Goal: Task Accomplishment & Management: Manage account settings

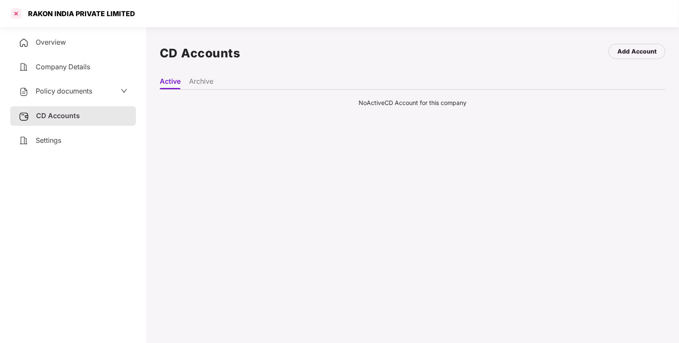
click at [15, 15] on div at bounding box center [16, 14] width 14 height 14
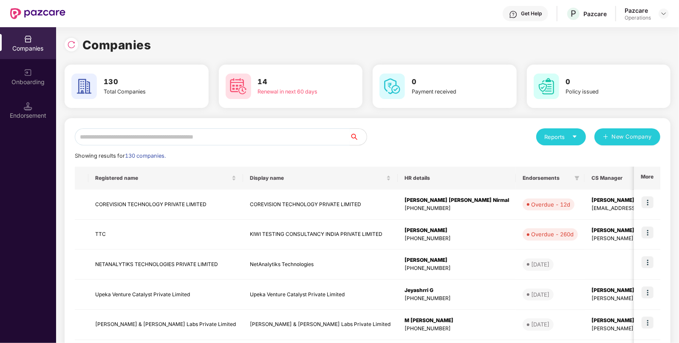
click at [159, 135] on input "text" at bounding box center [212, 136] width 275 height 17
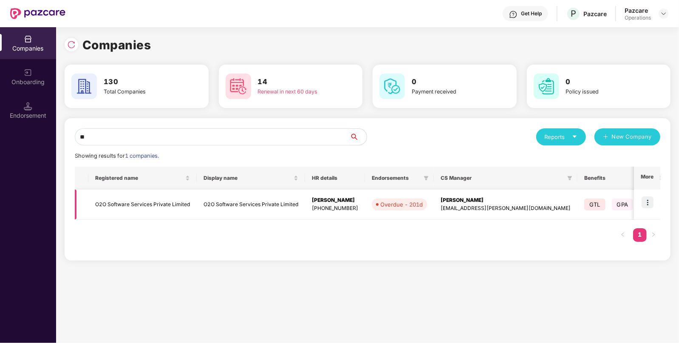
type input "**"
click at [646, 201] on img at bounding box center [648, 202] width 12 height 12
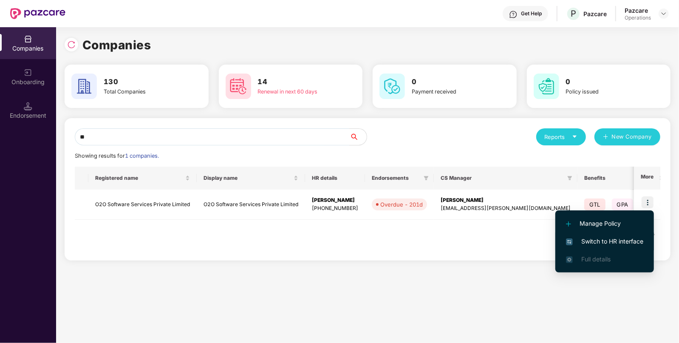
click at [610, 240] on span "Switch to HR interface" at bounding box center [604, 241] width 77 height 9
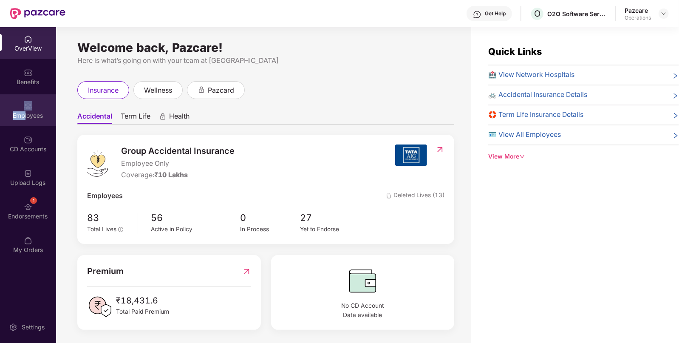
drag, startPoint x: 30, startPoint y: 94, endPoint x: 26, endPoint y: 117, distance: 23.8
click at [26, 117] on div "OverView Benefits Employees CD Accounts Upload Logs 1 Endorsements My Orders" at bounding box center [28, 144] width 56 height 235
click at [26, 117] on div "Employees" at bounding box center [28, 115] width 56 height 9
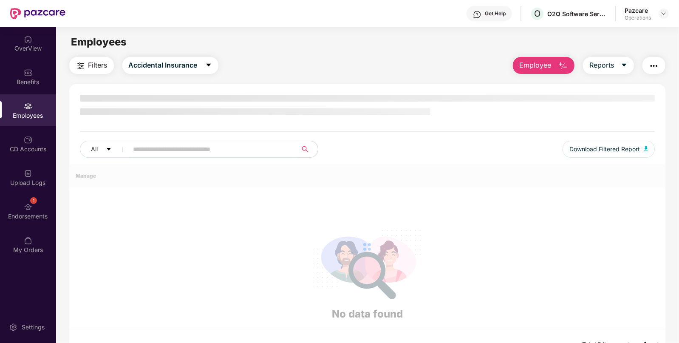
click at [26, 117] on div "Employees" at bounding box center [28, 115] width 56 height 9
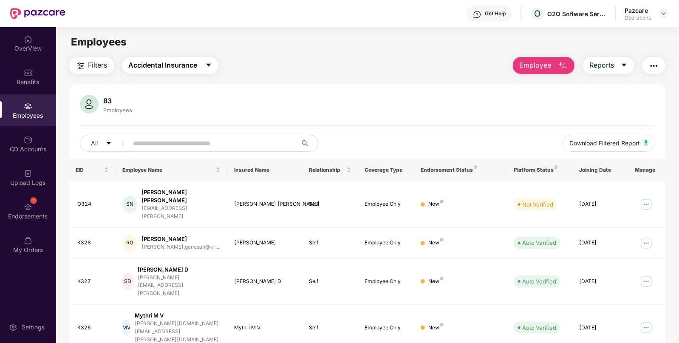
click at [127, 68] on button "Accidental Insurance" at bounding box center [170, 65] width 96 height 17
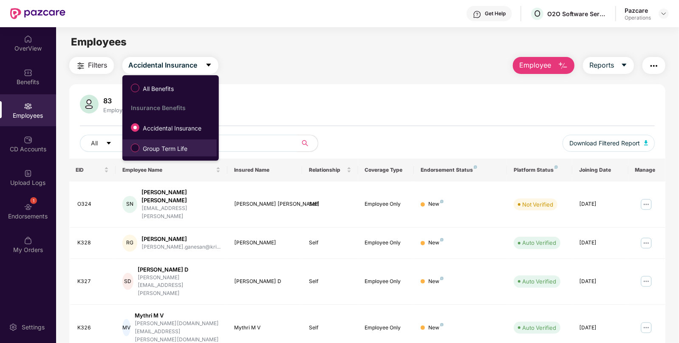
click at [127, 152] on label "Group Term Life" at bounding box center [161, 148] width 68 height 14
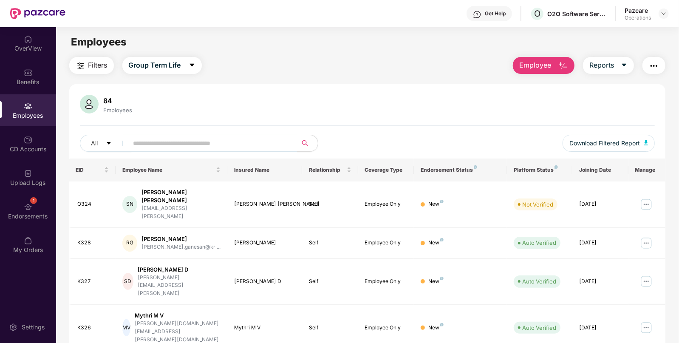
click at [101, 68] on span "Filters" at bounding box center [97, 65] width 19 height 11
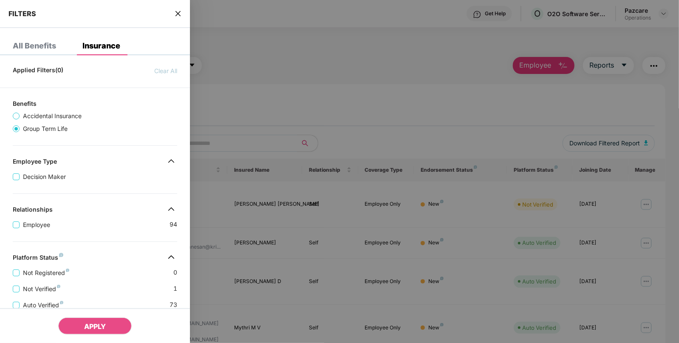
scroll to position [176, 0]
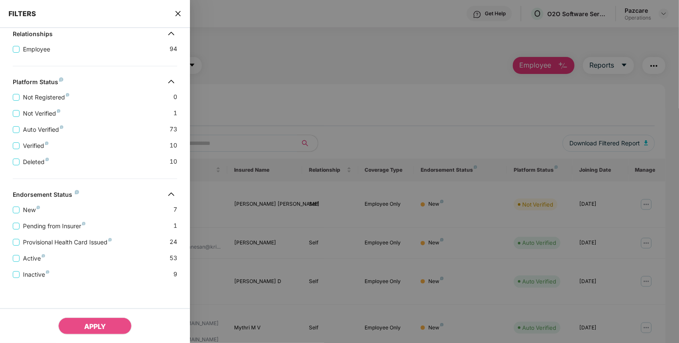
click at [177, 19] on div "FILTERS" at bounding box center [95, 14] width 190 height 28
click at [177, 18] on div "FILTERS" at bounding box center [95, 14] width 190 height 28
click at [178, 16] on icon "close" at bounding box center [178, 13] width 7 height 7
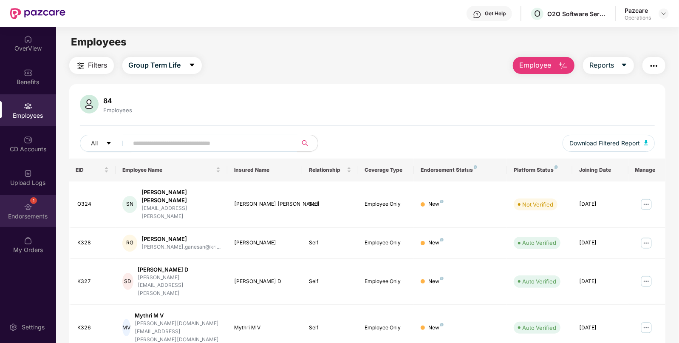
click at [42, 207] on div "1 Endorsements" at bounding box center [28, 211] width 56 height 32
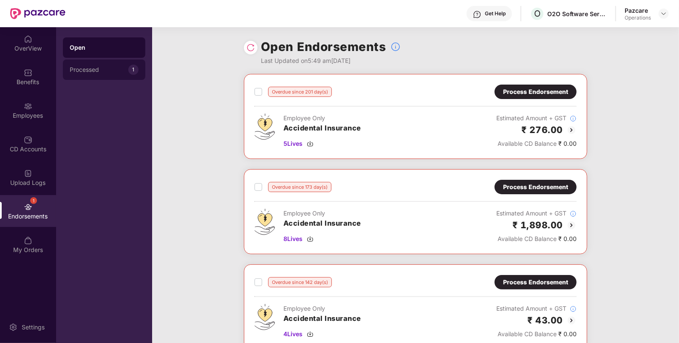
click at [112, 71] on div "Processed" at bounding box center [99, 69] width 59 height 7
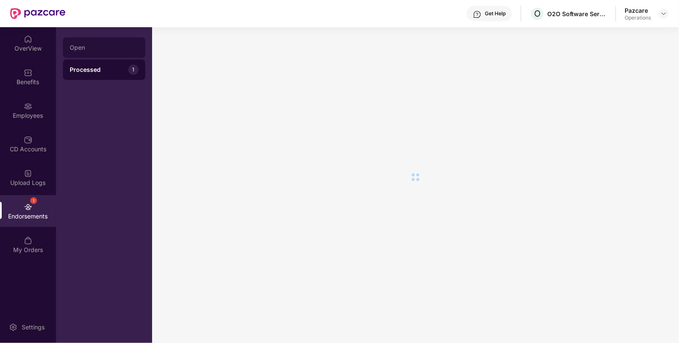
click at [108, 54] on div "Open" at bounding box center [104, 47] width 82 height 20
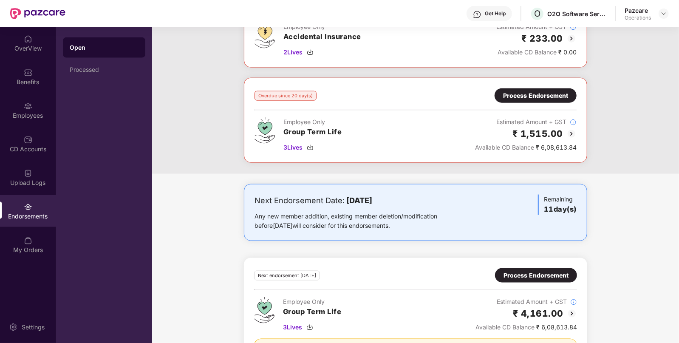
scroll to position [661, 0]
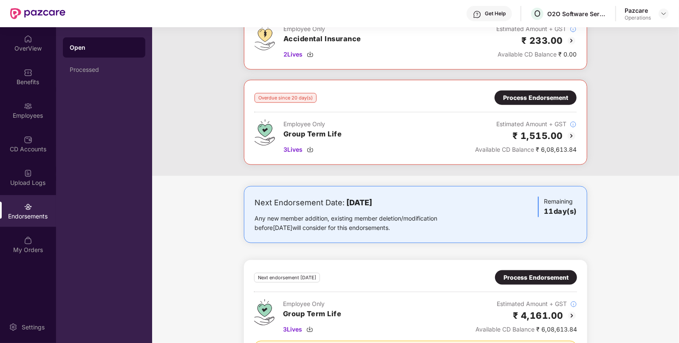
click at [516, 97] on div "Process Endorsement" at bounding box center [535, 97] width 65 height 9
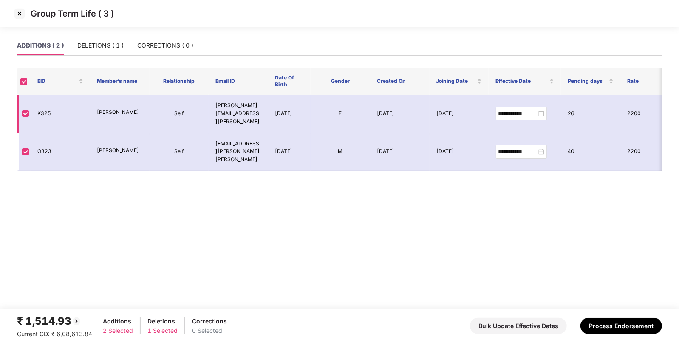
click at [47, 108] on td "K325" at bounding box center [61, 114] width 60 height 38
copy td "K325"
click at [39, 133] on td "O323" at bounding box center [61, 152] width 60 height 38
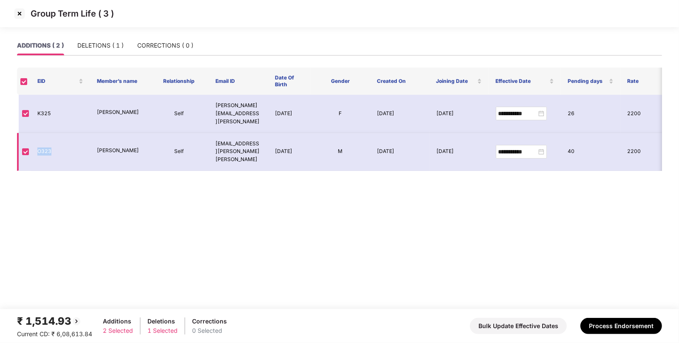
copy td "O323"
click at [111, 55] on div "ADDITIONS ( 2 ) DELETIONS ( 1 ) CORRECTIONS ( 0 )" at bounding box center [339, 46] width 645 height 20
click at [100, 41] on div "DELETIONS ( 1 )" at bounding box center [100, 45] width 46 height 9
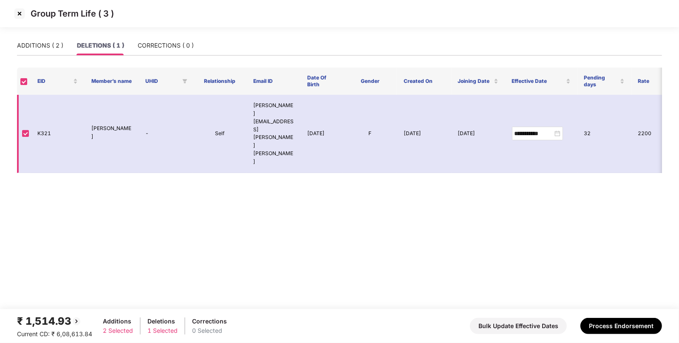
click at [40, 112] on td "K321" at bounding box center [58, 134] width 54 height 78
copy td "K321"
click at [15, 24] on div "Group Term Life ( 3 )" at bounding box center [339, 13] width 679 height 27
click at [17, 19] on img at bounding box center [20, 14] width 14 height 14
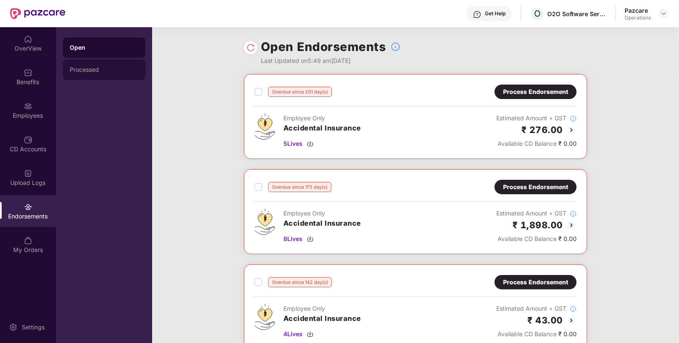
click at [111, 70] on div "Processed" at bounding box center [104, 69] width 69 height 7
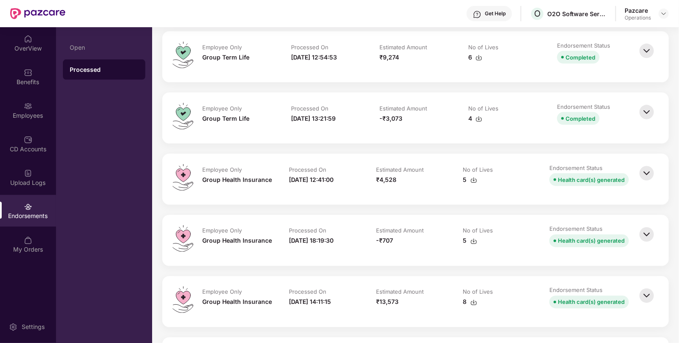
click at [429, 228] on div "Estimated Amount" at bounding box center [411, 231] width 70 height 9
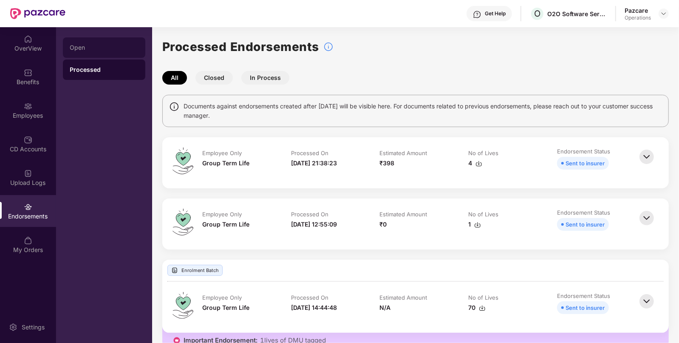
click at [124, 49] on div "Open" at bounding box center [104, 47] width 69 height 7
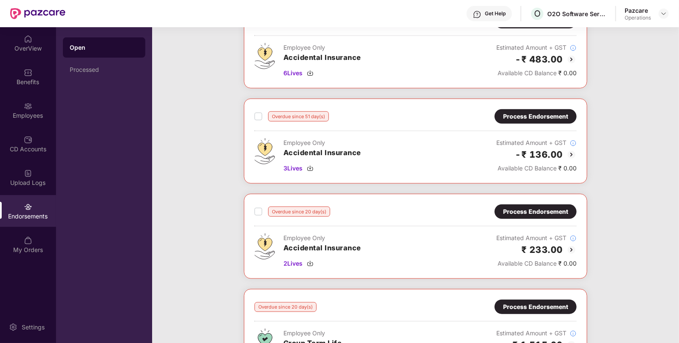
scroll to position [609, 0]
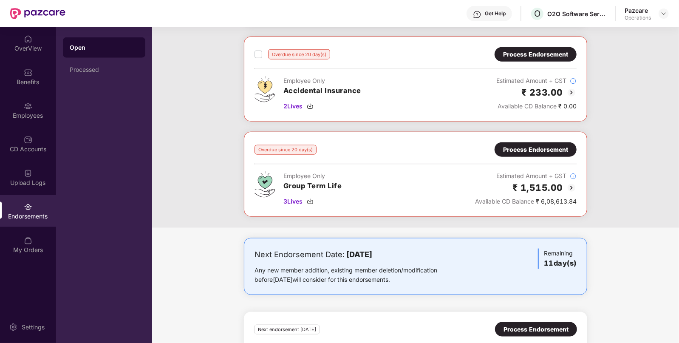
click at [525, 145] on div "Process Endorsement" at bounding box center [535, 149] width 65 height 9
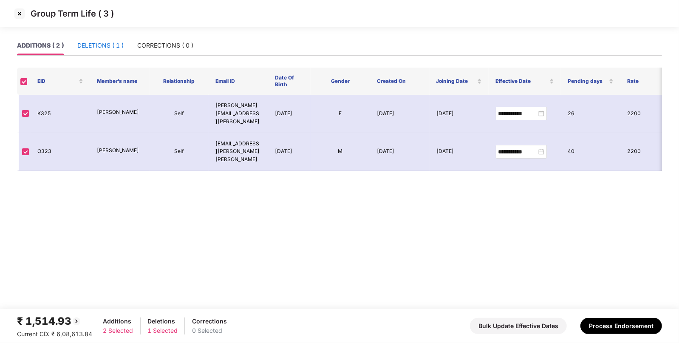
click at [89, 48] on div "DELETIONS ( 1 )" at bounding box center [100, 45] width 46 height 9
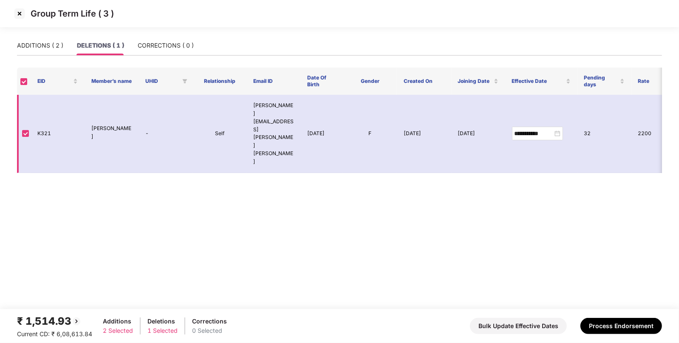
click at [38, 113] on td "K321" at bounding box center [58, 134] width 54 height 78
copy td "K321"
click at [33, 39] on div "ADDITIONS ( 2 )" at bounding box center [40, 46] width 46 height 20
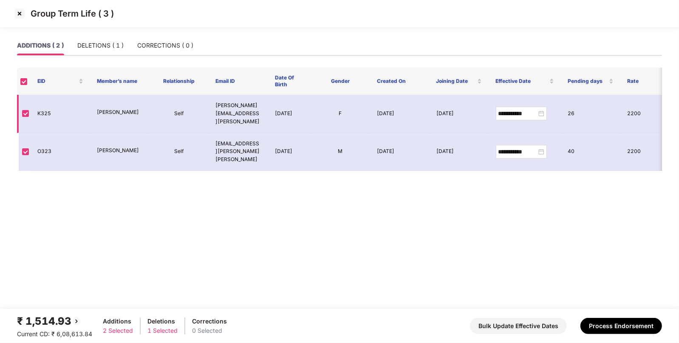
click at [55, 111] on td "K325" at bounding box center [61, 114] width 60 height 38
click at [43, 102] on td "K325" at bounding box center [61, 114] width 60 height 38
copy td "K325"
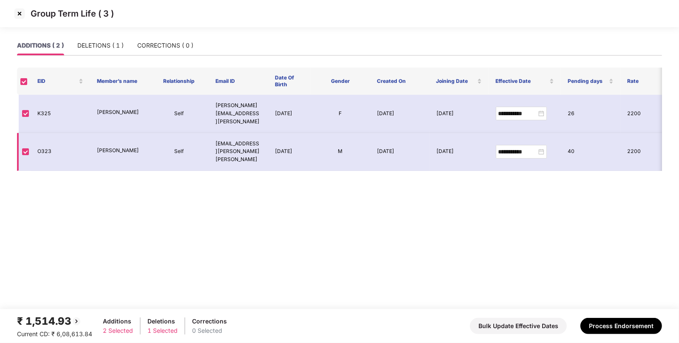
click at [48, 142] on td "O323" at bounding box center [61, 152] width 60 height 38
copy td "O323"
click at [40, 102] on td "K325" at bounding box center [61, 114] width 60 height 38
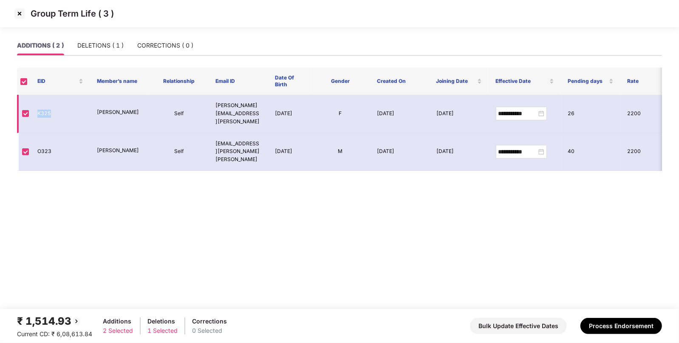
copy td "K325"
click at [17, 6] on div "Group Term Life ( 3 )" at bounding box center [339, 13] width 679 height 27
click at [20, 8] on img at bounding box center [20, 14] width 14 height 14
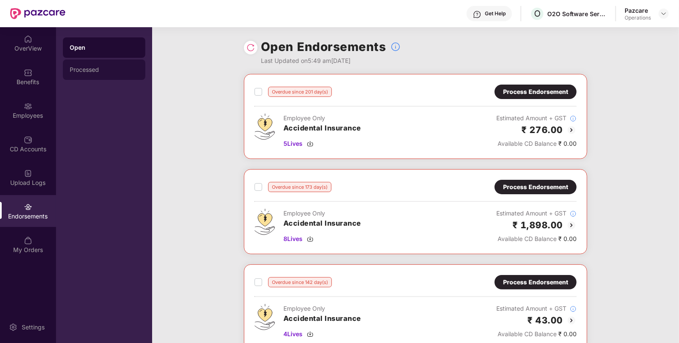
click at [93, 71] on div "Processed" at bounding box center [104, 69] width 69 height 7
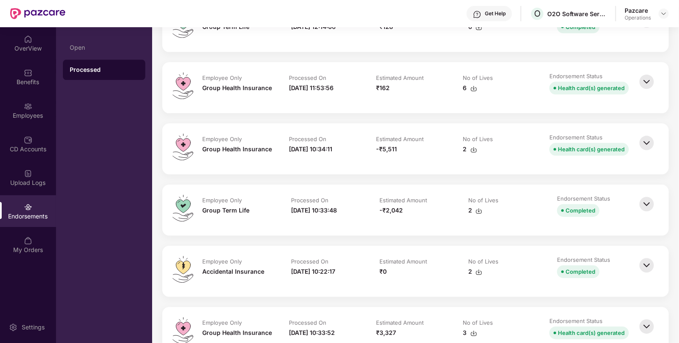
scroll to position [1314, 0]
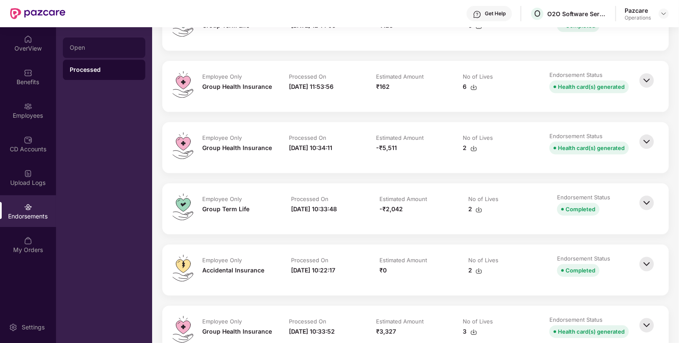
click at [97, 49] on div "Open" at bounding box center [104, 47] width 69 height 7
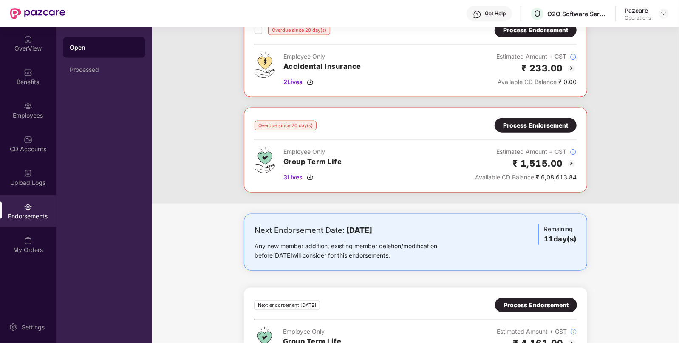
scroll to position [632, 0]
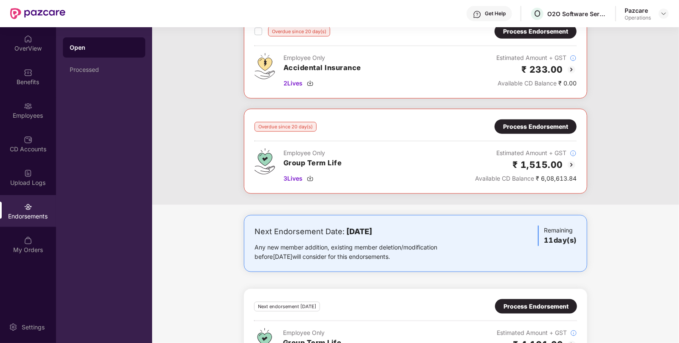
click at [523, 122] on div "Process Endorsement" at bounding box center [535, 126] width 65 height 9
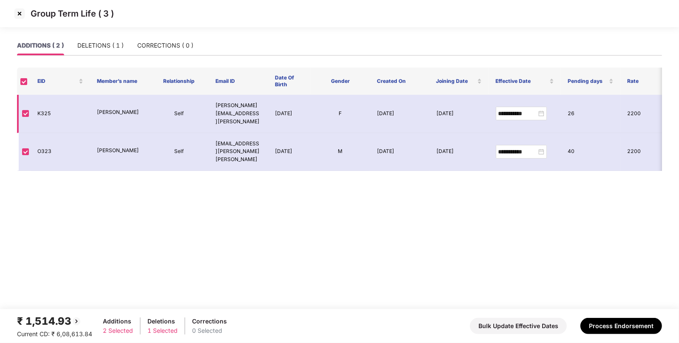
click at [28, 111] on td at bounding box center [24, 114] width 14 height 38
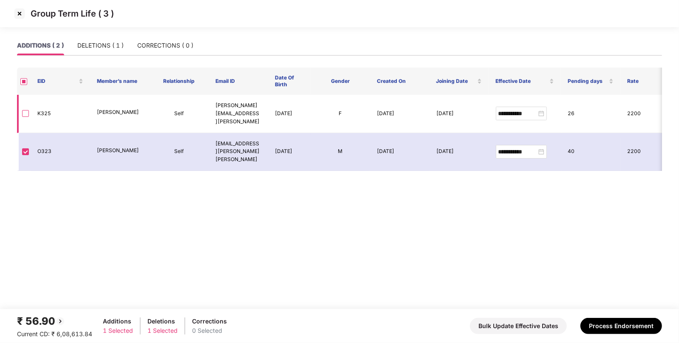
click at [108, 109] on p "Aishani Mishra" at bounding box center [120, 112] width 46 height 8
copy p "Aishani"
click at [610, 323] on button "Process Endorsement" at bounding box center [622, 326] width 82 height 16
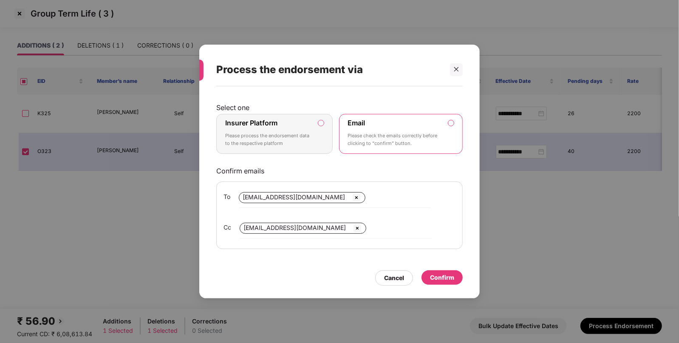
click at [321, 129] on label "Insurer Platform Please process the endorsement data to the respective platform" at bounding box center [274, 134] width 116 height 40
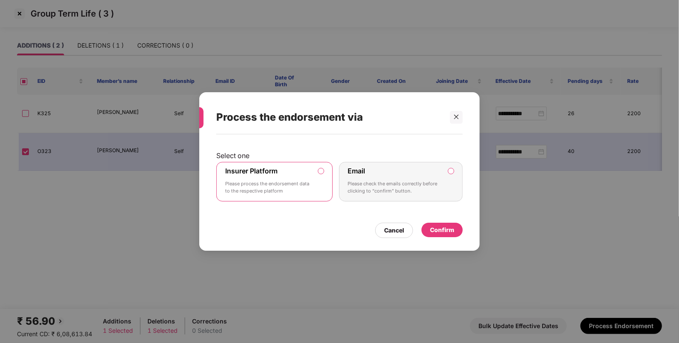
click at [454, 231] on div "Confirm" at bounding box center [442, 229] width 24 height 9
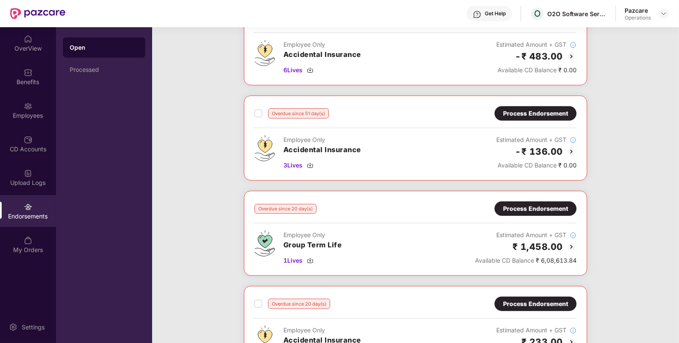
scroll to position [455, 0]
click at [544, 209] on div "Process Endorsement" at bounding box center [535, 208] width 65 height 9
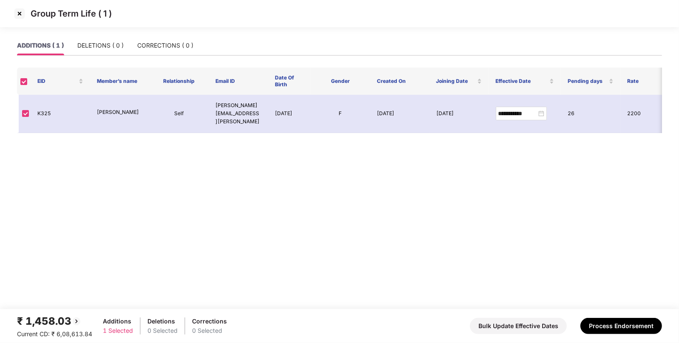
click at [20, 15] on img at bounding box center [20, 14] width 14 height 14
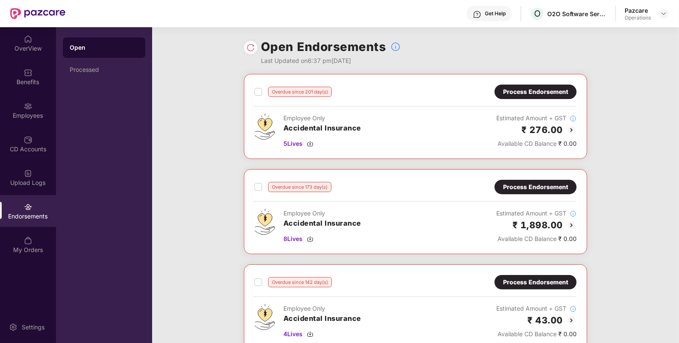
click at [83, 80] on div "Open Processed" at bounding box center [104, 185] width 96 height 316
click at [111, 68] on div "Processed" at bounding box center [104, 69] width 69 height 7
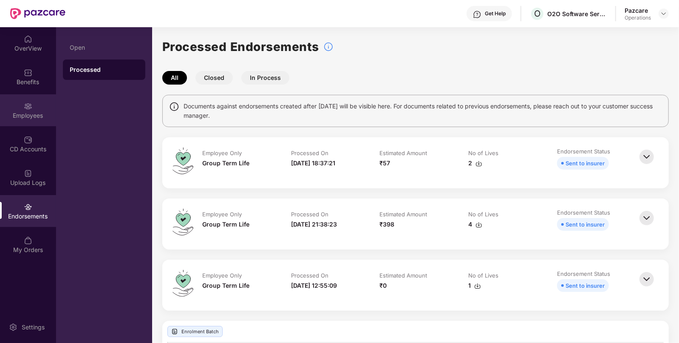
click at [34, 117] on div "Employees" at bounding box center [28, 115] width 56 height 9
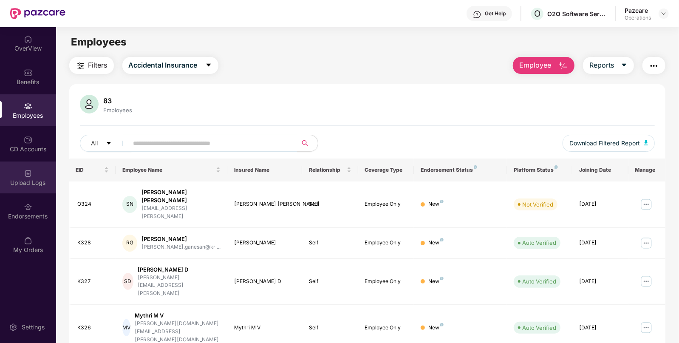
click at [22, 188] on div "Upload Logs" at bounding box center [28, 178] width 56 height 32
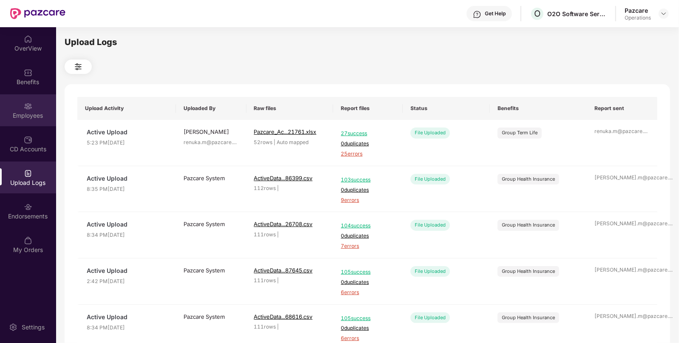
click at [18, 101] on div "Employees" at bounding box center [28, 110] width 56 height 32
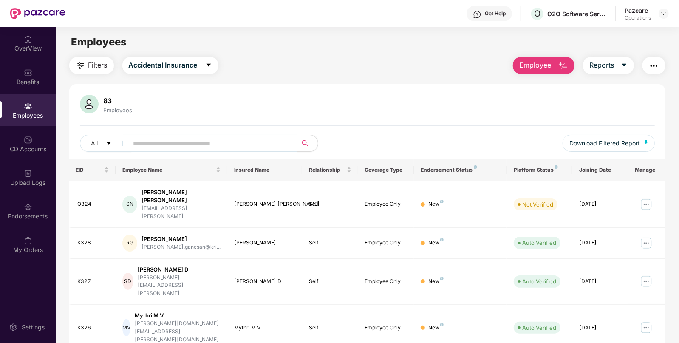
click at [653, 65] on img "button" at bounding box center [654, 66] width 10 height 10
click at [182, 70] on span "Accidental Insurance" at bounding box center [163, 65] width 69 height 11
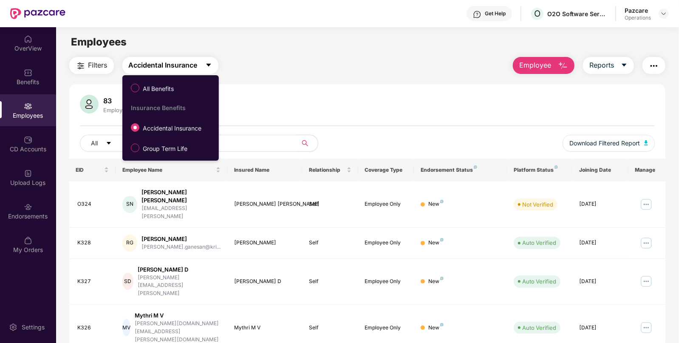
click at [182, 70] on span "Accidental Insurance" at bounding box center [163, 65] width 69 height 11
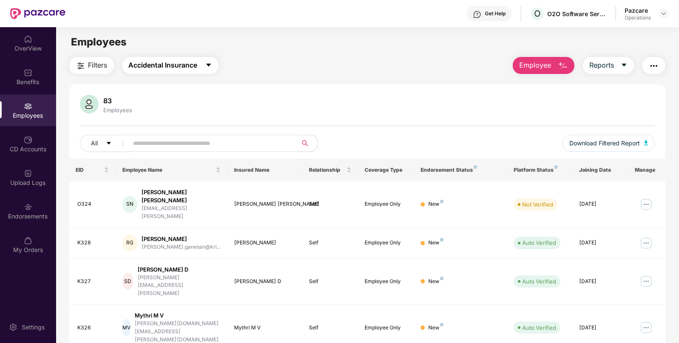
click at [178, 64] on span "Accidental Insurance" at bounding box center [163, 65] width 69 height 11
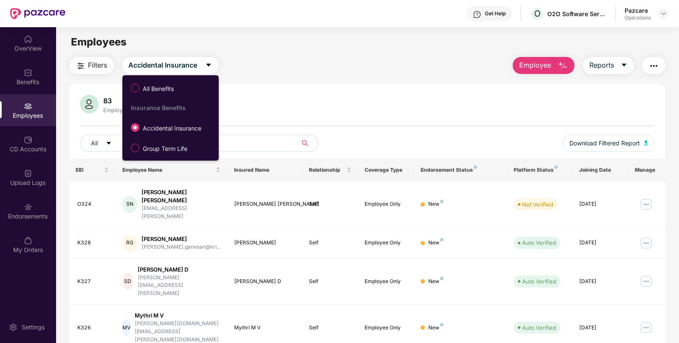
click at [146, 159] on ul "All Benefits Insurance Benefits Accidental Insurance Group Term Life" at bounding box center [170, 117] width 96 height 85
click at [174, 145] on span "Group Term Life" at bounding box center [164, 148] width 51 height 9
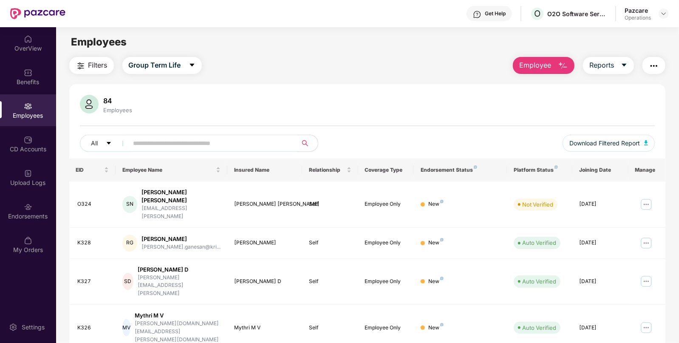
click at [655, 68] on img "button" at bounding box center [654, 66] width 10 height 10
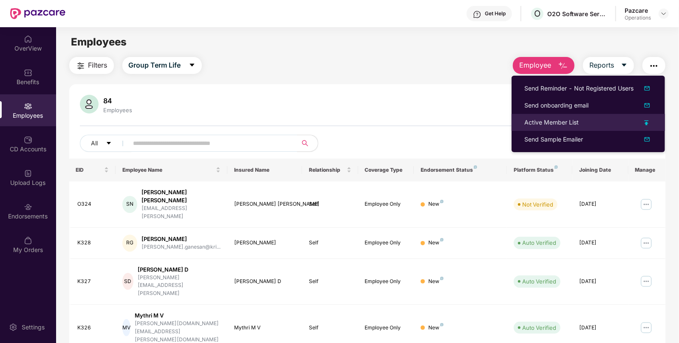
click at [534, 127] on div "Active Member List" at bounding box center [552, 122] width 54 height 9
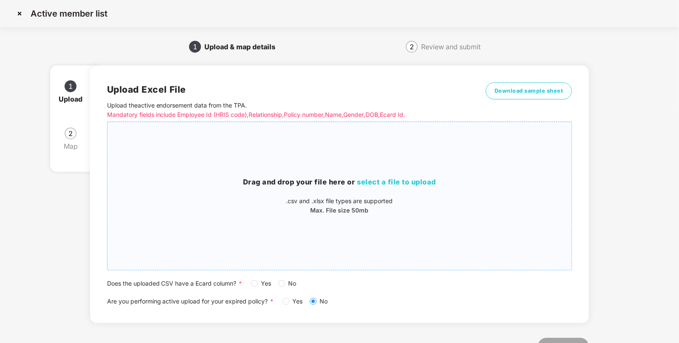
click at [424, 182] on span "select a file to upload" at bounding box center [396, 182] width 79 height 9
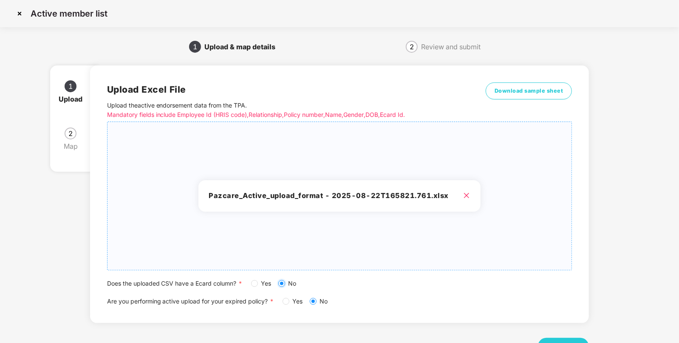
scroll to position [33, 0]
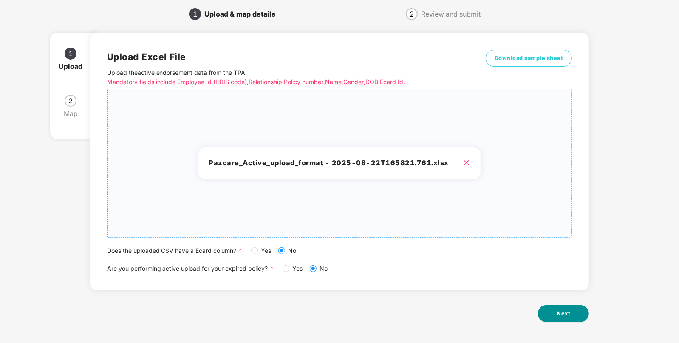
click at [554, 310] on button "Next" at bounding box center [563, 313] width 51 height 17
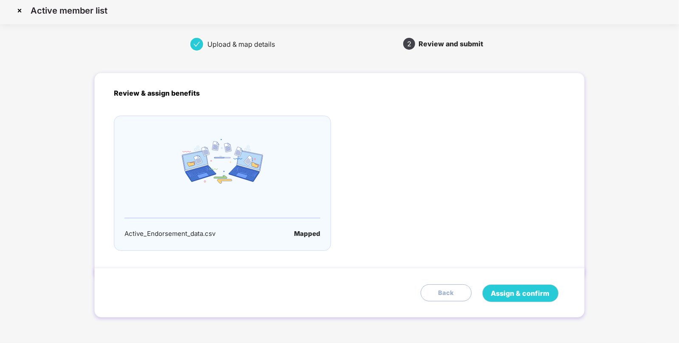
scroll to position [0, 0]
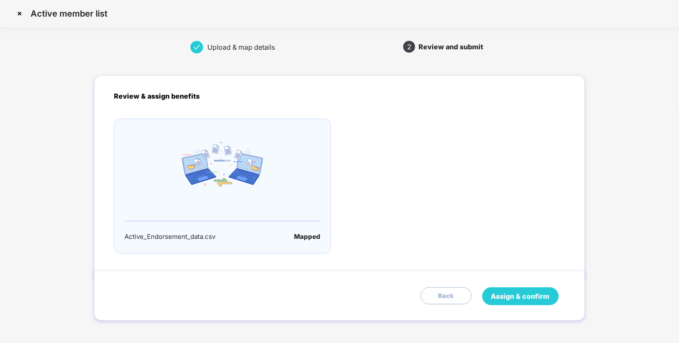
click at [522, 294] on span "Assign & confirm" at bounding box center [520, 296] width 59 height 11
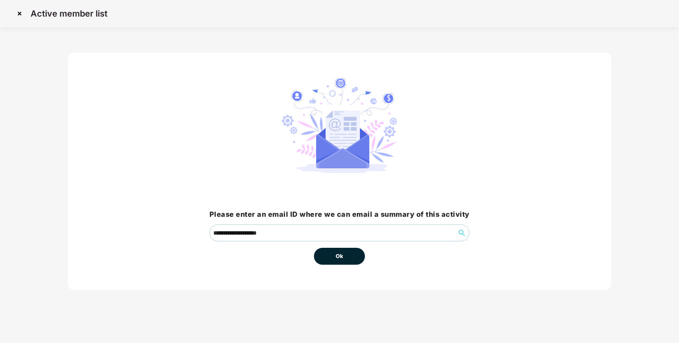
click at [344, 263] on button "Ok" at bounding box center [339, 256] width 51 height 17
click at [341, 259] on span "Ok" at bounding box center [340, 256] width 8 height 9
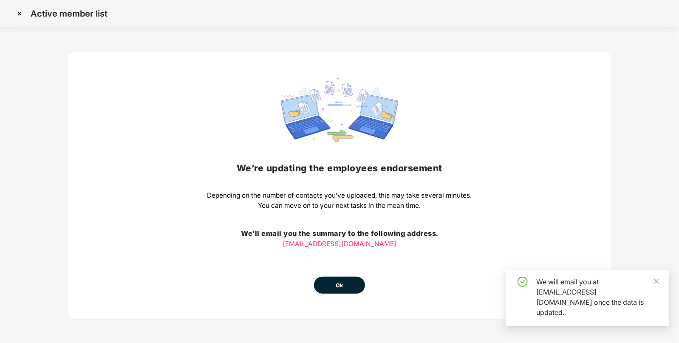
click at [349, 283] on button "Ok" at bounding box center [339, 285] width 51 height 17
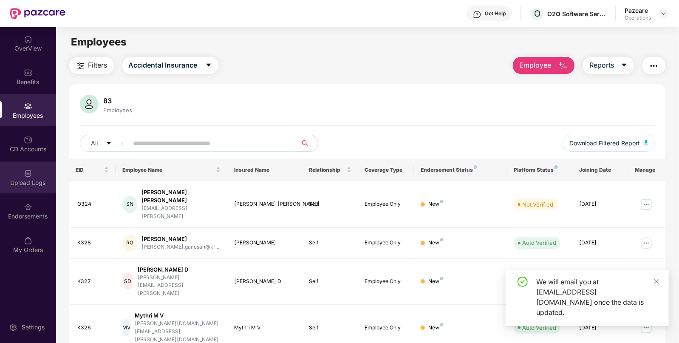
click at [31, 162] on div "Upload Logs" at bounding box center [28, 178] width 56 height 32
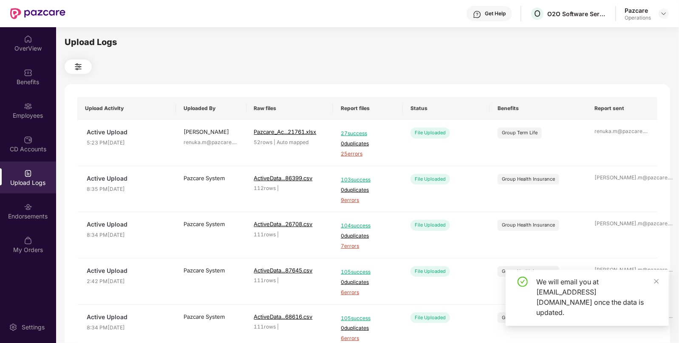
click at [28, 173] on img at bounding box center [28, 173] width 9 height 9
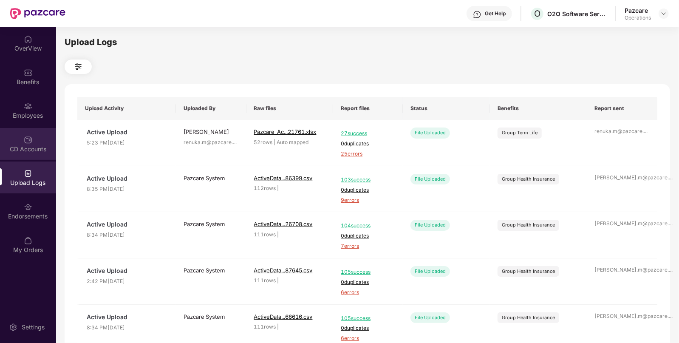
click at [44, 136] on div "CD Accounts" at bounding box center [28, 144] width 56 height 32
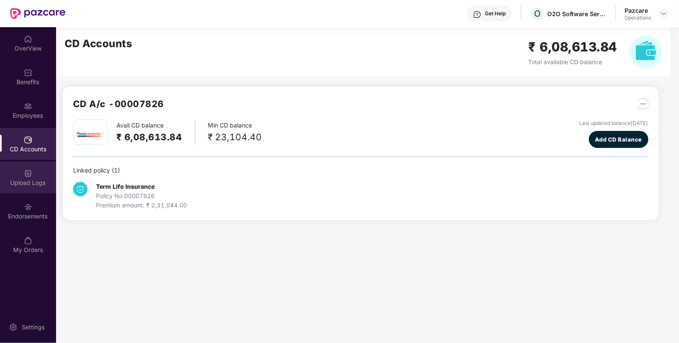
click at [32, 170] on div "Upload Logs" at bounding box center [28, 178] width 56 height 32
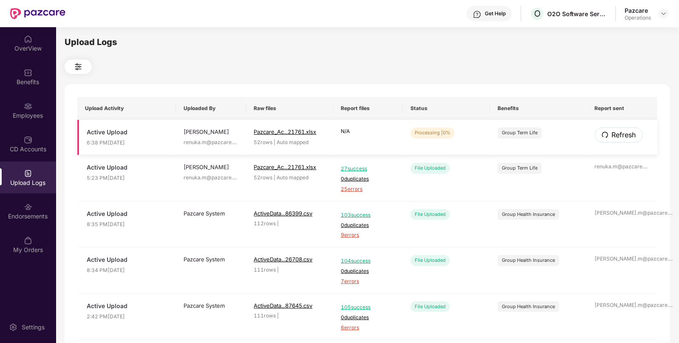
click at [632, 138] on span "Refresh" at bounding box center [624, 135] width 24 height 11
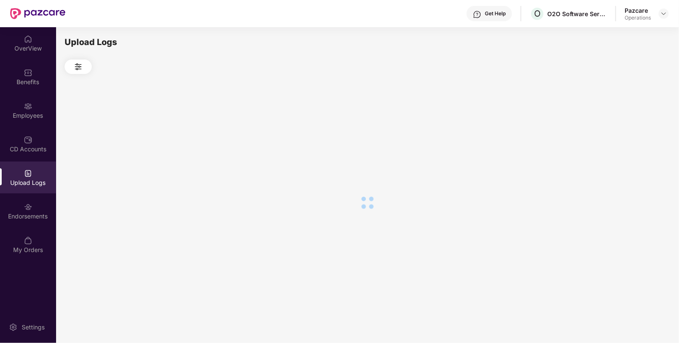
click at [632, 138] on div at bounding box center [368, 202] width 606 height 257
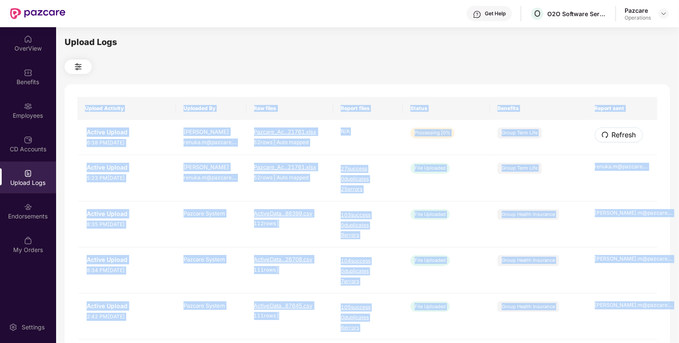
click at [632, 138] on span "Refresh" at bounding box center [624, 135] width 24 height 11
click at [632, 138] on div "Upload Activity Uploaded By Raw files Report files Status Benefits Report sent …" at bounding box center [368, 344] width 606 height 521
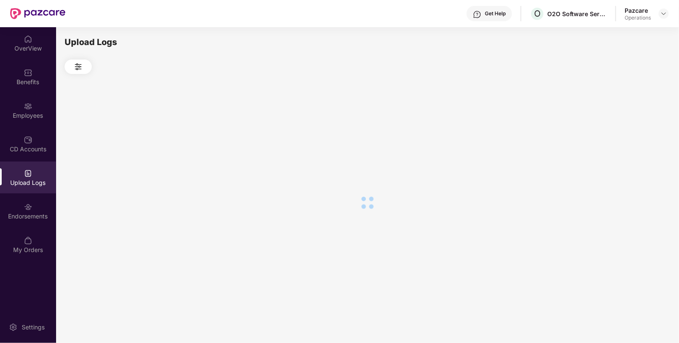
click at [632, 138] on div at bounding box center [368, 202] width 606 height 257
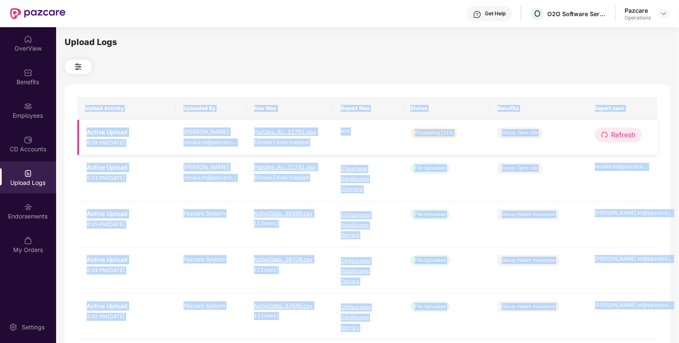
click at [627, 137] on span "Refresh" at bounding box center [624, 135] width 24 height 11
click at [627, 137] on div "Upload Activity Uploaded By Raw files Report files Status Benefits Report sent …" at bounding box center [368, 344] width 606 height 521
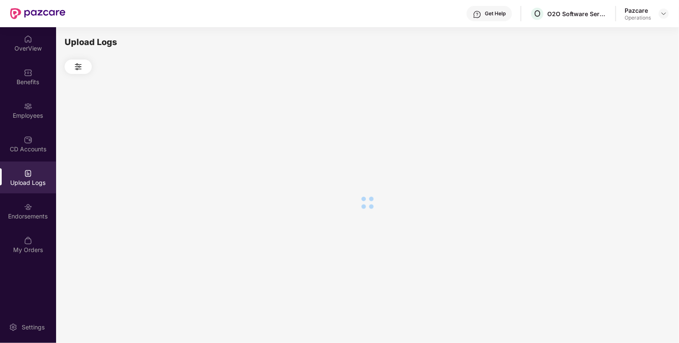
click at [627, 137] on div at bounding box center [368, 202] width 606 height 257
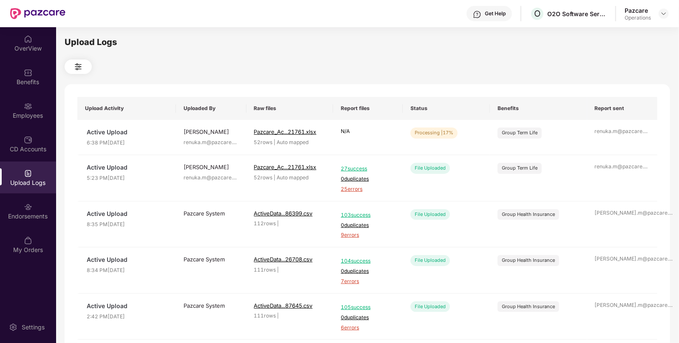
click at [559, 72] on div at bounding box center [368, 67] width 606 height 14
click at [624, 136] on span "Refresh" at bounding box center [624, 135] width 24 height 11
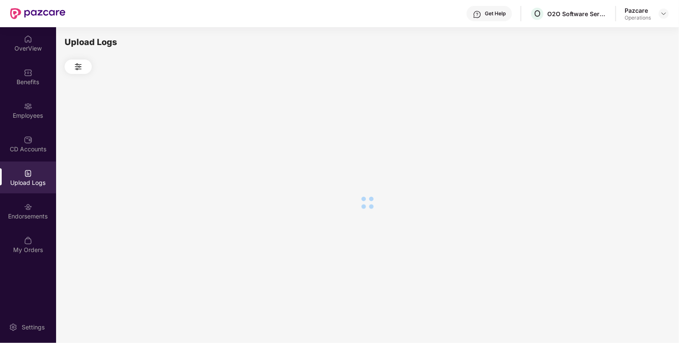
click at [624, 136] on div at bounding box center [368, 202] width 606 height 257
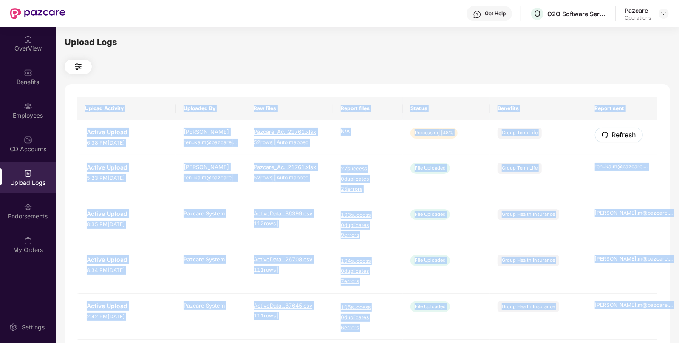
click at [624, 136] on span "Refresh" at bounding box center [624, 135] width 24 height 11
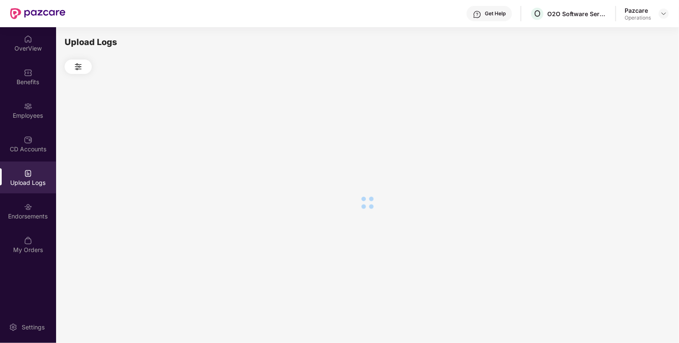
click at [624, 136] on div at bounding box center [368, 202] width 606 height 257
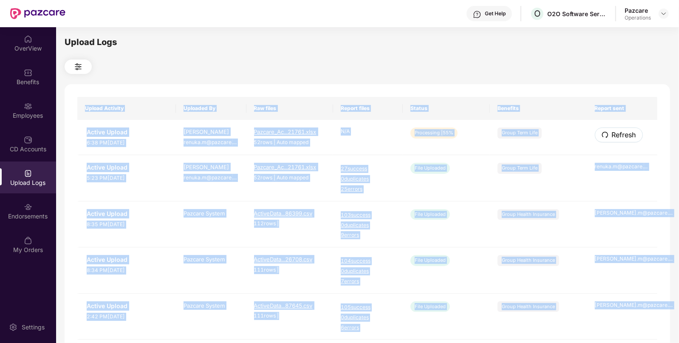
click at [624, 136] on span "Refresh" at bounding box center [624, 135] width 24 height 11
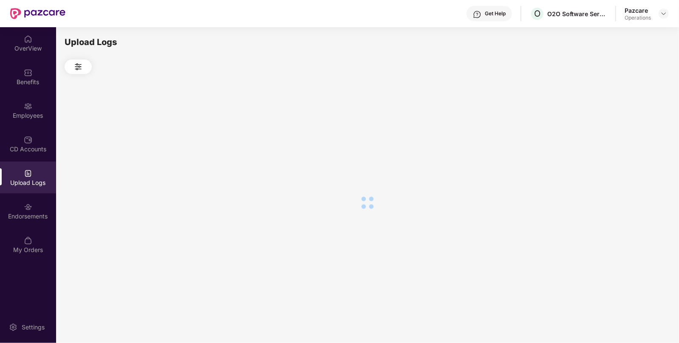
click at [624, 136] on div at bounding box center [368, 202] width 606 height 257
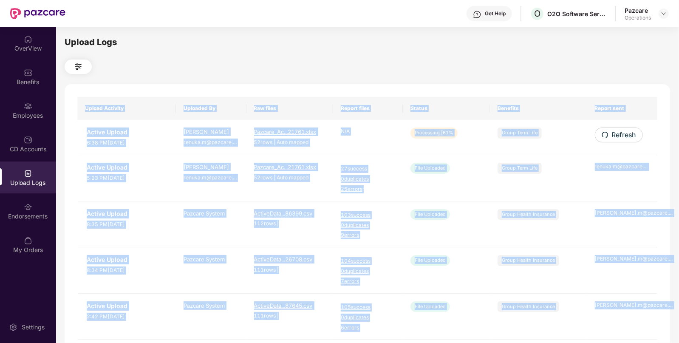
click at [624, 136] on span "Refresh" at bounding box center [624, 135] width 24 height 11
click at [624, 136] on div "Upload Activity Uploaded By Raw files Report files Status Benefits Report sent …" at bounding box center [368, 344] width 606 height 521
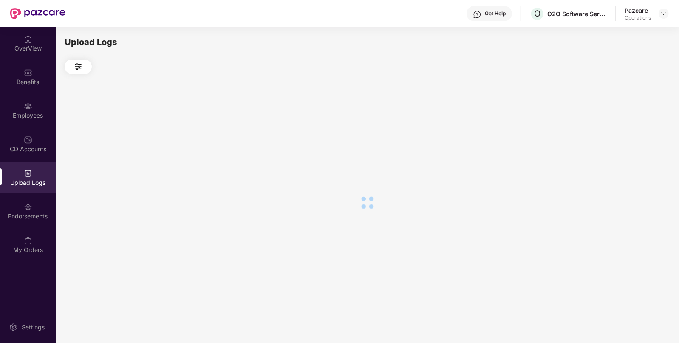
click at [624, 136] on div at bounding box center [368, 202] width 606 height 257
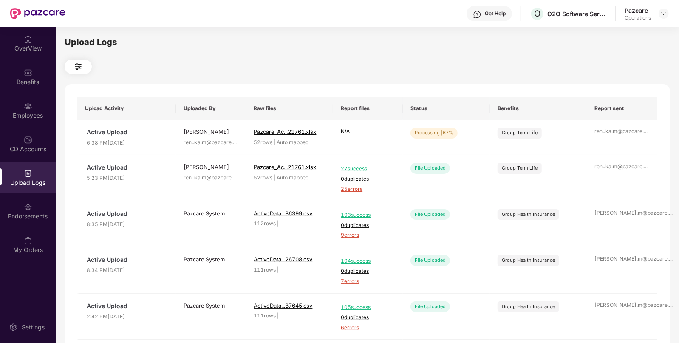
click at [501, 30] on div "Upload Logs Upload Activity Uploaded By Raw files Report files Status Benefits …" at bounding box center [367, 183] width 623 height 313
click at [607, 131] on icon "redo" at bounding box center [604, 134] width 7 height 7
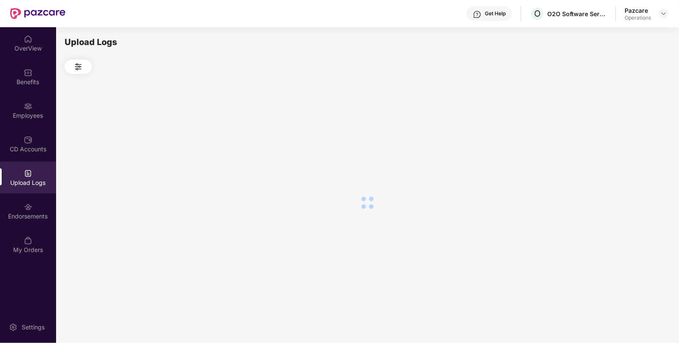
click at [607, 131] on div at bounding box center [368, 202] width 606 height 257
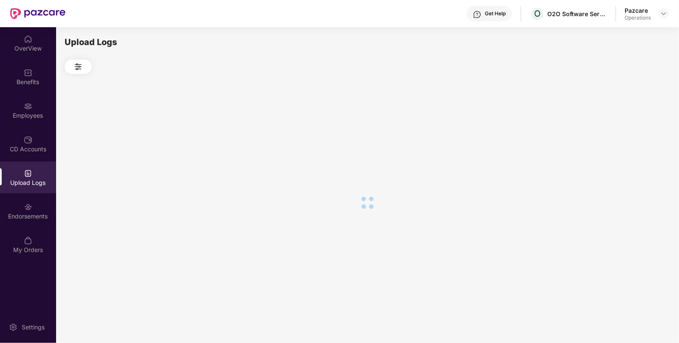
click at [607, 131] on div at bounding box center [368, 202] width 606 height 257
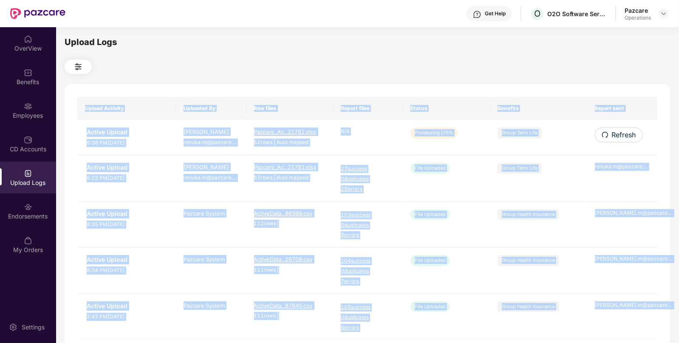
click at [607, 131] on icon "redo" at bounding box center [605, 134] width 7 height 7
click at [607, 131] on div "Upload Activity Uploaded By Raw files Report files Status Benefits Report sent …" at bounding box center [368, 344] width 606 height 521
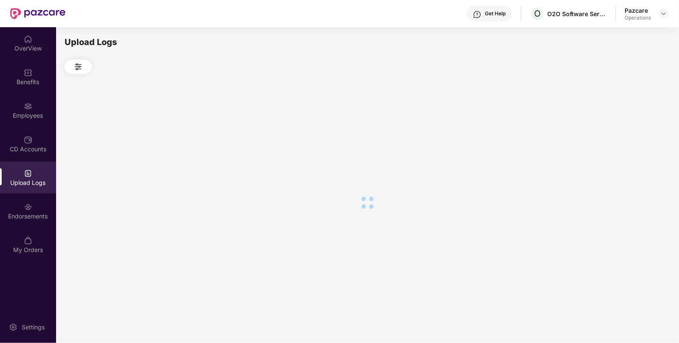
click at [607, 131] on div at bounding box center [368, 202] width 606 height 257
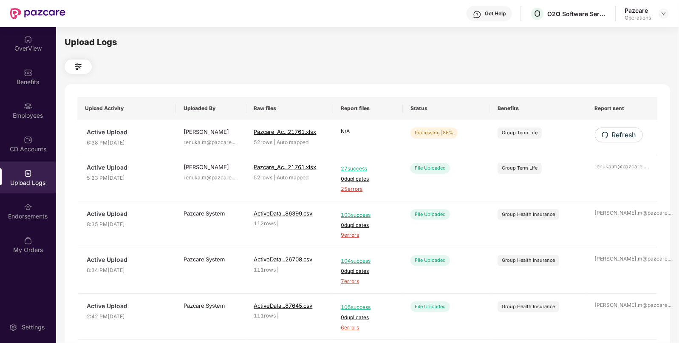
click at [523, 48] on div "Upload Logs" at bounding box center [368, 42] width 606 height 13
click at [620, 132] on span "Refresh" at bounding box center [624, 135] width 24 height 11
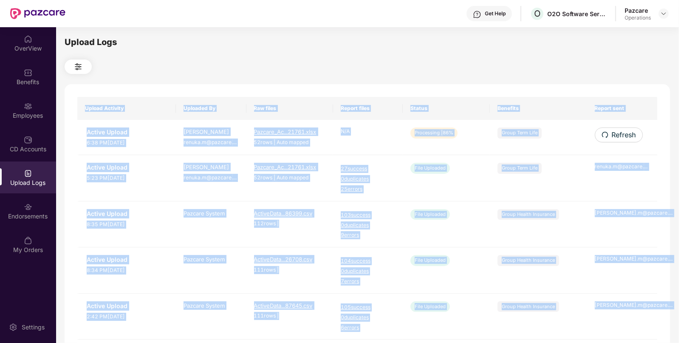
click at [620, 132] on div "Upload Activity Uploaded By Raw files Report files Status Benefits Report sent …" at bounding box center [368, 344] width 606 height 521
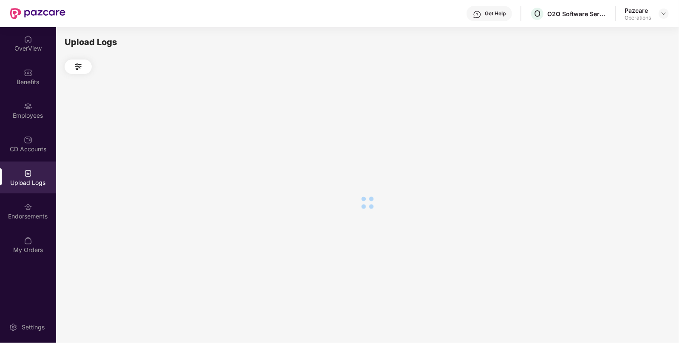
click at [620, 132] on div at bounding box center [368, 202] width 606 height 257
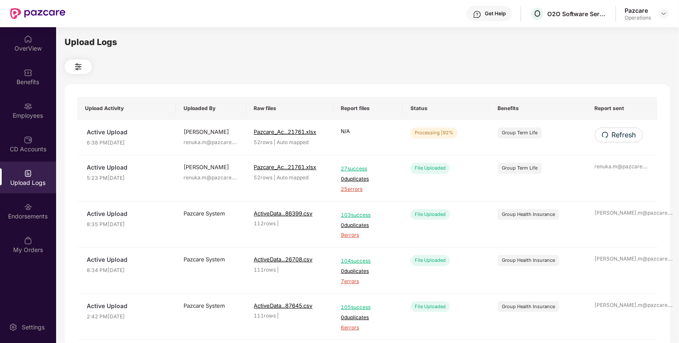
click at [620, 132] on span "Refresh" at bounding box center [624, 135] width 24 height 11
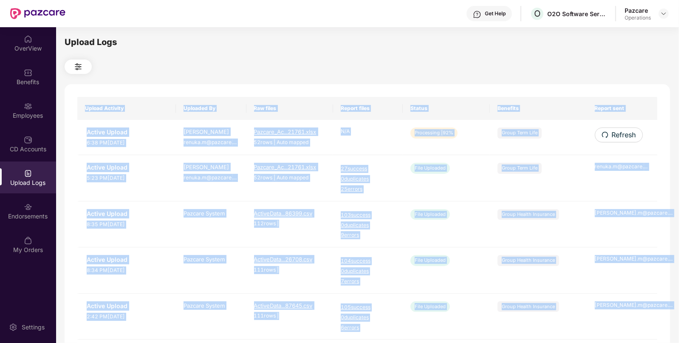
click at [620, 132] on div "Upload Activity Uploaded By Raw files Report files Status Benefits Report sent …" at bounding box center [368, 344] width 606 height 521
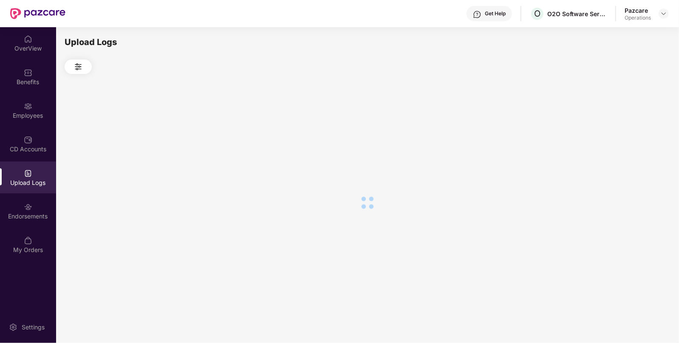
click at [620, 132] on div at bounding box center [368, 202] width 606 height 257
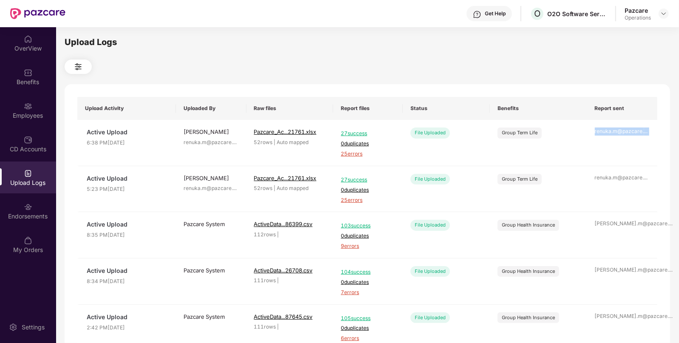
click at [620, 132] on div "renuka.m@pazcare. ..." at bounding box center [622, 132] width 55 height 8
click at [663, 13] on img at bounding box center [664, 13] width 7 height 7
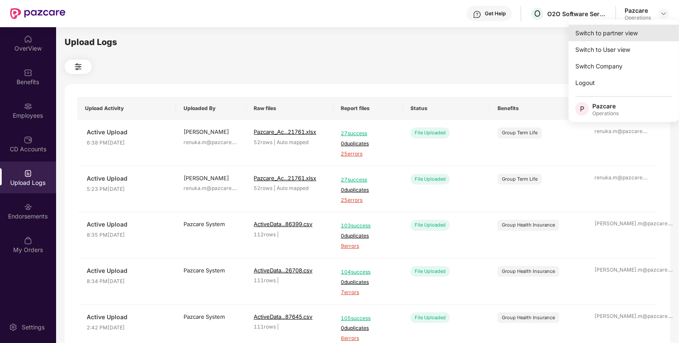
click at [629, 30] on div "Switch to partner view" at bounding box center [624, 33] width 111 height 17
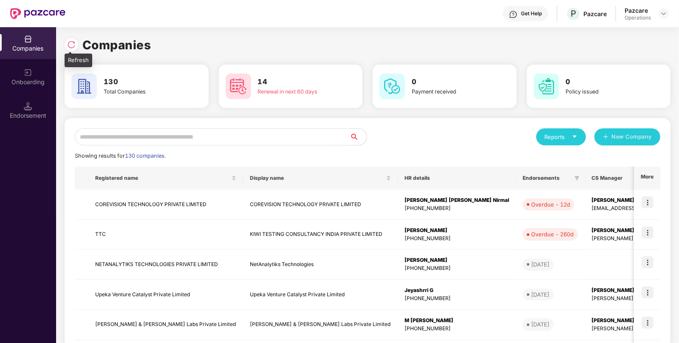
click at [72, 43] on img at bounding box center [71, 44] width 9 height 9
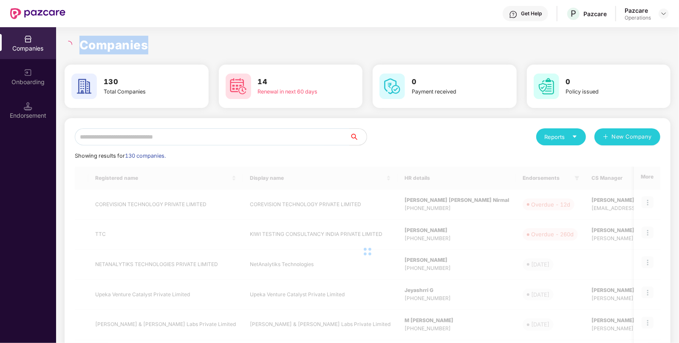
click at [72, 43] on div at bounding box center [70, 45] width 10 height 8
click at [121, 138] on input "text" at bounding box center [212, 136] width 275 height 17
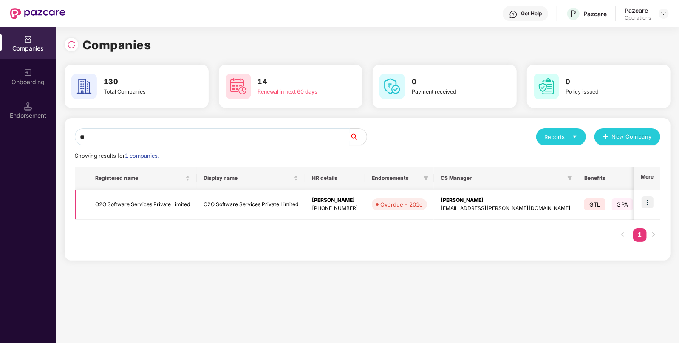
type input "**"
click at [651, 204] on img at bounding box center [648, 202] width 12 height 12
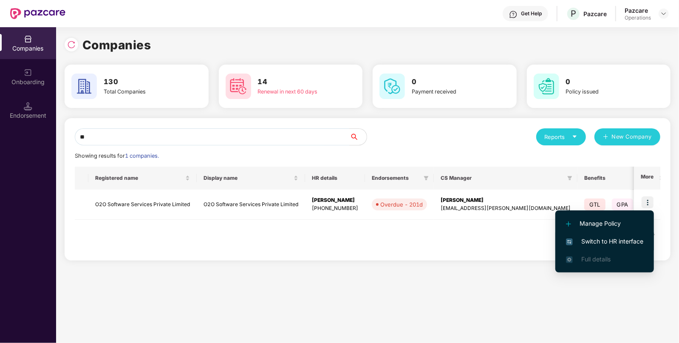
click at [584, 242] on span "Switch to HR interface" at bounding box center [604, 241] width 77 height 9
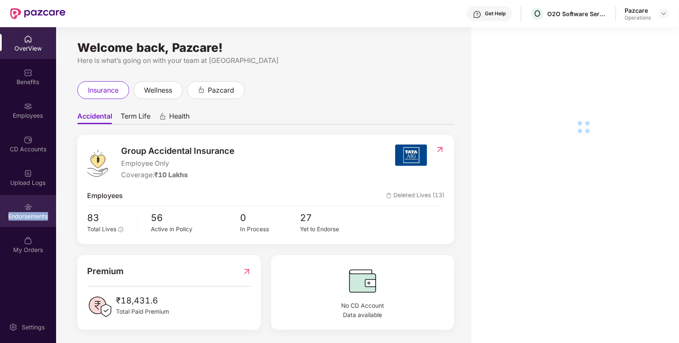
drag, startPoint x: 11, startPoint y: 197, endPoint x: 17, endPoint y: 213, distance: 16.7
click at [17, 213] on div "Endorsements" at bounding box center [28, 216] width 56 height 9
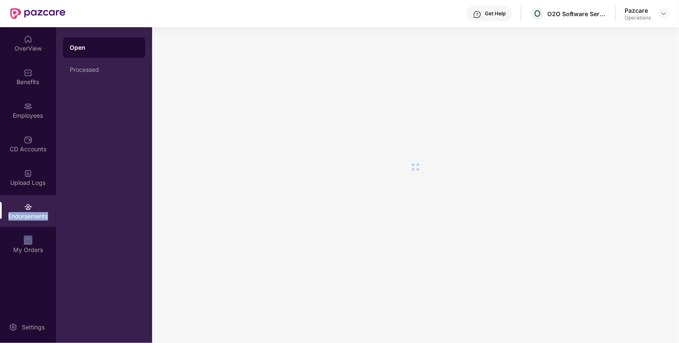
click at [17, 213] on div "Endorsements" at bounding box center [28, 216] width 56 height 9
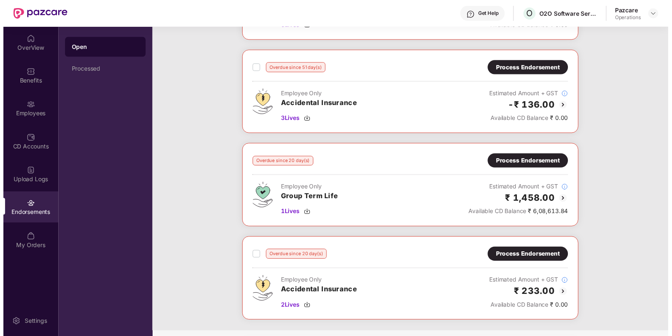
scroll to position [494, 0]
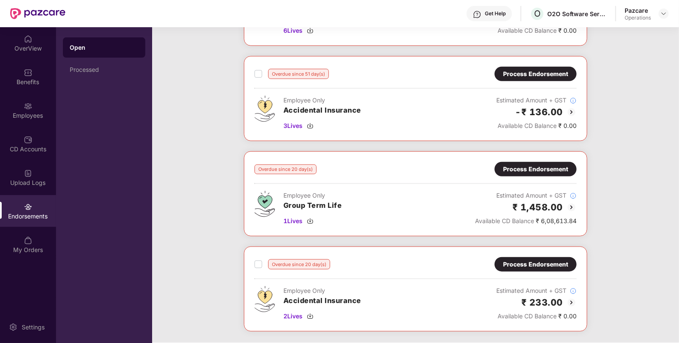
click at [513, 170] on div "Process Endorsement" at bounding box center [535, 169] width 65 height 9
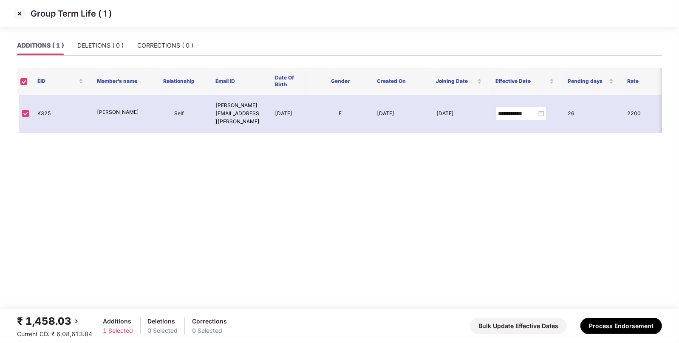
click at [19, 11] on img at bounding box center [20, 14] width 14 height 14
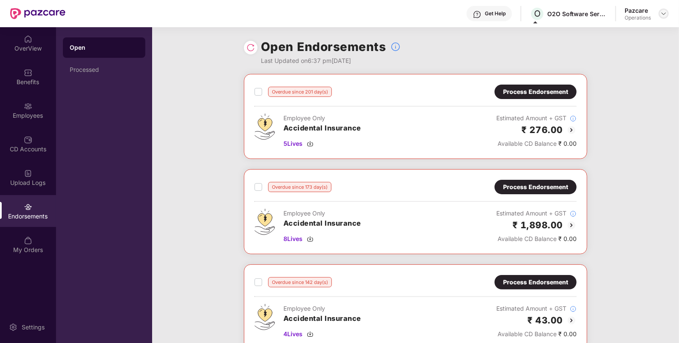
click at [664, 10] on img at bounding box center [664, 13] width 7 height 7
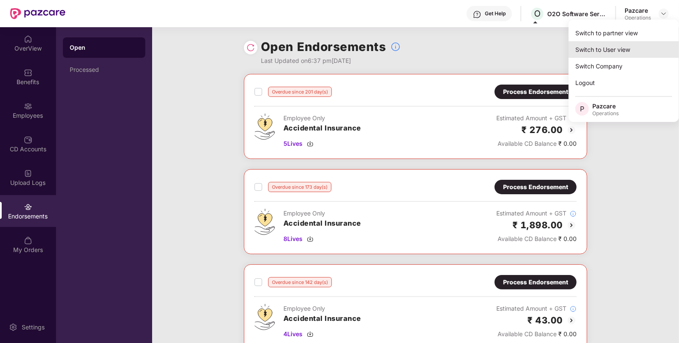
click at [616, 41] on div "Switch to User view" at bounding box center [624, 49] width 111 height 17
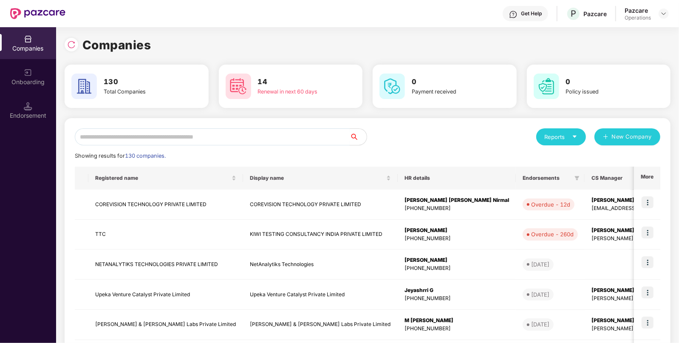
click at [326, 133] on input "text" at bounding box center [212, 136] width 275 height 17
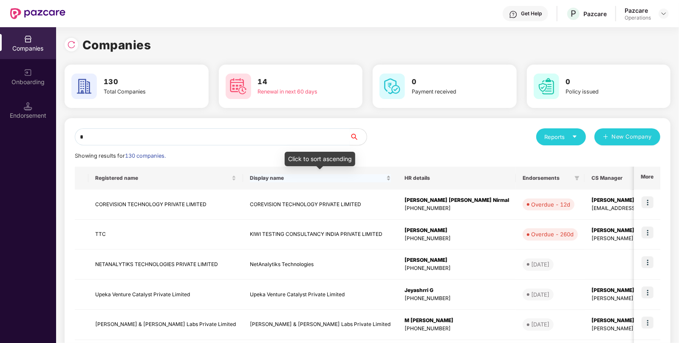
type input "*"
click at [238, 139] on input "*" at bounding box center [212, 136] width 275 height 17
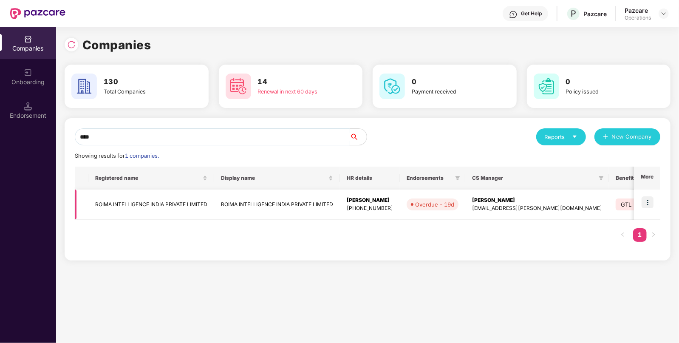
type input "****"
click at [649, 203] on img at bounding box center [648, 202] width 12 height 12
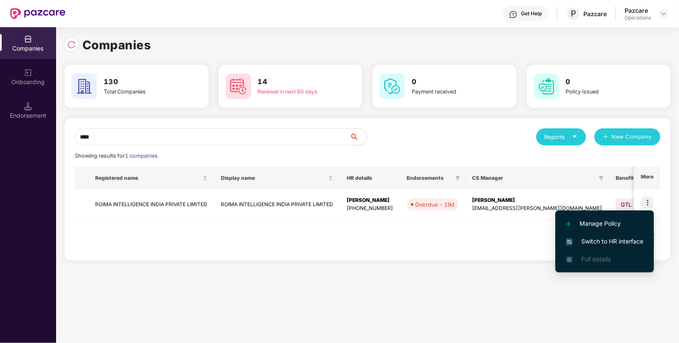
click at [610, 240] on span "Switch to HR interface" at bounding box center [604, 241] width 77 height 9
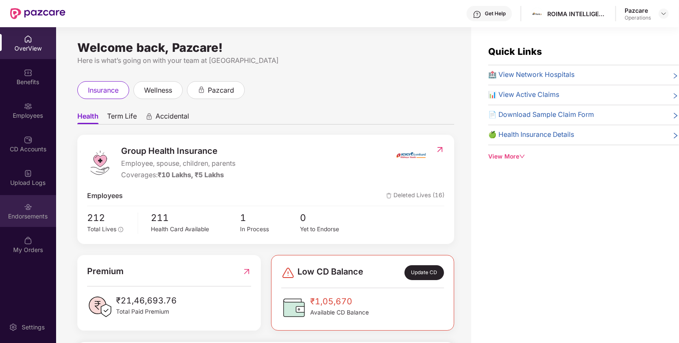
click at [41, 210] on div "Endorsements" at bounding box center [28, 211] width 56 height 32
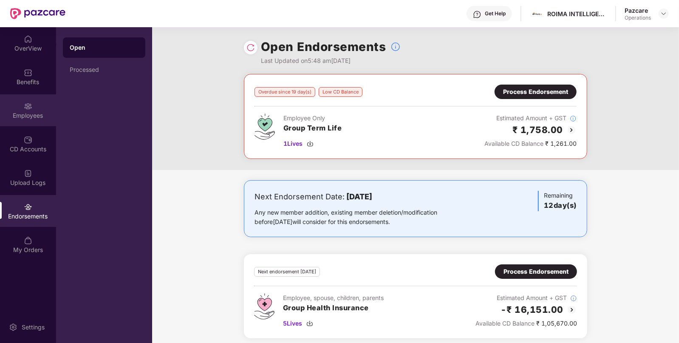
click at [23, 102] on div "Employees" at bounding box center [28, 110] width 56 height 32
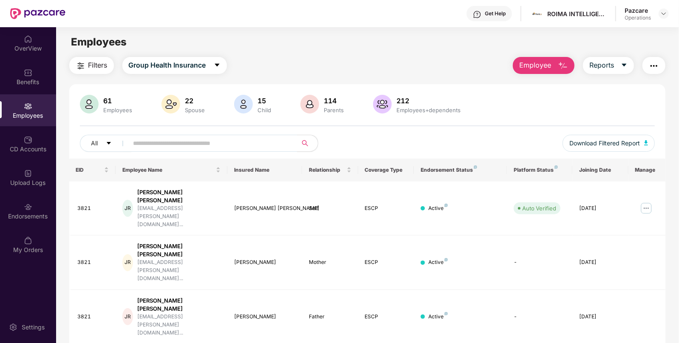
click at [103, 64] on span "Filters" at bounding box center [97, 65] width 19 height 11
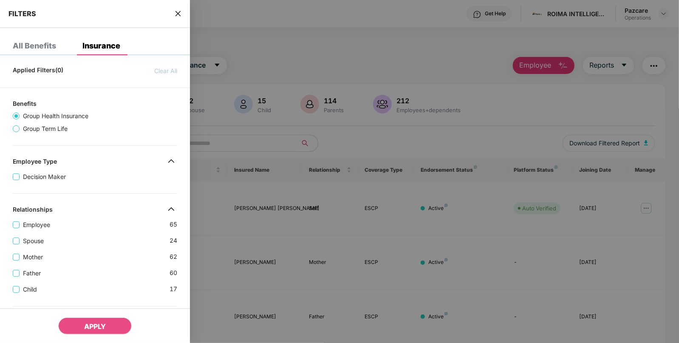
scroll to position [240, 0]
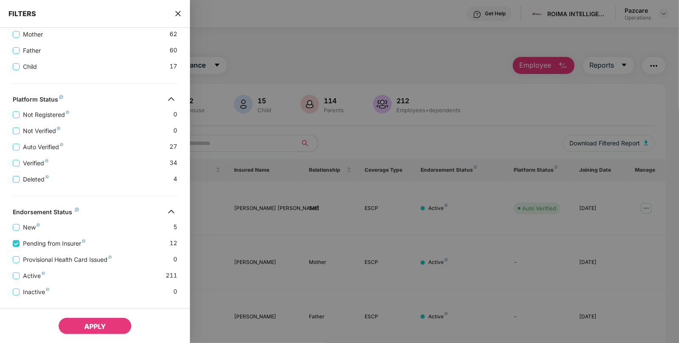
click at [87, 322] on button "APPLY" at bounding box center [95, 326] width 74 height 17
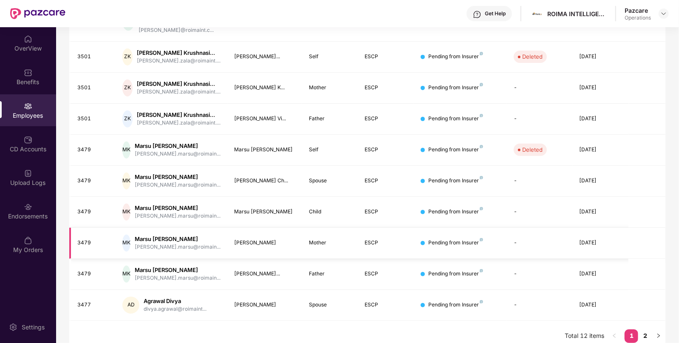
scroll to position [0, 0]
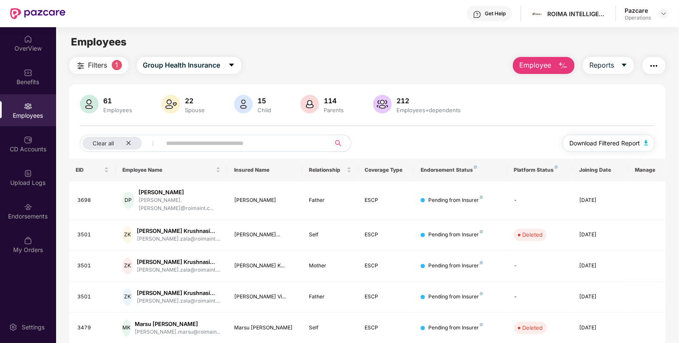
click at [645, 144] on img "button" at bounding box center [646, 142] width 4 height 5
click at [133, 140] on div "Clear all" at bounding box center [112, 143] width 60 height 13
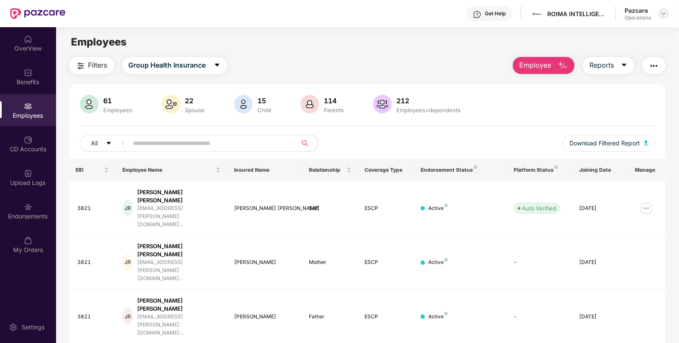
click at [662, 15] on img at bounding box center [664, 13] width 7 height 7
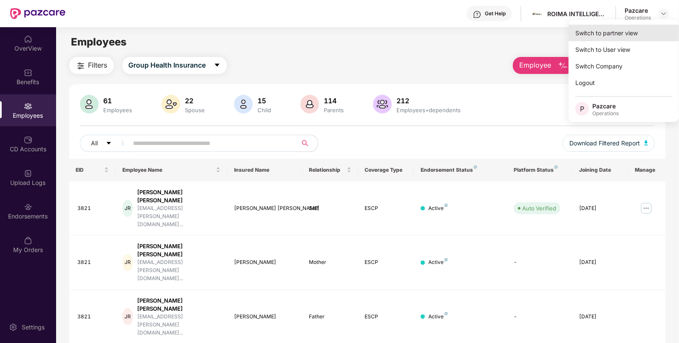
click at [623, 34] on div "Switch to partner view" at bounding box center [624, 33] width 111 height 17
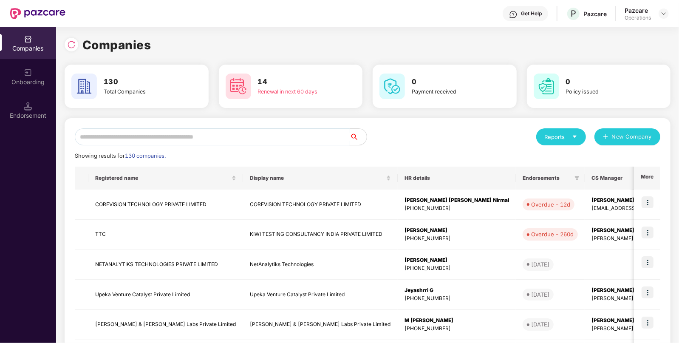
click at [204, 140] on input "text" at bounding box center [212, 136] width 275 height 17
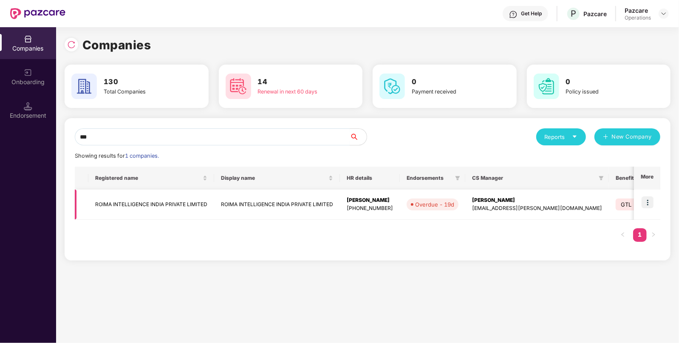
type input "***"
click at [247, 206] on td "ROIMA INTELLIGENCE INDIA PRIVATE LIMITED" at bounding box center [277, 205] width 126 height 30
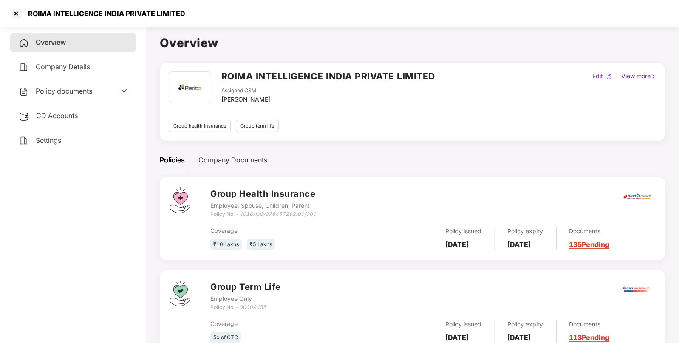
click at [61, 119] on span "CD Accounts" at bounding box center [57, 115] width 42 height 9
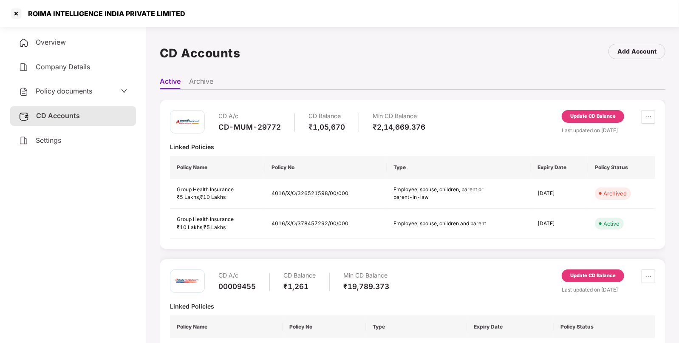
click at [570, 119] on div "Update CD Balance" at bounding box center [592, 117] width 45 height 8
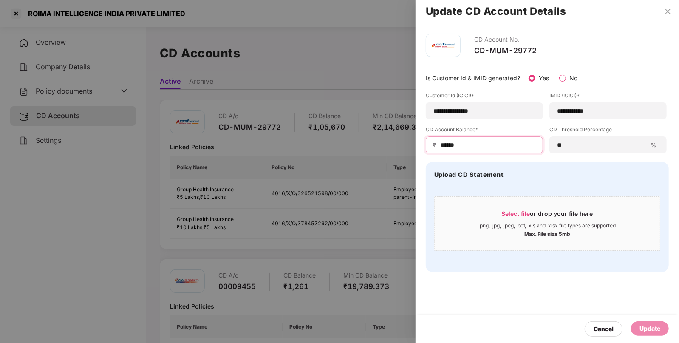
drag, startPoint x: 476, startPoint y: 144, endPoint x: 380, endPoint y: 148, distance: 95.3
click at [380, 148] on div "**********" at bounding box center [339, 171] width 679 height 343
paste input "***"
type input "*********"
click at [655, 316] on div "Cancel Update" at bounding box center [548, 329] width 264 height 28
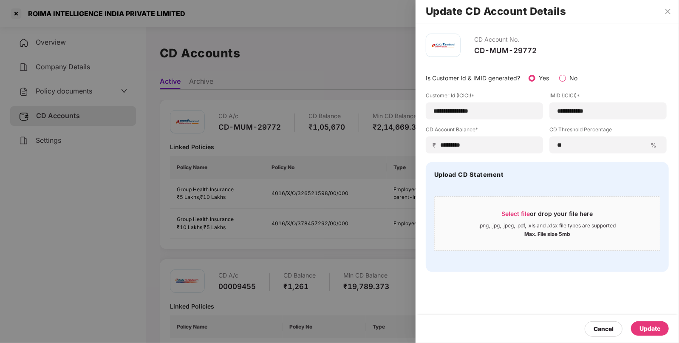
click at [648, 323] on div "Update" at bounding box center [650, 328] width 38 height 14
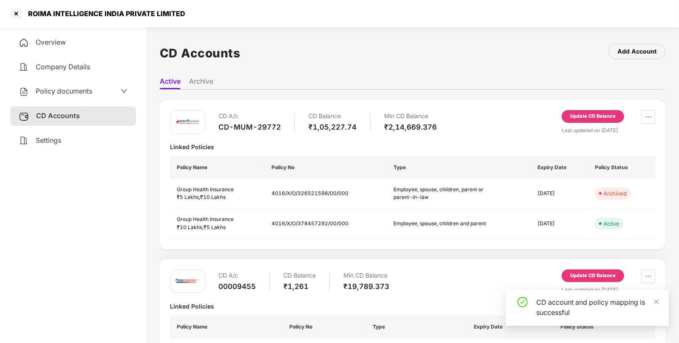
click at [39, 14] on div "ROIMA INTELLIGENCE INDIA PRIVATE LIMITED" at bounding box center [104, 13] width 162 height 9
copy div "ROIMA"
click at [19, 14] on div at bounding box center [16, 14] width 14 height 14
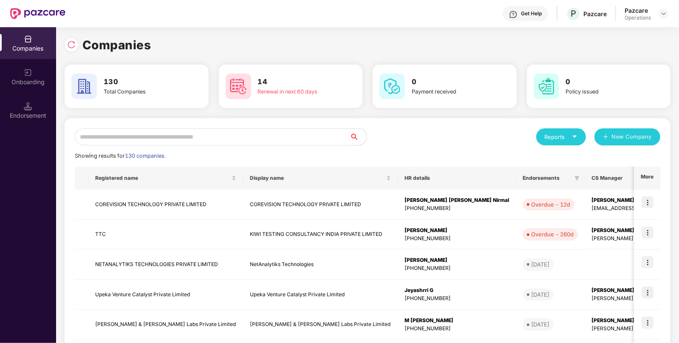
click at [170, 124] on div "Reports New Company Showing results for 130 companies. Registered name Display …" at bounding box center [368, 324] width 606 height 413
paste input "*****"
click at [161, 128] on input "text" at bounding box center [212, 136] width 275 height 17
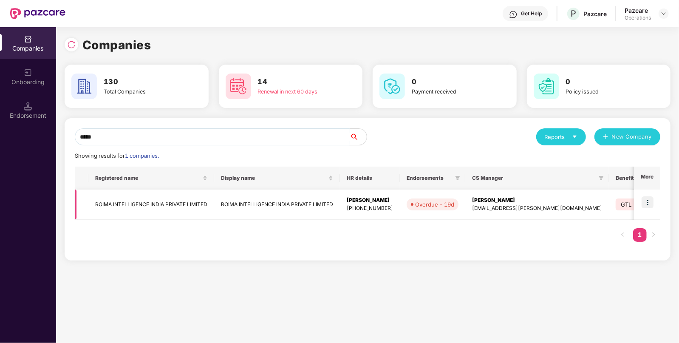
type input "*****"
click at [651, 204] on img at bounding box center [648, 202] width 12 height 12
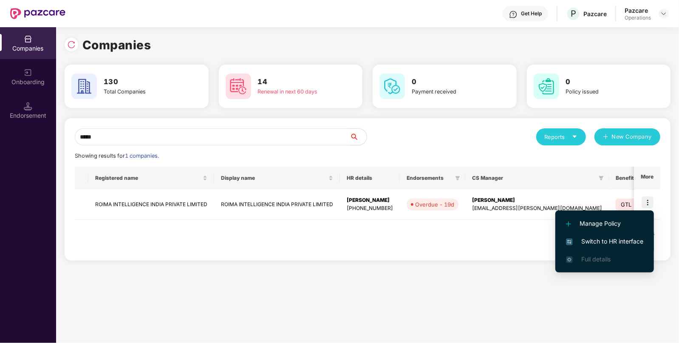
click at [604, 241] on span "Switch to HR interface" at bounding box center [604, 241] width 77 height 9
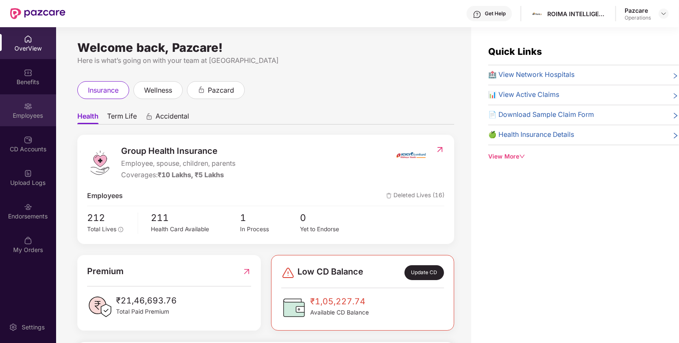
click at [16, 119] on div "Employees" at bounding box center [28, 110] width 56 height 32
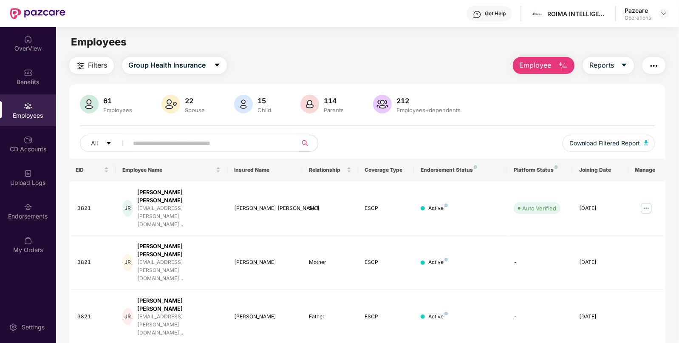
click at [170, 145] on input "text" at bounding box center [209, 143] width 153 height 13
paste input "****"
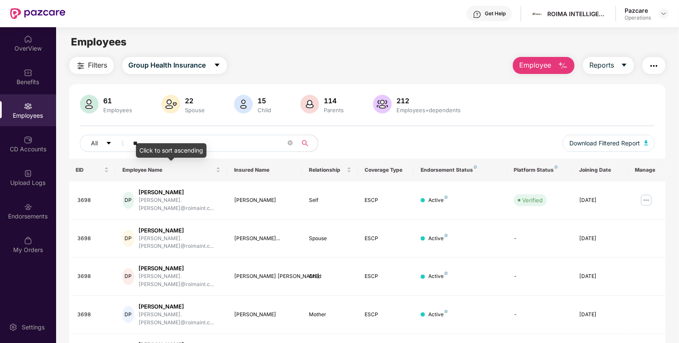
type input "*"
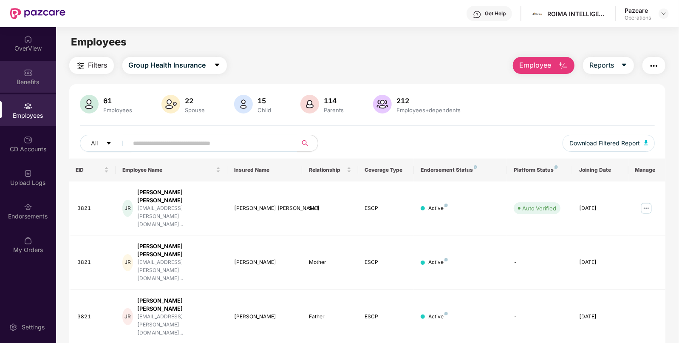
click at [25, 73] on img at bounding box center [28, 72] width 9 height 9
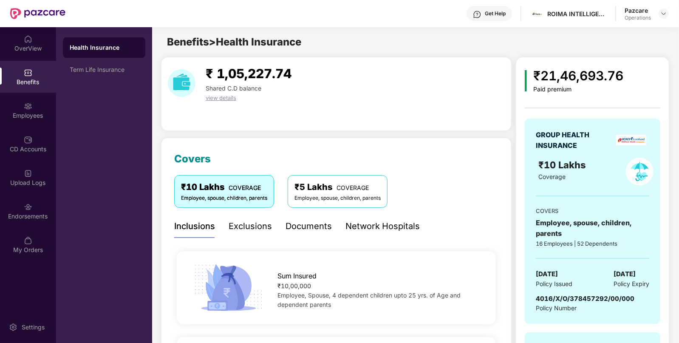
click at [558, 269] on span "01 Jan 2025" at bounding box center [547, 274] width 22 height 10
copy span "01 Jan 2025"
click at [27, 113] on div "Employees" at bounding box center [28, 115] width 56 height 9
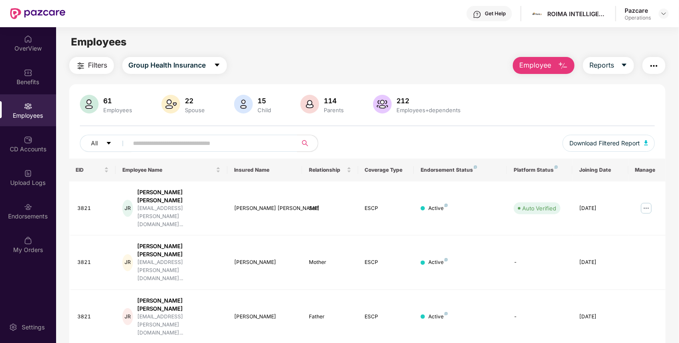
click at [647, 68] on button "button" at bounding box center [654, 65] width 23 height 17
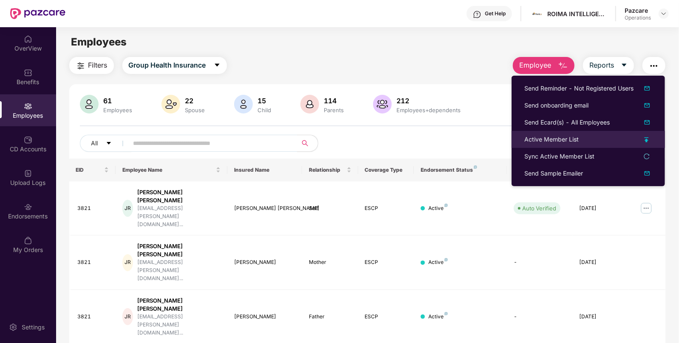
click at [539, 145] on li "Active Member List" at bounding box center [588, 139] width 153 height 17
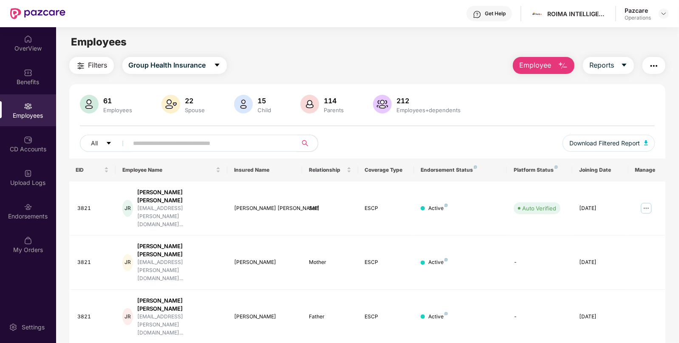
click at [655, 70] on img "button" at bounding box center [654, 66] width 10 height 10
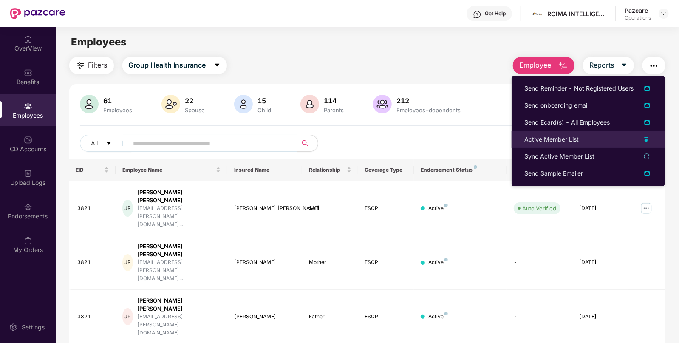
click at [543, 140] on div "Active Member List" at bounding box center [552, 139] width 54 height 9
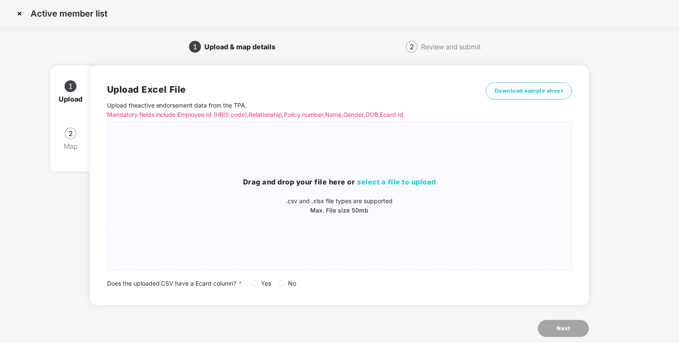
click at [537, 81] on div "Upload Excel File Upload the active endorsement data from the TPA . Mandatory f…" at bounding box center [339, 185] width 499 height 240
click at [525, 88] on span "Download sample sheet" at bounding box center [529, 91] width 69 height 9
click at [378, 176] on div "Drag and drop your file here or select a file to upload .csv and .xlsx file typ…" at bounding box center [340, 196] width 465 height 134
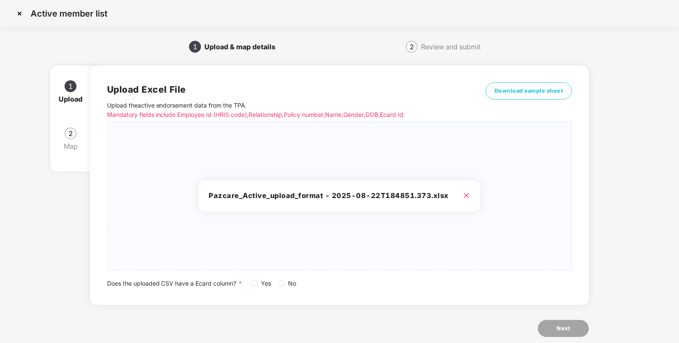
click at [259, 285] on span "Yes" at bounding box center [266, 283] width 17 height 9
click at [565, 330] on span "Next" at bounding box center [564, 328] width 14 height 9
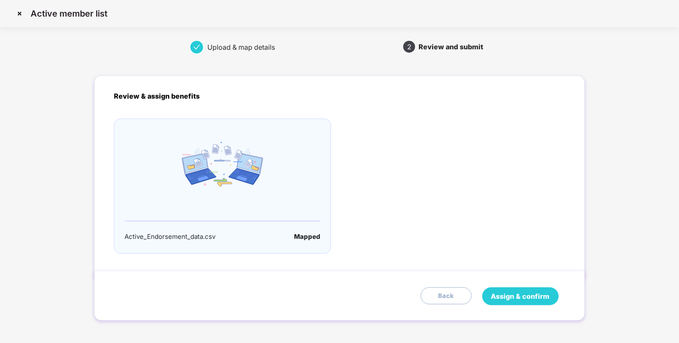
click at [524, 304] on button "Assign & confirm" at bounding box center [520, 296] width 77 height 18
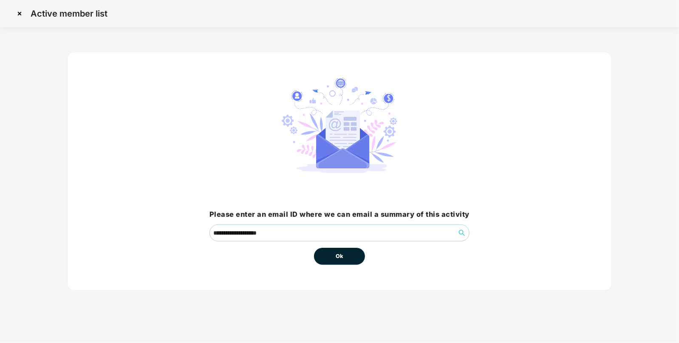
click at [354, 260] on button "Ok" at bounding box center [339, 256] width 51 height 17
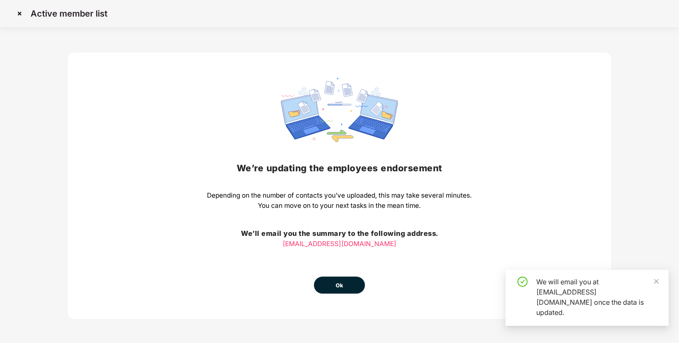
click at [336, 292] on button "Ok" at bounding box center [339, 285] width 51 height 17
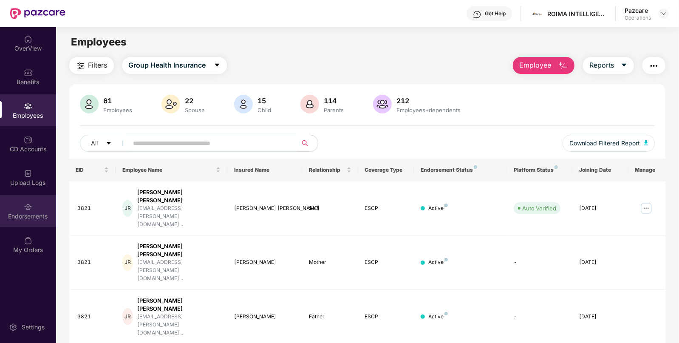
click at [34, 207] on div "Endorsements" at bounding box center [28, 211] width 56 height 32
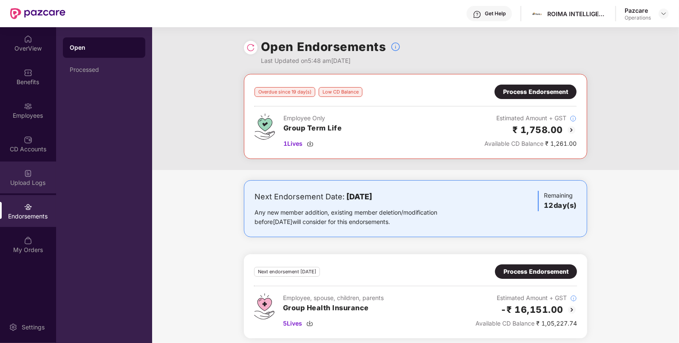
click at [36, 181] on div "Upload Logs" at bounding box center [28, 183] width 56 height 9
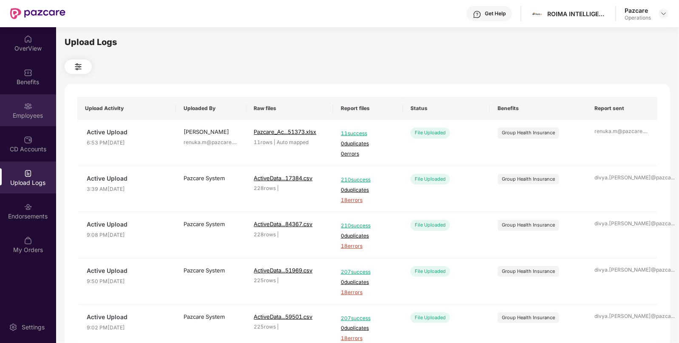
click at [26, 112] on div "Employees" at bounding box center [28, 115] width 56 height 9
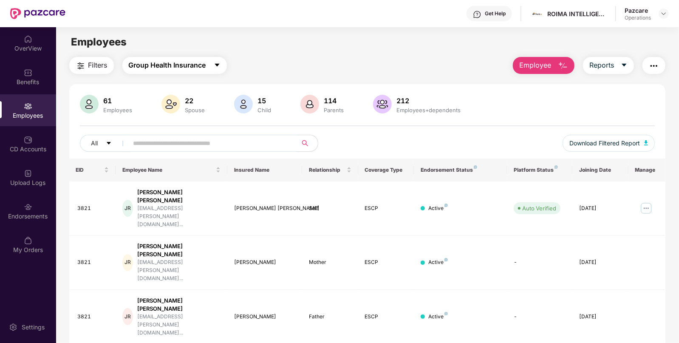
click at [145, 67] on span "Group Health Insurance" at bounding box center [167, 65] width 77 height 11
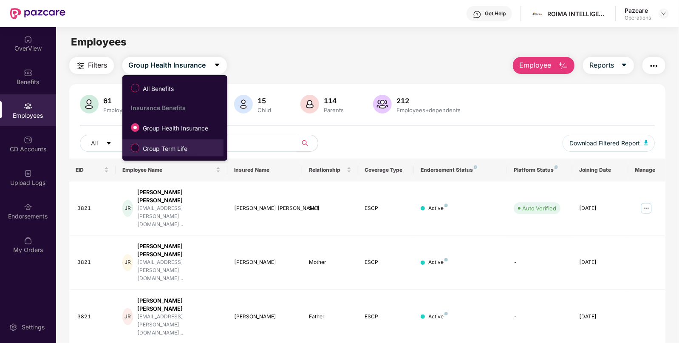
click at [132, 143] on label "Group Term Life" at bounding box center [161, 148] width 68 height 14
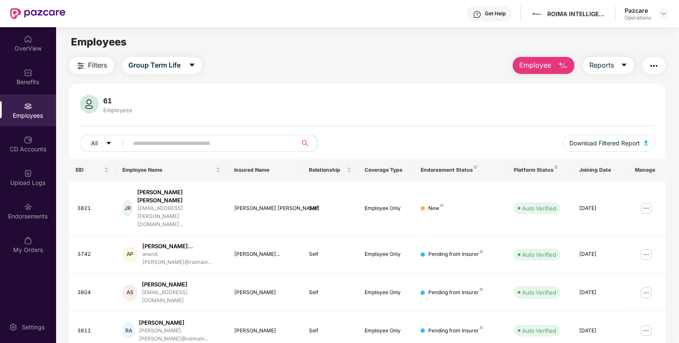
click at [96, 68] on span "Filters" at bounding box center [97, 65] width 19 height 11
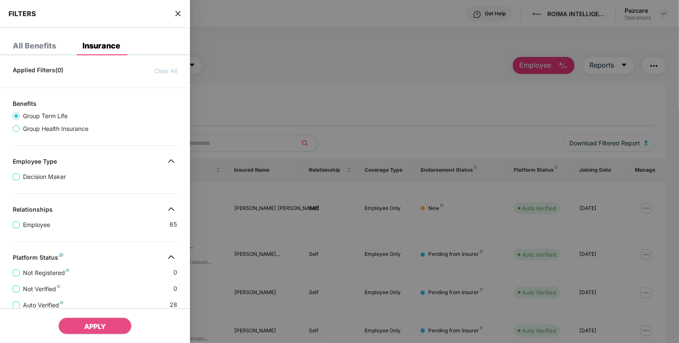
scroll to position [176, 0]
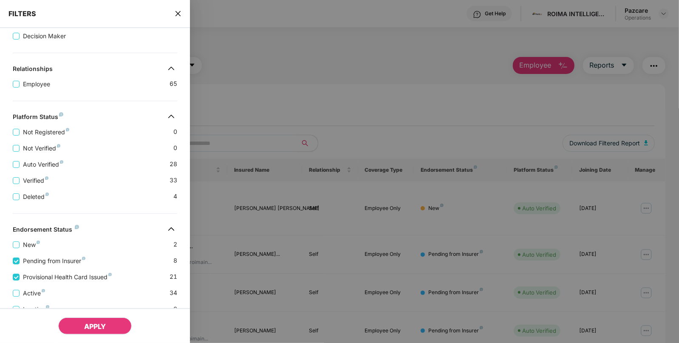
click at [77, 321] on button "APPLY" at bounding box center [95, 326] width 74 height 17
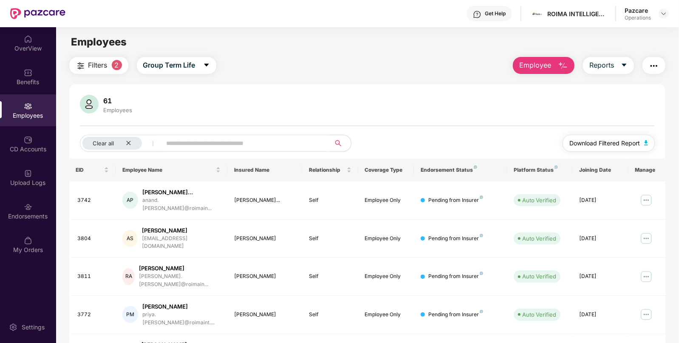
click at [647, 142] on img "button" at bounding box center [646, 142] width 4 height 5
click at [644, 66] on button "button" at bounding box center [654, 65] width 23 height 17
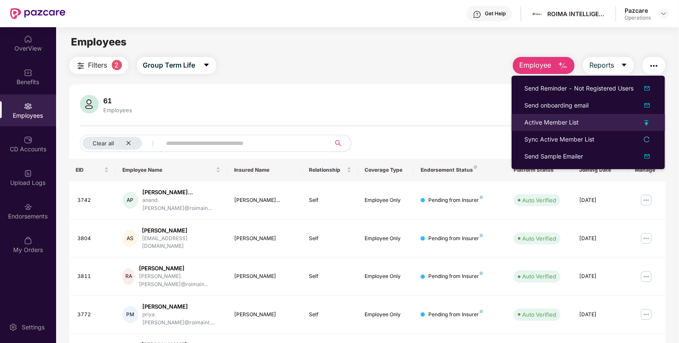
click at [527, 121] on div "Active Member List" at bounding box center [552, 122] width 54 height 9
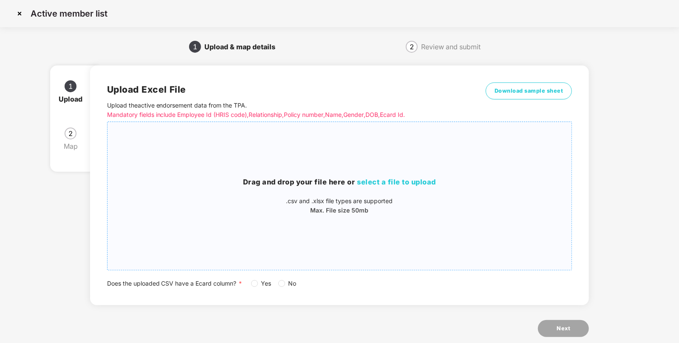
click at [403, 181] on span "select a file to upload" at bounding box center [396, 182] width 79 height 9
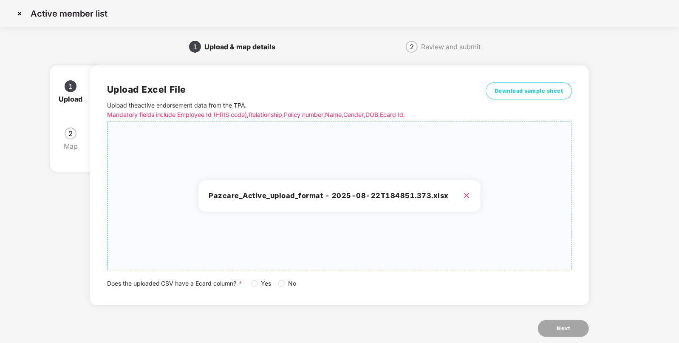
click at [281, 287] on label "No" at bounding box center [289, 283] width 22 height 9
click at [562, 335] on div "Upload Excel File Upload the active endorsement data from the TPA . Mandatory f…" at bounding box center [339, 206] width 499 height 305
click at [566, 333] on button "Next" at bounding box center [563, 328] width 51 height 17
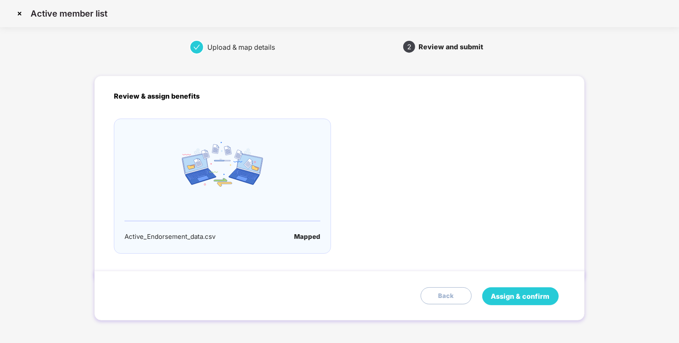
click at [499, 298] on span "Assign & confirm" at bounding box center [520, 296] width 59 height 11
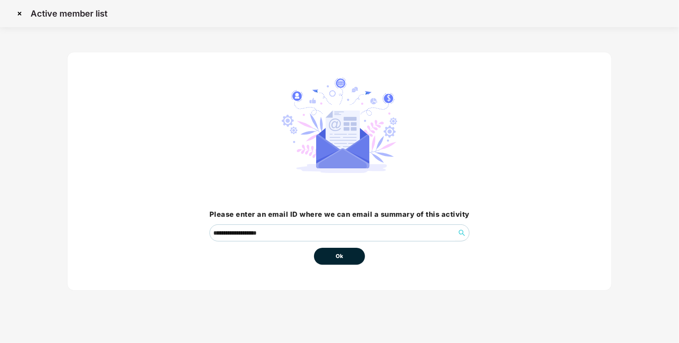
click at [340, 261] on button "Ok" at bounding box center [339, 256] width 51 height 17
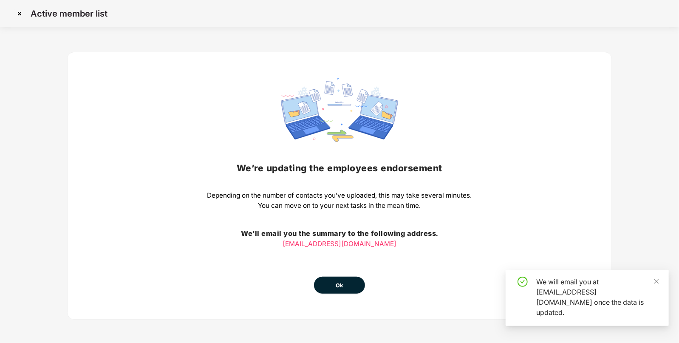
click at [342, 251] on div "We’re updating the employees endorsement Depending on the number of contacts yo…" at bounding box center [339, 186] width 265 height 216
click at [345, 283] on button "Ok" at bounding box center [339, 285] width 51 height 17
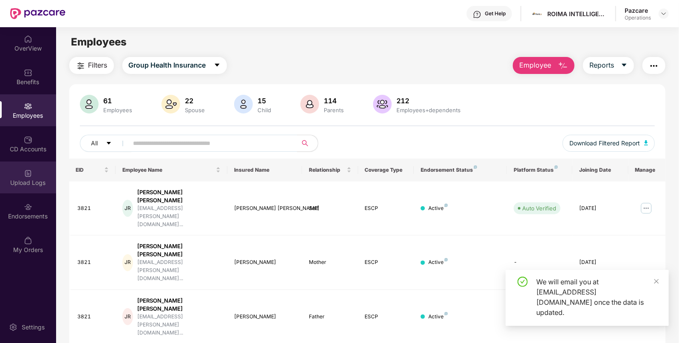
click at [23, 175] on div "Upload Logs" at bounding box center [28, 178] width 56 height 32
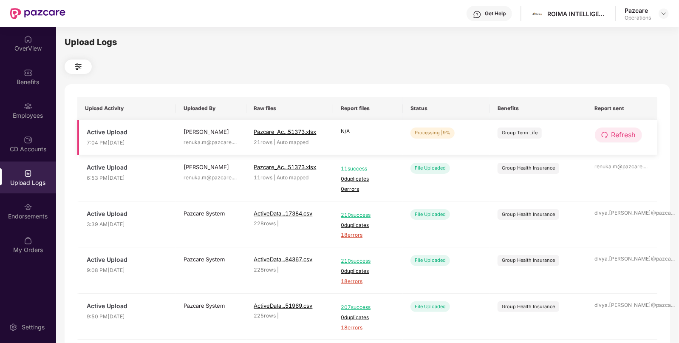
click at [633, 134] on span "Refresh" at bounding box center [624, 135] width 24 height 11
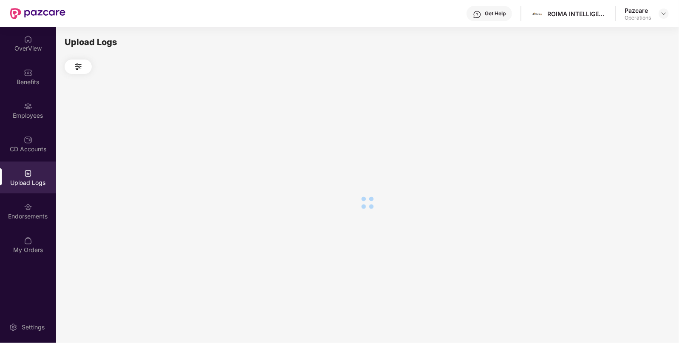
click at [633, 134] on div at bounding box center [368, 202] width 606 height 257
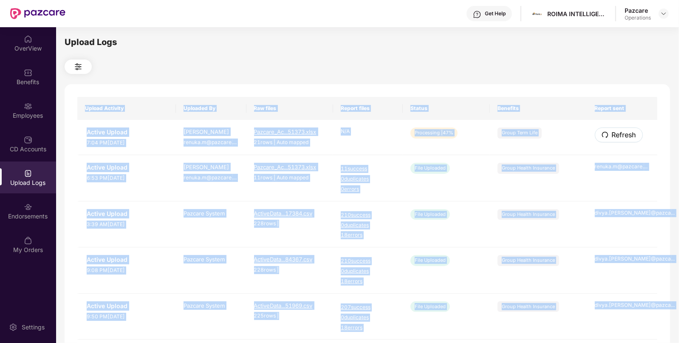
click at [633, 134] on span "Refresh" at bounding box center [624, 135] width 24 height 11
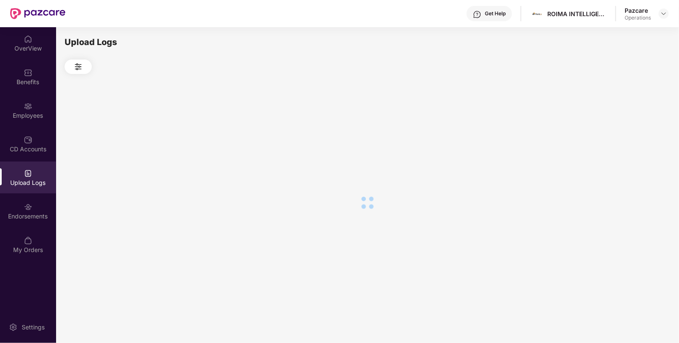
click at [633, 134] on div at bounding box center [368, 202] width 606 height 257
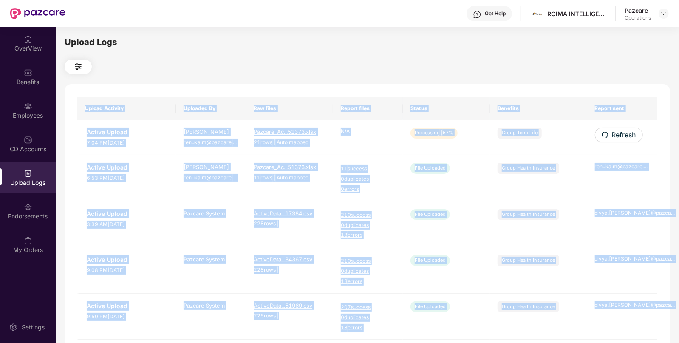
click at [524, 85] on div "Upload Activity Uploaded By Raw files Report files Status Benefits Report sent …" at bounding box center [368, 344] width 606 height 521
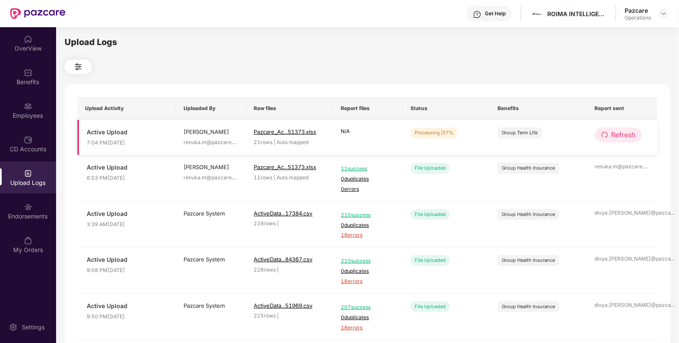
click at [629, 138] on span "Refresh" at bounding box center [624, 135] width 24 height 11
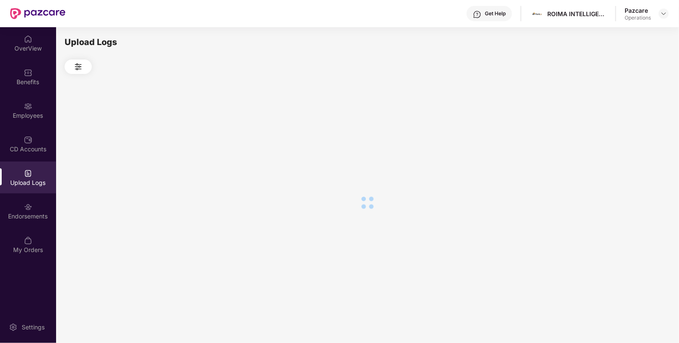
click at [629, 138] on div at bounding box center [368, 202] width 606 height 257
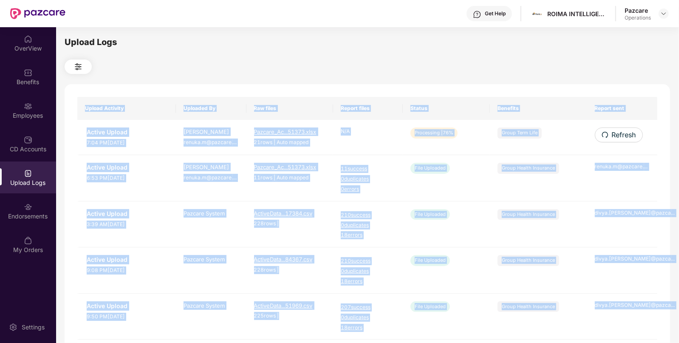
click at [629, 138] on span "Refresh" at bounding box center [624, 135] width 24 height 11
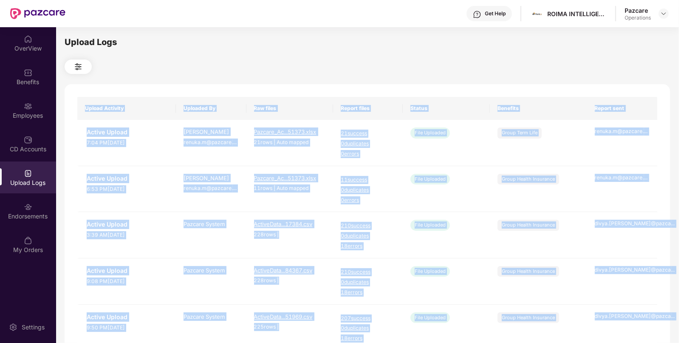
click at [629, 138] on td "renuka.m@pazcare. ..." at bounding box center [622, 143] width 71 height 46
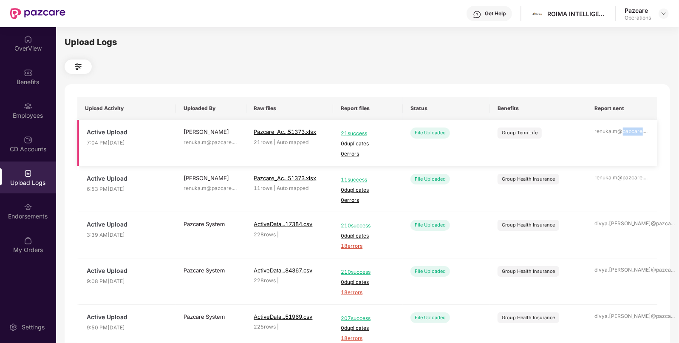
click at [629, 138] on td "renuka.m@pazcare. ..." at bounding box center [622, 143] width 71 height 46
click at [662, 10] on img at bounding box center [664, 13] width 7 height 7
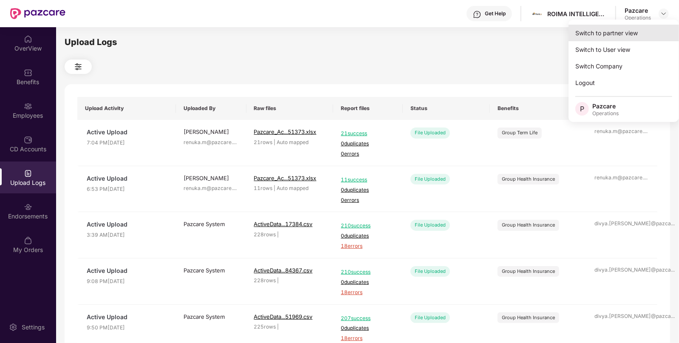
click at [623, 31] on div "Switch to partner view" at bounding box center [624, 33] width 111 height 17
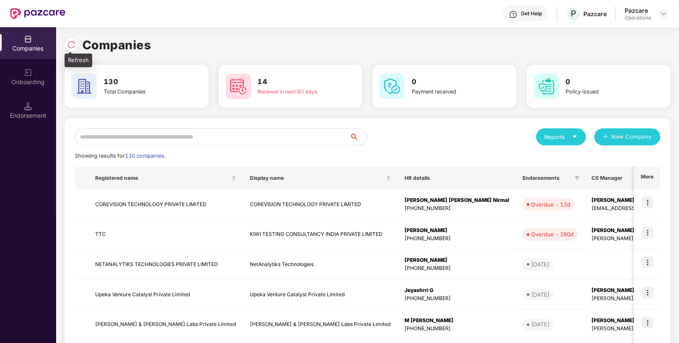
click at [72, 48] on img at bounding box center [71, 44] width 9 height 9
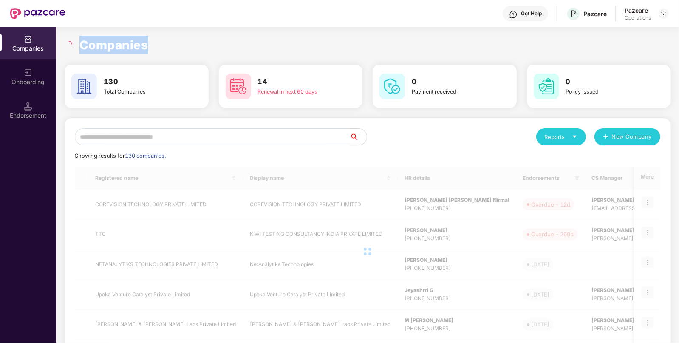
click at [72, 48] on div at bounding box center [70, 45] width 10 height 8
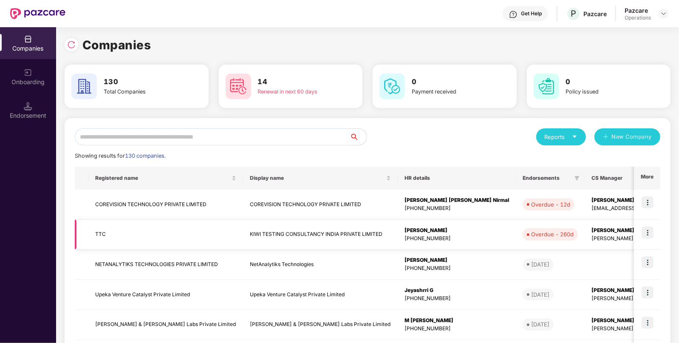
click at [294, 220] on td "KIWI TESTING CONSULTANCY INDIA PRIVATE LIMITED" at bounding box center [320, 235] width 155 height 30
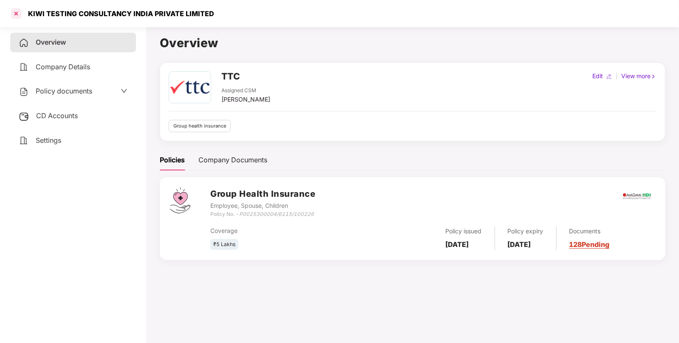
click at [17, 17] on div at bounding box center [16, 14] width 14 height 14
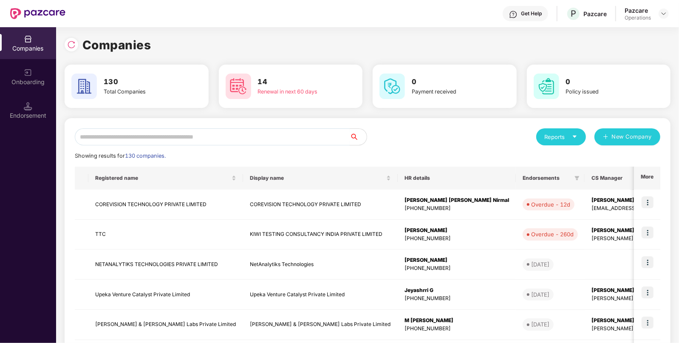
click at [160, 129] on input "text" at bounding box center [212, 136] width 275 height 17
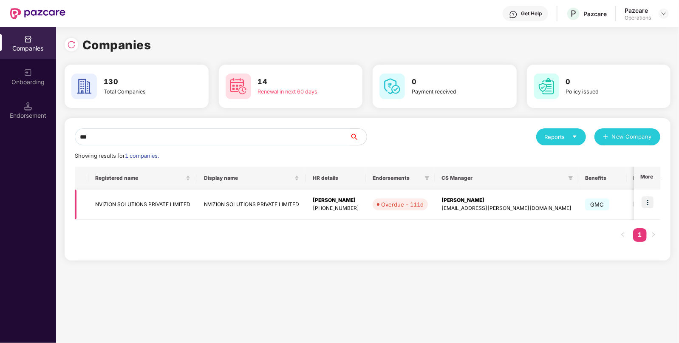
type input "***"
click at [647, 203] on img at bounding box center [648, 202] width 12 height 12
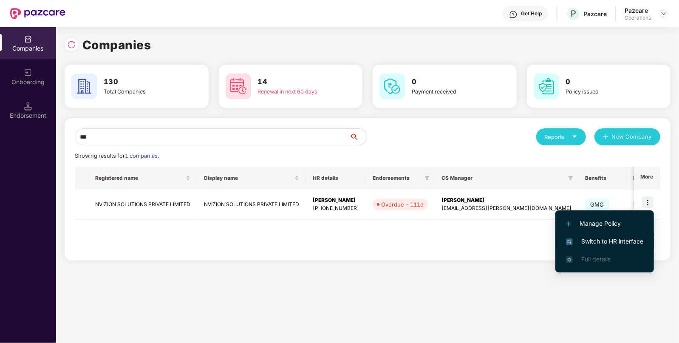
click at [613, 240] on span "Switch to HR interface" at bounding box center [604, 241] width 77 height 9
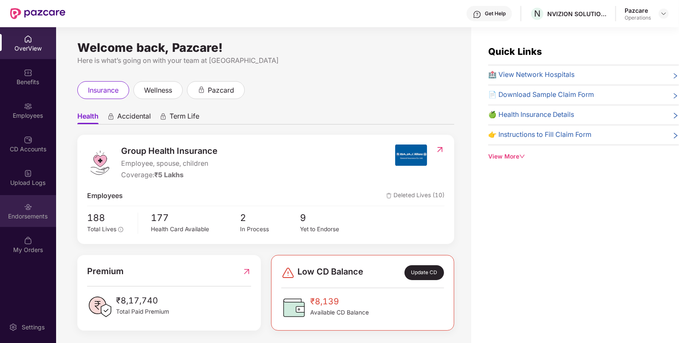
click at [37, 210] on div "Endorsements" at bounding box center [28, 211] width 56 height 32
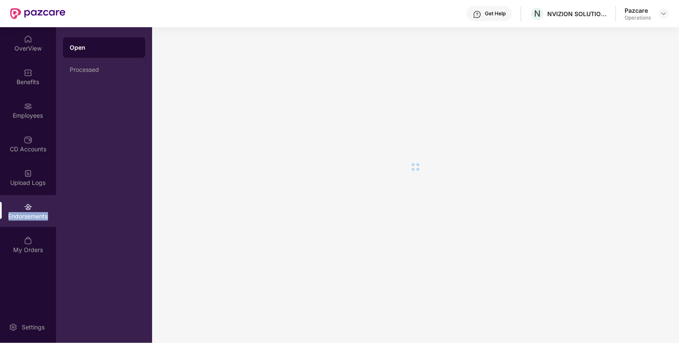
click at [37, 210] on div "Endorsements" at bounding box center [28, 211] width 56 height 32
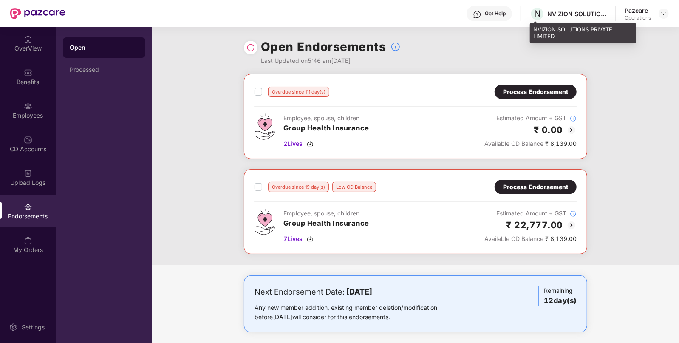
click at [562, 11] on div "NVIZION SOLUTIONS PRIVATE LIMITED" at bounding box center [578, 14] width 60 height 8
copy div "NVIZION"
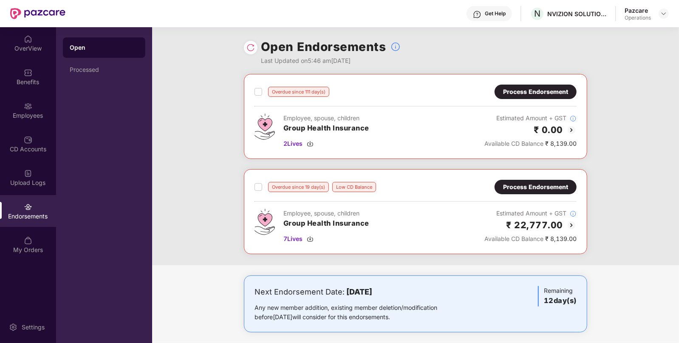
click at [528, 183] on div "Process Endorsement" at bounding box center [535, 186] width 65 height 9
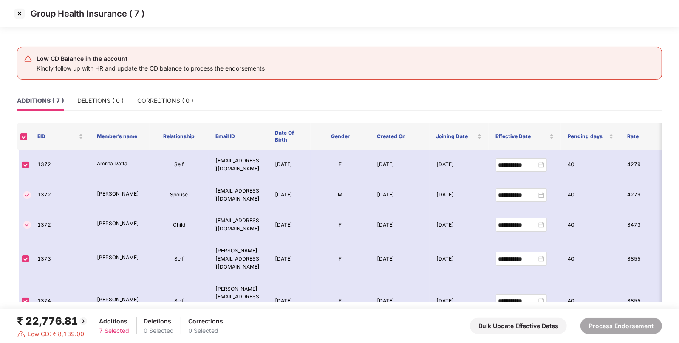
click at [69, 321] on div "₹ 22,776.81" at bounding box center [52, 321] width 71 height 16
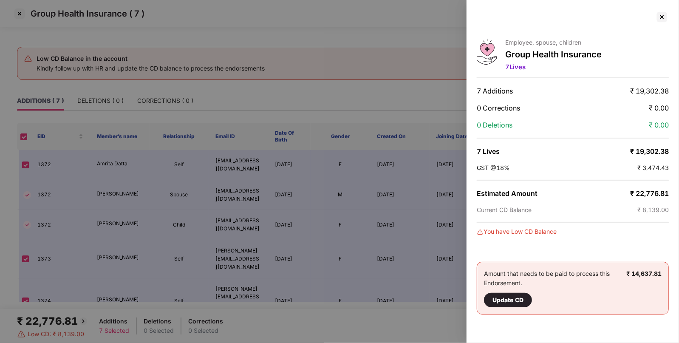
click at [644, 190] on span "₹ 22,776.81" at bounding box center [649, 193] width 39 height 9
copy span "22,776.81"
click at [661, 18] on div at bounding box center [662, 17] width 14 height 14
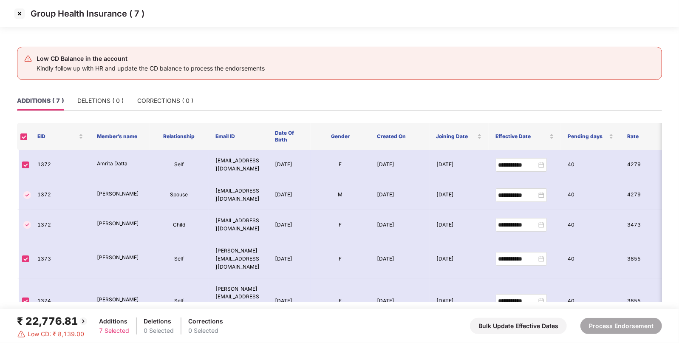
click at [21, 15] on img at bounding box center [20, 14] width 14 height 14
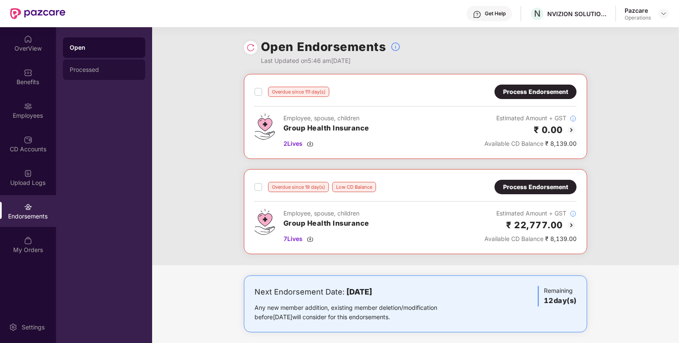
click at [94, 72] on div "Processed" at bounding box center [104, 69] width 69 height 7
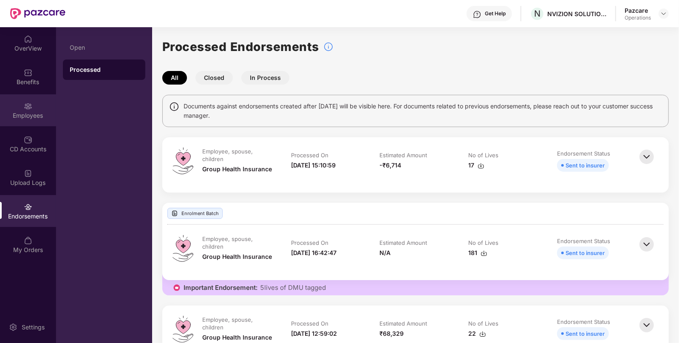
click at [43, 104] on div "Employees" at bounding box center [28, 110] width 56 height 32
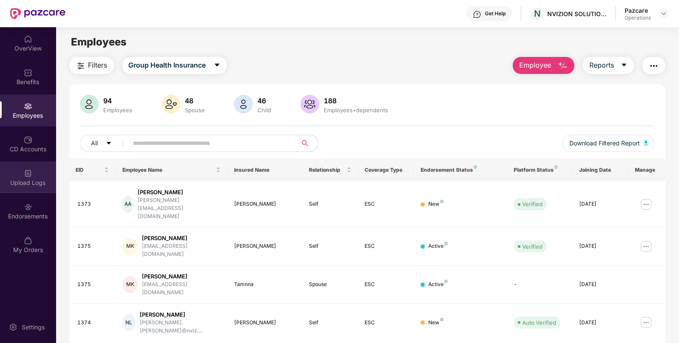
click at [25, 192] on div "Upload Logs" at bounding box center [28, 178] width 56 height 32
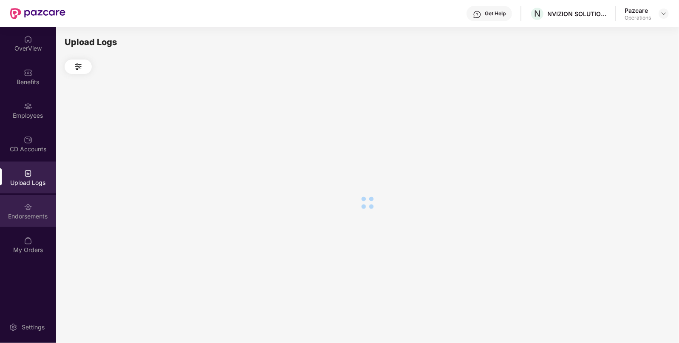
click at [25, 206] on img at bounding box center [28, 207] width 9 height 9
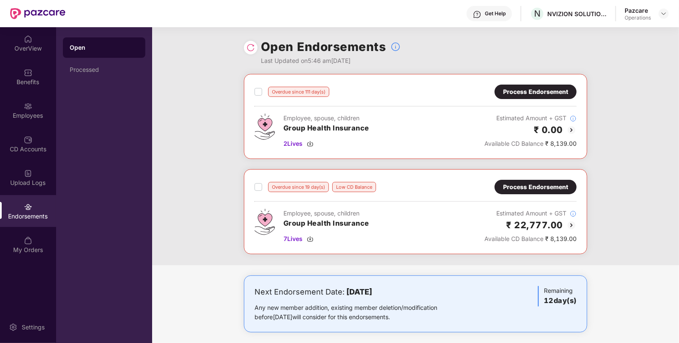
scroll to position [5, 0]
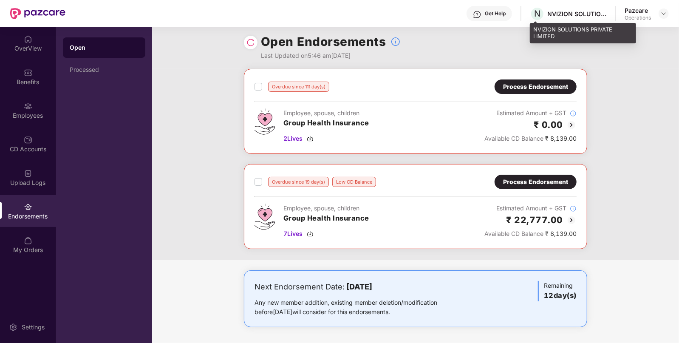
click at [584, 15] on div "NVIZION SOLUTIONS PRIVATE LIMITED" at bounding box center [578, 14] width 60 height 8
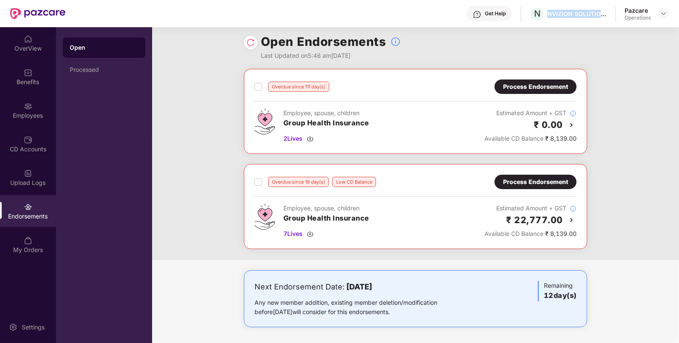
copy div "NVIZION SOLUTIONS PRIVATE LIMITED"
click at [23, 81] on div "Benefits" at bounding box center [28, 82] width 56 height 9
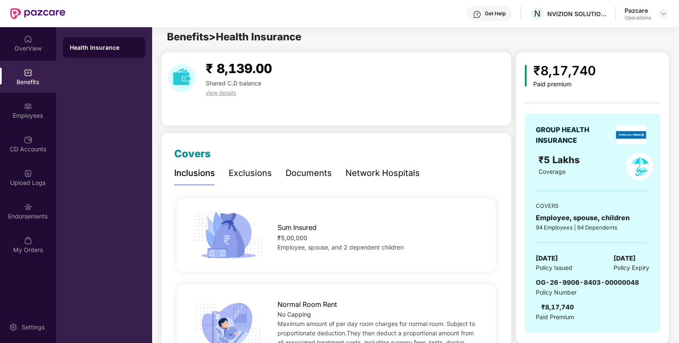
click at [580, 288] on div "Policy Number" at bounding box center [587, 292] width 103 height 9
click at [582, 279] on span "OG-26-9906-8403-00000048" at bounding box center [587, 282] width 103 height 8
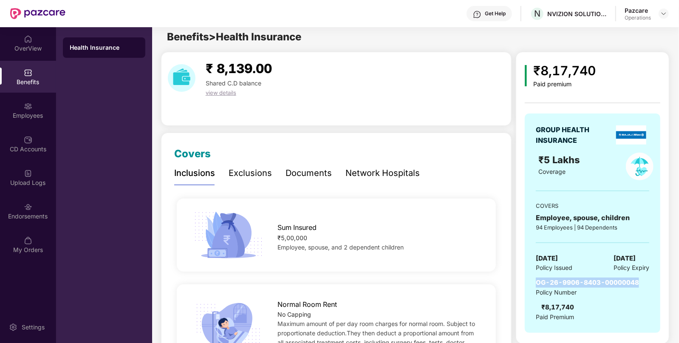
click at [582, 279] on span "OG-26-9906-8403-00000048" at bounding box center [587, 282] width 103 height 8
copy span "OG-26-9906-8403-00000048"
click at [25, 159] on div "CD Accounts" at bounding box center [28, 144] width 56 height 32
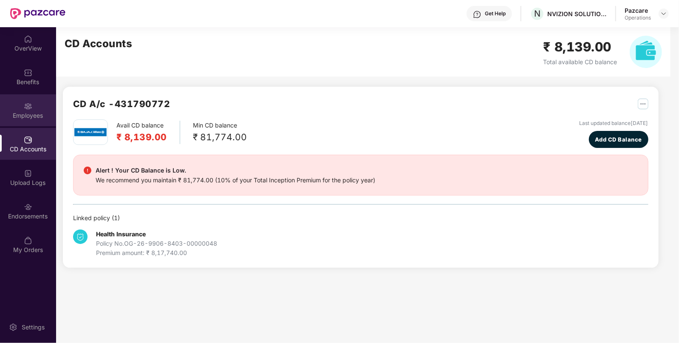
click at [27, 116] on div "Employees" at bounding box center [28, 115] width 56 height 9
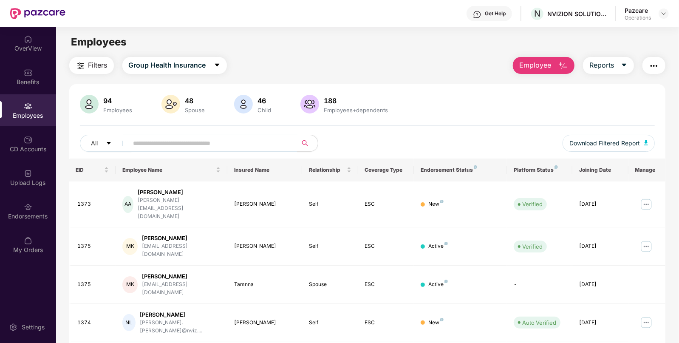
click at [101, 60] on span "Filters" at bounding box center [97, 65] width 19 height 11
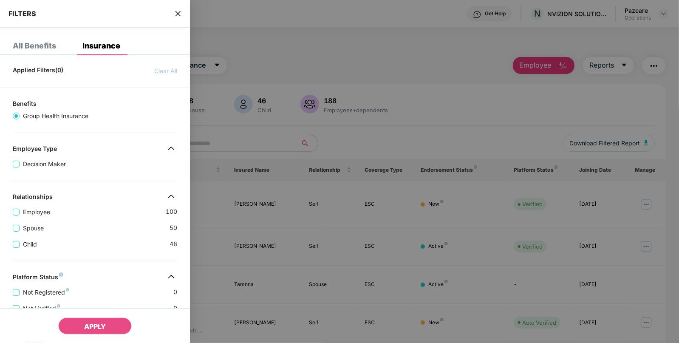
scroll to position [195, 0]
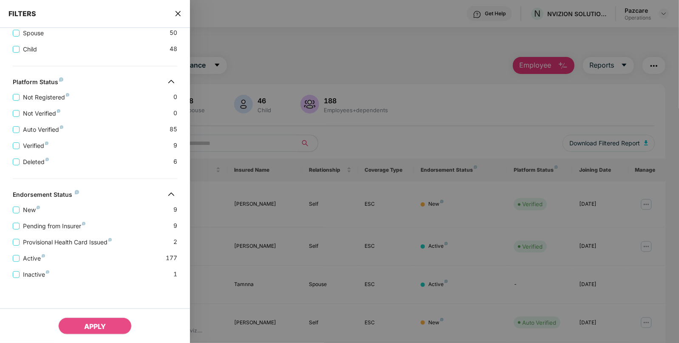
click at [174, 14] on div "FILTERS" at bounding box center [95, 14] width 190 height 28
drag, startPoint x: 181, startPoint y: 16, endPoint x: 182, endPoint y: 10, distance: 6.0
click at [182, 10] on icon "close" at bounding box center [178, 13] width 7 height 7
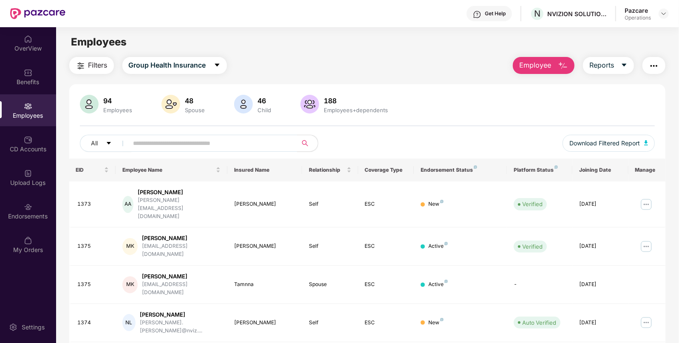
click at [652, 66] on img "button" at bounding box center [654, 66] width 10 height 10
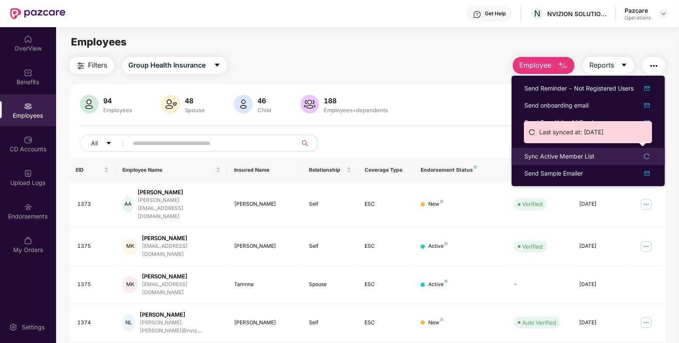
click at [550, 157] on div "Sync Active Member List" at bounding box center [560, 156] width 70 height 9
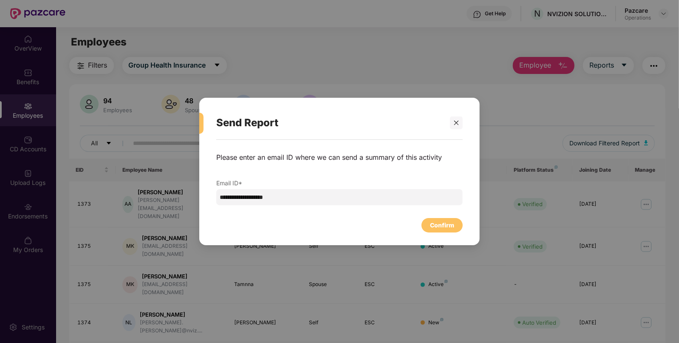
click at [437, 234] on div "**********" at bounding box center [339, 188] width 281 height 97
click at [443, 230] on div "Confirm" at bounding box center [442, 225] width 24 height 9
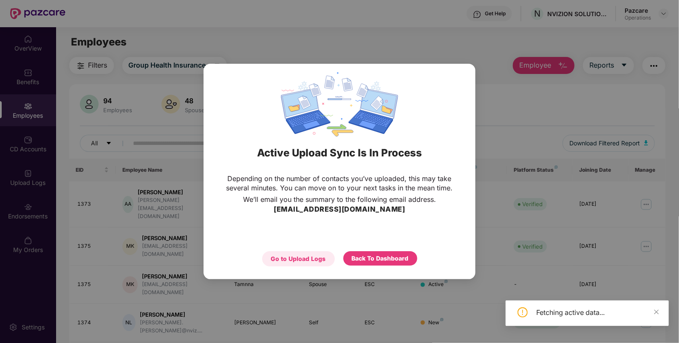
click at [306, 259] on div "Go to Upload Logs" at bounding box center [298, 258] width 55 height 9
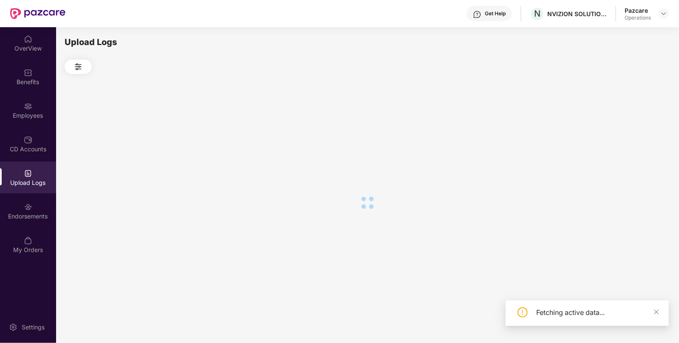
click at [306, 259] on div at bounding box center [368, 202] width 606 height 257
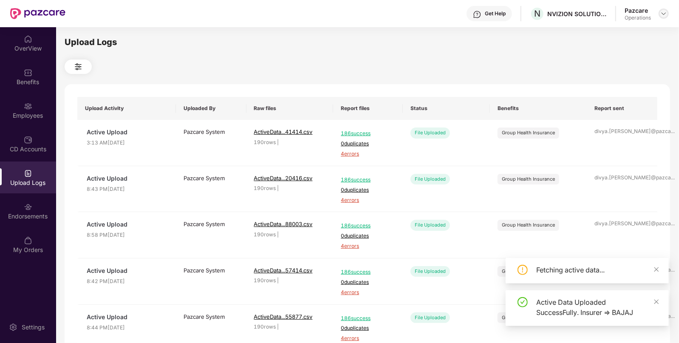
click at [663, 14] on img at bounding box center [664, 13] width 7 height 7
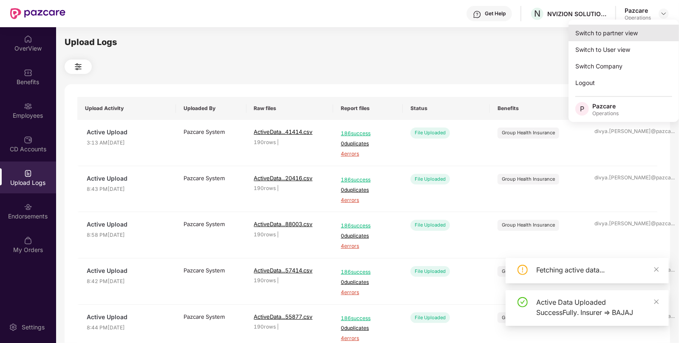
click at [609, 38] on div "Switch to partner view" at bounding box center [624, 33] width 111 height 17
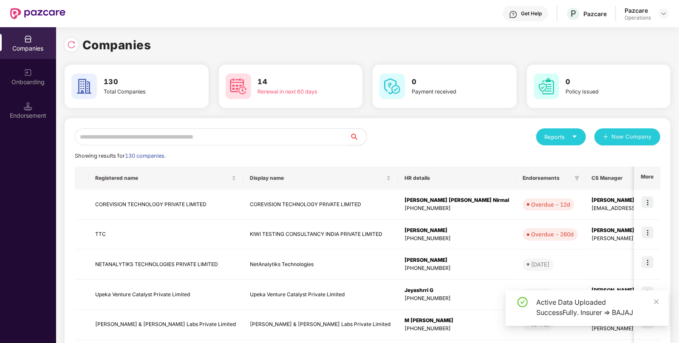
click at [227, 132] on input "text" at bounding box center [212, 136] width 275 height 17
type input "*"
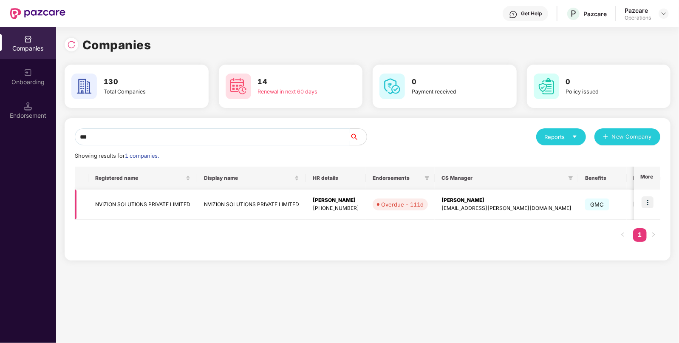
type input "***"
click at [208, 196] on td "NVIZION SOLUTIONS PRIVATE LIMITED" at bounding box center [251, 205] width 109 height 30
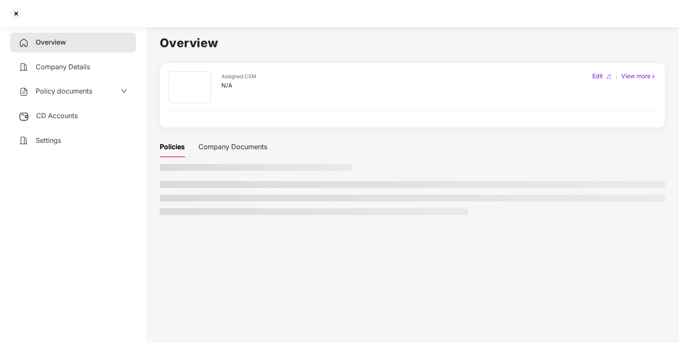
click at [51, 119] on span "CD Accounts" at bounding box center [57, 115] width 42 height 9
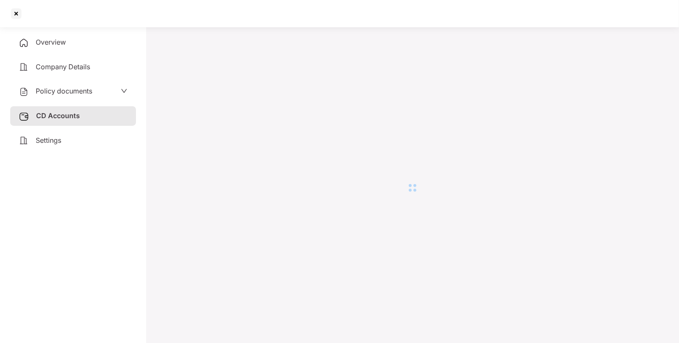
click at [52, 60] on div "Company Details" at bounding box center [73, 67] width 126 height 20
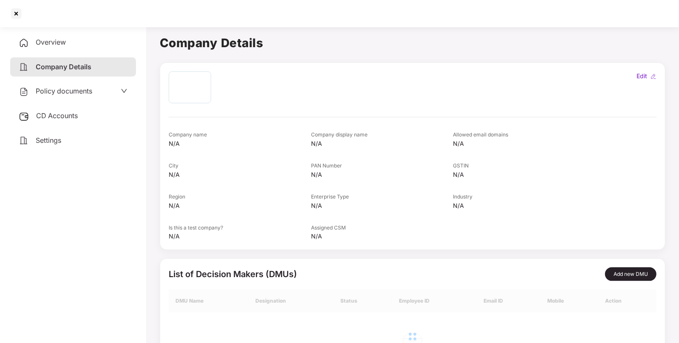
click at [65, 105] on div "Overview Company Details Policy documents CD Accounts Settings" at bounding box center [73, 91] width 126 height 117
click at [53, 117] on span "CD Accounts" at bounding box center [57, 115] width 42 height 9
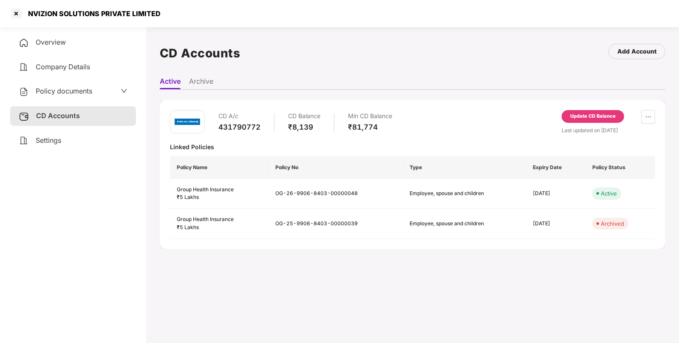
click at [593, 109] on div "CD A/c 431790772 CD Balance ₹8,139 Min CD Balance ₹81,774 Update CD Balance Las…" at bounding box center [413, 174] width 506 height 149
click at [576, 119] on div "Update CD Balance" at bounding box center [592, 117] width 45 height 8
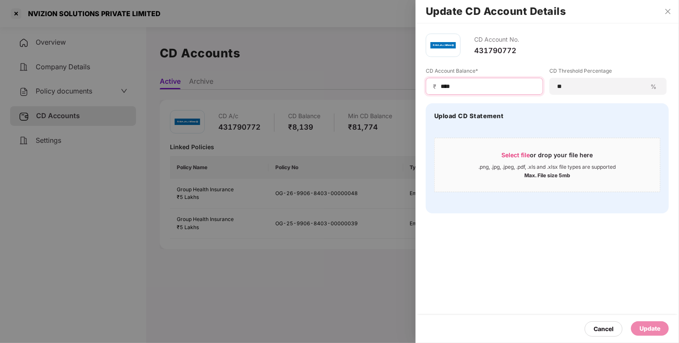
drag, startPoint x: 476, startPoint y: 88, endPoint x: 323, endPoint y: 88, distance: 153.0
click at [323, 88] on div "Update CD Account Details CD Account No. 431790772 CD Account Balance* ₹ **** C…" at bounding box center [339, 171] width 679 height 343
type input "****"
click at [657, 335] on div "Update" at bounding box center [650, 328] width 38 height 14
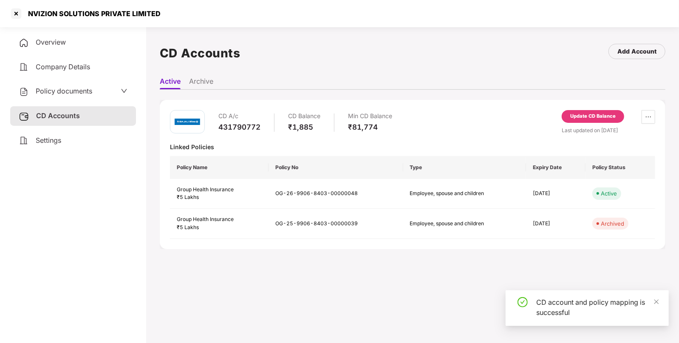
click at [51, 16] on div "NVIZION SOLUTIONS PRIVATE LIMITED" at bounding box center [92, 13] width 138 height 9
copy div "NVIZION"
click at [17, 16] on div at bounding box center [16, 14] width 14 height 14
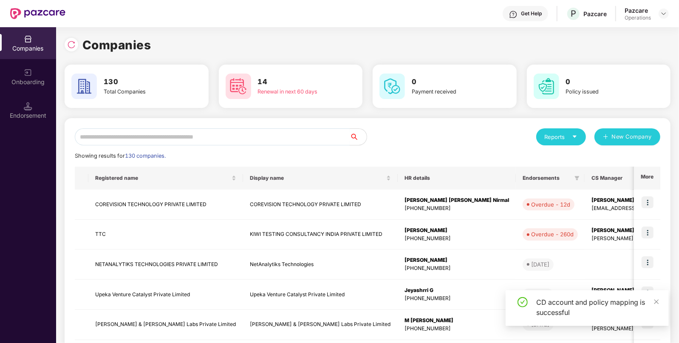
click at [204, 136] on input "text" at bounding box center [212, 136] width 275 height 17
paste input "*******"
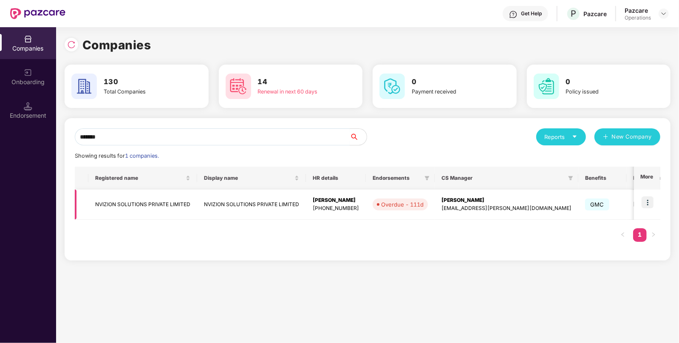
type input "*******"
click at [645, 204] on img at bounding box center [648, 202] width 12 height 12
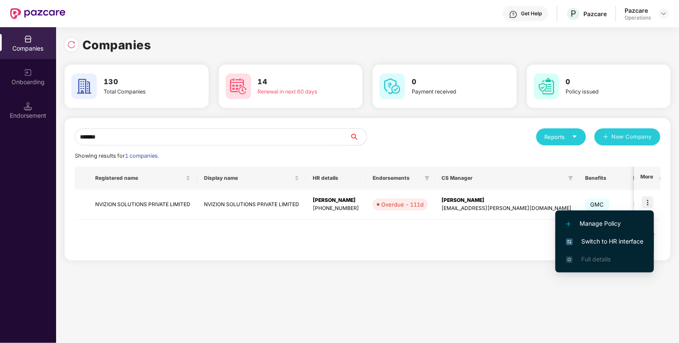
click at [587, 239] on span "Switch to HR interface" at bounding box center [604, 241] width 77 height 9
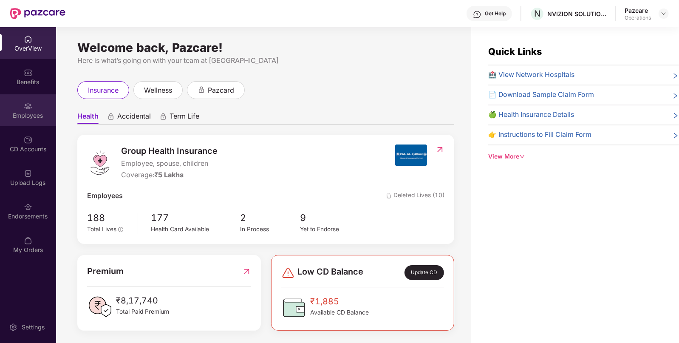
click at [30, 114] on div "Employees" at bounding box center [28, 115] width 56 height 9
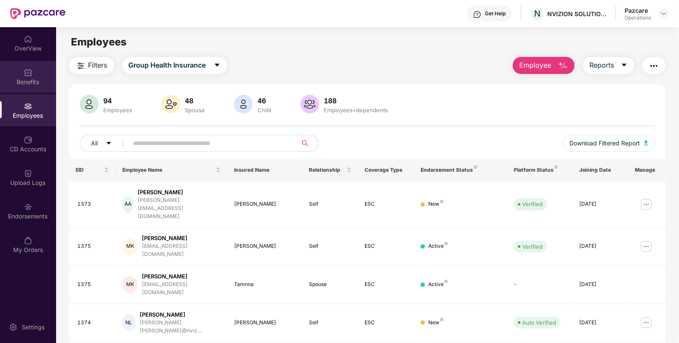
click at [20, 72] on div "Benefits" at bounding box center [28, 77] width 56 height 32
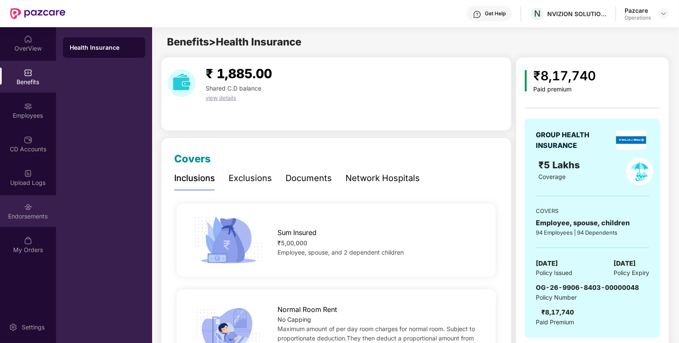
click at [51, 222] on div "Endorsements" at bounding box center [28, 211] width 56 height 32
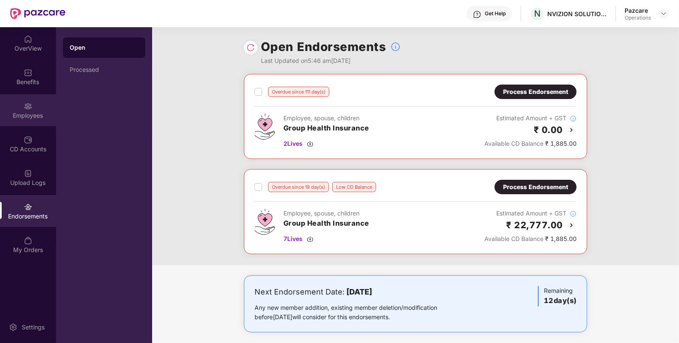
click at [18, 110] on div "Employees" at bounding box center [28, 110] width 56 height 32
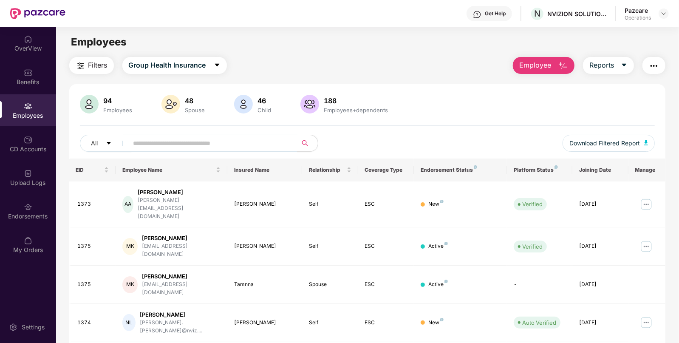
click at [98, 62] on span "Filters" at bounding box center [97, 65] width 19 height 11
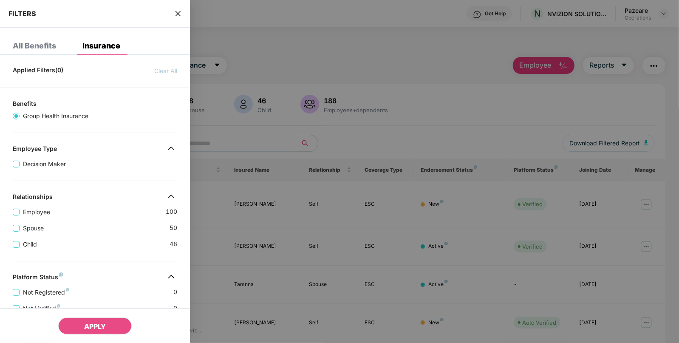
scroll to position [195, 0]
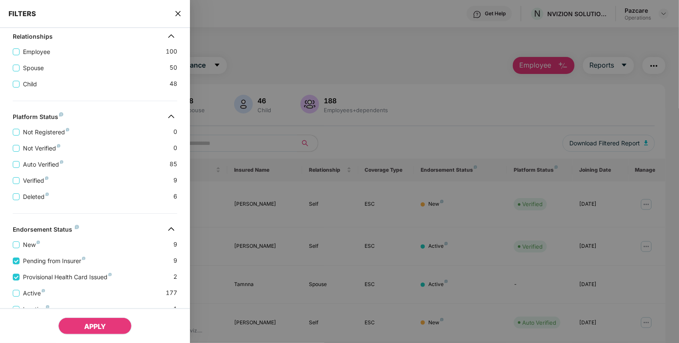
click at [101, 322] on span "APPLY" at bounding box center [95, 326] width 22 height 9
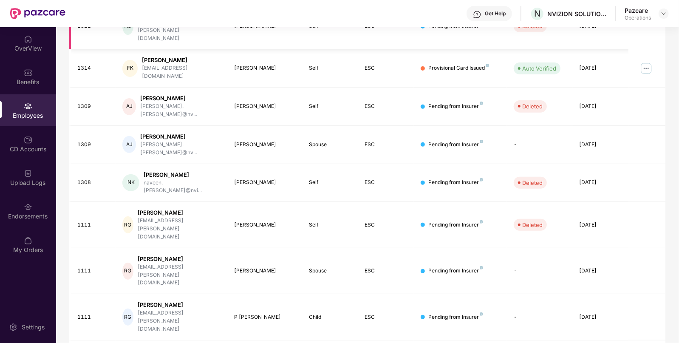
scroll to position [0, 0]
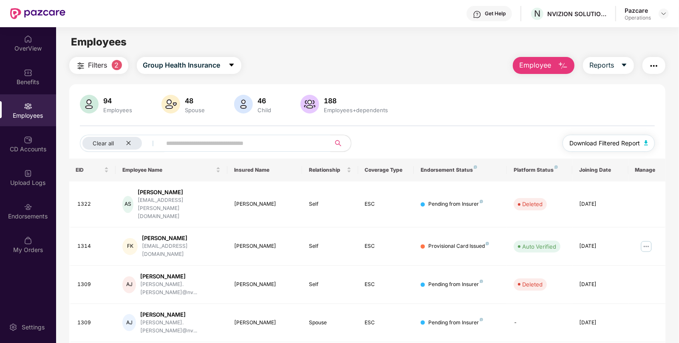
click at [646, 140] on img "button" at bounding box center [646, 142] width 4 height 5
click at [21, 73] on div "Benefits" at bounding box center [28, 77] width 56 height 32
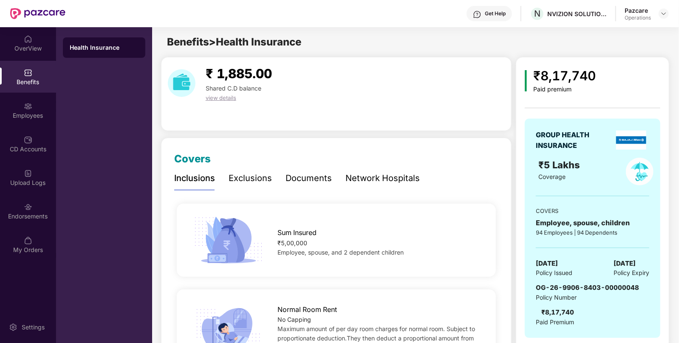
click at [555, 263] on span "04 Apr 2025" at bounding box center [547, 263] width 22 height 10
copy span "04 Apr 2025"
click at [37, 110] on div "Employees" at bounding box center [28, 110] width 56 height 32
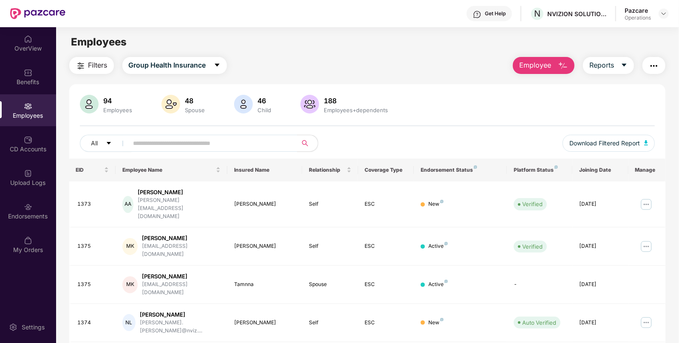
click at [659, 71] on button "button" at bounding box center [654, 65] width 23 height 17
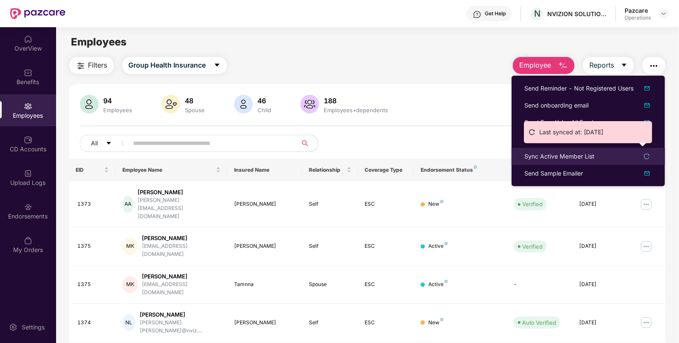
click at [544, 155] on div "Sync Active Member List" at bounding box center [560, 156] width 70 height 9
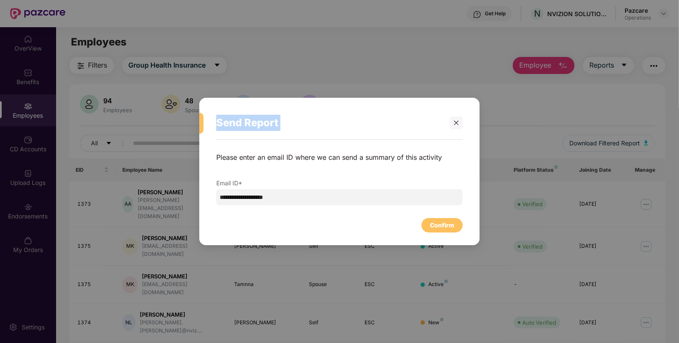
drag, startPoint x: 450, startPoint y: 97, endPoint x: 461, endPoint y: 130, distance: 34.9
click at [461, 130] on div "**********" at bounding box center [339, 171] width 679 height 343
click at [461, 130] on div "Send Report" at bounding box center [339, 122] width 247 height 33
click at [460, 127] on div at bounding box center [456, 122] width 13 height 13
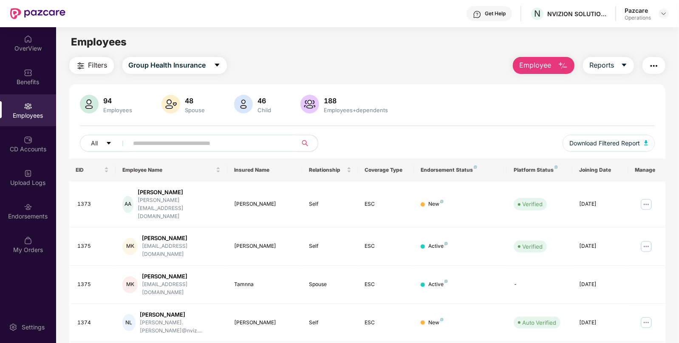
click at [648, 70] on button "button" at bounding box center [654, 65] width 23 height 17
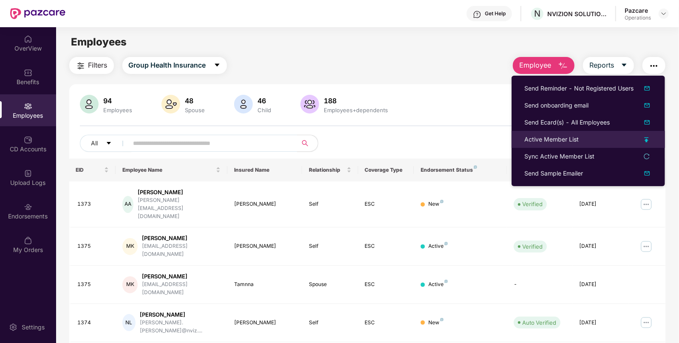
click at [548, 138] on div "Active Member List" at bounding box center [552, 139] width 54 height 9
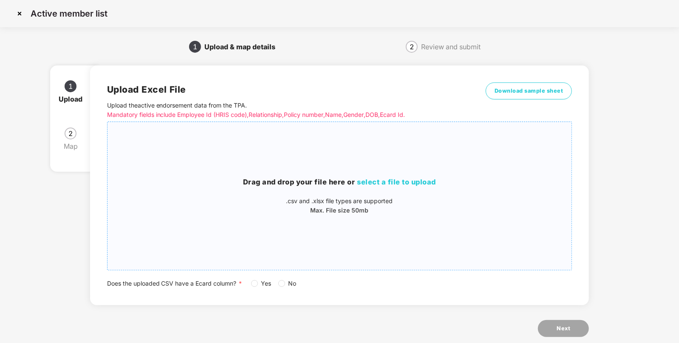
click at [418, 191] on div "Drag and drop your file here or select a file to upload .csv and .xlsx file typ…" at bounding box center [340, 196] width 465 height 38
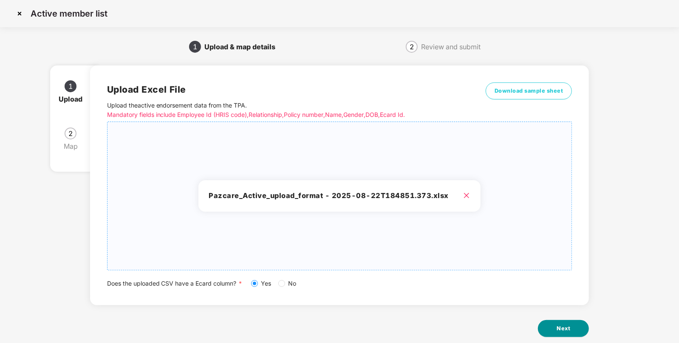
click at [557, 327] on button "Next" at bounding box center [563, 328] width 51 height 17
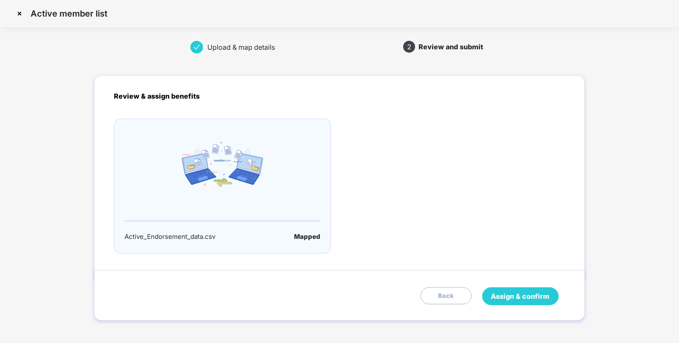
click at [524, 300] on span "Assign & confirm" at bounding box center [520, 296] width 59 height 11
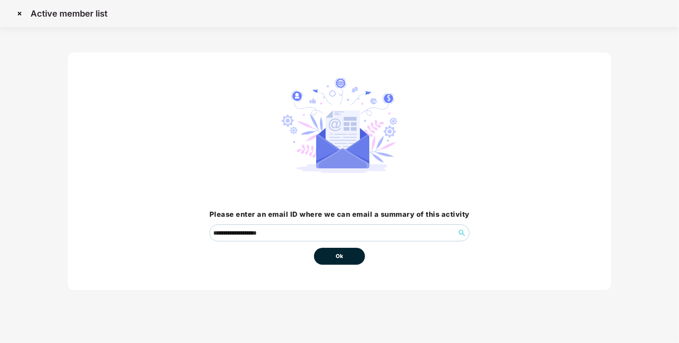
click at [326, 259] on button "Ok" at bounding box center [339, 256] width 51 height 17
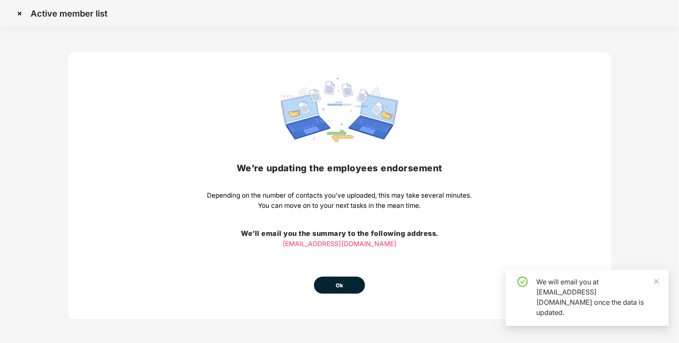
click at [337, 275] on div "We’re updating the employees endorsement Depending on the number of contacts yo…" at bounding box center [339, 186] width 265 height 216
click at [335, 285] on button "Ok" at bounding box center [339, 285] width 51 height 17
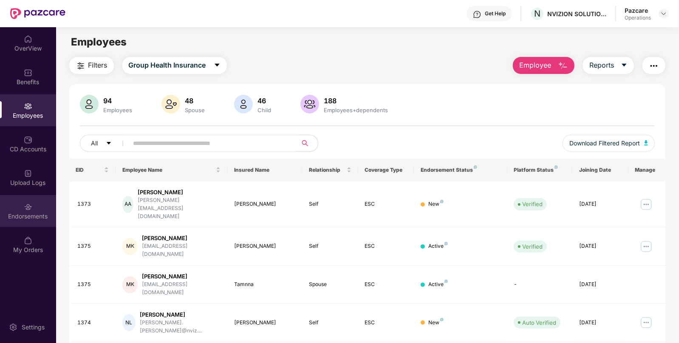
click at [26, 197] on div "Endorsements" at bounding box center [28, 211] width 56 height 32
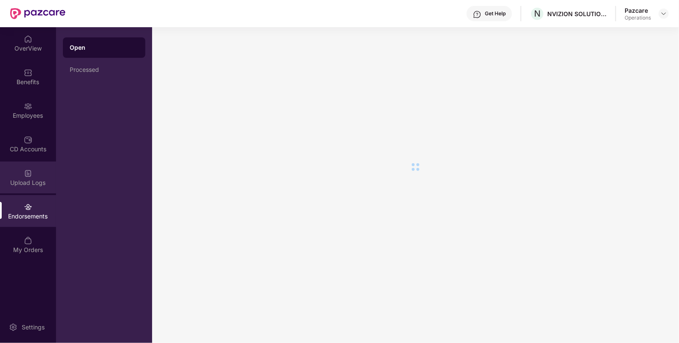
click at [24, 188] on div "Upload Logs" at bounding box center [28, 178] width 56 height 32
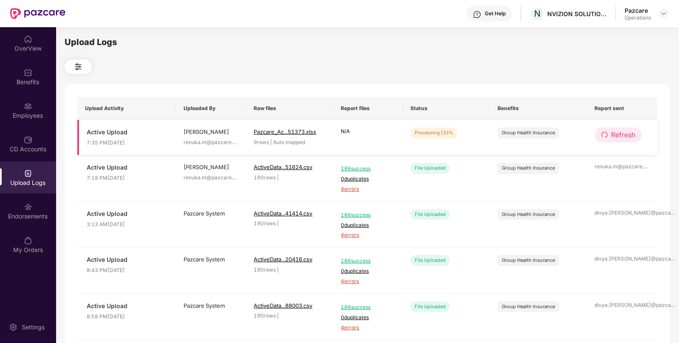
click at [625, 140] on button "Refresh" at bounding box center [618, 135] width 47 height 15
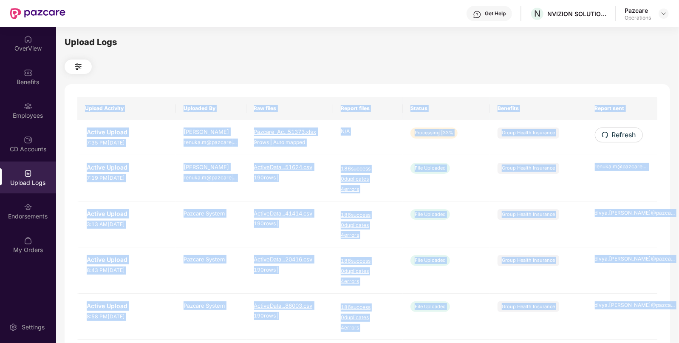
click at [625, 140] on div "Upload Activity Uploaded By Raw files Report files Status Benefits Report sent …" at bounding box center [368, 344] width 606 height 521
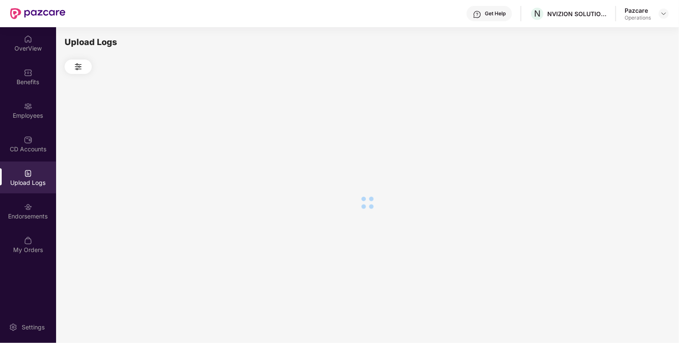
click at [625, 140] on div at bounding box center [368, 202] width 606 height 257
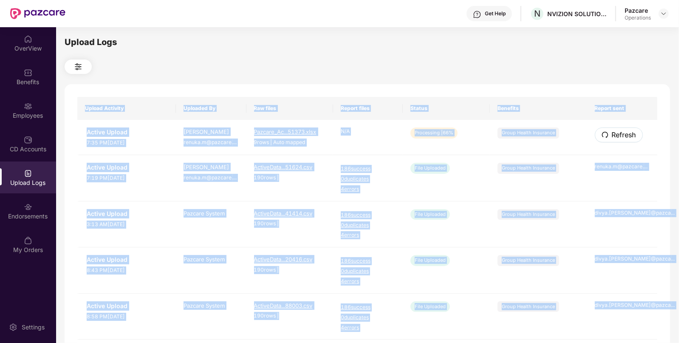
click at [625, 140] on button "Refresh" at bounding box center [619, 135] width 48 height 15
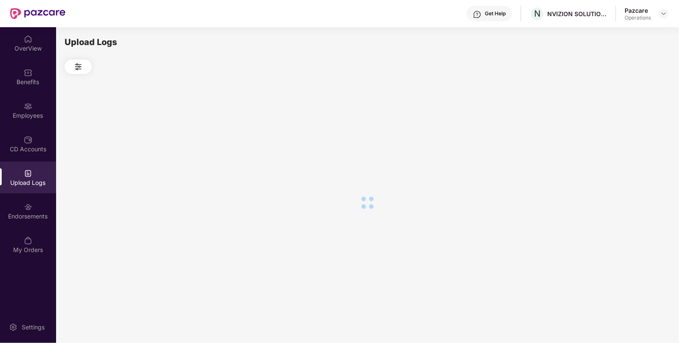
click at [625, 140] on div at bounding box center [368, 202] width 606 height 257
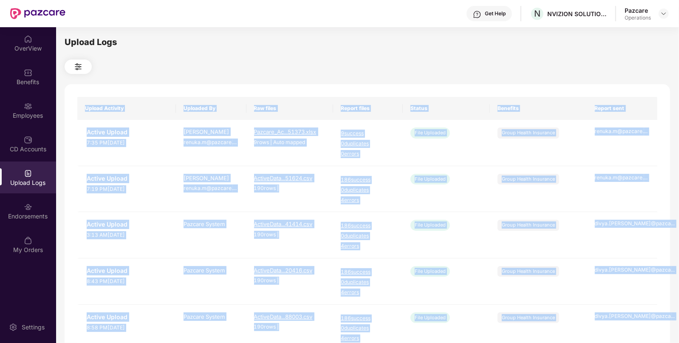
click at [547, 117] on th "Benefits" at bounding box center [538, 108] width 97 height 23
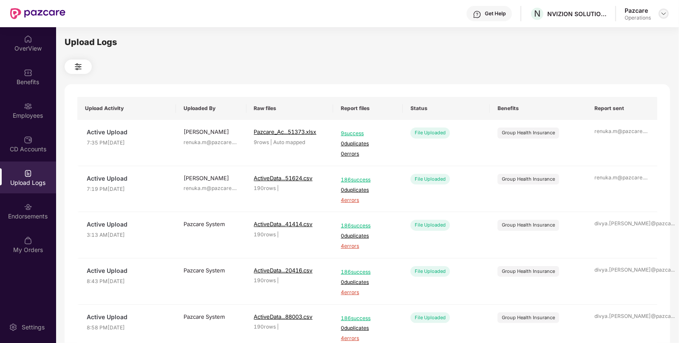
click at [664, 15] on img at bounding box center [664, 13] width 7 height 7
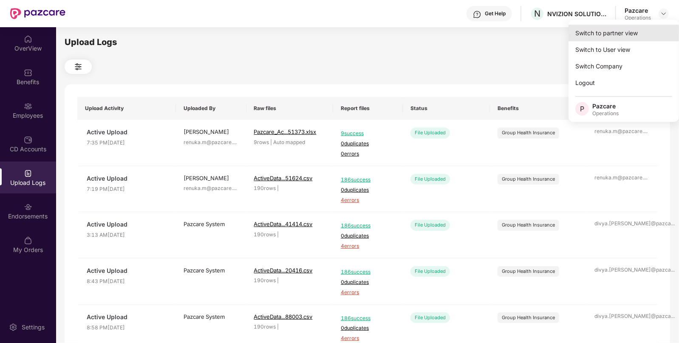
click at [603, 37] on div "Switch to partner view" at bounding box center [624, 33] width 111 height 17
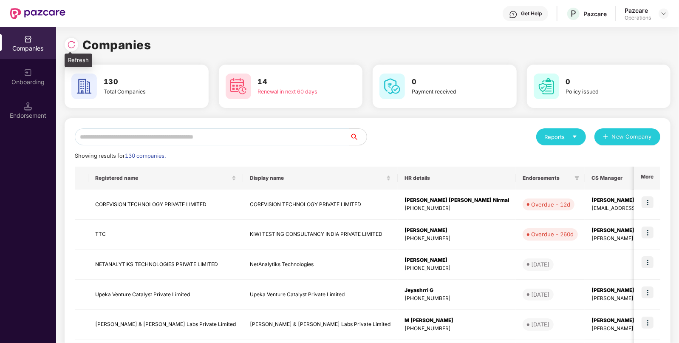
click at [74, 47] on img at bounding box center [71, 44] width 9 height 9
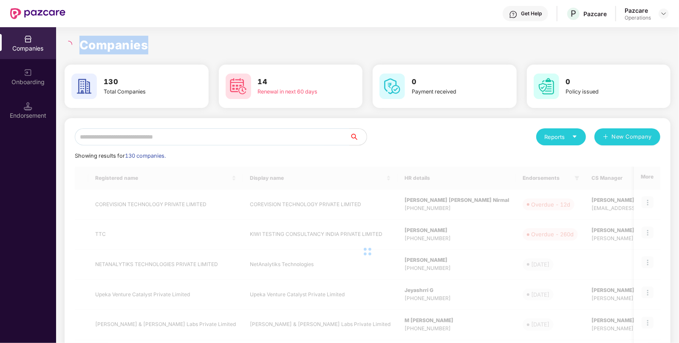
click at [74, 47] on div at bounding box center [70, 45] width 10 height 8
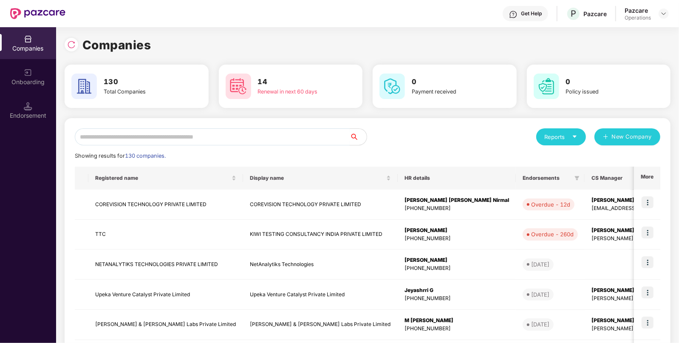
click at [260, 139] on input "text" at bounding box center [212, 136] width 275 height 17
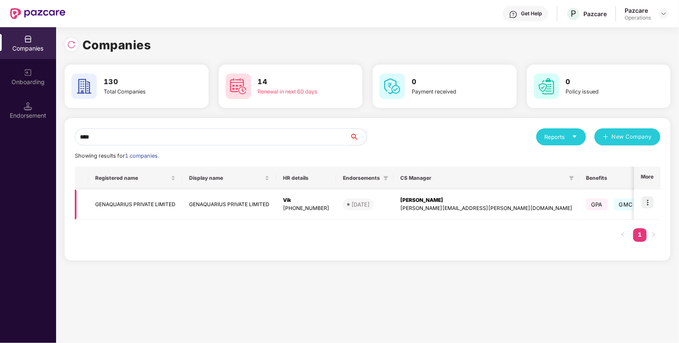
type input "****"
click at [648, 201] on img at bounding box center [648, 202] width 12 height 12
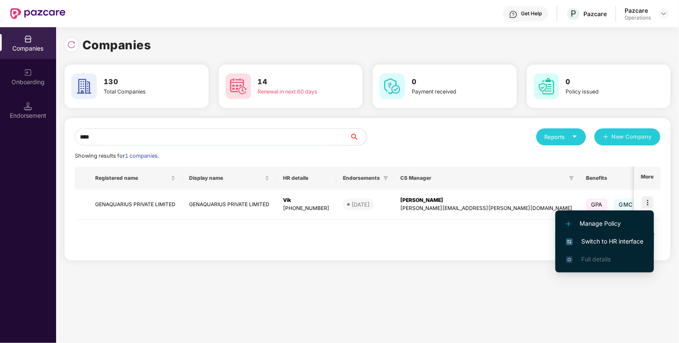
click at [607, 245] on span "Switch to HR interface" at bounding box center [604, 241] width 77 height 9
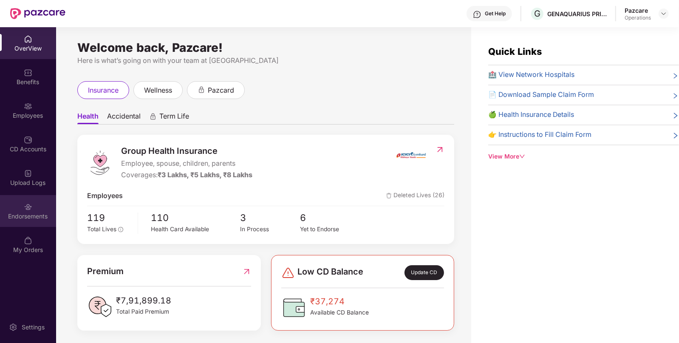
click at [55, 215] on div "Endorsements" at bounding box center [28, 216] width 56 height 9
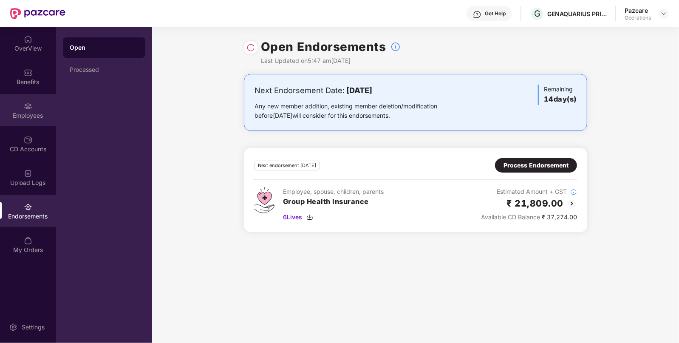
click at [25, 111] on div "Employees" at bounding box center [28, 115] width 56 height 9
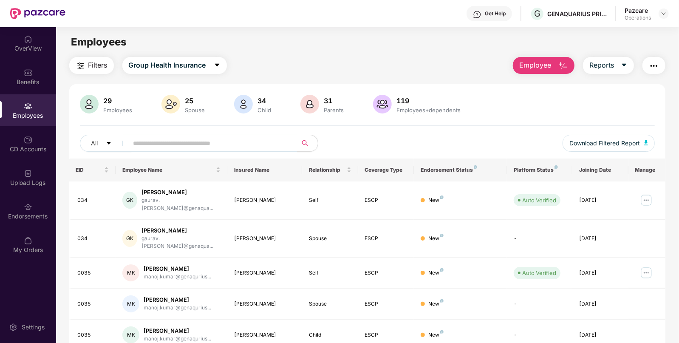
click at [94, 70] on span "Filters" at bounding box center [97, 65] width 19 height 11
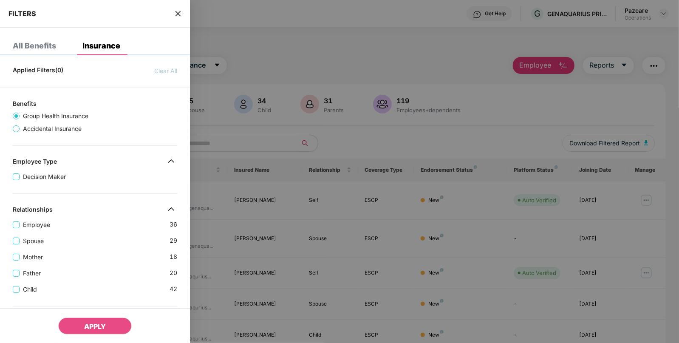
scroll to position [240, 0]
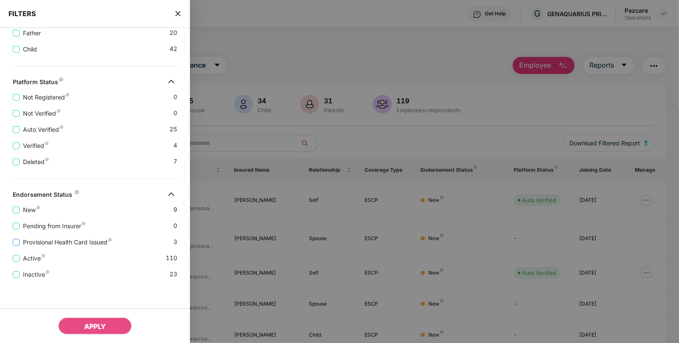
click at [21, 244] on span "Provisional Health Card Issued" at bounding box center [68, 242] width 96 height 9
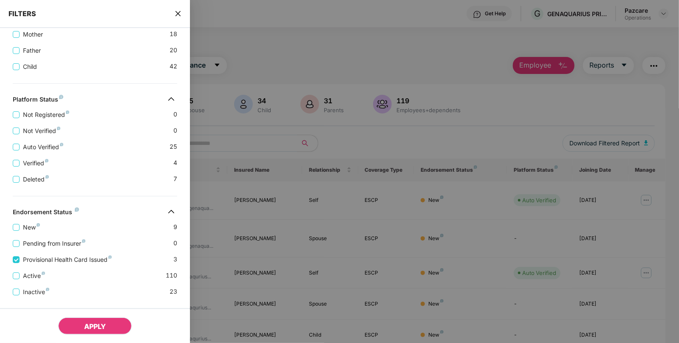
click at [99, 330] on span "APPLY" at bounding box center [95, 326] width 22 height 9
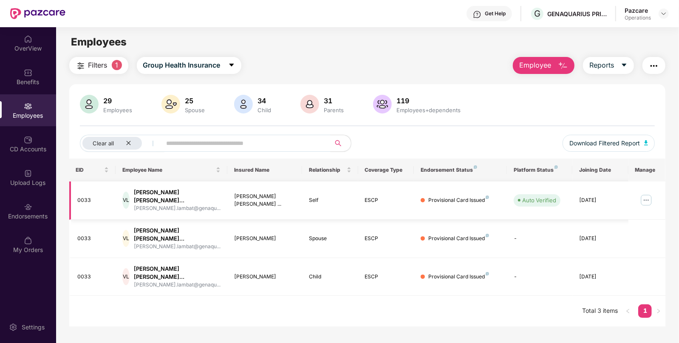
click at [86, 196] on div "0033" at bounding box center [93, 200] width 31 height 8
click at [130, 142] on icon "close" at bounding box center [129, 143] width 4 height 4
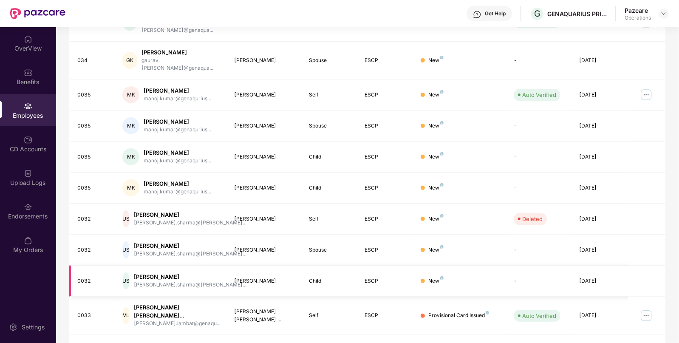
scroll to position [0, 0]
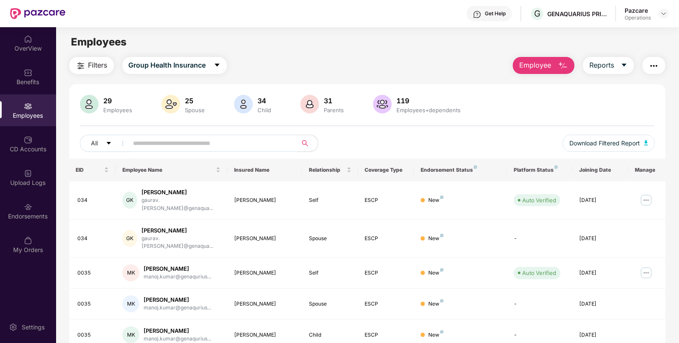
click at [207, 140] on input "text" at bounding box center [209, 143] width 153 height 13
type input "*"
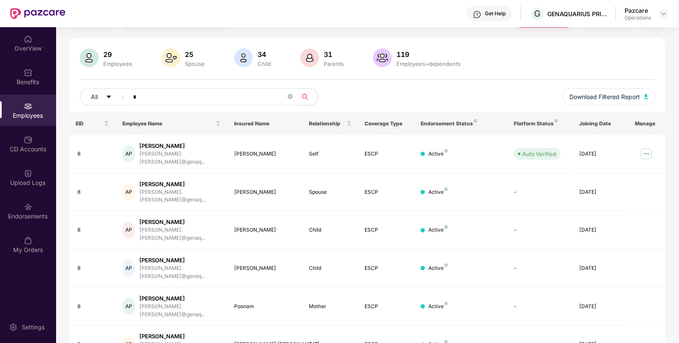
scroll to position [54, 0]
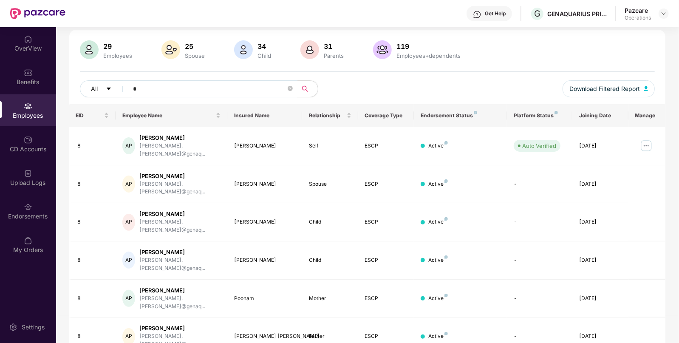
type input "*"
click at [661, 14] on img at bounding box center [664, 13] width 7 height 7
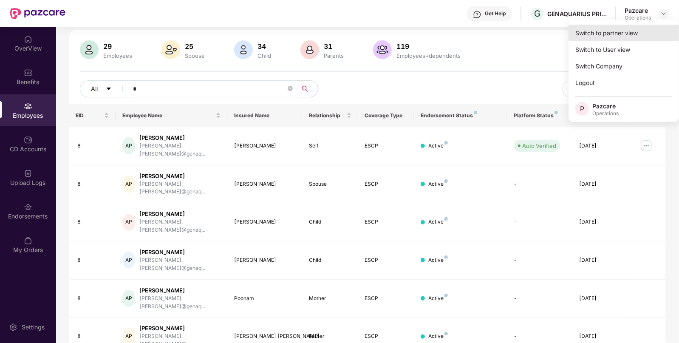
click at [620, 31] on div "Switch to partner view" at bounding box center [624, 33] width 111 height 17
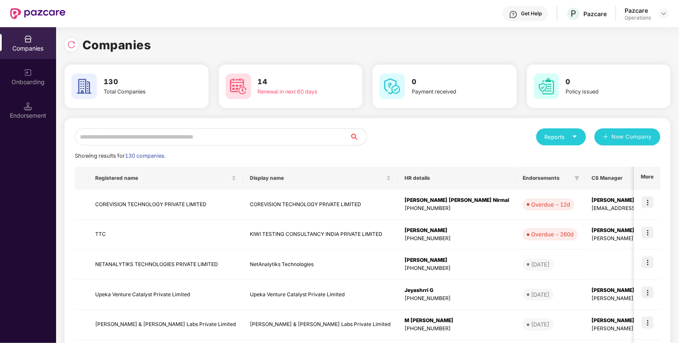
click at [237, 135] on input "text" at bounding box center [212, 136] width 275 height 17
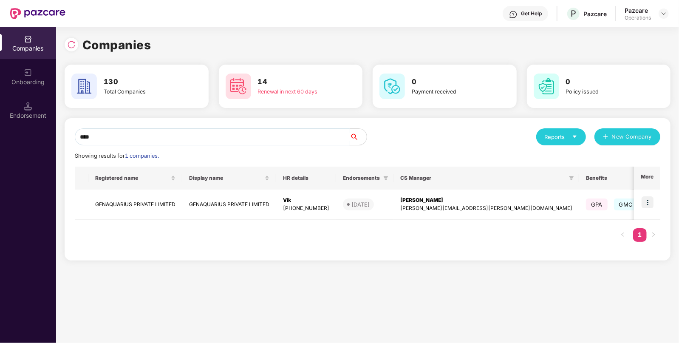
type input "****"
click at [647, 200] on img at bounding box center [648, 202] width 12 height 12
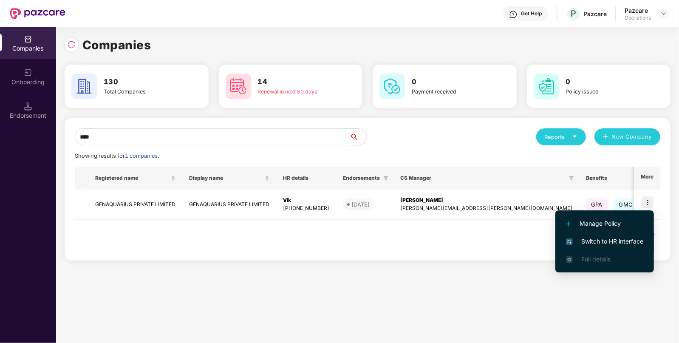
click at [606, 237] on span "Switch to HR interface" at bounding box center [604, 241] width 77 height 9
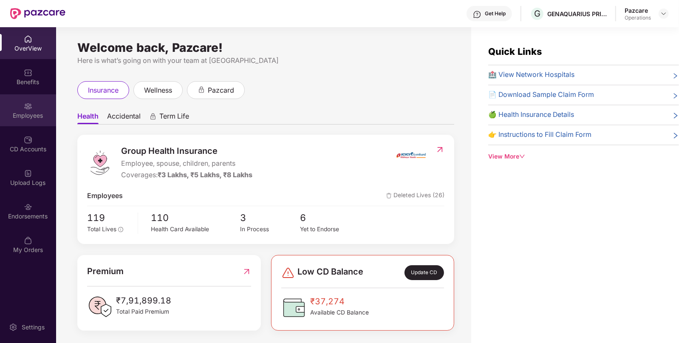
click at [47, 103] on div "Employees" at bounding box center [28, 110] width 56 height 32
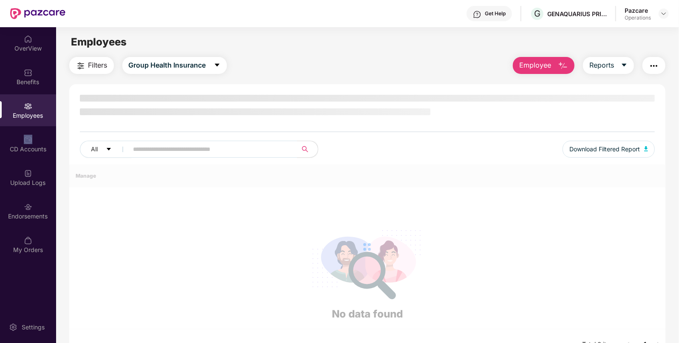
click at [47, 103] on div "Employees" at bounding box center [28, 110] width 56 height 32
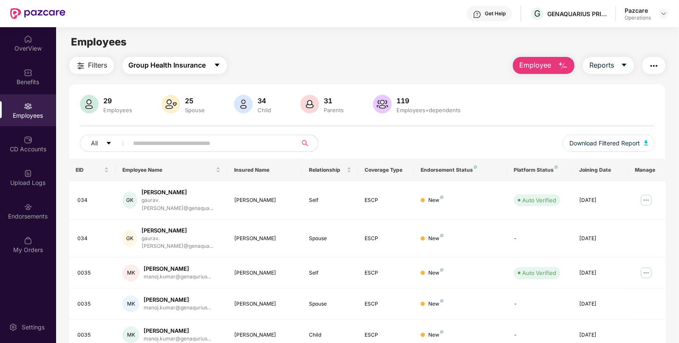
click at [153, 61] on span "Group Health Insurance" at bounding box center [167, 65] width 77 height 11
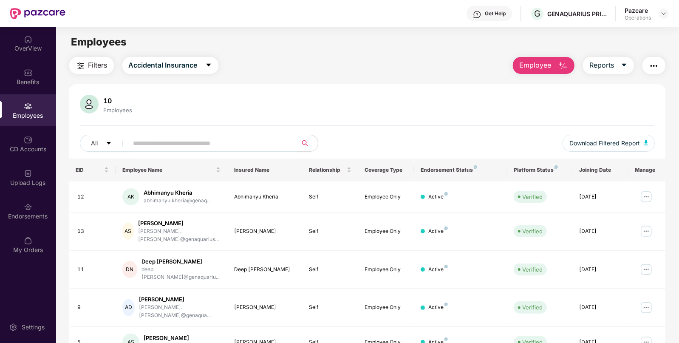
click at [104, 62] on span "Filters" at bounding box center [97, 65] width 19 height 11
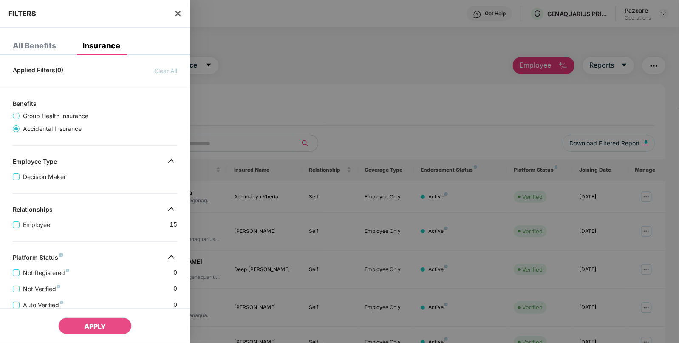
scroll to position [176, 0]
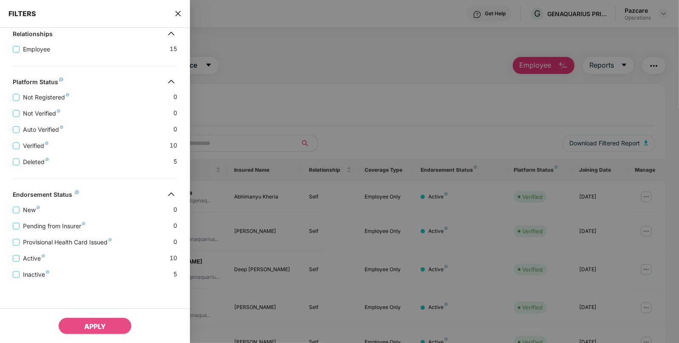
click at [177, 13] on icon "close" at bounding box center [178, 13] width 7 height 7
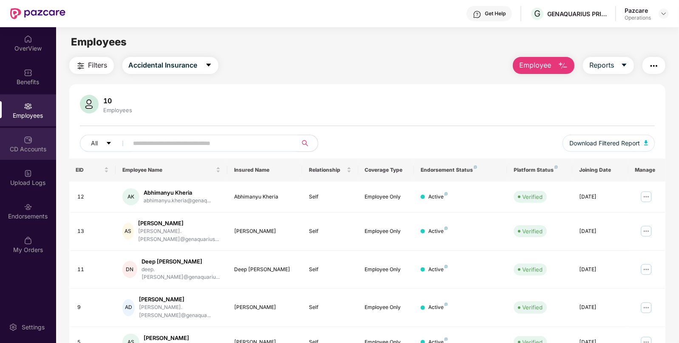
click at [34, 134] on div "CD Accounts" at bounding box center [28, 144] width 56 height 32
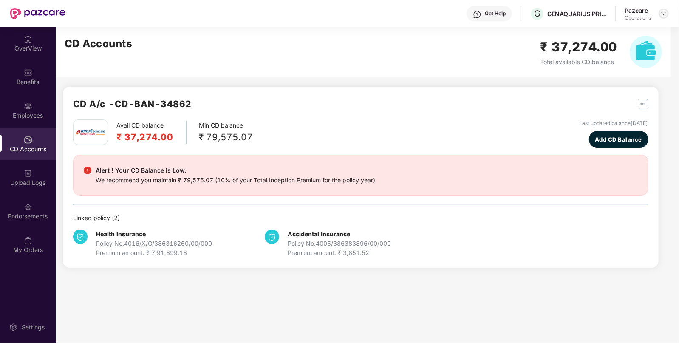
click at [662, 15] on img at bounding box center [664, 13] width 7 height 7
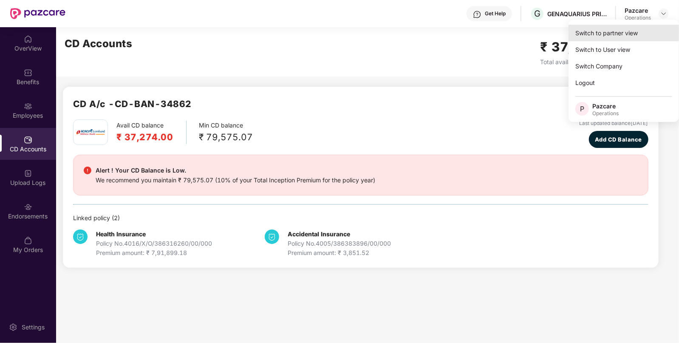
click at [601, 29] on div "Switch to partner view" at bounding box center [624, 33] width 111 height 17
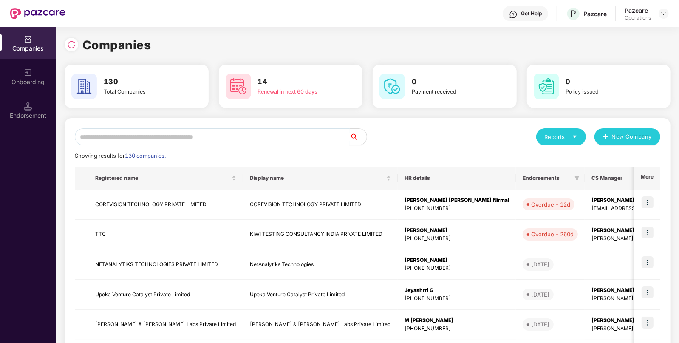
click at [213, 139] on input "text" at bounding box center [212, 136] width 275 height 17
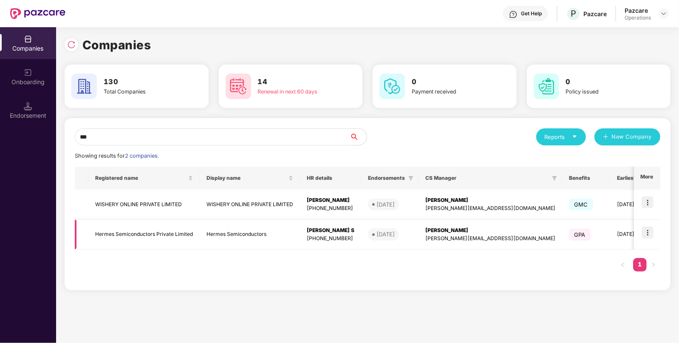
type input "***"
click at [649, 235] on img at bounding box center [648, 233] width 12 height 12
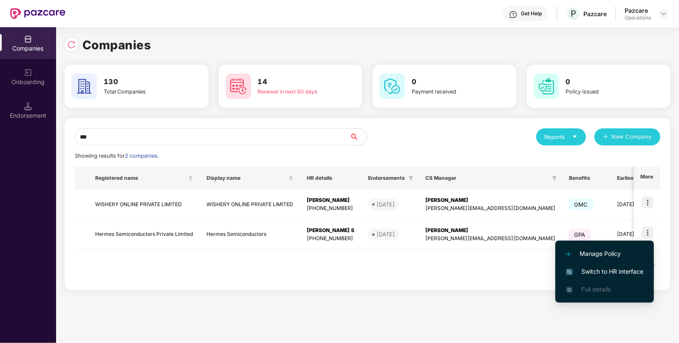
click at [592, 273] on span "Switch to HR interface" at bounding box center [604, 271] width 77 height 9
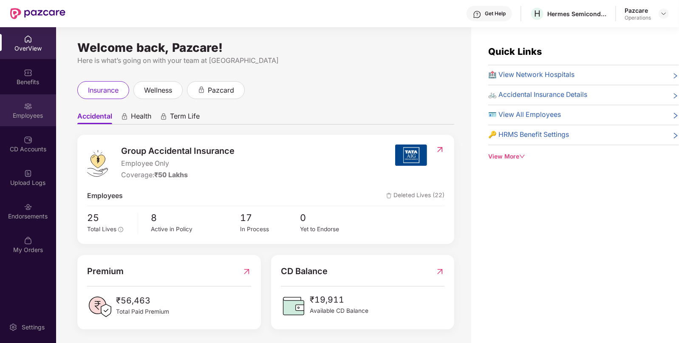
click at [26, 122] on div "Employees" at bounding box center [28, 110] width 56 height 32
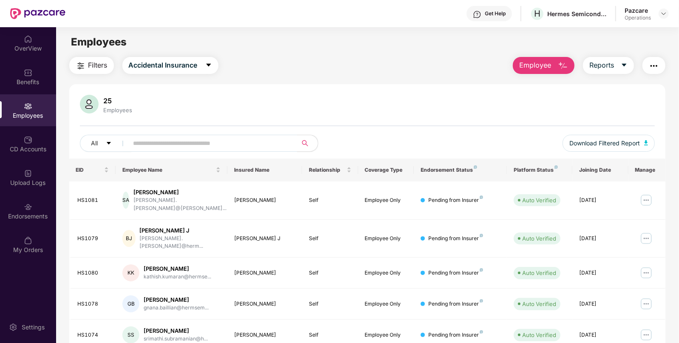
click at [96, 68] on span "Filters" at bounding box center [97, 65] width 19 height 11
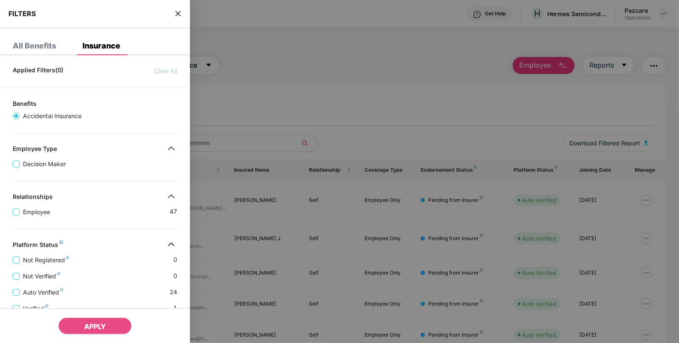
scroll to position [163, 0]
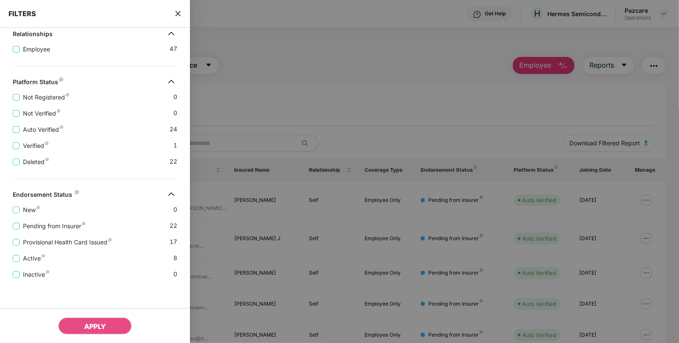
click at [183, 13] on div "FILTERS" at bounding box center [95, 14] width 190 height 28
click at [178, 13] on icon "close" at bounding box center [178, 13] width 7 height 7
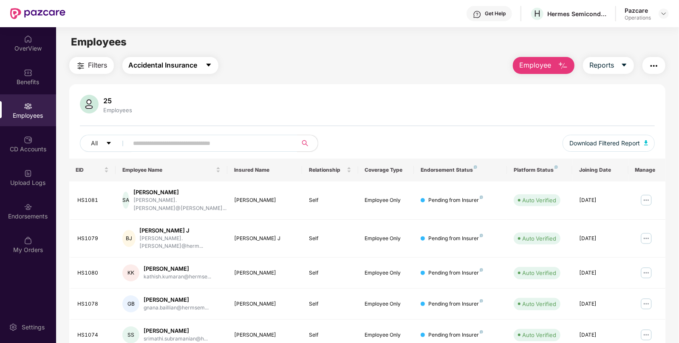
click at [133, 57] on button "Accidental Insurance" at bounding box center [170, 65] width 96 height 17
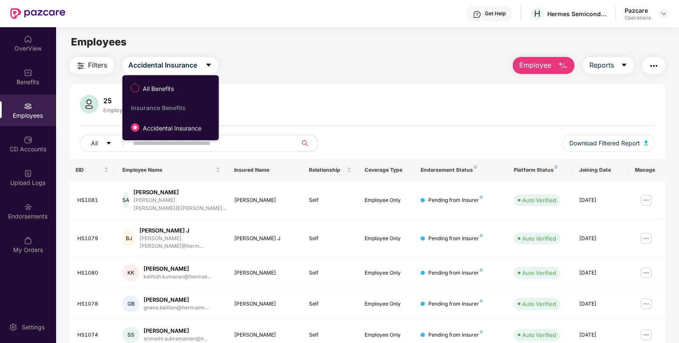
click at [261, 99] on div "25 Employees" at bounding box center [368, 105] width 576 height 20
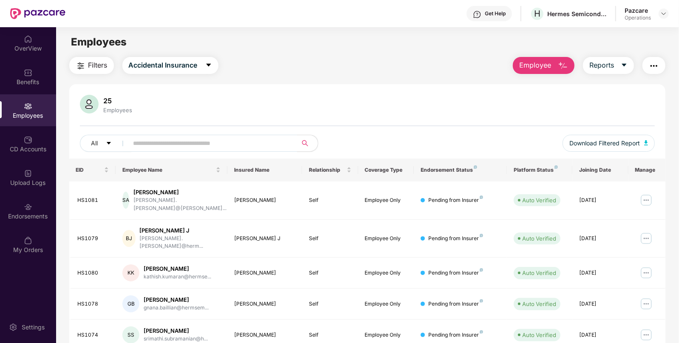
click at [98, 61] on span "Filters" at bounding box center [97, 65] width 19 height 11
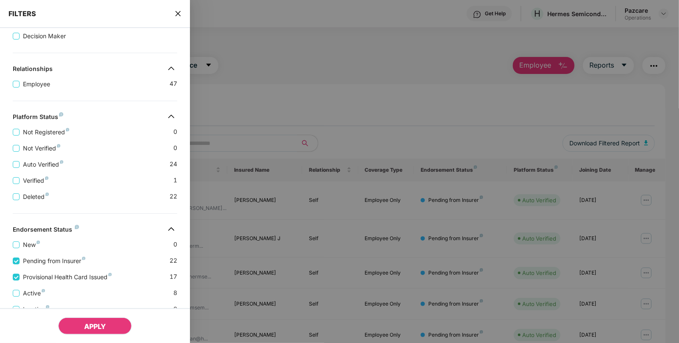
click at [127, 332] on button "APPLY" at bounding box center [95, 326] width 74 height 17
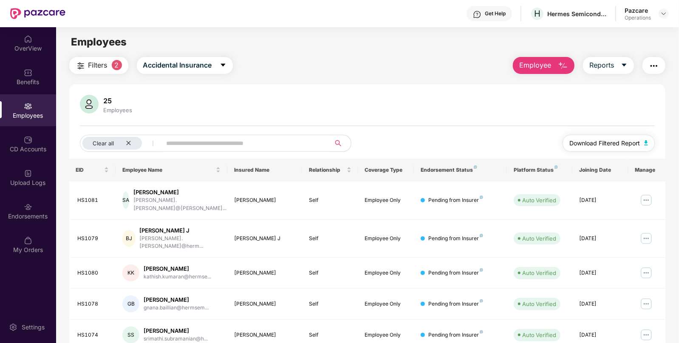
click at [645, 142] on img "button" at bounding box center [646, 142] width 4 height 5
click at [130, 139] on div "Clear all" at bounding box center [112, 143] width 60 height 13
paste input "******"
click at [176, 142] on input "text" at bounding box center [209, 143] width 153 height 13
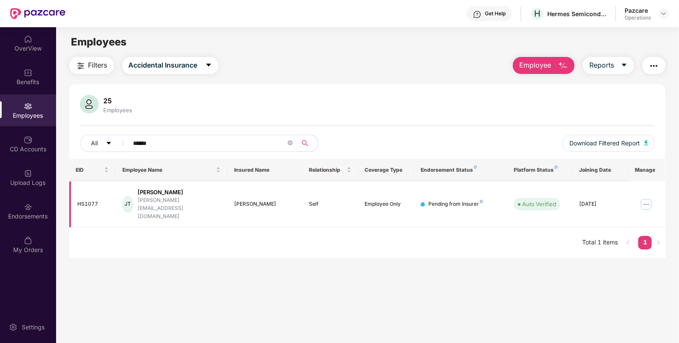
type input "******"
click at [244, 200] on div "James T" at bounding box center [264, 204] width 61 height 8
click at [646, 198] on img at bounding box center [647, 205] width 14 height 14
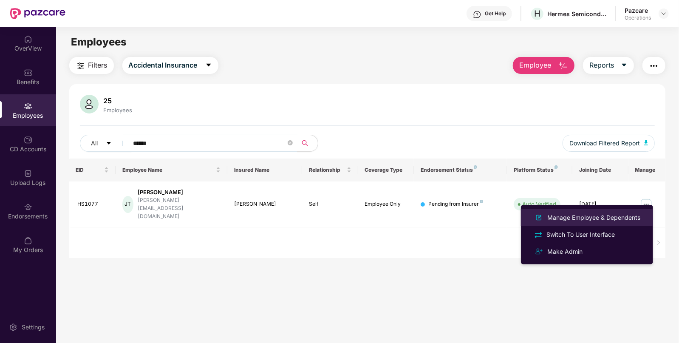
click at [551, 213] on div "Manage Employee & Dependents" at bounding box center [594, 217] width 96 height 9
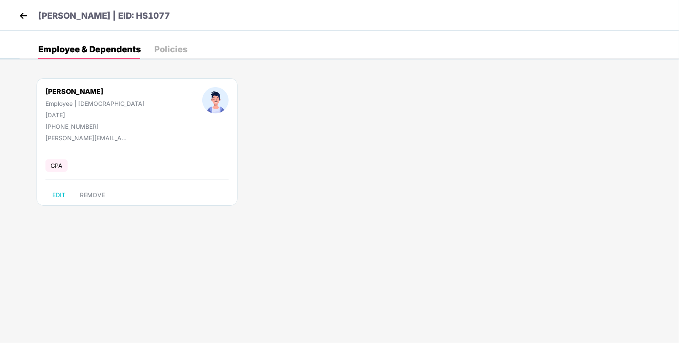
click at [65, 119] on div "James T Employee | Male 20 May 1986 +916380308935" at bounding box center [95, 108] width 157 height 43
click at [63, 116] on div "20 May 1986" at bounding box center [94, 114] width 99 height 7
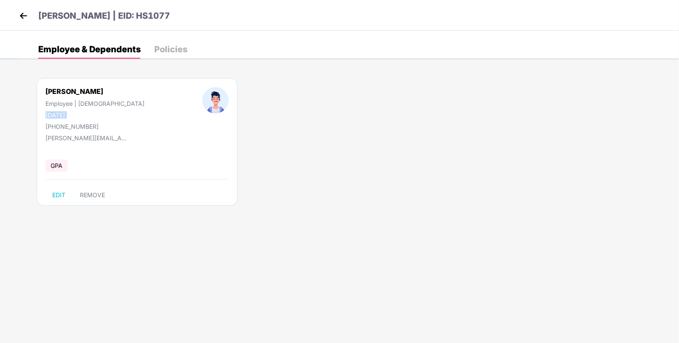
click at [63, 116] on div "20 May 1986" at bounding box center [94, 114] width 99 height 7
copy div "20 May 1986"
click at [20, 14] on img at bounding box center [23, 15] width 13 height 13
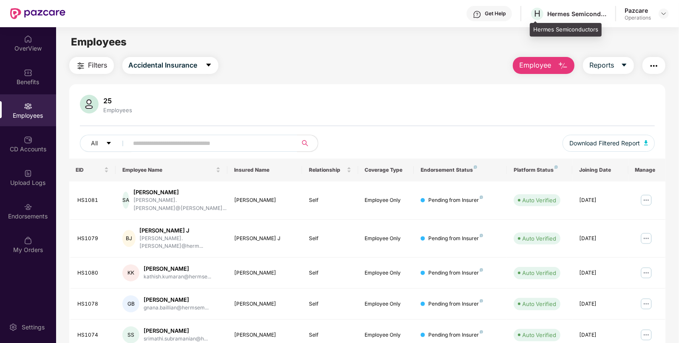
click at [563, 10] on div "Hermes Semiconductors" at bounding box center [578, 14] width 60 height 8
copy div "Hermes"
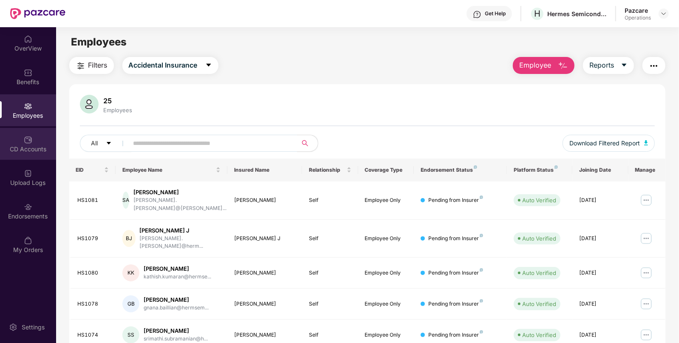
click at [47, 145] on div "CD Accounts" at bounding box center [28, 149] width 56 height 9
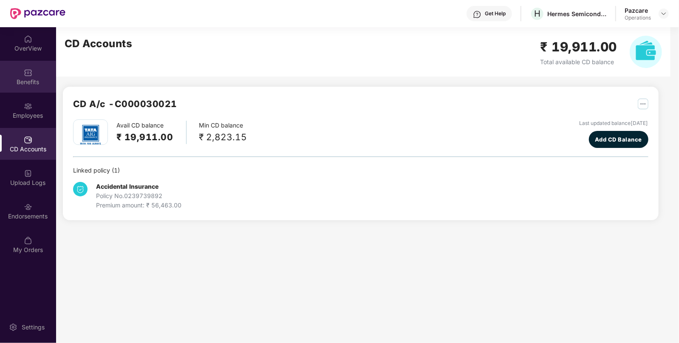
click at [44, 92] on div "Benefits" at bounding box center [28, 77] width 56 height 32
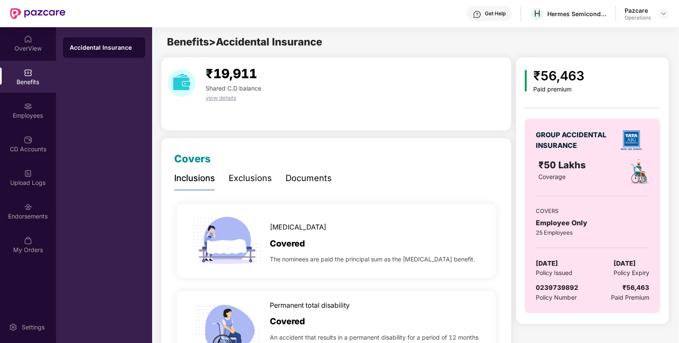
click at [561, 287] on span "0239739892" at bounding box center [557, 288] width 43 height 8
click at [44, 122] on div "Employees" at bounding box center [28, 110] width 56 height 32
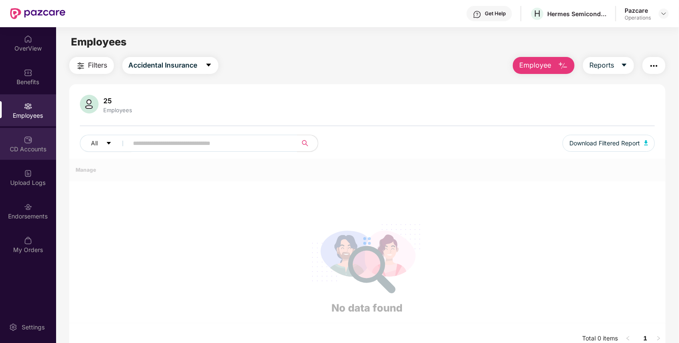
click at [38, 139] on div "CD Accounts" at bounding box center [28, 144] width 56 height 32
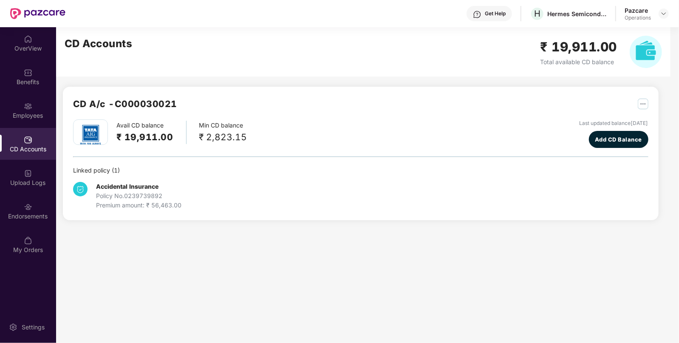
click at [144, 110] on h2 "CD A/c - C000030021" at bounding box center [125, 104] width 104 height 14
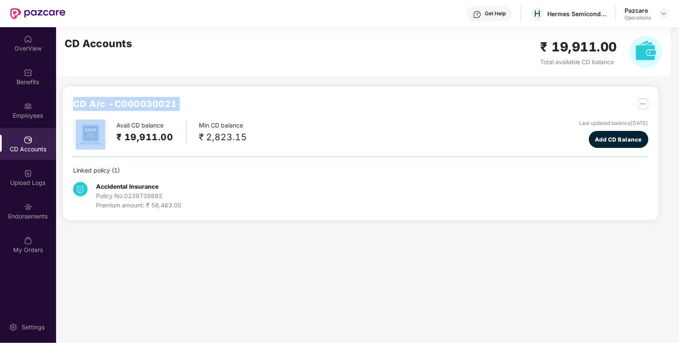
click at [144, 110] on h2 "CD A/c - C000030021" at bounding box center [125, 104] width 104 height 14
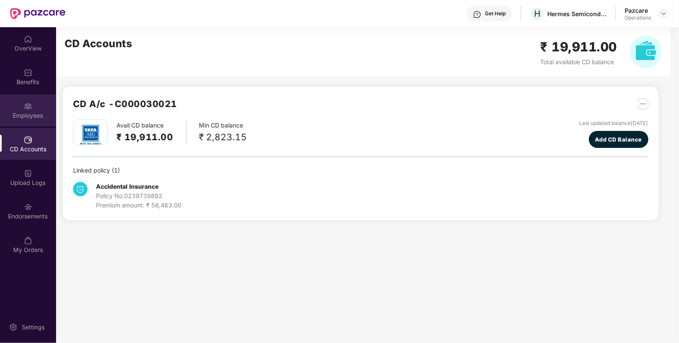
click at [34, 123] on div "Employees" at bounding box center [28, 110] width 56 height 32
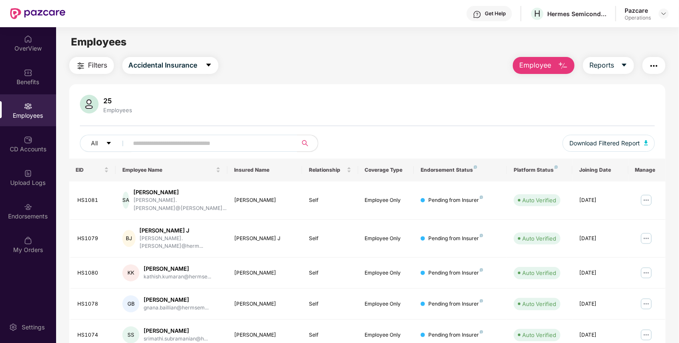
click at [96, 67] on span "Filters" at bounding box center [97, 65] width 19 height 11
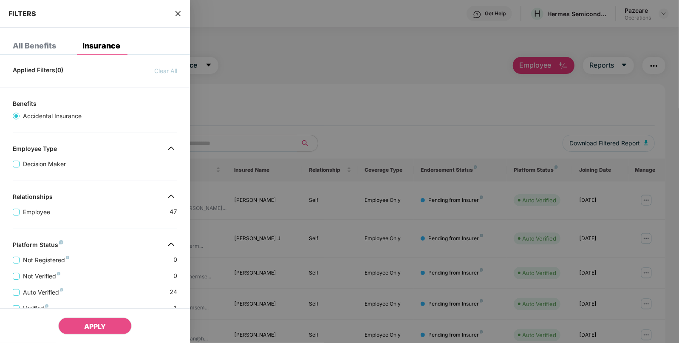
scroll to position [163, 0]
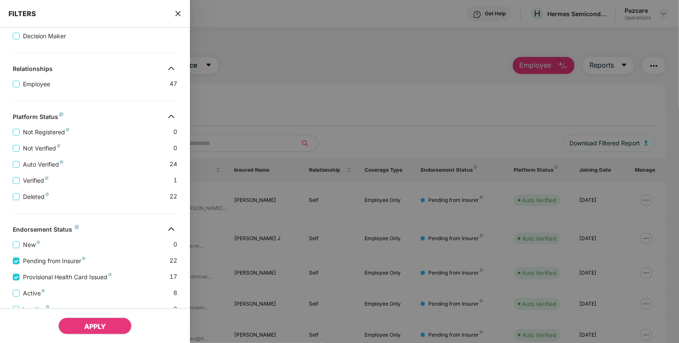
click at [103, 326] on span "APPLY" at bounding box center [95, 326] width 22 height 9
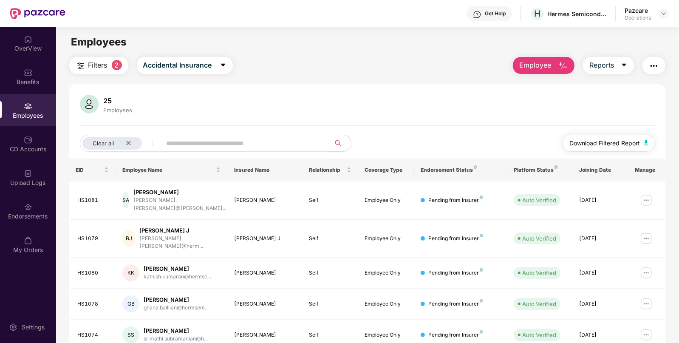
click at [646, 140] on img "button" at bounding box center [646, 142] width 4 height 5
click at [130, 145] on icon "close" at bounding box center [129, 143] width 4 height 4
click at [96, 56] on main "Employees Filters Accidental Insurance Employee Reports 25 Employees All Downlo…" at bounding box center [367, 198] width 623 height 343
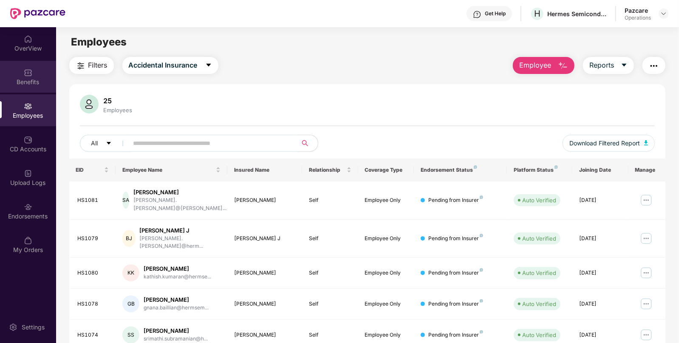
click at [39, 92] on div "Benefits" at bounding box center [28, 77] width 56 height 32
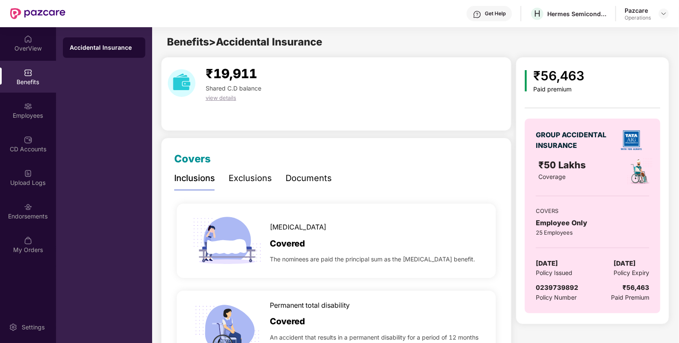
click at [549, 256] on div "GROUP ACCIDENTAL INSURANCE ₹50 Lakhs Coverage COVERS Employee Only 25 Employees…" at bounding box center [593, 216] width 136 height 195
click at [44, 113] on div "Employees" at bounding box center [28, 115] width 56 height 9
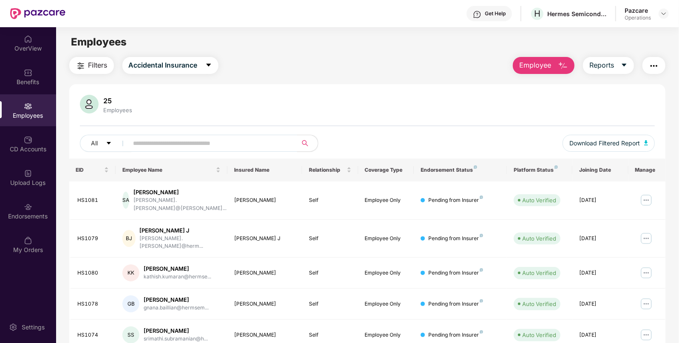
click at [652, 66] on img "button" at bounding box center [654, 66] width 10 height 10
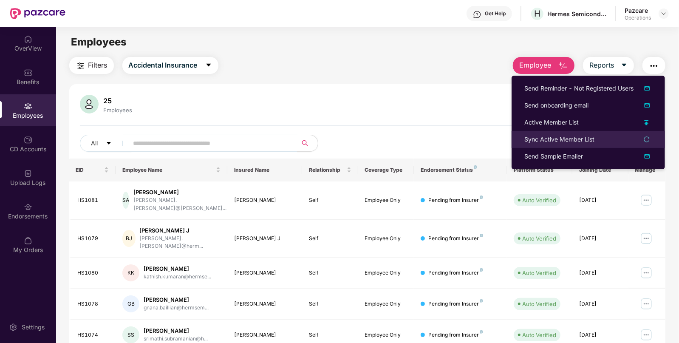
click at [559, 145] on li "Sync Active Member List" at bounding box center [588, 139] width 153 height 17
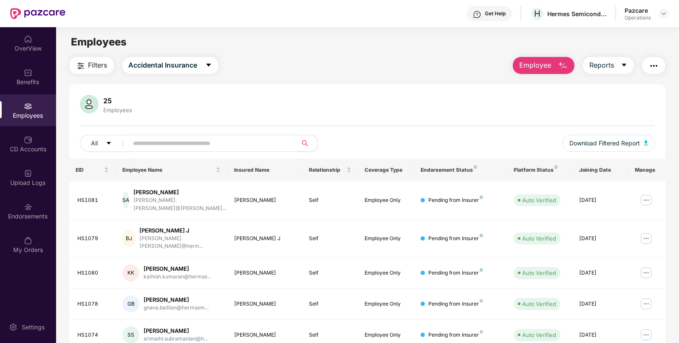
click at [651, 65] on img "button" at bounding box center [654, 66] width 10 height 10
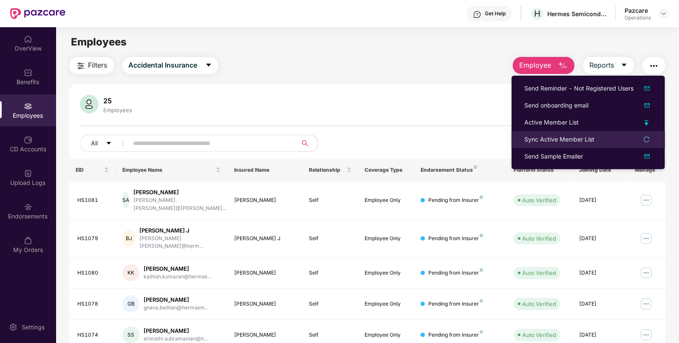
click at [538, 147] on li "Sync Active Member List" at bounding box center [588, 139] width 153 height 17
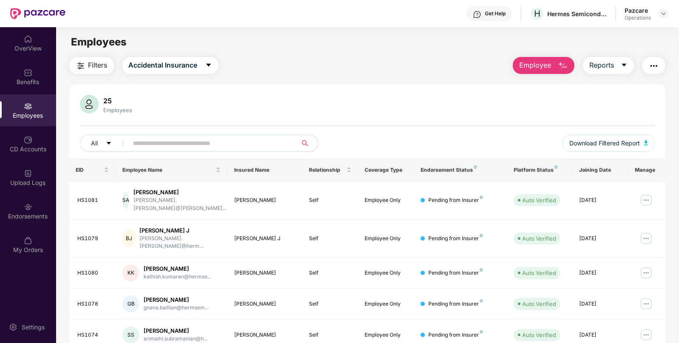
click at [652, 67] on img "button" at bounding box center [654, 66] width 10 height 10
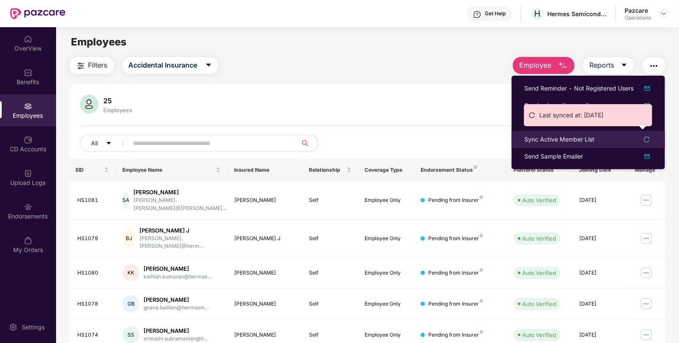
click at [553, 140] on div "Sync Active Member List" at bounding box center [560, 139] width 70 height 9
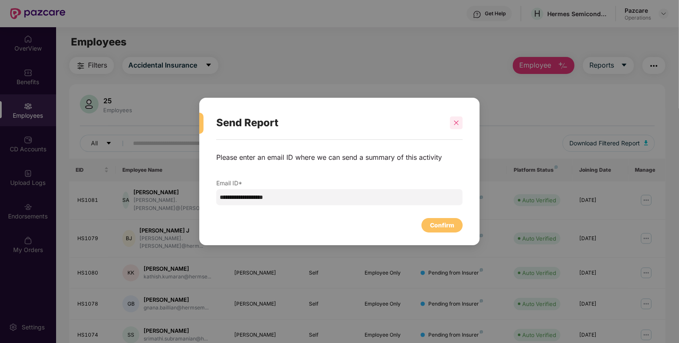
click at [457, 125] on icon "close" at bounding box center [457, 123] width 6 height 6
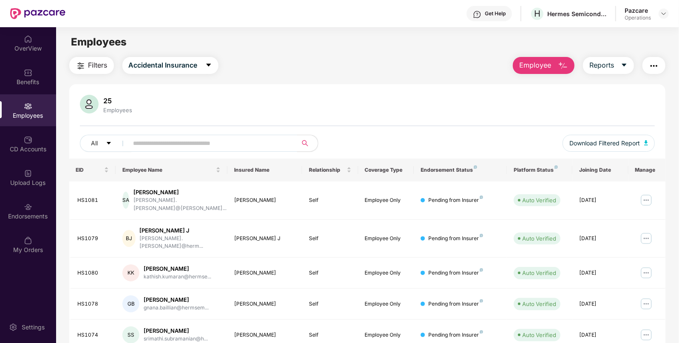
click at [641, 64] on div "Employee Reports" at bounding box center [585, 65] width 161 height 17
click at [656, 63] on img "button" at bounding box center [654, 66] width 10 height 10
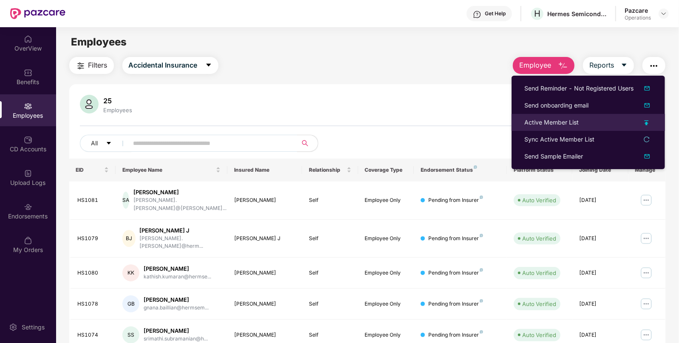
click at [547, 130] on li "Active Member List" at bounding box center [588, 122] width 153 height 17
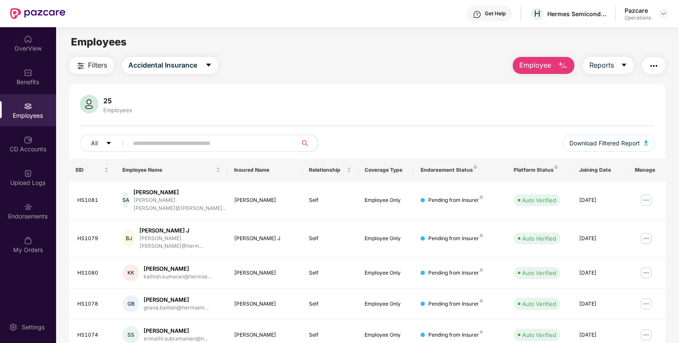
click at [655, 65] on img "button" at bounding box center [654, 66] width 10 height 10
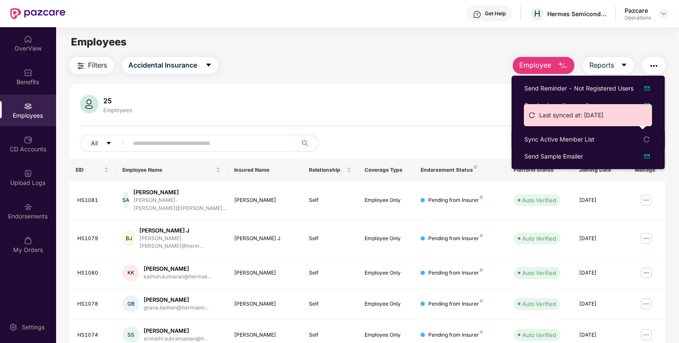
click at [548, 123] on ul "Last synced at: 21 Aug 2025" at bounding box center [588, 115] width 128 height 22
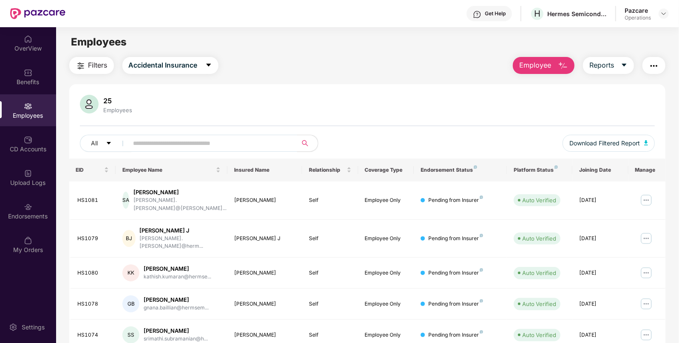
click at [658, 61] on img "button" at bounding box center [654, 66] width 10 height 10
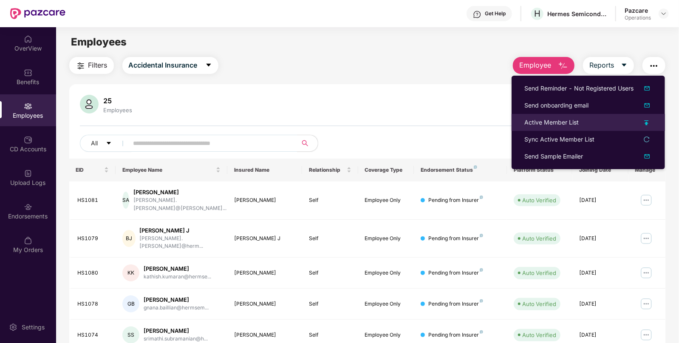
click at [564, 127] on div "Active Member List" at bounding box center [552, 122] width 54 height 9
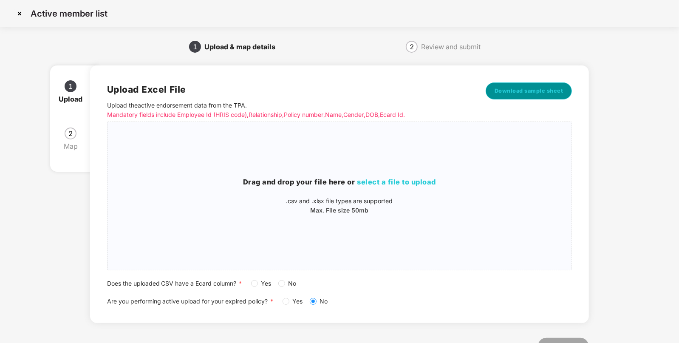
click at [524, 87] on span "Download sample sheet" at bounding box center [529, 91] width 69 height 9
click at [363, 189] on div "Drag and drop your file here or select a file to upload .csv and .xlsx file typ…" at bounding box center [340, 196] width 465 height 38
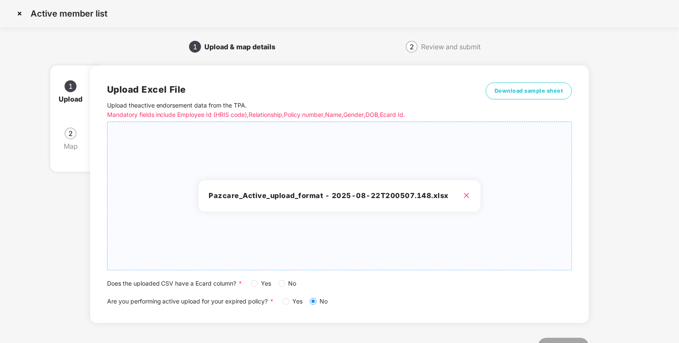
click at [250, 283] on div "Does the uploaded CSV have a Ecard column? * Yes No" at bounding box center [339, 283] width 465 height 9
click at [277, 283] on div "Yes No" at bounding box center [277, 283] width 52 height 9
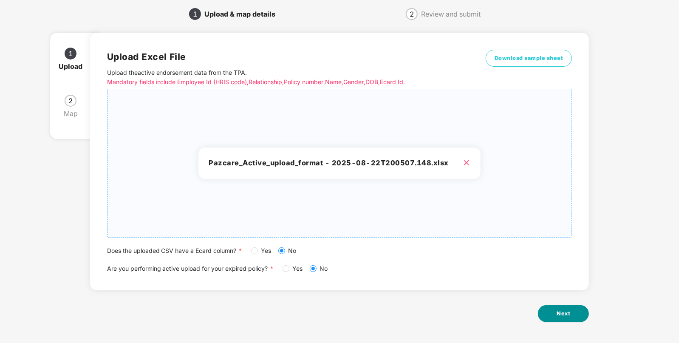
click at [561, 319] on button "Next" at bounding box center [563, 313] width 51 height 17
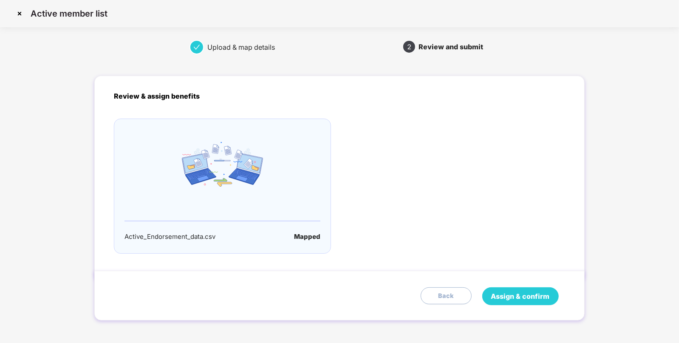
click at [542, 294] on span "Assign & confirm" at bounding box center [520, 296] width 59 height 11
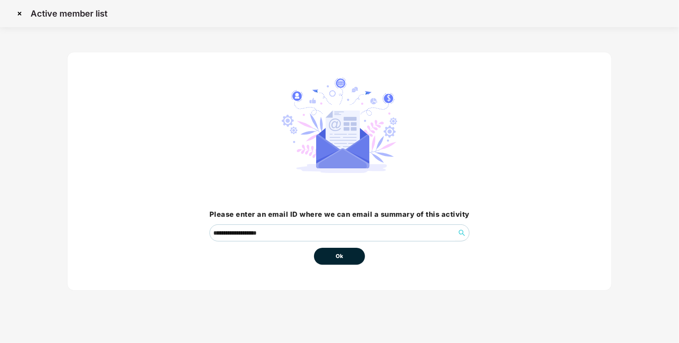
click at [344, 259] on button "Ok" at bounding box center [339, 256] width 51 height 17
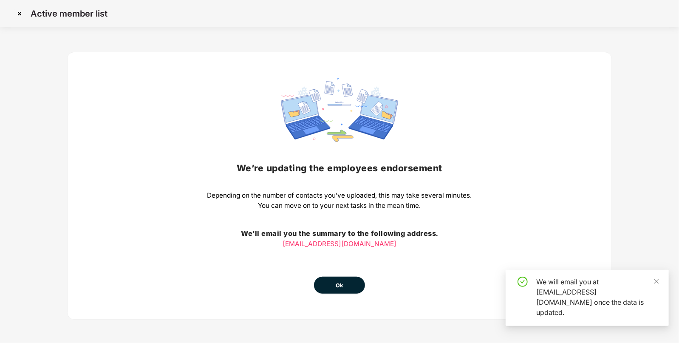
click at [346, 284] on button "Ok" at bounding box center [339, 285] width 51 height 17
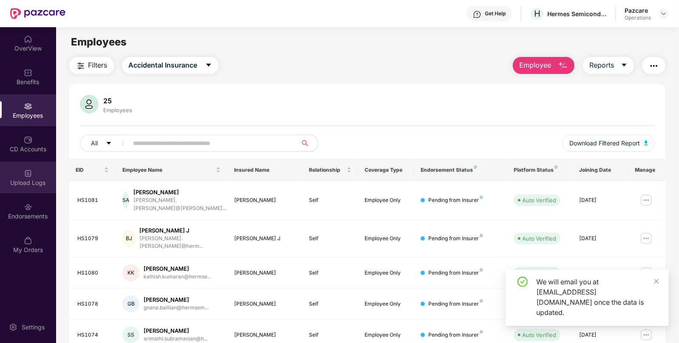
click at [32, 179] on div "Upload Logs" at bounding box center [28, 183] width 56 height 9
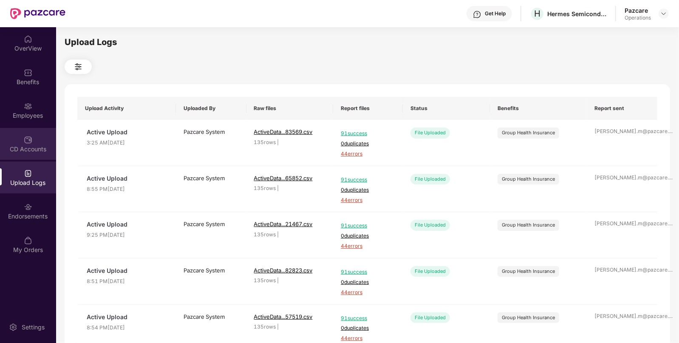
click at [32, 137] on div "CD Accounts" at bounding box center [28, 144] width 56 height 32
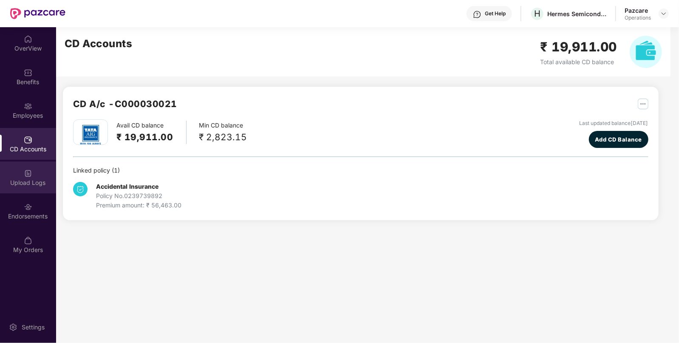
click at [26, 178] on div "Upload Logs" at bounding box center [28, 178] width 56 height 32
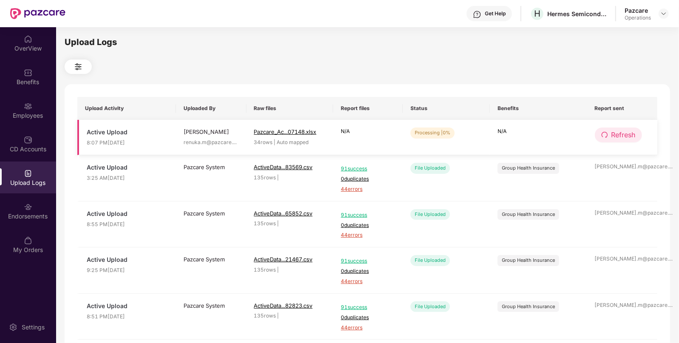
click at [629, 132] on span "Refresh" at bounding box center [624, 135] width 24 height 11
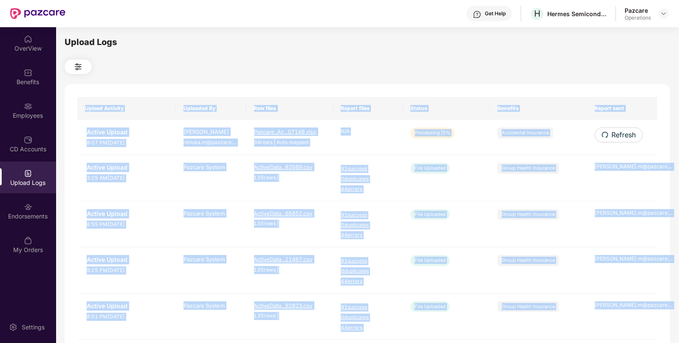
click at [629, 132] on div "Upload Activity Uploaded By Raw files Report files Status Benefits Report sent …" at bounding box center [368, 344] width 606 height 521
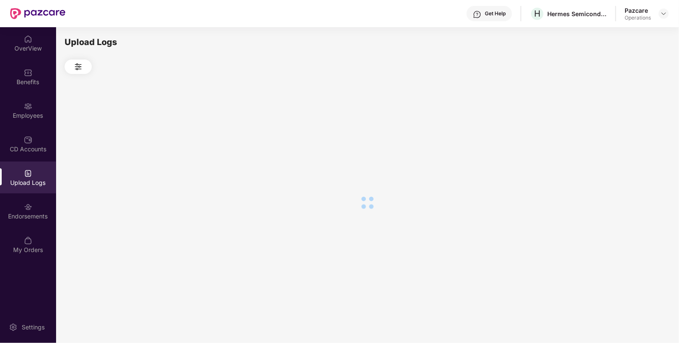
click at [629, 132] on div at bounding box center [368, 202] width 606 height 257
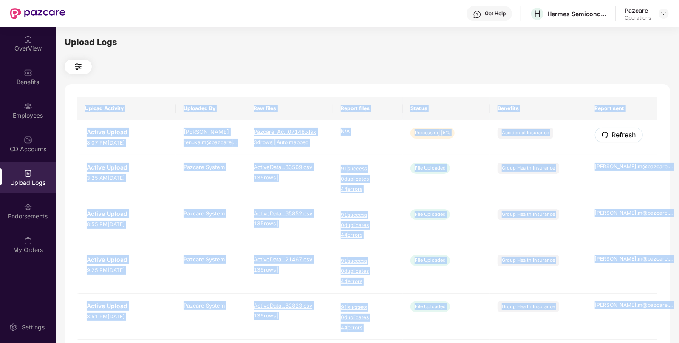
click at [629, 132] on span "Refresh" at bounding box center [624, 135] width 24 height 11
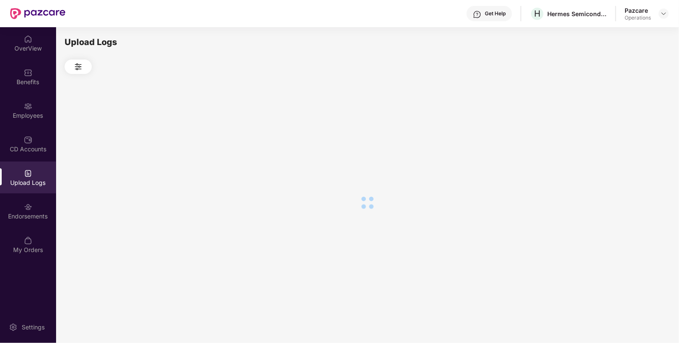
click at [629, 132] on div at bounding box center [368, 202] width 606 height 257
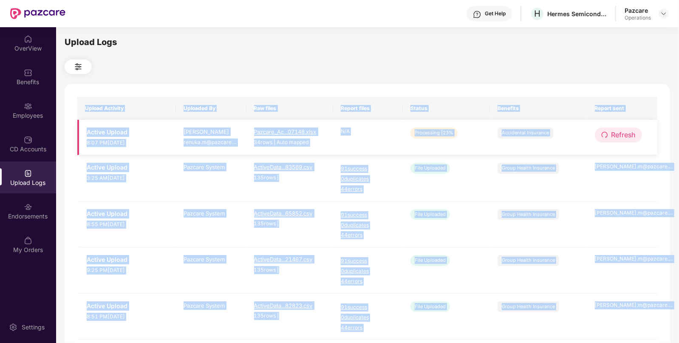
click at [621, 132] on span "Refresh" at bounding box center [624, 135] width 24 height 11
click at [621, 132] on div "Upload Activity Uploaded By Raw files Report files Status Benefits Report sent …" at bounding box center [368, 344] width 606 height 521
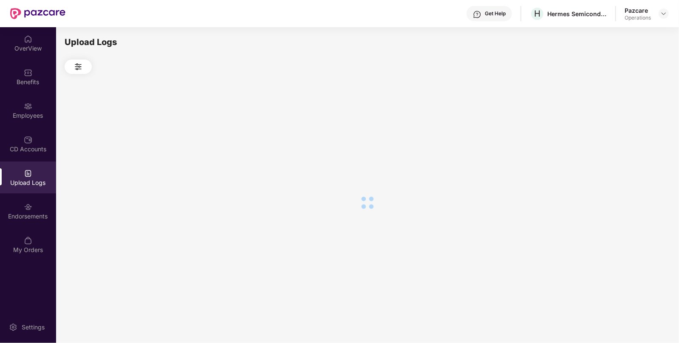
click at [621, 132] on div at bounding box center [368, 202] width 606 height 257
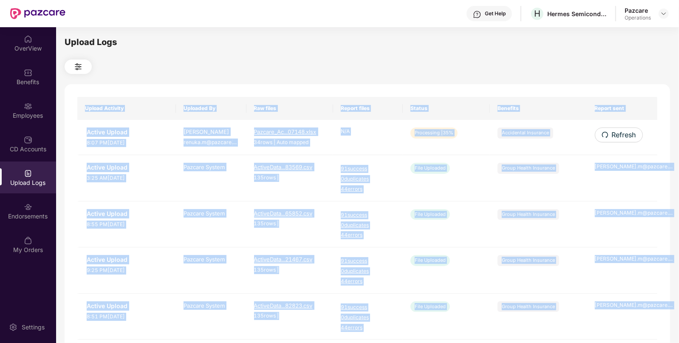
click at [621, 132] on div "Upload Activity Uploaded By Raw files Report files Status Benefits Report sent …" at bounding box center [368, 344] width 606 height 521
click at [632, 134] on span "Refresh" at bounding box center [624, 135] width 24 height 11
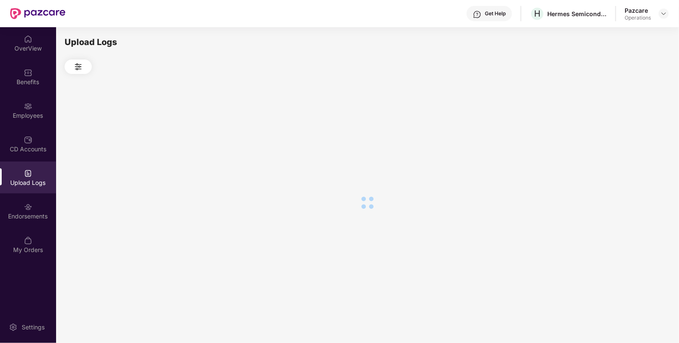
click at [632, 134] on div at bounding box center [368, 202] width 606 height 257
drag, startPoint x: 557, startPoint y: 108, endPoint x: 632, endPoint y: 134, distance: 79.6
click at [632, 134] on div at bounding box center [368, 202] width 606 height 257
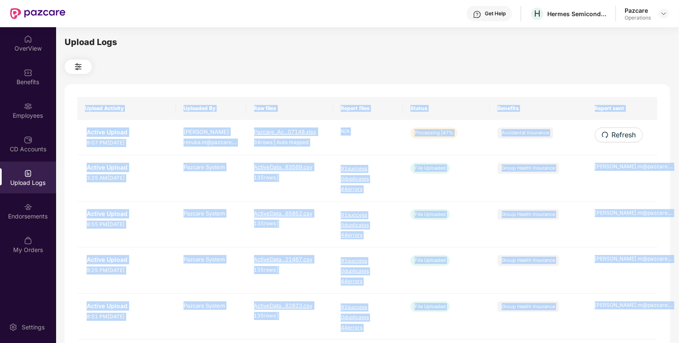
click at [632, 134] on span "Refresh" at bounding box center [624, 135] width 24 height 11
click at [632, 134] on div "Upload Activity Uploaded By Raw files Report files Status Benefits Report sent …" at bounding box center [368, 344] width 606 height 521
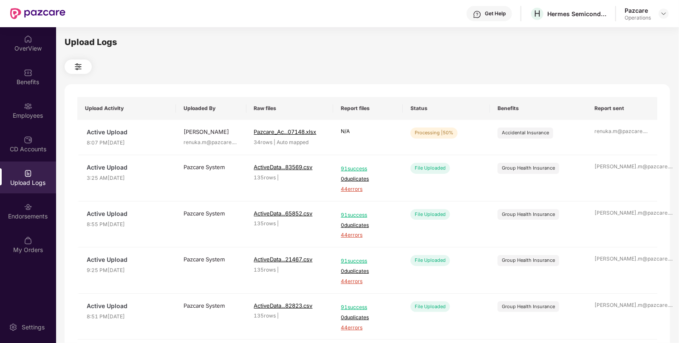
click at [533, 77] on div "Upload Logs Upload Activity Uploaded By Raw files Report files Status Benefits …" at bounding box center [368, 184] width 606 height 296
click at [625, 131] on span "Refresh" at bounding box center [624, 135] width 24 height 11
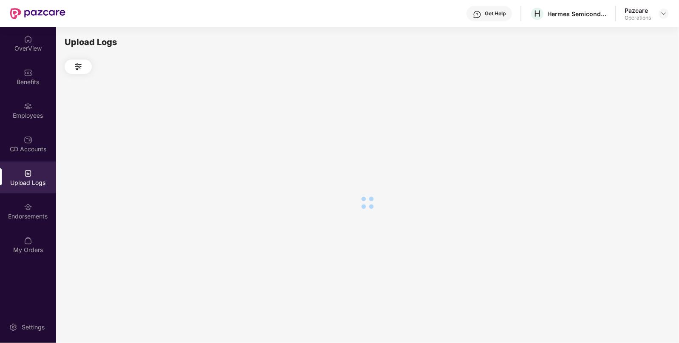
click at [625, 131] on div at bounding box center [368, 202] width 606 height 257
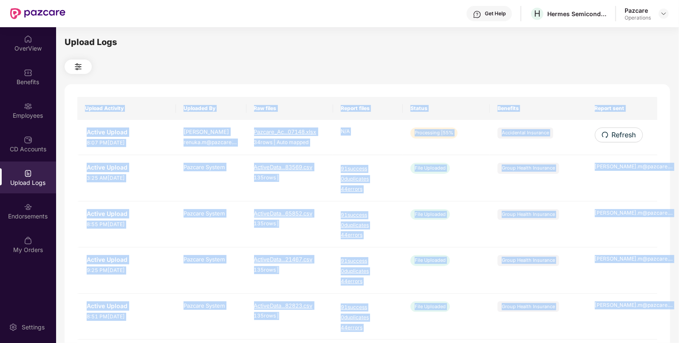
click at [625, 131] on span "Refresh" at bounding box center [624, 135] width 24 height 11
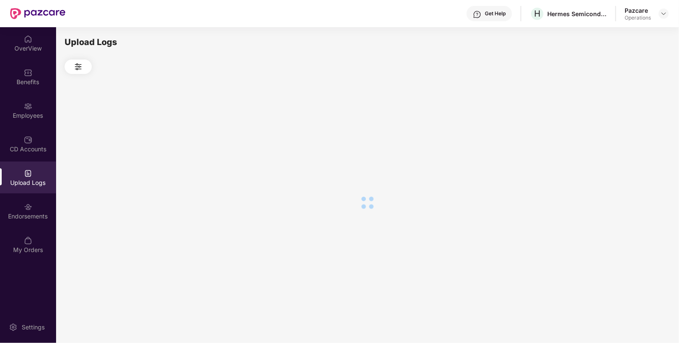
click at [625, 131] on div at bounding box center [368, 202] width 606 height 257
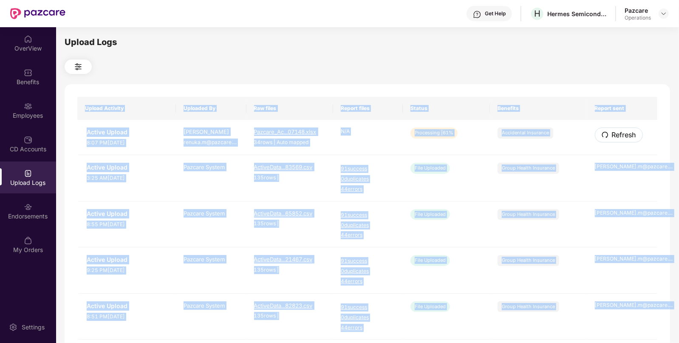
click at [625, 131] on span "Refresh" at bounding box center [624, 135] width 24 height 11
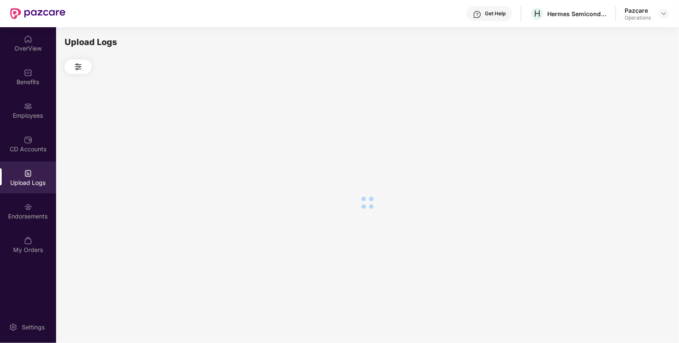
click at [625, 131] on div at bounding box center [368, 202] width 606 height 257
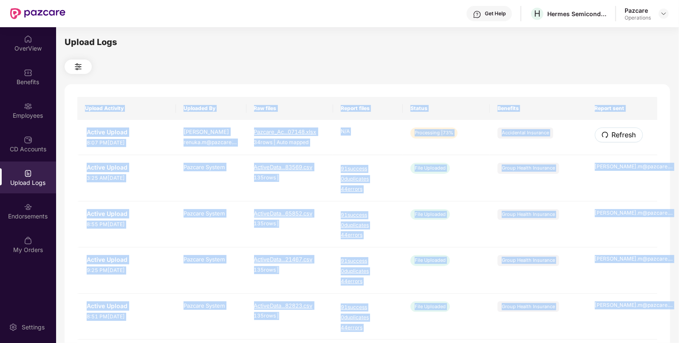
click at [625, 131] on span "Refresh" at bounding box center [624, 135] width 24 height 11
click at [625, 131] on div "Upload Activity Uploaded By Raw files Report files Status Benefits Report sent …" at bounding box center [368, 344] width 606 height 521
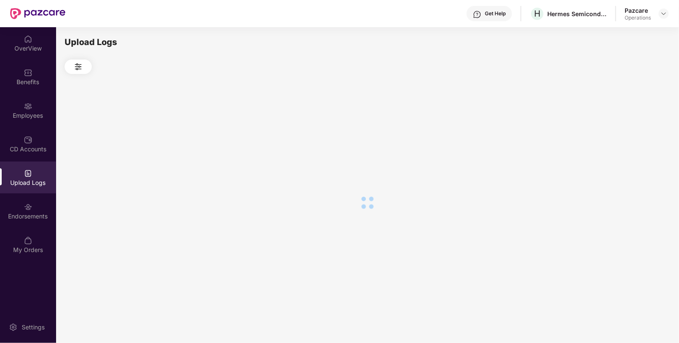
click at [625, 131] on div at bounding box center [368, 202] width 606 height 257
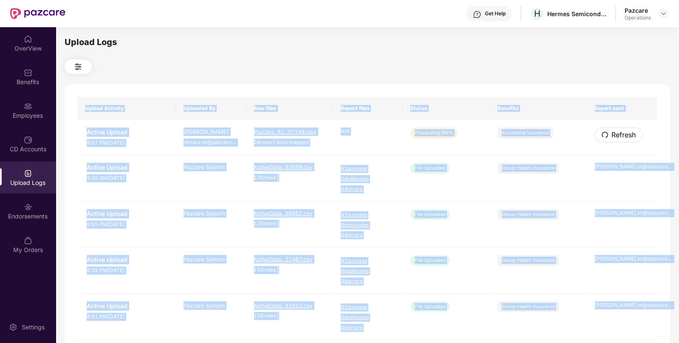
click at [625, 131] on span "Refresh" at bounding box center [624, 135] width 24 height 11
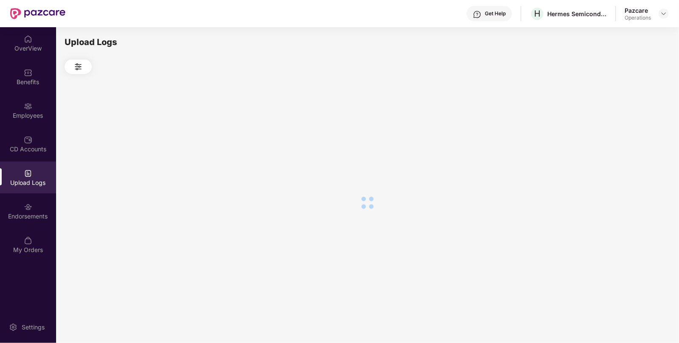
click at [625, 131] on div at bounding box center [368, 202] width 606 height 257
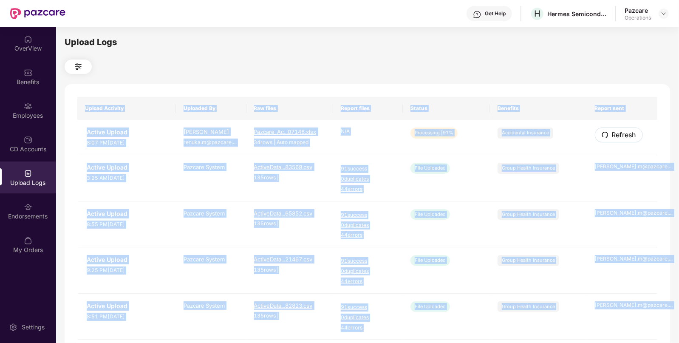
click at [625, 131] on span "Refresh" at bounding box center [624, 135] width 24 height 11
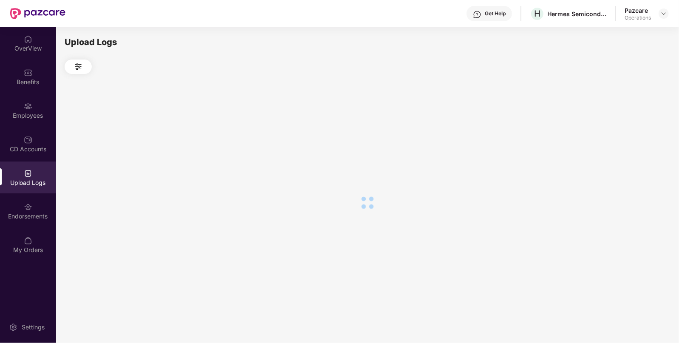
click at [625, 131] on div at bounding box center [368, 202] width 606 height 257
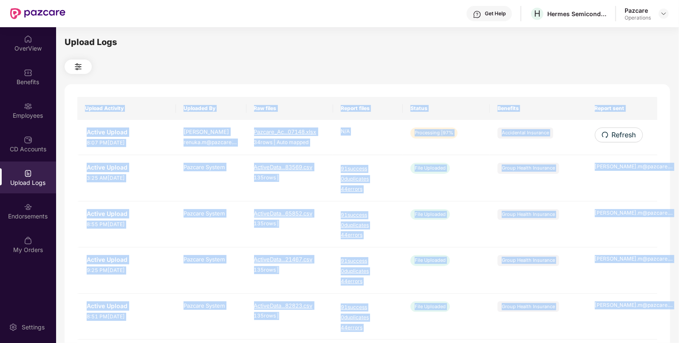
click at [625, 131] on span "Refresh" at bounding box center [624, 135] width 24 height 11
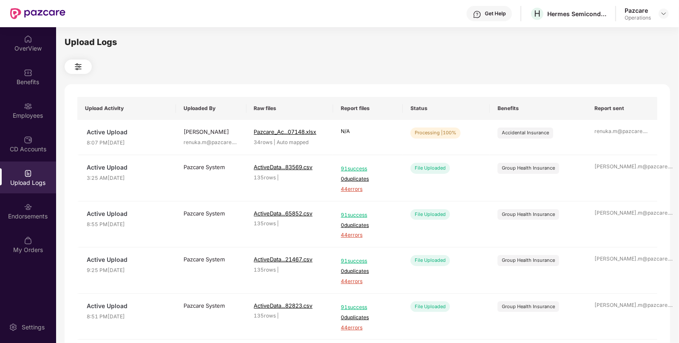
click at [521, 74] on div at bounding box center [368, 67] width 606 height 14
click at [625, 131] on span "Refresh" at bounding box center [624, 135] width 24 height 11
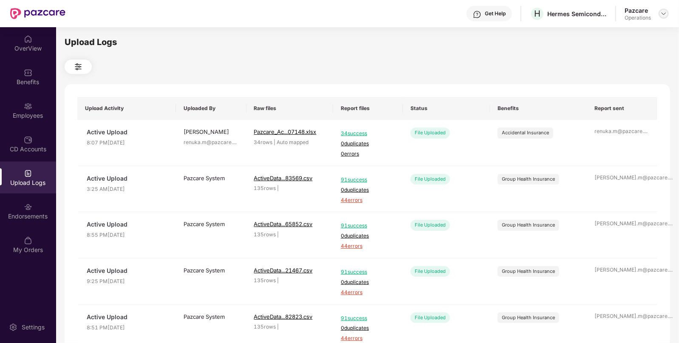
click at [665, 9] on div at bounding box center [664, 14] width 10 height 10
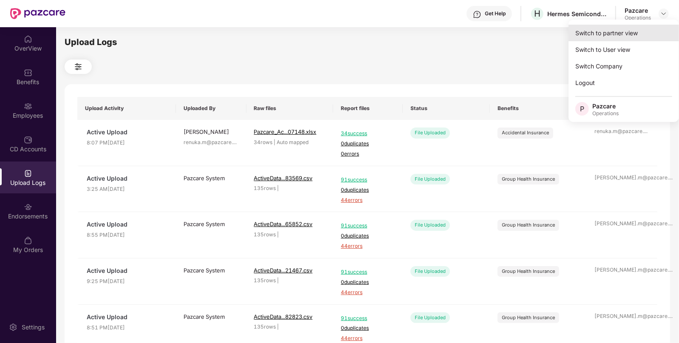
click at [615, 34] on div "Switch to partner view" at bounding box center [624, 33] width 111 height 17
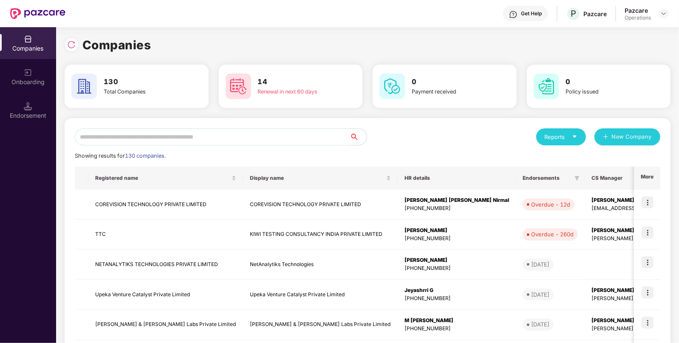
click at [203, 130] on input "text" at bounding box center [212, 136] width 275 height 17
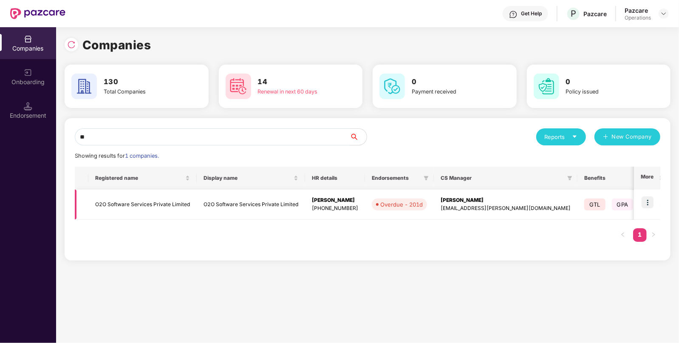
type input "**"
click at [168, 204] on td "O2O Software Services Private Limited" at bounding box center [142, 205] width 108 height 30
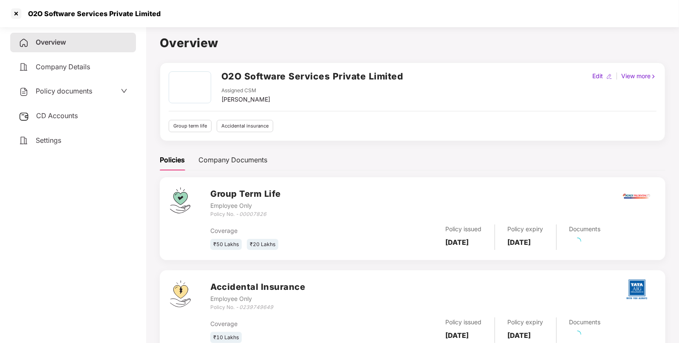
click at [30, 109] on div "CD Accounts" at bounding box center [73, 116] width 126 height 20
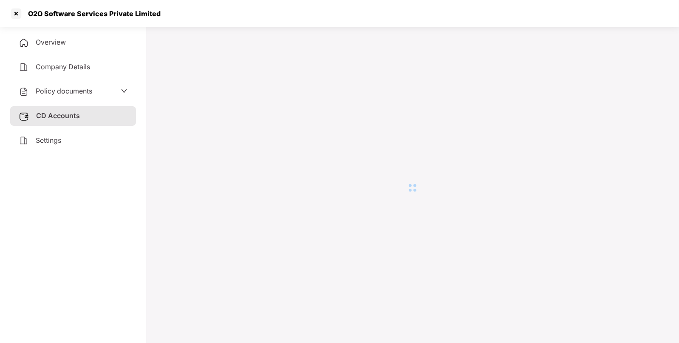
click at [60, 89] on span "Policy documents" at bounding box center [64, 91] width 57 height 9
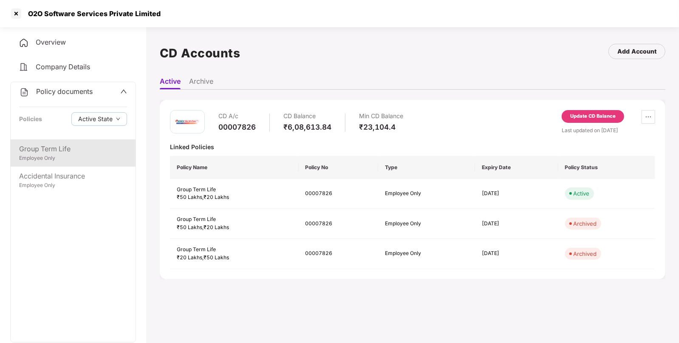
click at [82, 154] on div "Group Term Life" at bounding box center [73, 149] width 108 height 11
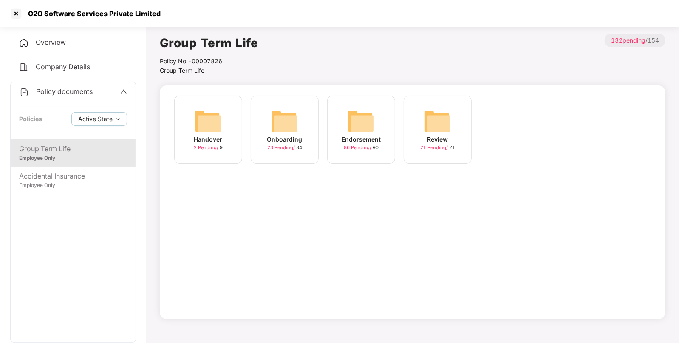
click at [370, 120] on img at bounding box center [361, 121] width 27 height 27
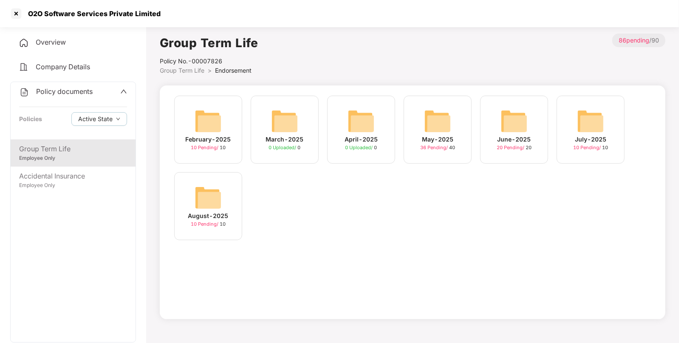
click at [503, 123] on img at bounding box center [514, 121] width 27 height 27
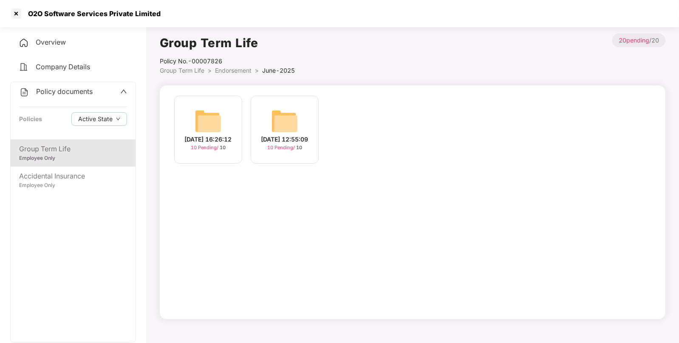
click at [239, 70] on span "Endorsement" at bounding box center [233, 70] width 37 height 7
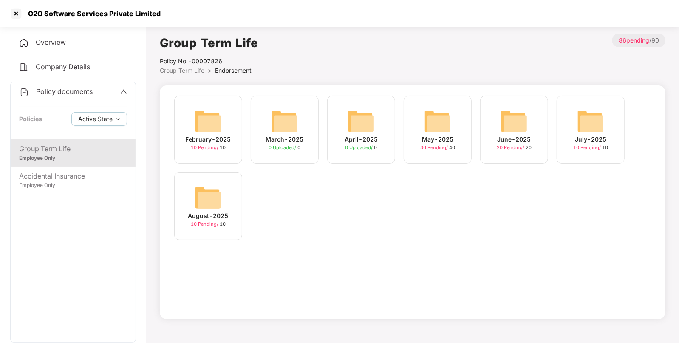
click at [211, 197] on img at bounding box center [208, 197] width 27 height 27
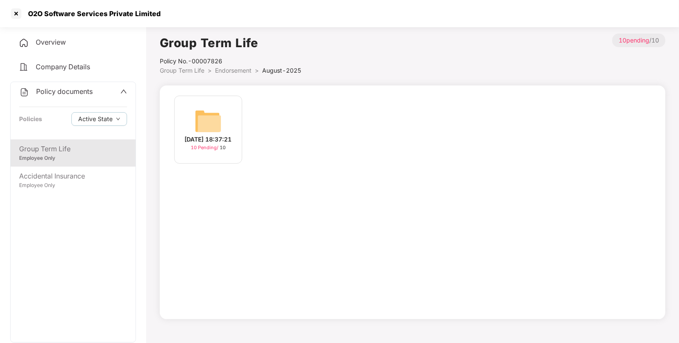
click at [210, 112] on img at bounding box center [208, 121] width 27 height 27
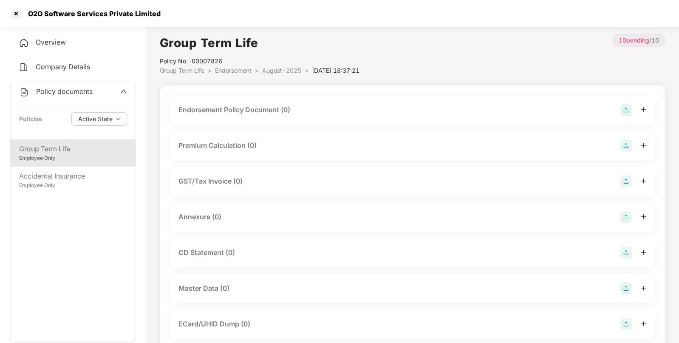
click at [631, 108] on img at bounding box center [627, 110] width 12 height 12
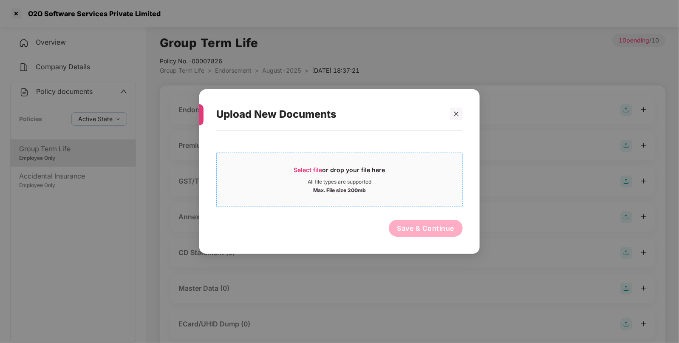
click at [327, 168] on div "Select file or drop your file here" at bounding box center [339, 172] width 91 height 13
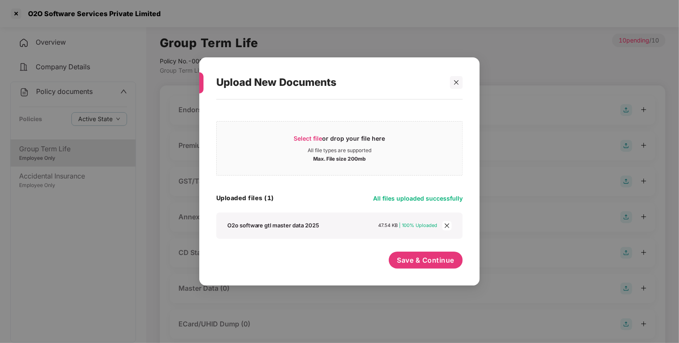
click at [444, 230] on span "close" at bounding box center [447, 225] width 9 height 9
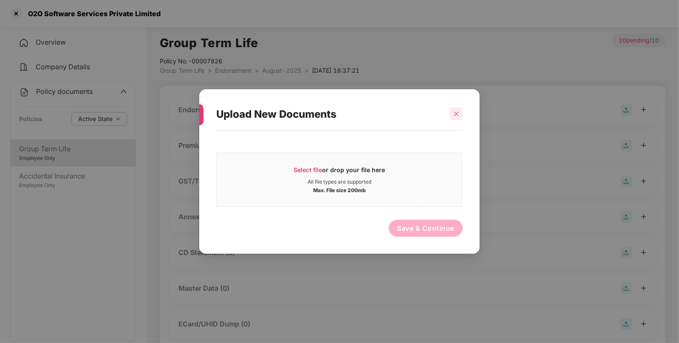
click at [457, 110] on div at bounding box center [456, 114] width 13 height 13
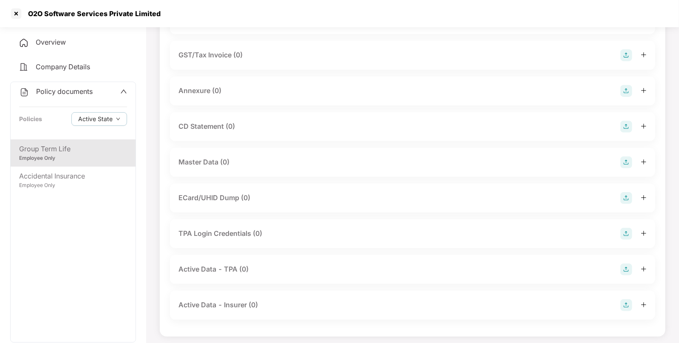
scroll to position [130, 0]
click at [628, 156] on img at bounding box center [627, 159] width 12 height 12
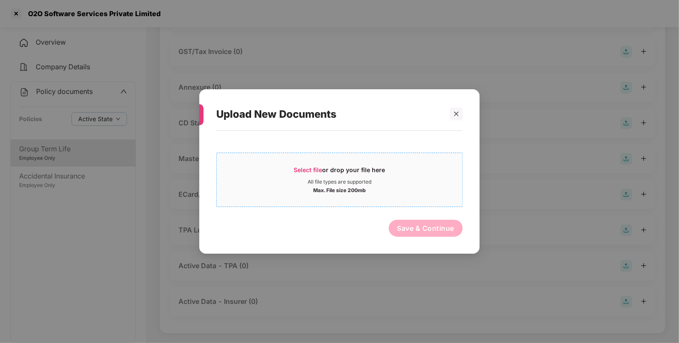
click at [321, 170] on span "Select file" at bounding box center [308, 169] width 28 height 7
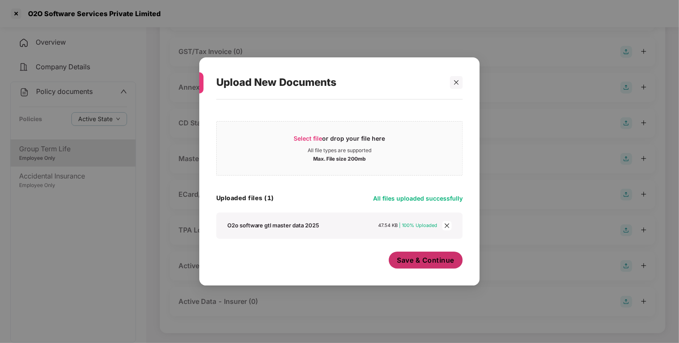
click at [423, 267] on button "Save & Continue" at bounding box center [426, 260] width 74 height 17
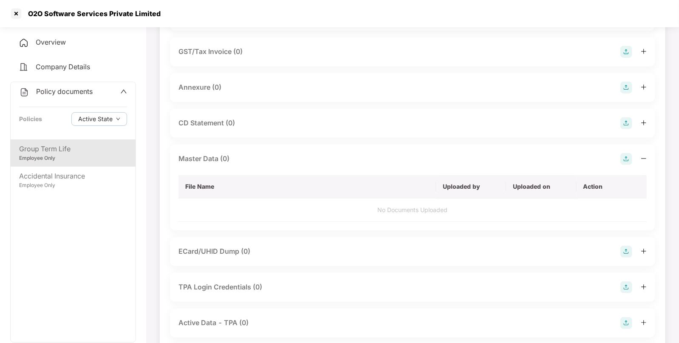
scroll to position [0, 0]
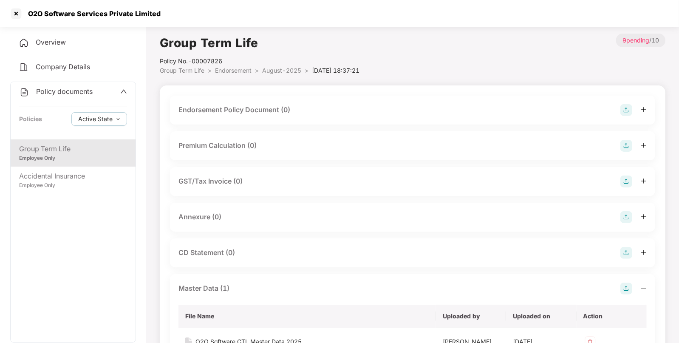
click at [627, 107] on img at bounding box center [627, 110] width 12 height 12
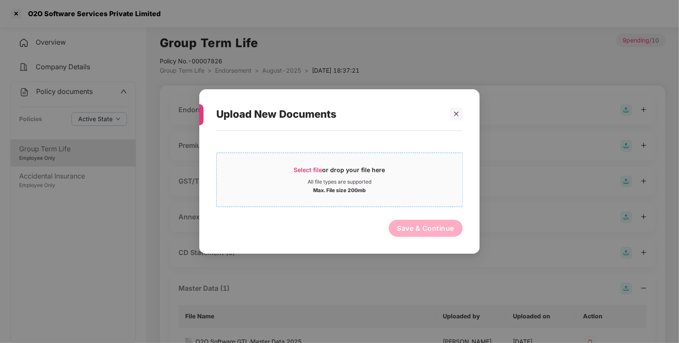
click at [328, 173] on div "Select file or drop your file here" at bounding box center [339, 172] width 91 height 13
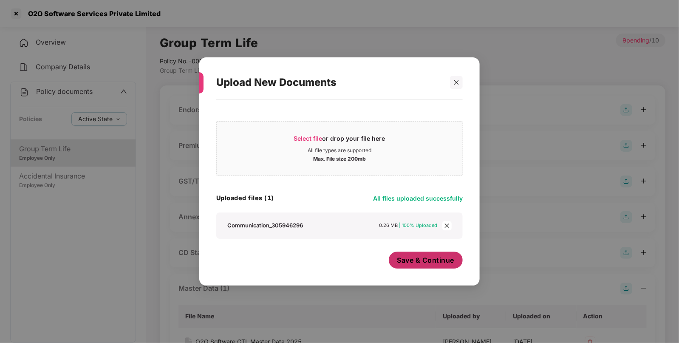
click at [434, 259] on span "Save & Continue" at bounding box center [425, 259] width 57 height 9
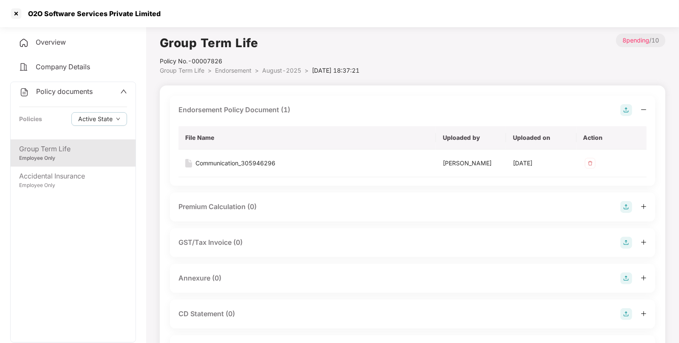
click at [249, 73] on span "Endorsement" at bounding box center [233, 70] width 37 height 7
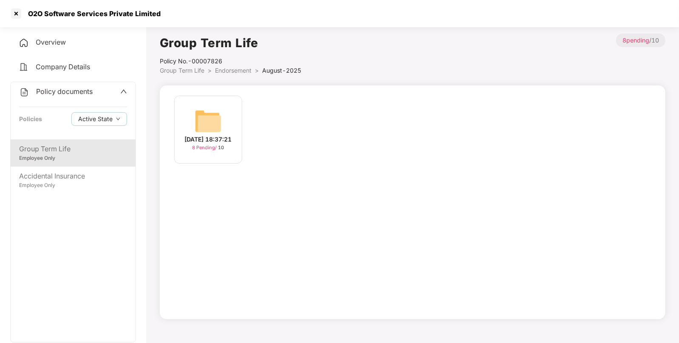
click at [244, 69] on span "Endorsement" at bounding box center [233, 70] width 37 height 7
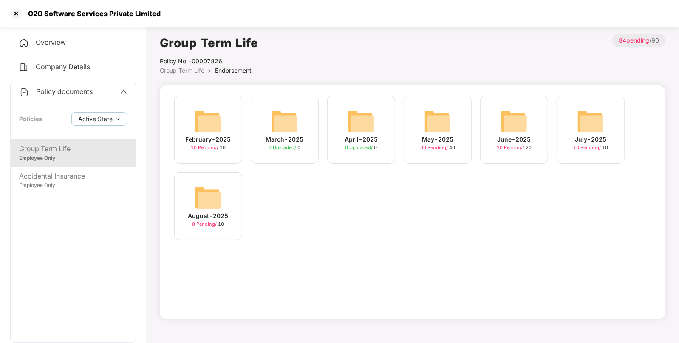
click at [592, 128] on img at bounding box center [590, 121] width 27 height 27
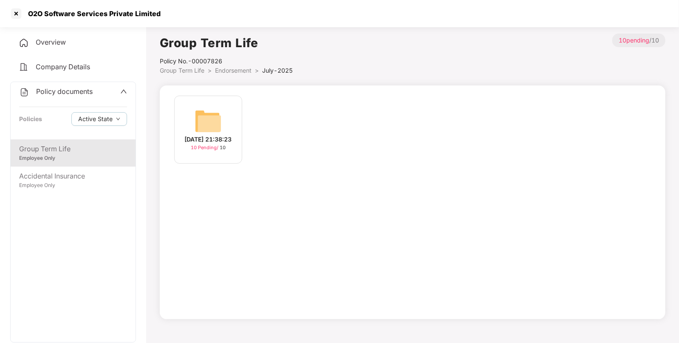
click at [219, 129] on img at bounding box center [208, 121] width 27 height 27
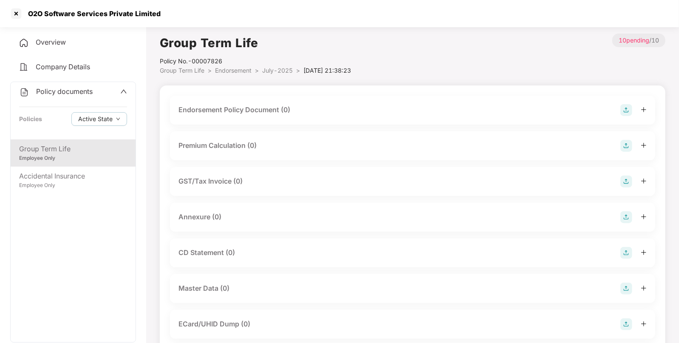
click at [621, 113] on img at bounding box center [627, 110] width 12 height 12
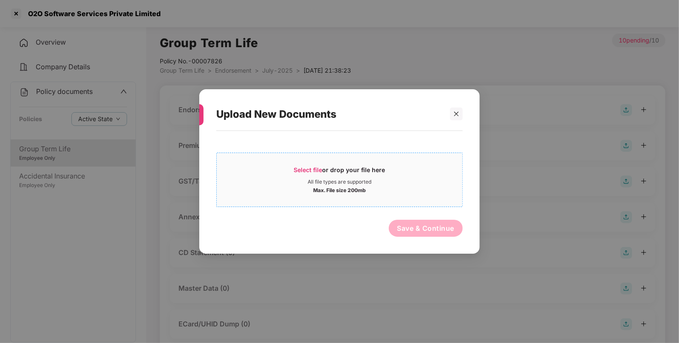
click at [289, 176] on div "Select file or drop your file here" at bounding box center [340, 172] width 246 height 13
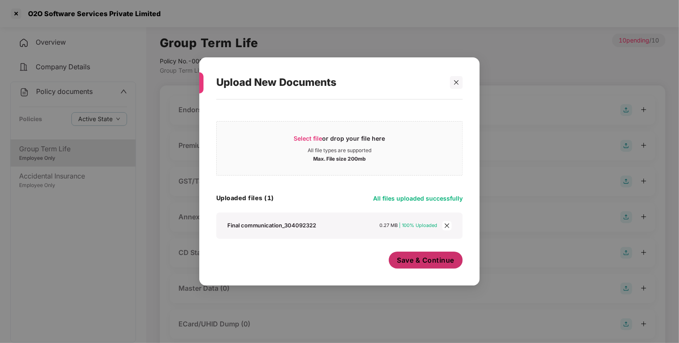
click at [425, 267] on button "Save & Continue" at bounding box center [426, 260] width 74 height 17
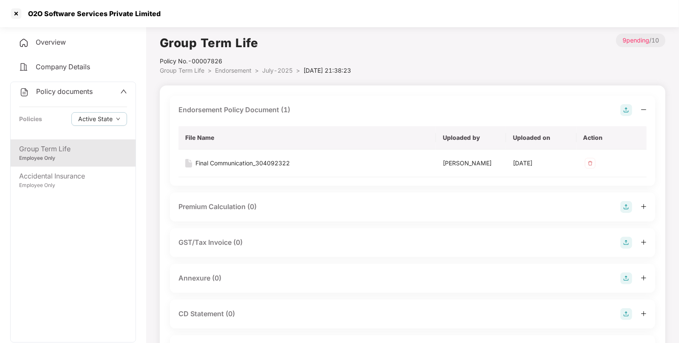
scroll to position [114, 0]
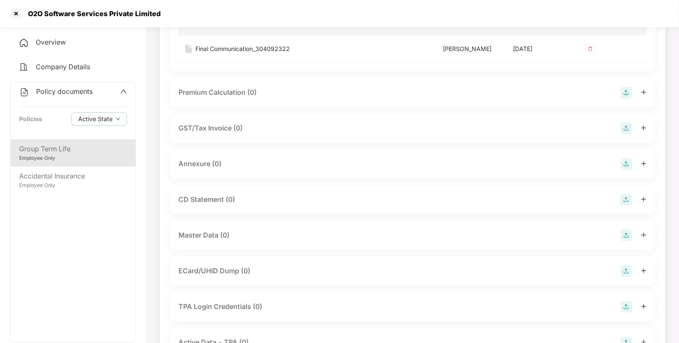
click at [629, 236] on img at bounding box center [627, 236] width 12 height 12
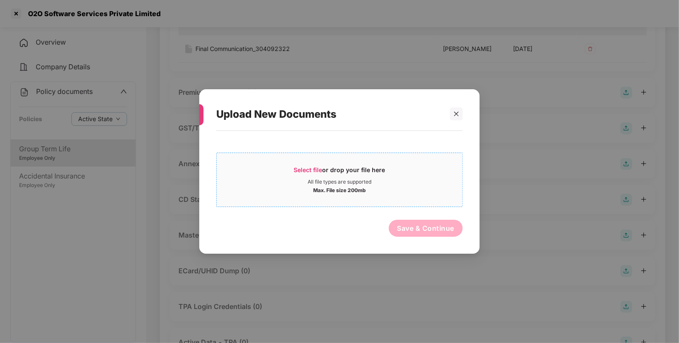
click at [315, 168] on span "Select file" at bounding box center [308, 169] width 28 height 7
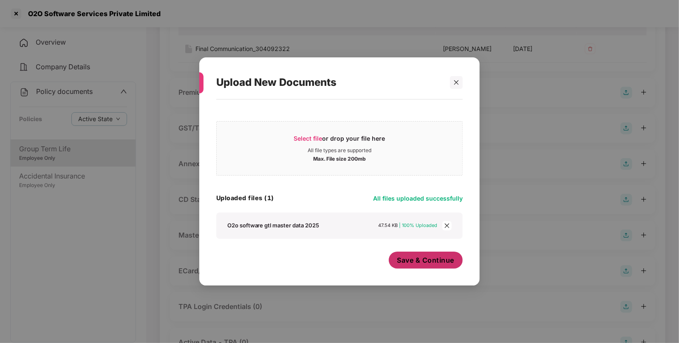
click at [434, 265] on span "Save & Continue" at bounding box center [425, 259] width 57 height 9
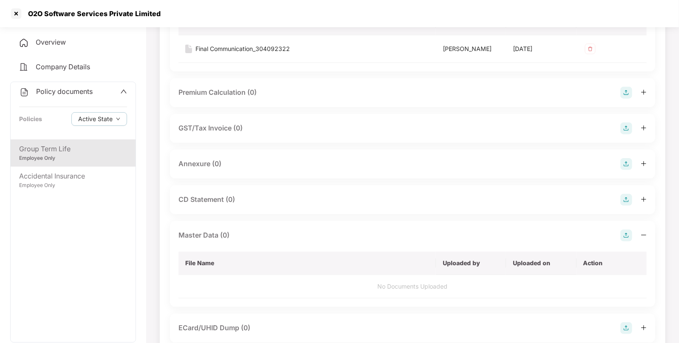
scroll to position [0, 0]
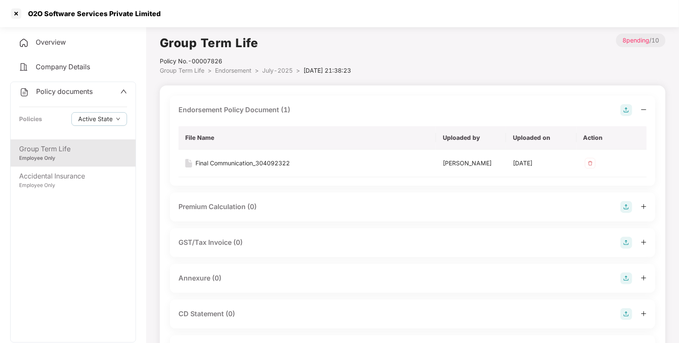
click at [234, 73] on span "Endorsement" at bounding box center [233, 70] width 37 height 7
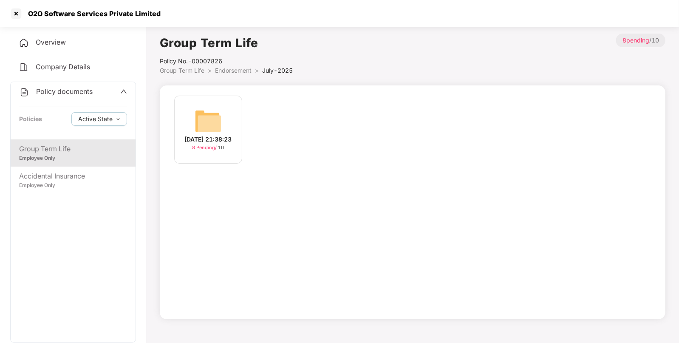
click at [194, 68] on span "Group Term Life" at bounding box center [182, 70] width 45 height 7
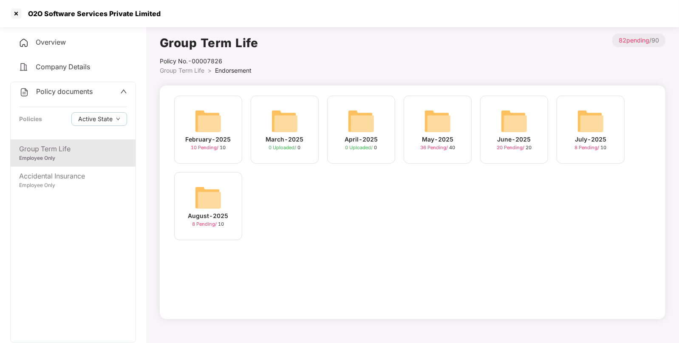
click at [517, 120] on img at bounding box center [514, 121] width 27 height 27
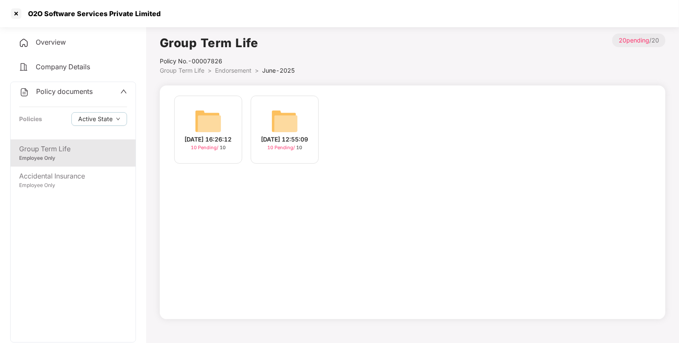
click at [277, 122] on img at bounding box center [284, 121] width 27 height 27
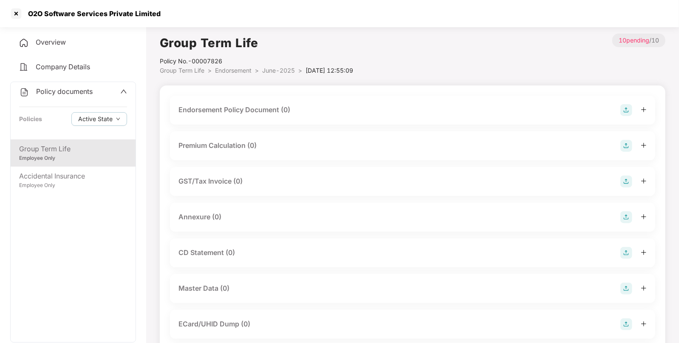
click at [627, 110] on img at bounding box center [627, 110] width 12 height 12
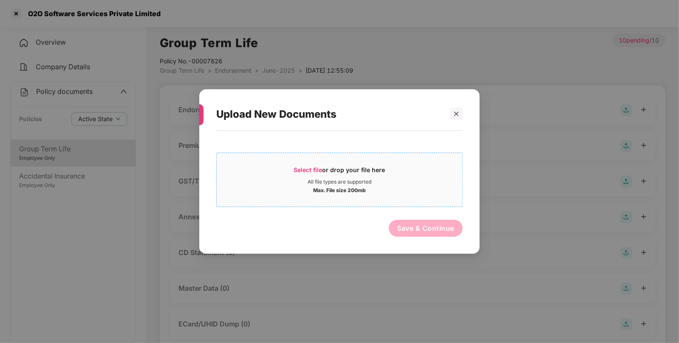
click at [324, 172] on div "Select file or drop your file here" at bounding box center [339, 172] width 91 height 13
click at [460, 115] on div at bounding box center [456, 114] width 13 height 13
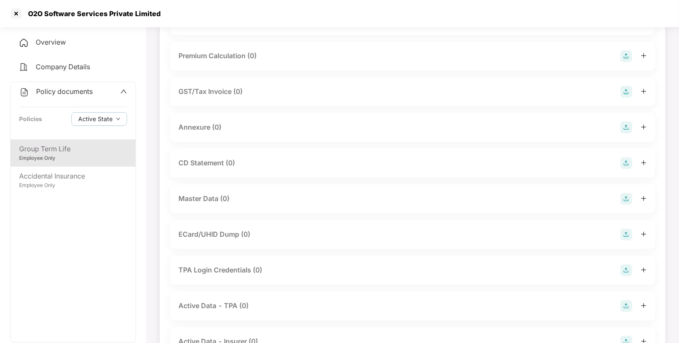
scroll to position [90, 0]
click at [627, 202] on img at bounding box center [627, 199] width 12 height 12
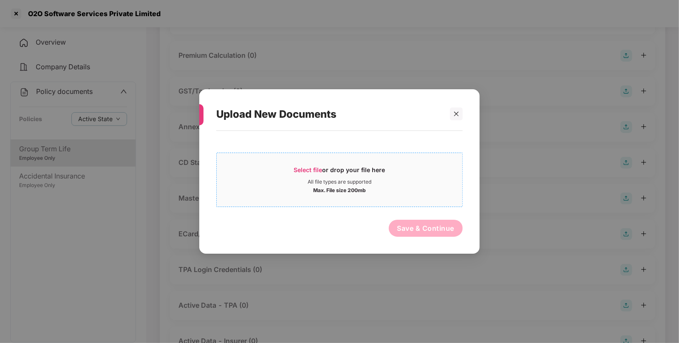
click at [368, 169] on div "Select file or drop your file here" at bounding box center [339, 172] width 91 height 13
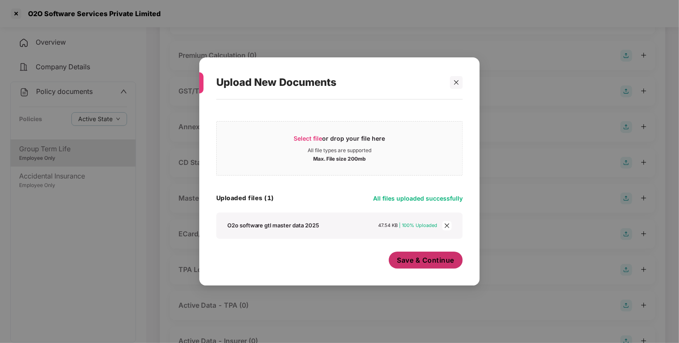
click at [409, 266] on button "Save & Continue" at bounding box center [426, 260] width 74 height 17
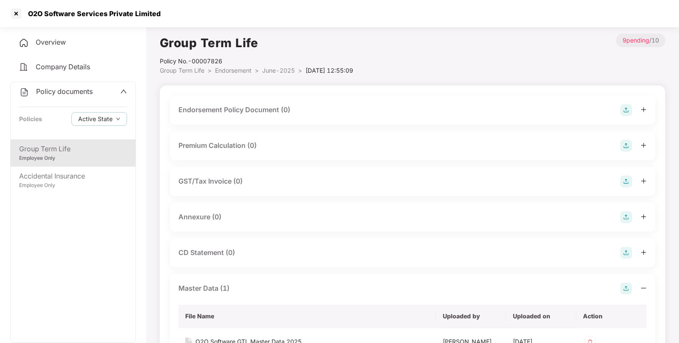
click at [627, 106] on img at bounding box center [627, 110] width 12 height 12
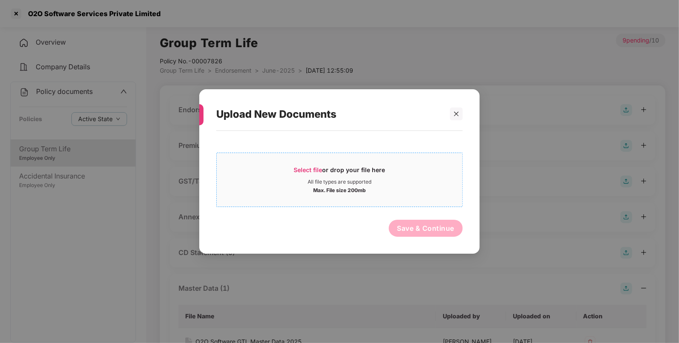
click at [295, 174] on div "Select file or drop your file here" at bounding box center [339, 172] width 91 height 13
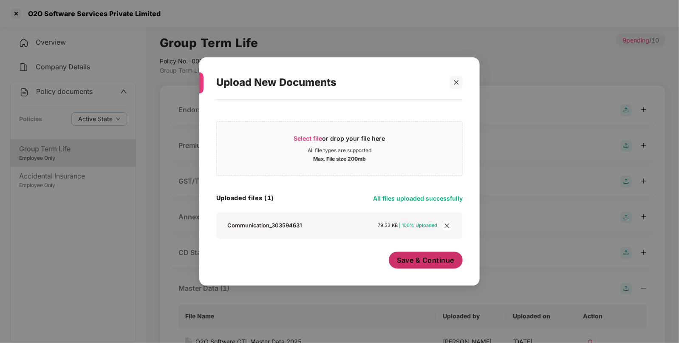
click at [416, 263] on span "Save & Continue" at bounding box center [425, 259] width 57 height 9
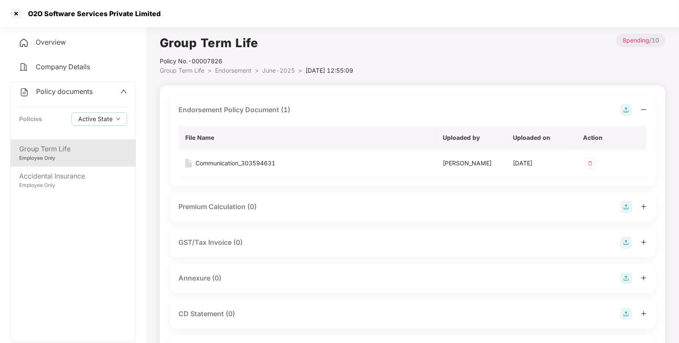
click at [245, 71] on span "Endorsement" at bounding box center [233, 70] width 37 height 7
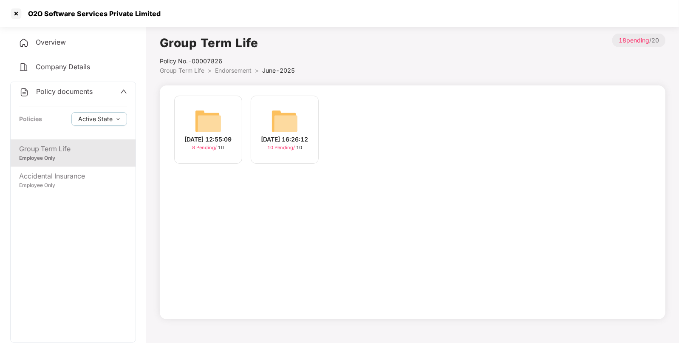
click at [285, 109] on img at bounding box center [284, 121] width 27 height 27
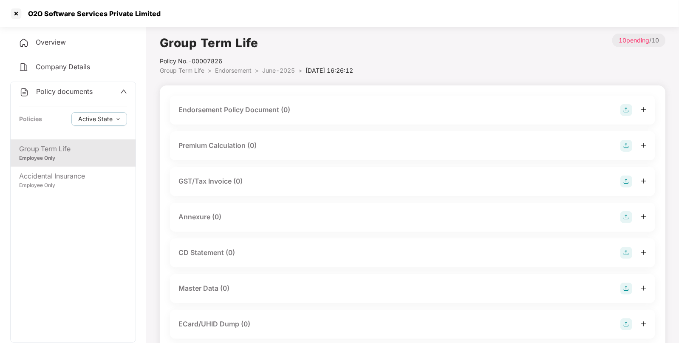
click at [623, 108] on img at bounding box center [627, 110] width 12 height 12
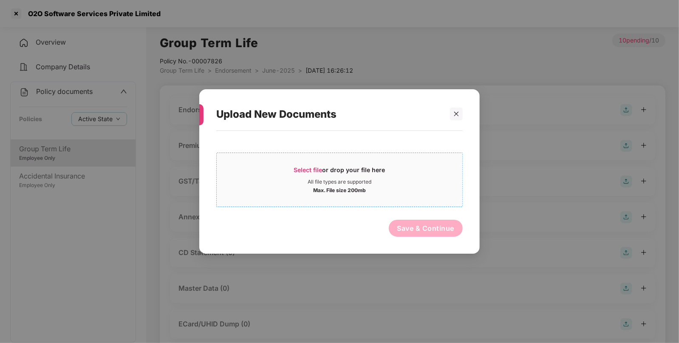
click at [307, 162] on span "Select file or drop your file here All file types are supported Max. File size …" at bounding box center [340, 179] width 246 height 41
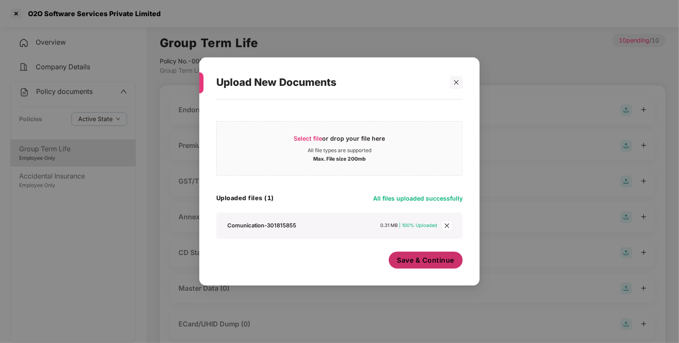
click at [438, 266] on button "Save & Continue" at bounding box center [426, 260] width 74 height 17
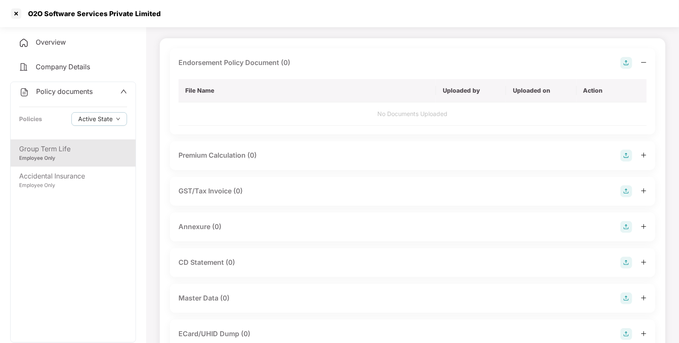
scroll to position [48, 0]
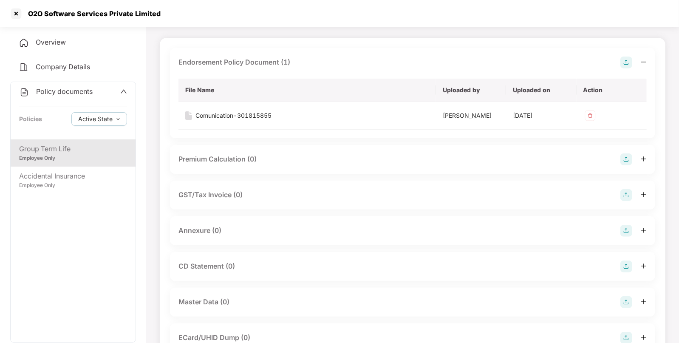
click at [622, 302] on img at bounding box center [627, 302] width 12 height 12
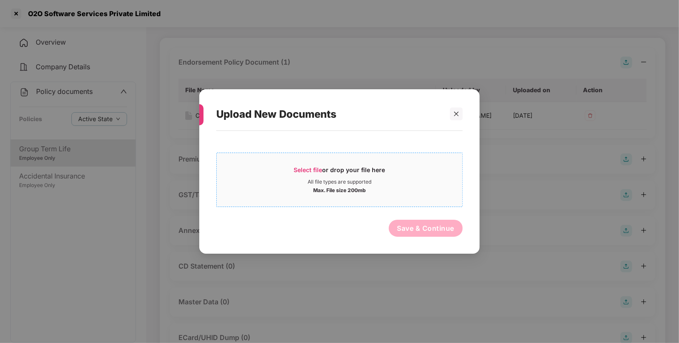
click at [294, 170] on div "Select file or drop your file here" at bounding box center [340, 172] width 246 height 13
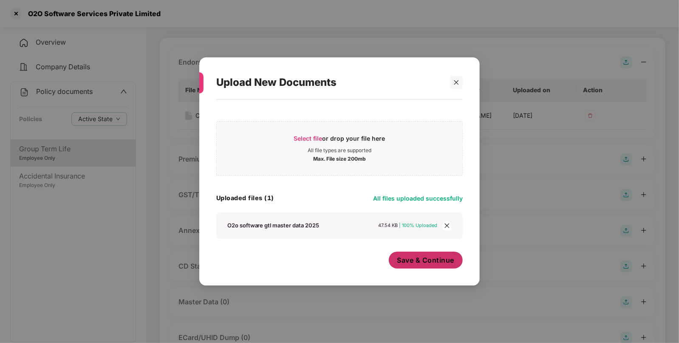
click at [442, 265] on button "Save & Continue" at bounding box center [426, 260] width 74 height 17
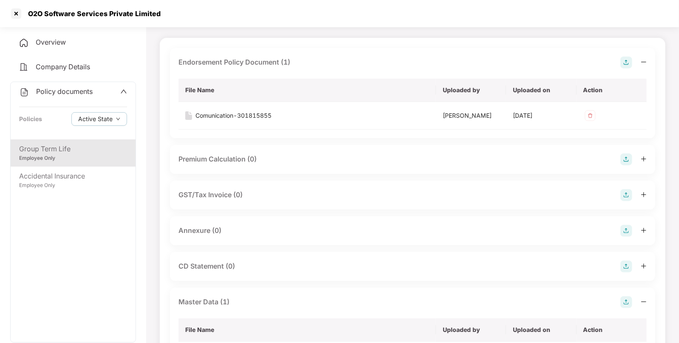
scroll to position [0, 0]
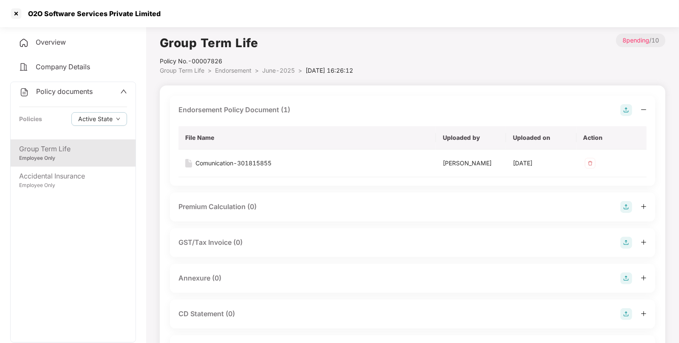
click at [244, 75] on div "Group Term Life Policy No.- 00007826 Group Term Life > Endorsement > June-2025 …" at bounding box center [413, 310] width 506 height 552
click at [234, 66] on li "Endorsement >" at bounding box center [238, 70] width 47 height 9
click at [230, 70] on span "Endorsement" at bounding box center [233, 70] width 37 height 7
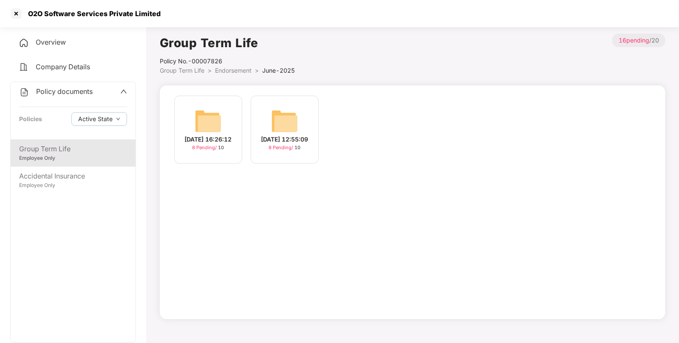
click at [202, 70] on span "Group Term Life" at bounding box center [182, 70] width 45 height 7
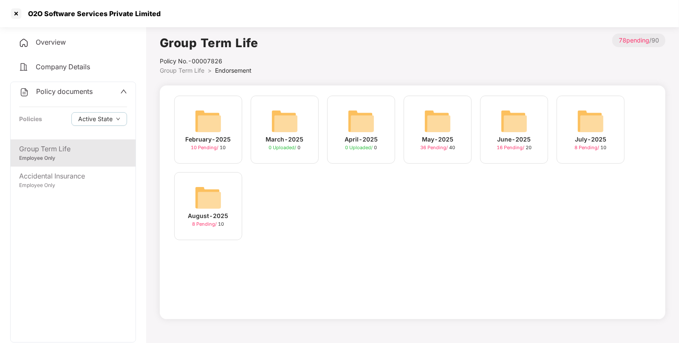
click at [51, 43] on span "Overview" at bounding box center [51, 42] width 30 height 9
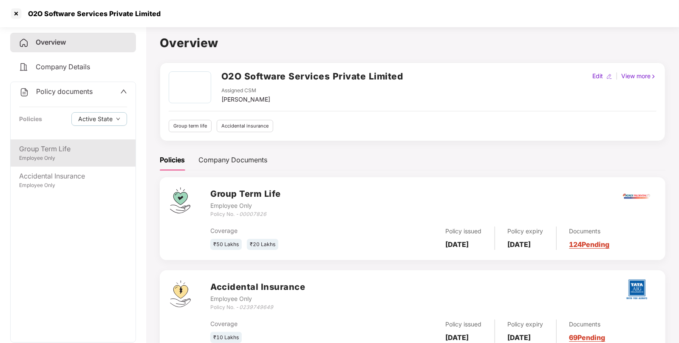
click at [54, 153] on div "Group Term Life" at bounding box center [73, 149] width 108 height 11
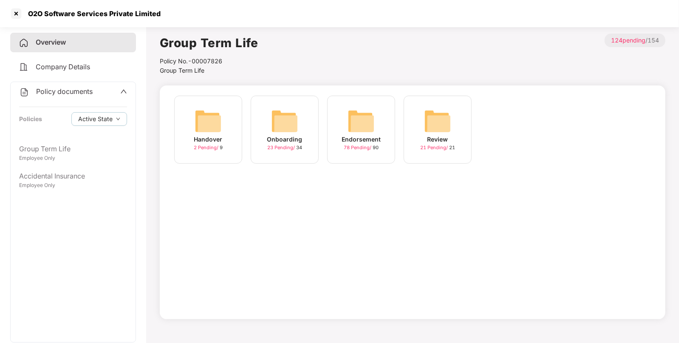
click at [363, 128] on img at bounding box center [361, 121] width 27 height 27
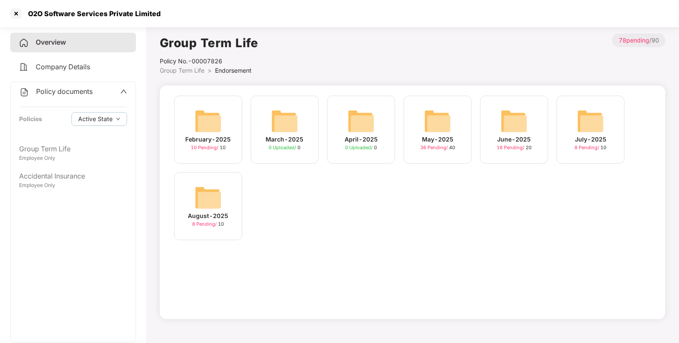
click at [448, 127] on img at bounding box center [437, 121] width 27 height 27
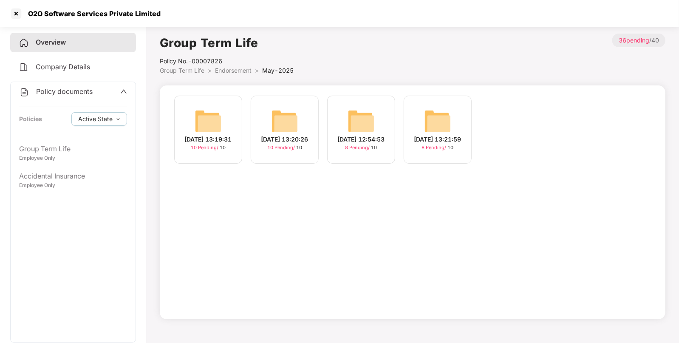
click at [277, 121] on img at bounding box center [284, 121] width 27 height 27
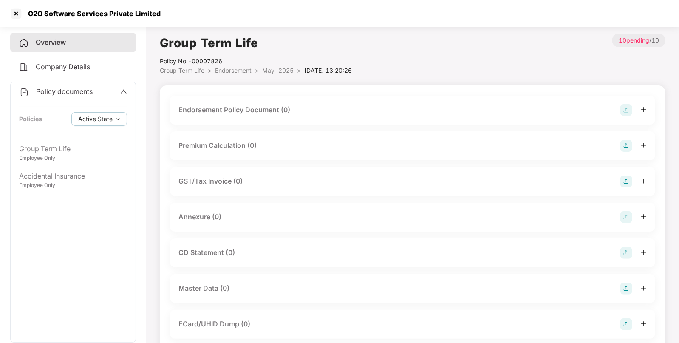
click at [624, 108] on img at bounding box center [627, 110] width 12 height 12
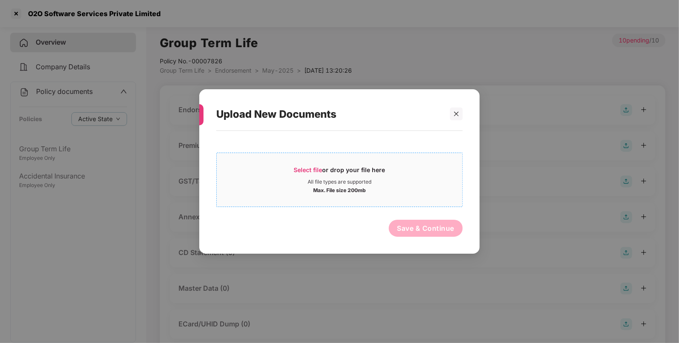
click at [292, 167] on div "Select file or drop your file here" at bounding box center [340, 172] width 246 height 13
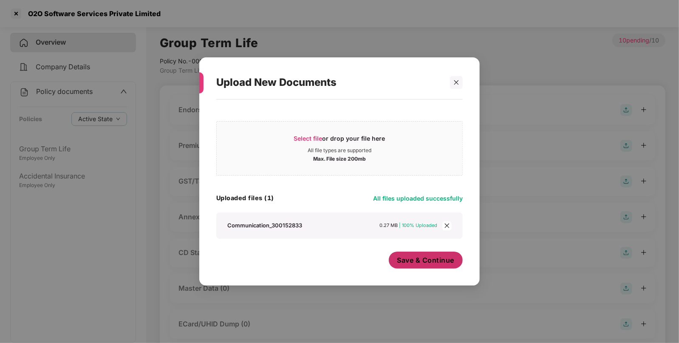
click at [432, 264] on span "Save & Continue" at bounding box center [425, 259] width 57 height 9
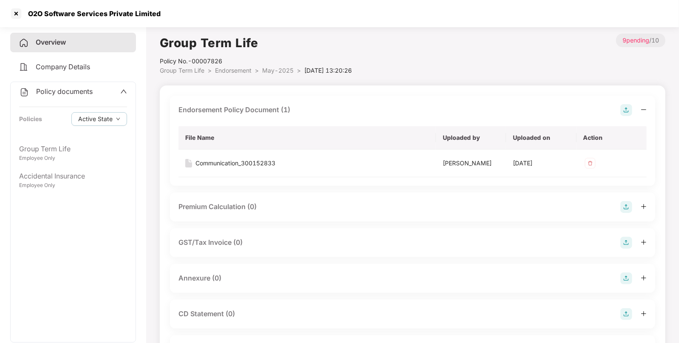
click at [240, 71] on span "Endorsement" at bounding box center [233, 70] width 37 height 7
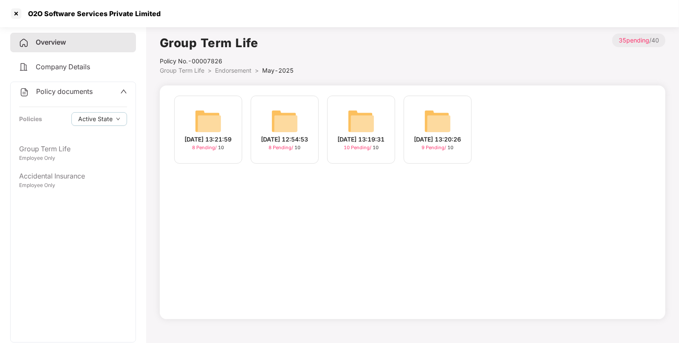
click at [361, 114] on img at bounding box center [361, 121] width 27 height 27
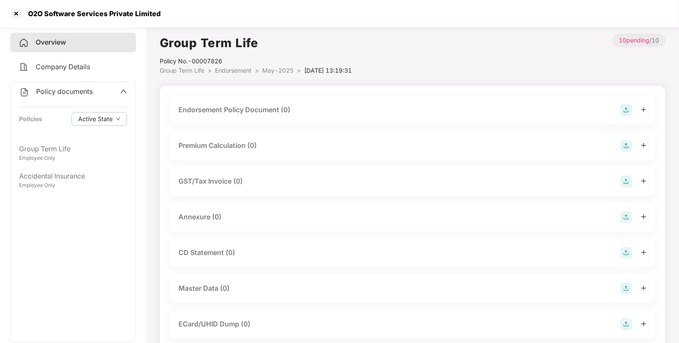
click at [626, 110] on img at bounding box center [627, 110] width 12 height 12
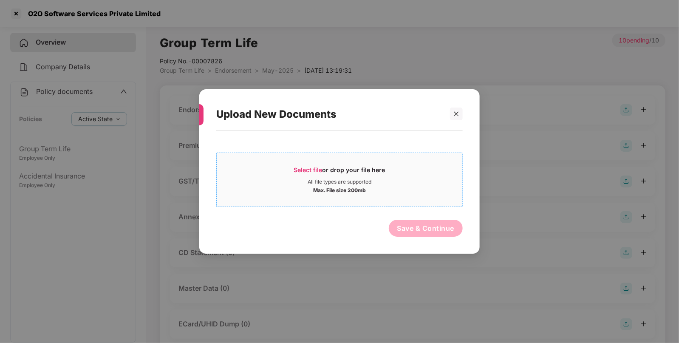
click at [289, 178] on div "Select file or drop your file here" at bounding box center [340, 172] width 246 height 13
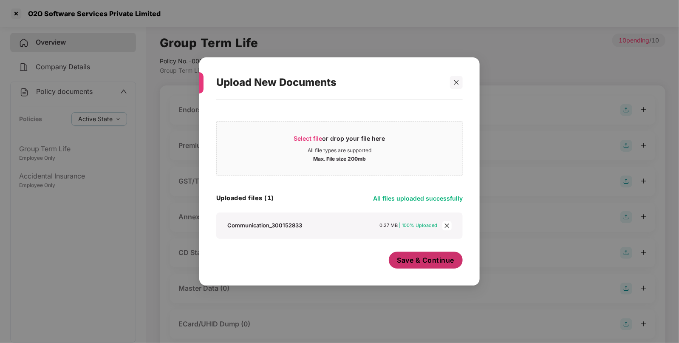
click at [428, 267] on button "Save & Continue" at bounding box center [426, 260] width 74 height 17
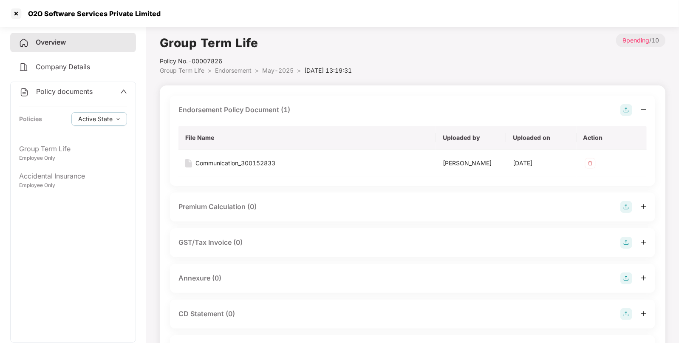
click at [234, 72] on span "Endorsement" at bounding box center [233, 70] width 37 height 7
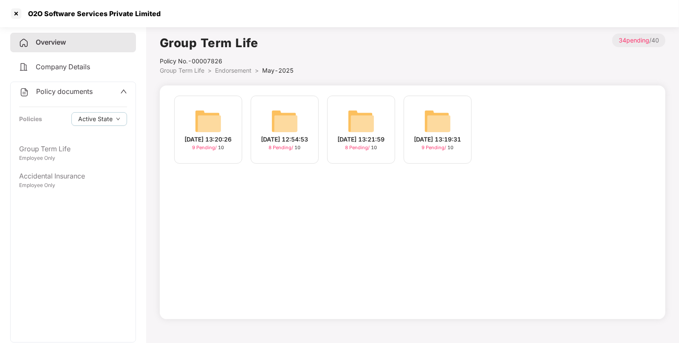
click at [196, 71] on span "Group Term Life" at bounding box center [182, 70] width 45 height 7
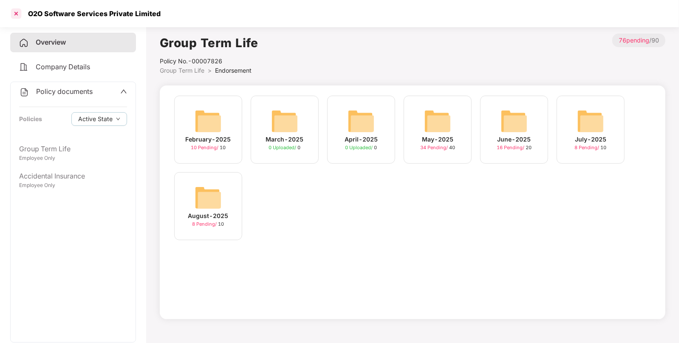
click at [15, 15] on div at bounding box center [16, 14] width 14 height 14
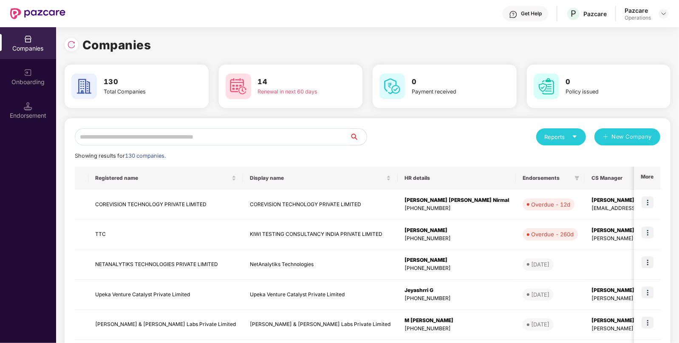
click at [560, 136] on div "Reports" at bounding box center [561, 137] width 33 height 9
click at [563, 173] on div "Endorsements" at bounding box center [562, 175] width 40 height 9
click at [190, 134] on input "text" at bounding box center [212, 136] width 275 height 17
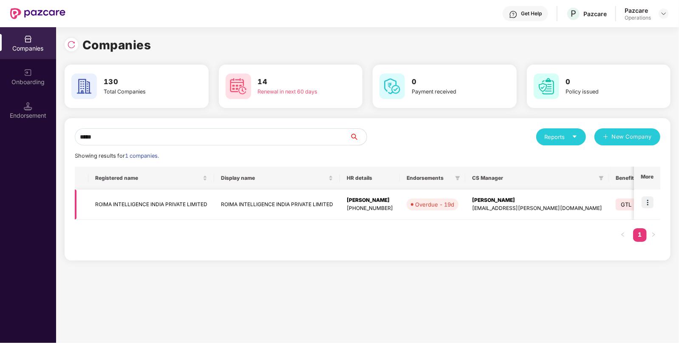
type input "*****"
click at [651, 200] on img at bounding box center [648, 202] width 12 height 12
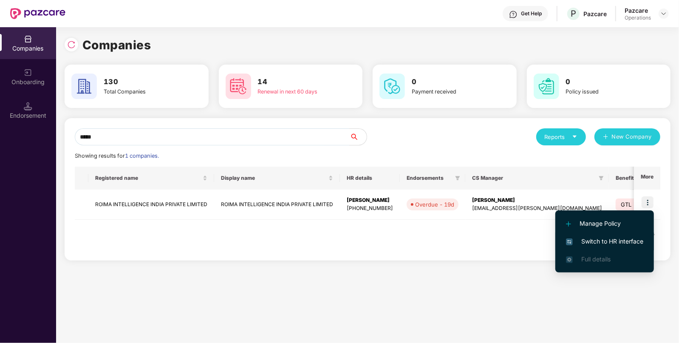
click at [612, 238] on span "Switch to HR interface" at bounding box center [604, 241] width 77 height 9
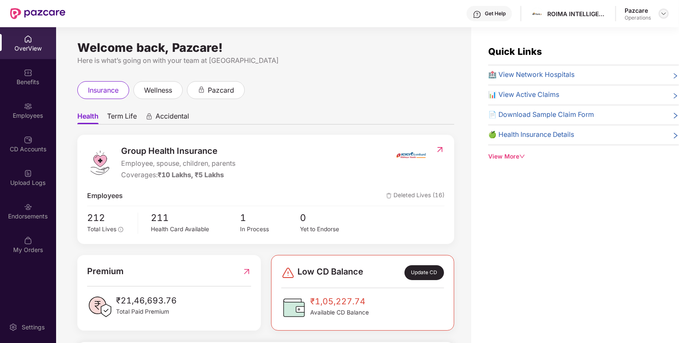
click at [660, 12] on div at bounding box center [664, 14] width 10 height 10
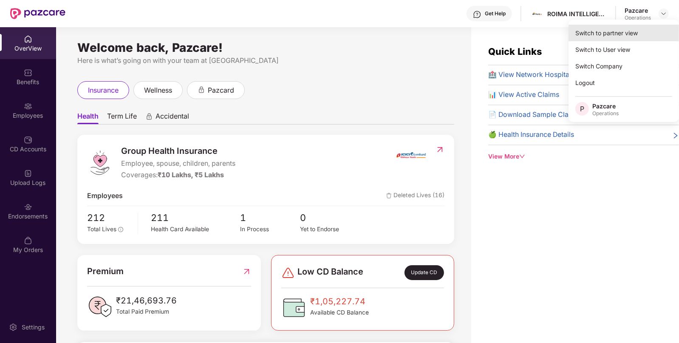
click at [623, 26] on div "Switch to partner view" at bounding box center [624, 33] width 111 height 17
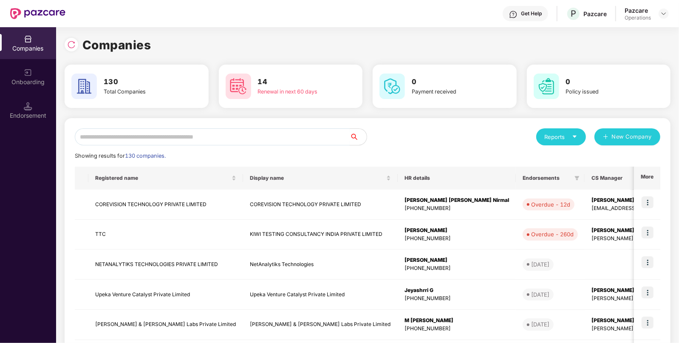
click at [185, 132] on input "text" at bounding box center [212, 136] width 275 height 17
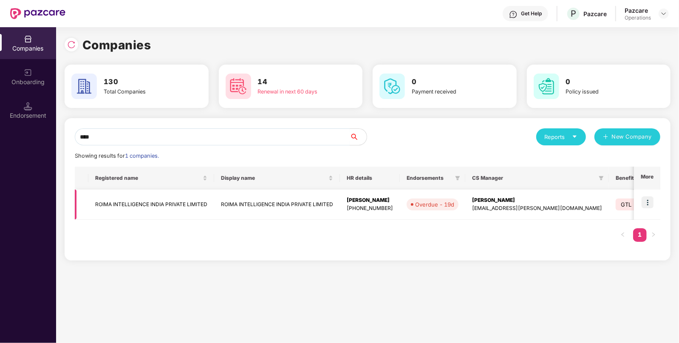
type input "****"
click at [647, 204] on img at bounding box center [648, 202] width 12 height 12
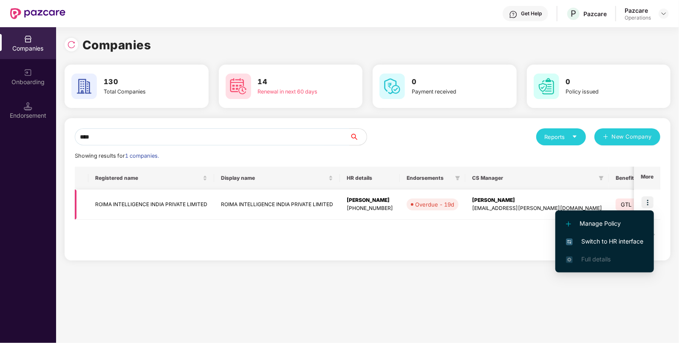
click at [425, 207] on div "Overdue - 19d" at bounding box center [434, 204] width 39 height 9
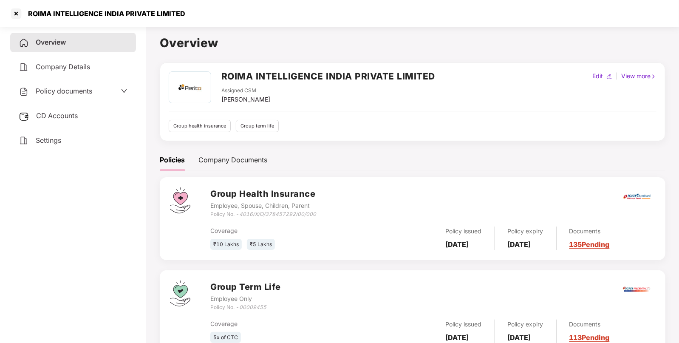
click at [45, 140] on span "Settings" at bounding box center [49, 140] width 26 height 9
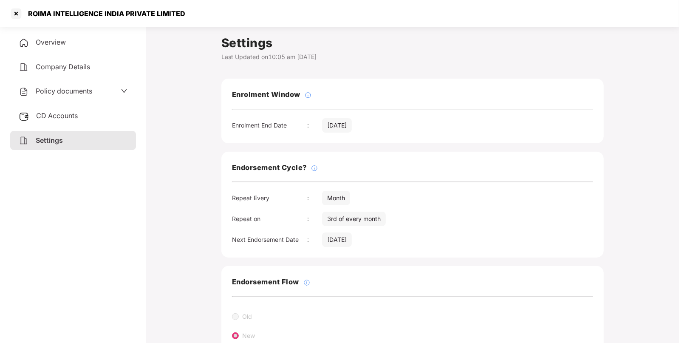
click at [56, 89] on span "Policy documents" at bounding box center [64, 91] width 57 height 9
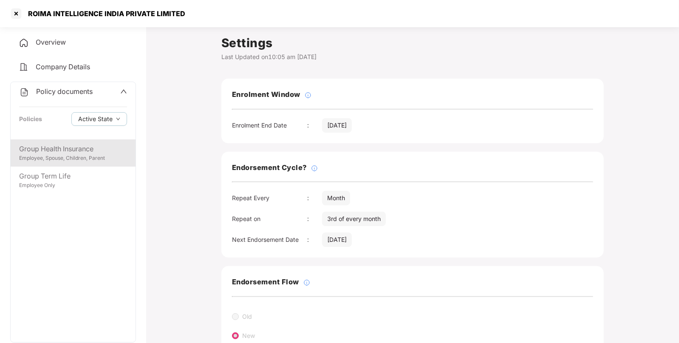
click at [50, 144] on div "Group Health Insurance" at bounding box center [73, 149] width 108 height 11
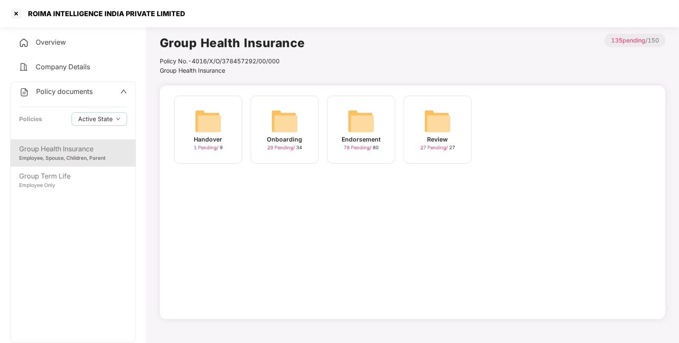
click at [357, 130] on img at bounding box center [361, 121] width 27 height 27
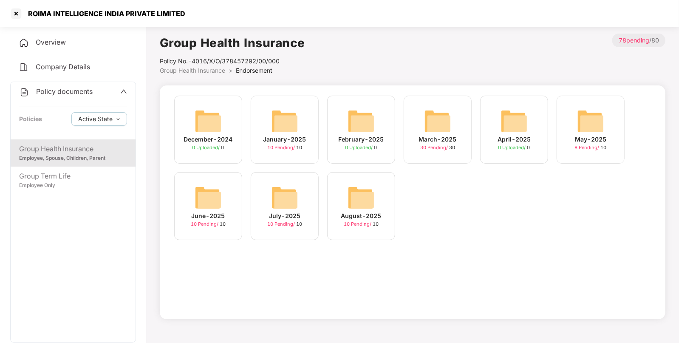
click at [54, 61] on div "Company Details" at bounding box center [73, 67] width 126 height 20
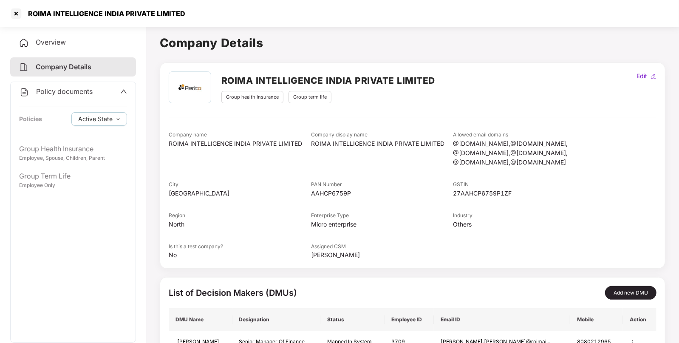
click at [53, 51] on div "Overview" at bounding box center [73, 43] width 126 height 20
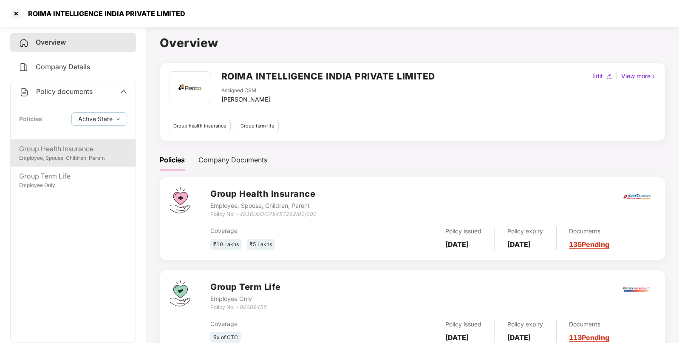
click at [61, 140] on div "Group Health Insurance Employee, Spouse, Children, Parent" at bounding box center [73, 152] width 125 height 27
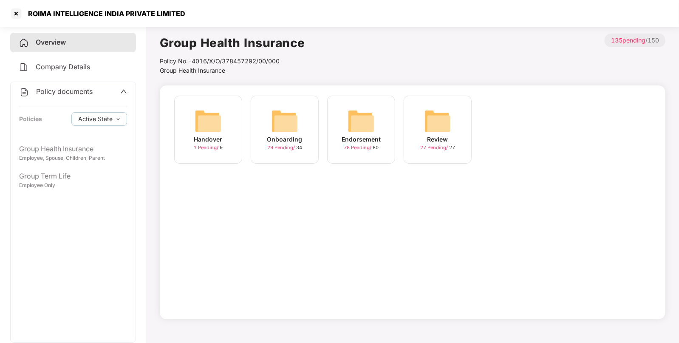
click at [340, 131] on div "Endorsement 78 Pending / 80" at bounding box center [361, 130] width 68 height 68
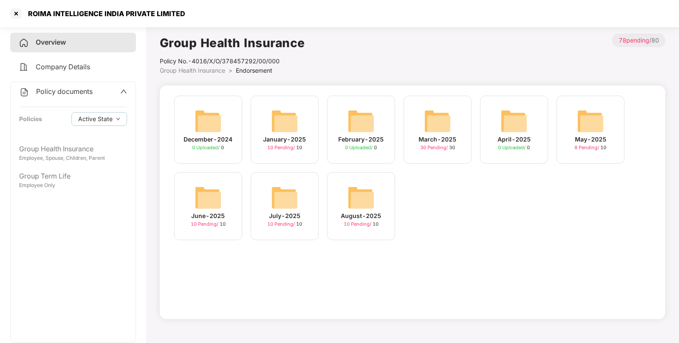
click at [440, 117] on img at bounding box center [437, 121] width 27 height 27
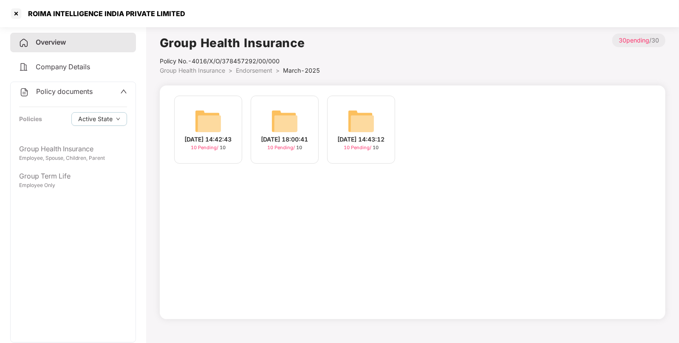
click at [245, 74] on span "Endorsement" at bounding box center [254, 70] width 37 height 7
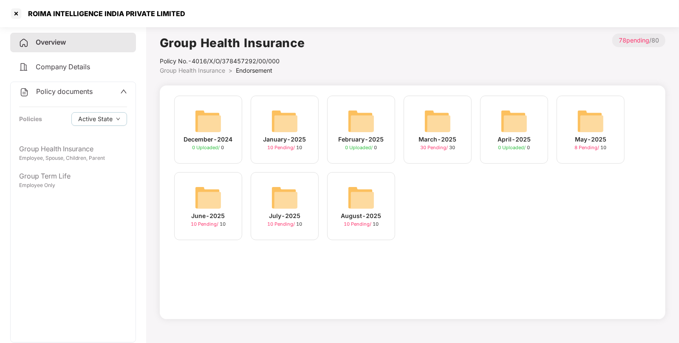
click at [277, 131] on img at bounding box center [284, 121] width 27 height 27
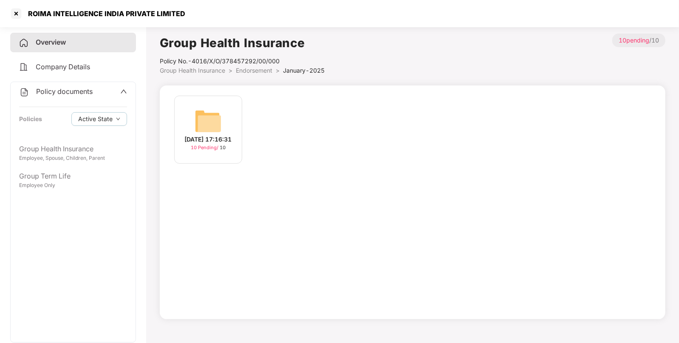
click at [247, 74] on span "Endorsement" at bounding box center [254, 70] width 37 height 7
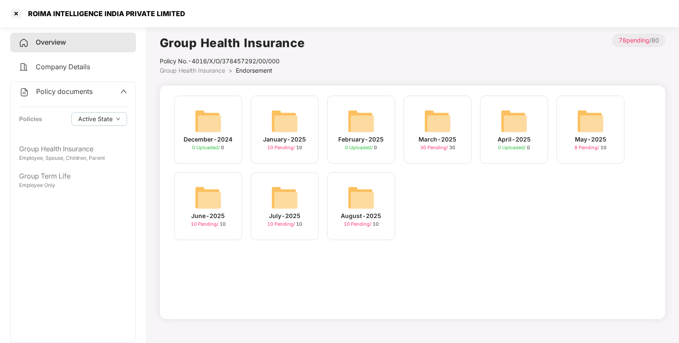
click at [346, 196] on div "August-2025 10 Pending / 10" at bounding box center [361, 206] width 68 height 68
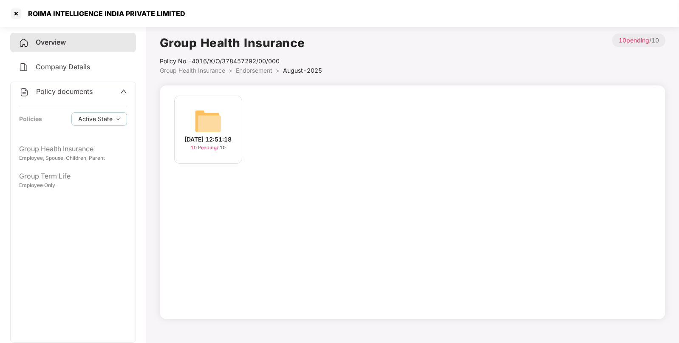
click at [196, 138] on div "05-Aug-2025 12:51:18" at bounding box center [208, 139] width 47 height 9
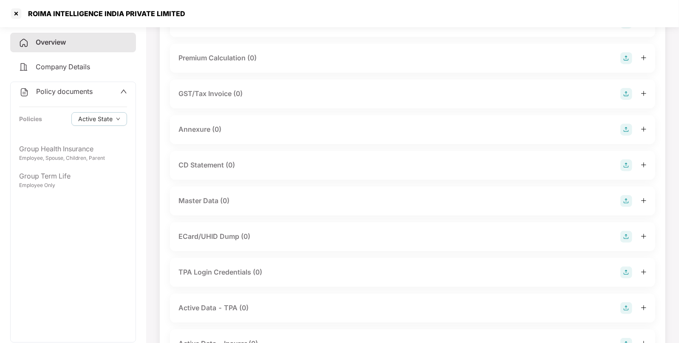
scroll to position [89, 0]
click at [627, 198] on img at bounding box center [627, 200] width 12 height 12
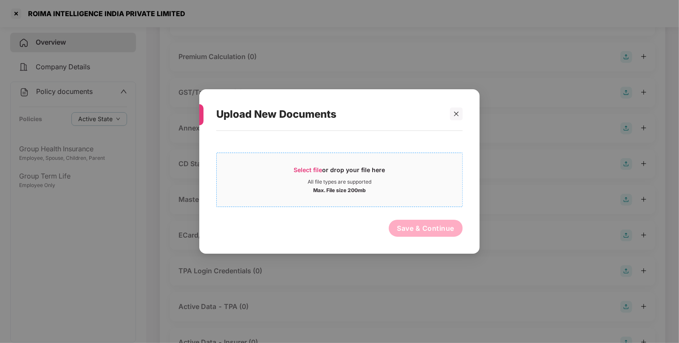
click at [328, 174] on div "Select file or drop your file here" at bounding box center [339, 172] width 91 height 13
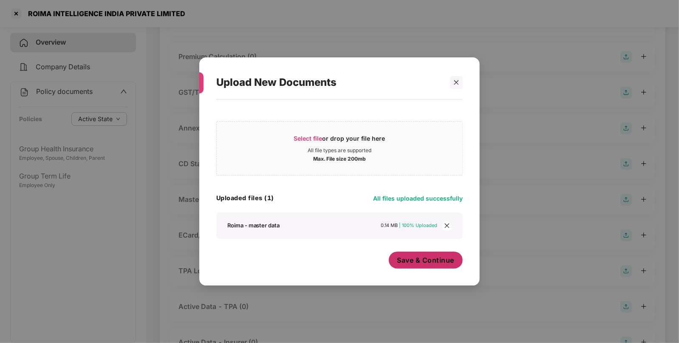
click at [431, 264] on span "Save & Continue" at bounding box center [425, 259] width 57 height 9
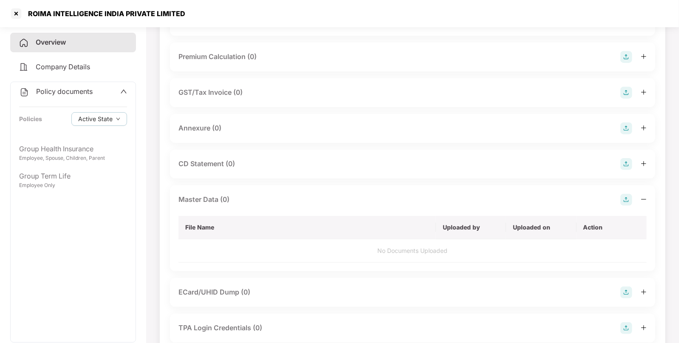
scroll to position [0, 0]
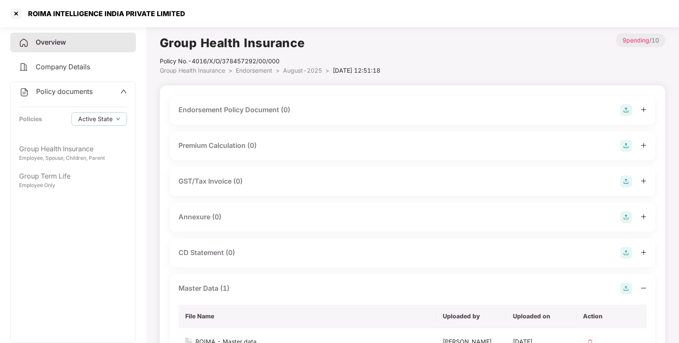
click at [624, 109] on img at bounding box center [627, 110] width 12 height 12
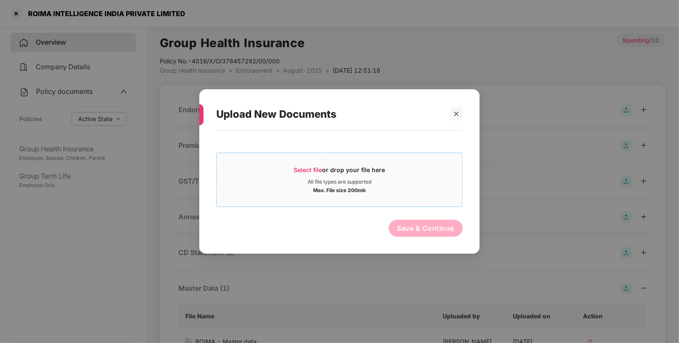
click at [303, 166] on span "Select file" at bounding box center [308, 169] width 28 height 7
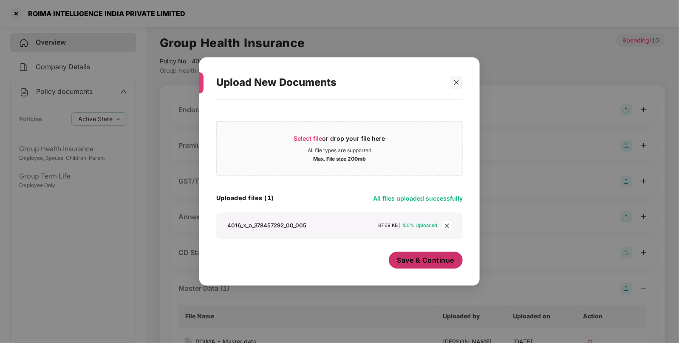
click at [444, 255] on button "Save & Continue" at bounding box center [426, 260] width 74 height 17
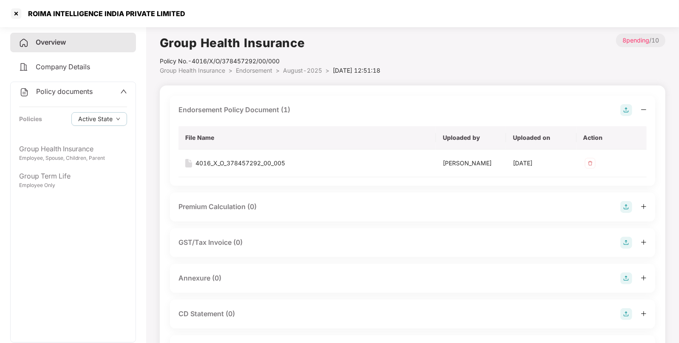
click at [269, 71] on span "Endorsement" at bounding box center [254, 70] width 37 height 7
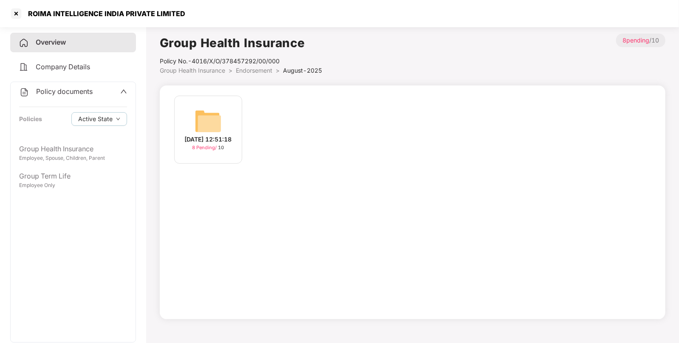
click at [249, 67] on span "Endorsement" at bounding box center [254, 70] width 37 height 7
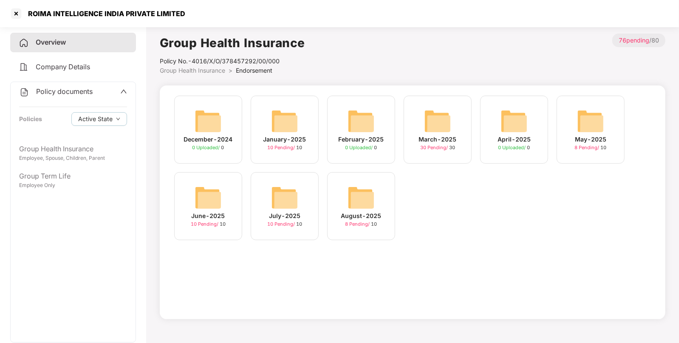
click at [281, 176] on div "July-2025 10 Pending / 10" at bounding box center [285, 206] width 68 height 68
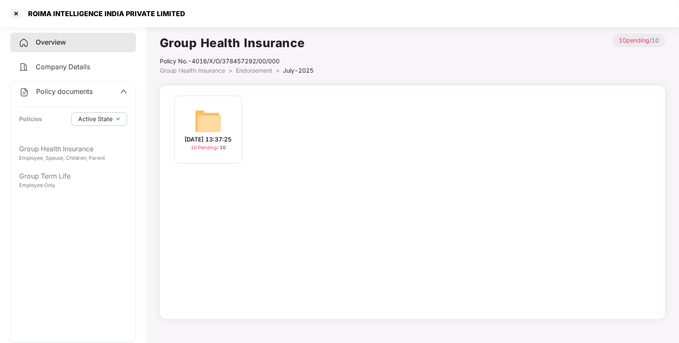
click at [218, 130] on img at bounding box center [208, 121] width 27 height 27
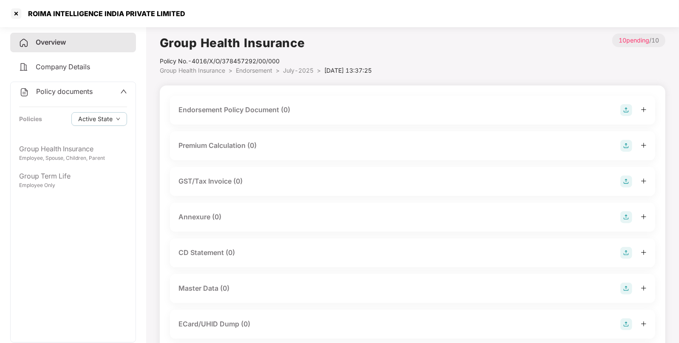
click at [620, 108] on div "Endorsement Policy Document (0)" at bounding box center [413, 110] width 468 height 12
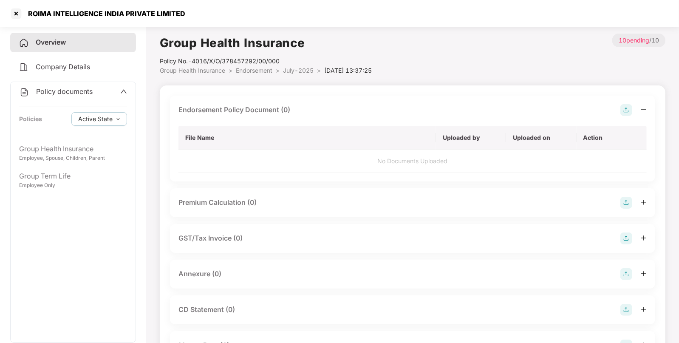
click at [625, 111] on img at bounding box center [627, 110] width 12 height 12
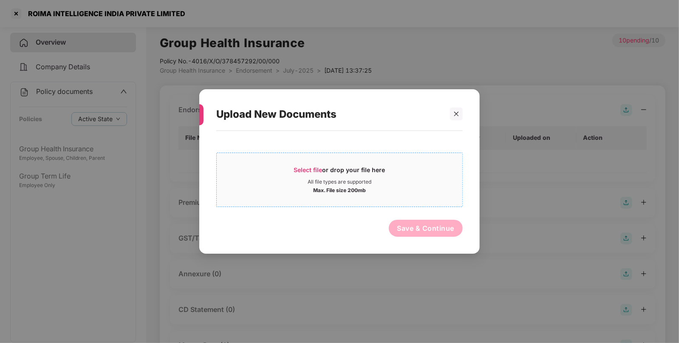
click at [309, 165] on span "Select file or drop your file here All file types are supported Max. File size …" at bounding box center [340, 179] width 246 height 41
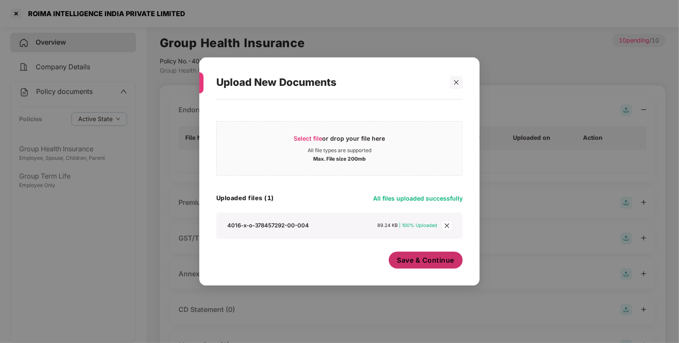
click at [442, 267] on button "Save & Continue" at bounding box center [426, 260] width 74 height 17
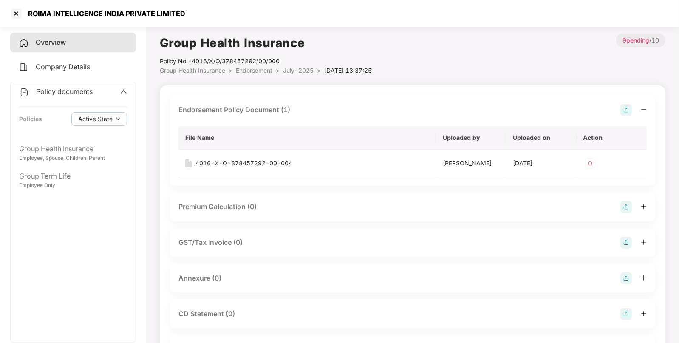
scroll to position [118, 0]
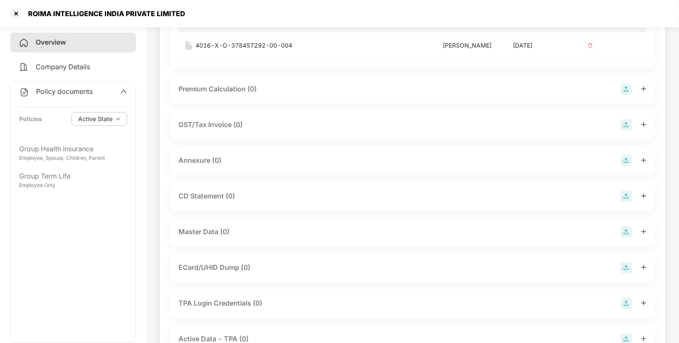
click at [634, 228] on div at bounding box center [634, 232] width 26 height 12
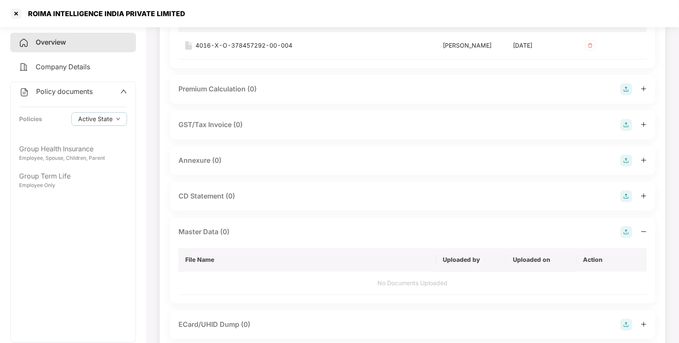
click at [624, 231] on img at bounding box center [627, 232] width 12 height 12
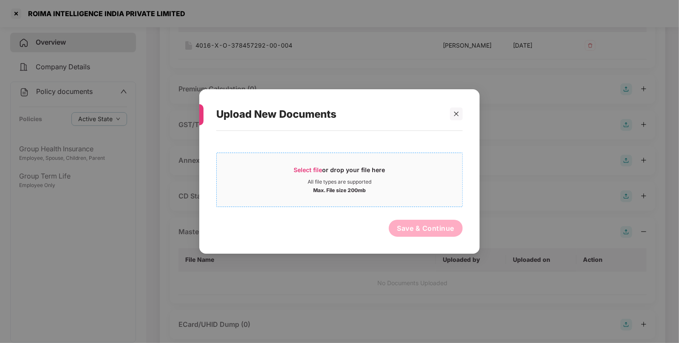
click at [321, 172] on span "Select file" at bounding box center [308, 169] width 28 height 7
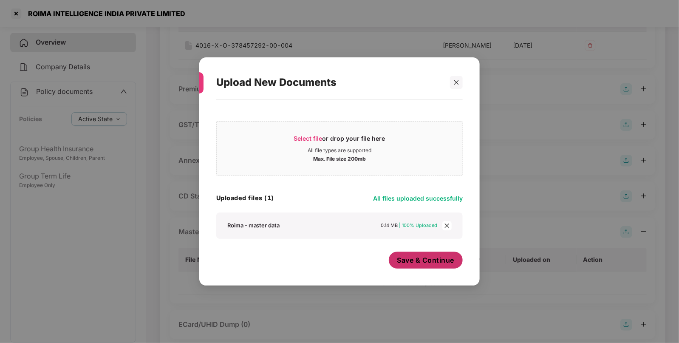
click at [450, 265] on span "Save & Continue" at bounding box center [425, 259] width 57 height 9
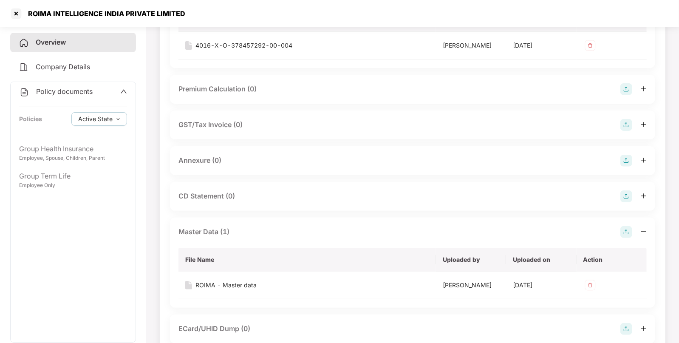
scroll to position [0, 0]
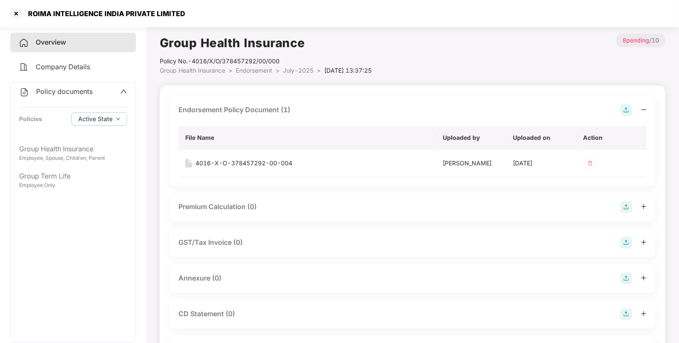
click at [260, 66] on li "Endorsement >" at bounding box center [259, 70] width 47 height 9
click at [257, 68] on span "Endorsement" at bounding box center [254, 70] width 37 height 7
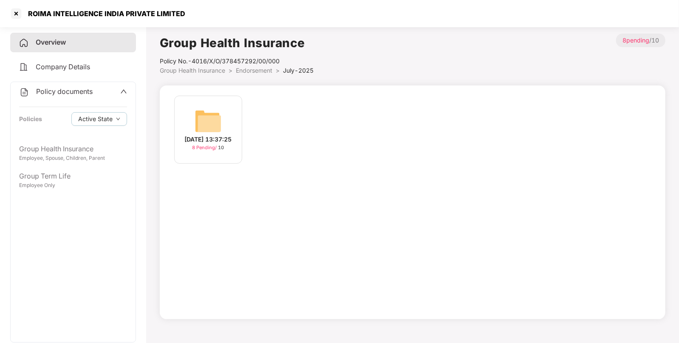
click at [218, 68] on span "Group Health Insurance" at bounding box center [192, 70] width 65 height 7
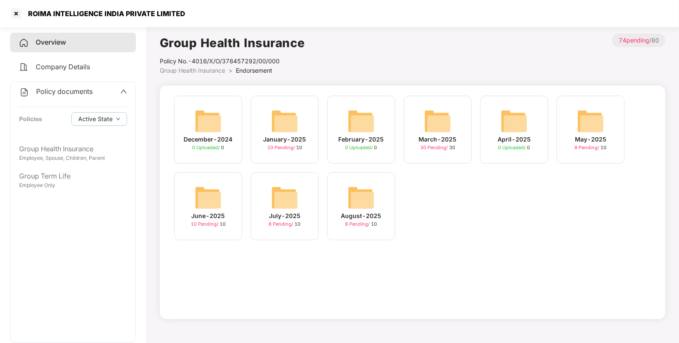
click at [220, 190] on img at bounding box center [208, 197] width 27 height 27
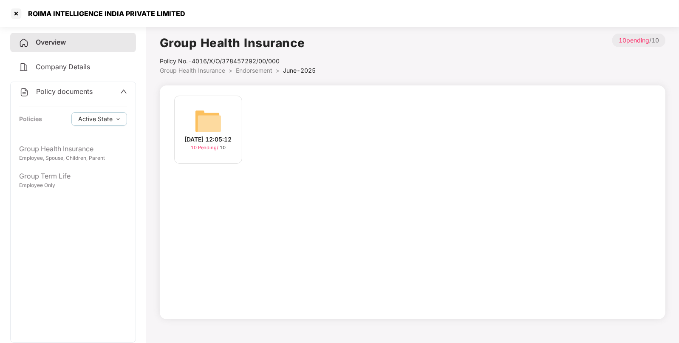
click at [199, 129] on img at bounding box center [208, 121] width 27 height 27
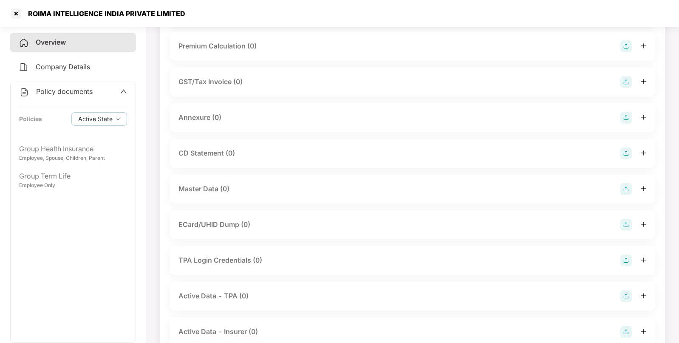
scroll to position [102, 0]
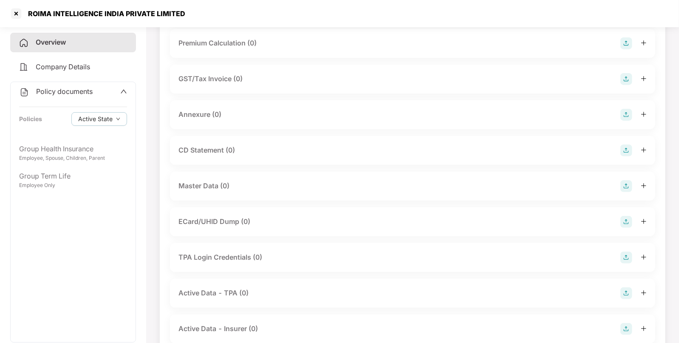
click at [617, 185] on div "Master Data (0)" at bounding box center [413, 186] width 468 height 12
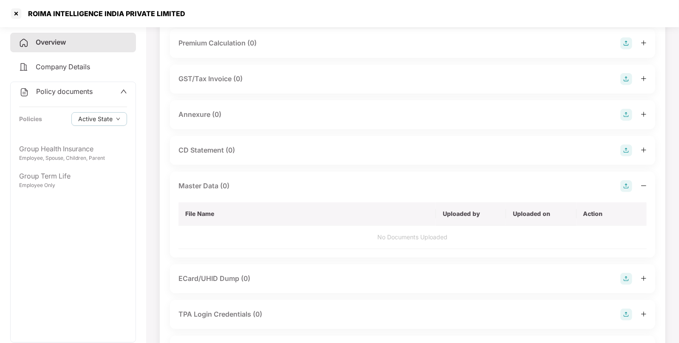
click at [626, 185] on img at bounding box center [627, 186] width 12 height 12
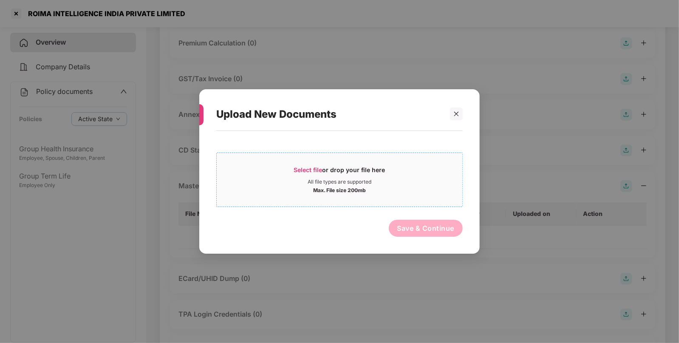
click at [324, 182] on div "All file types are supported" at bounding box center [340, 182] width 64 height 7
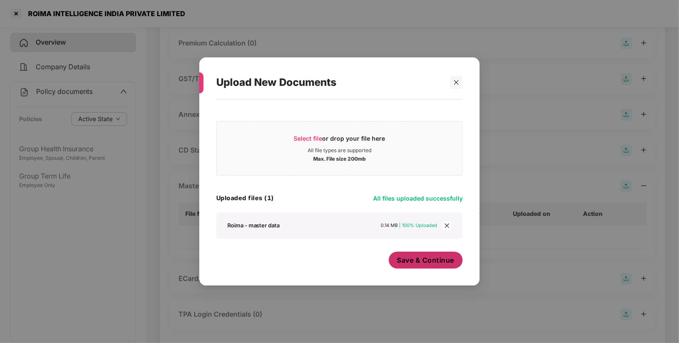
click at [426, 261] on span "Save & Continue" at bounding box center [425, 259] width 57 height 9
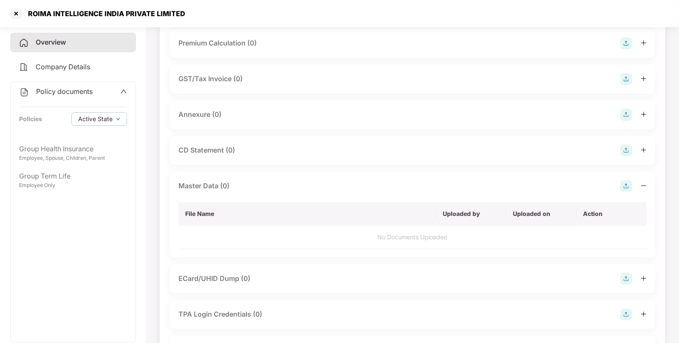
scroll to position [0, 0]
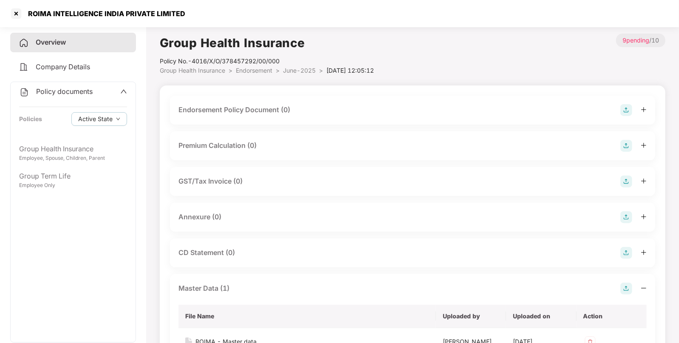
click at [622, 102] on div "Endorsement Policy Document (0)" at bounding box center [412, 110] width 485 height 29
click at [627, 108] on img at bounding box center [627, 110] width 12 height 12
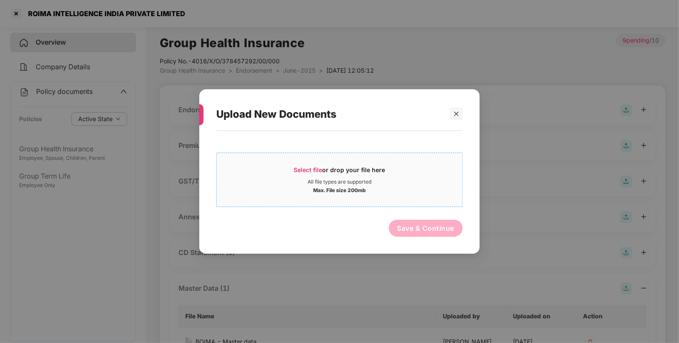
click at [304, 162] on span "Select file or drop your file here All file types are supported Max. File size …" at bounding box center [340, 179] width 246 height 41
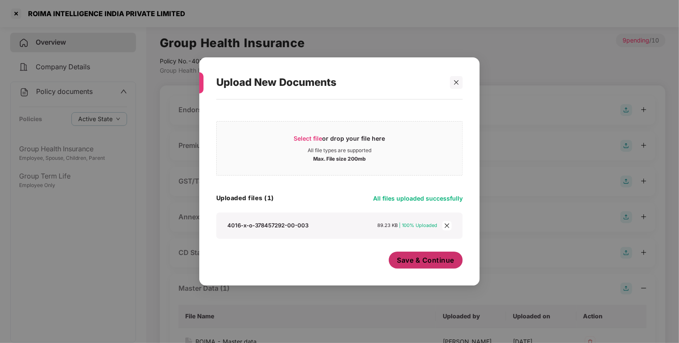
click at [421, 262] on span "Save & Continue" at bounding box center [425, 259] width 57 height 9
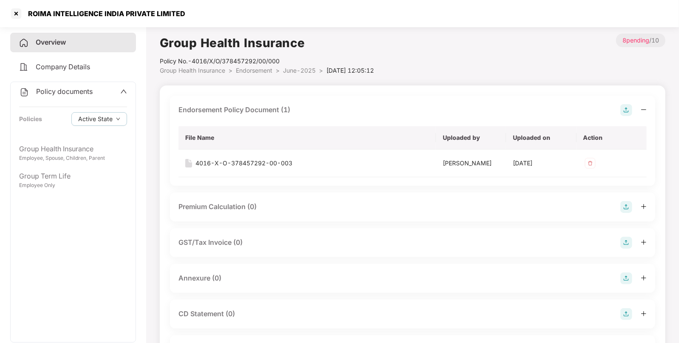
click at [633, 111] on img at bounding box center [627, 110] width 12 height 12
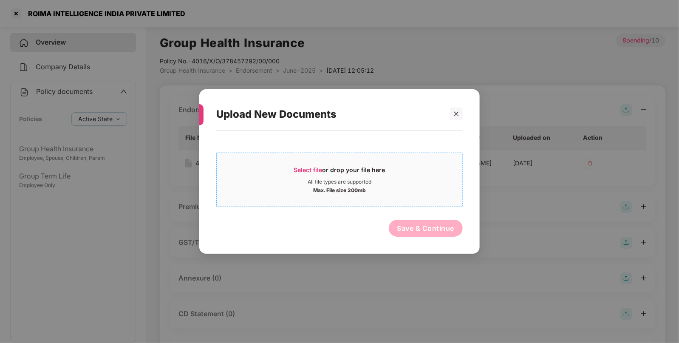
click at [295, 164] on span "Select file or drop your file here All file types are supported Max. File size …" at bounding box center [340, 179] width 246 height 41
click at [453, 125] on div "Upload New Documents" at bounding box center [339, 114] width 247 height 33
click at [454, 119] on div at bounding box center [456, 114] width 13 height 13
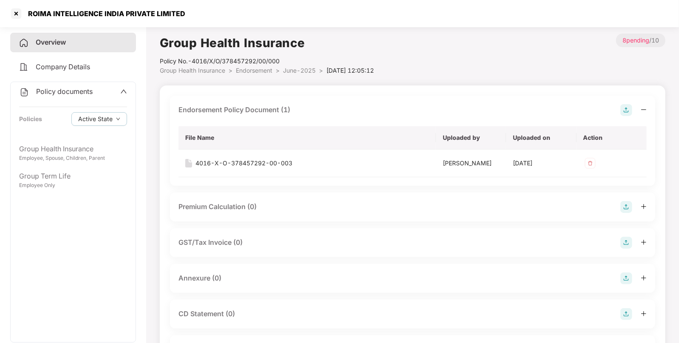
click at [266, 68] on span "Endorsement" at bounding box center [254, 70] width 37 height 7
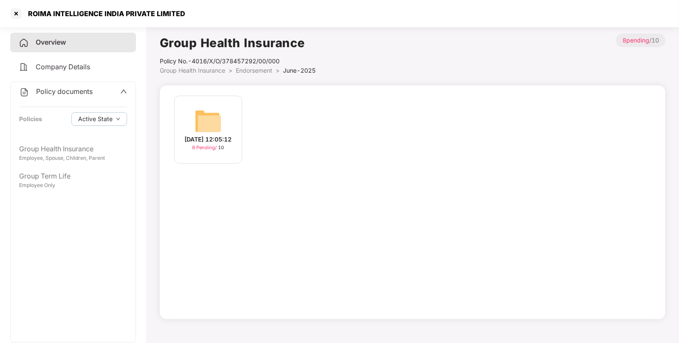
click at [213, 72] on span "Group Health Insurance" at bounding box center [192, 70] width 65 height 7
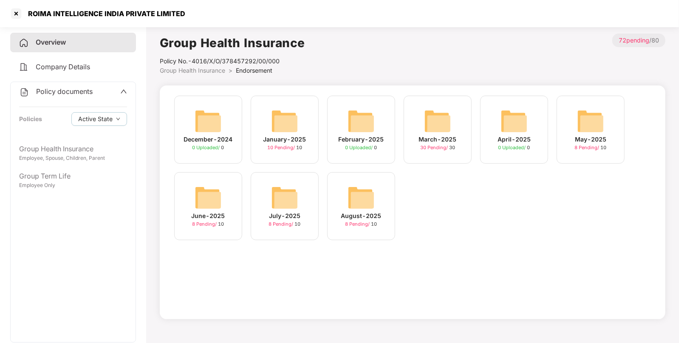
click at [446, 127] on img at bounding box center [437, 121] width 27 height 27
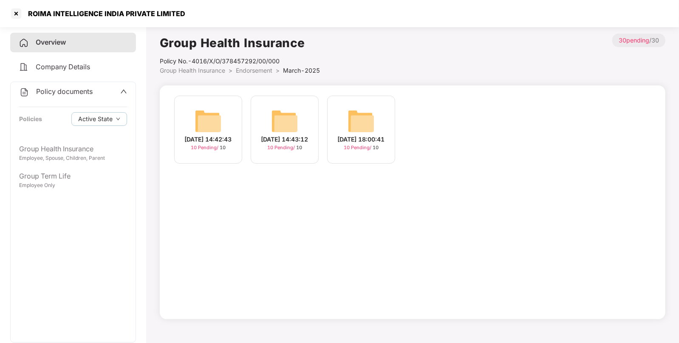
click at [356, 114] on img at bounding box center [361, 121] width 27 height 27
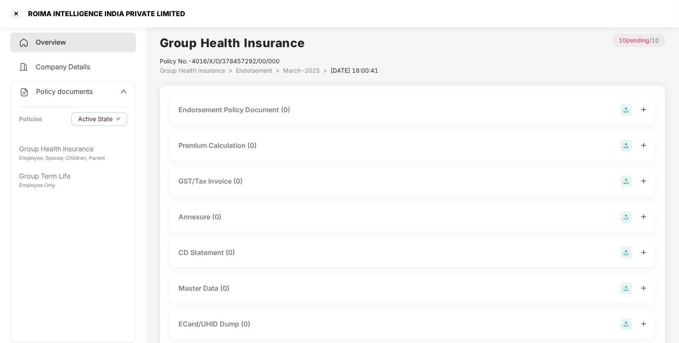
click at [627, 109] on img at bounding box center [627, 110] width 12 height 12
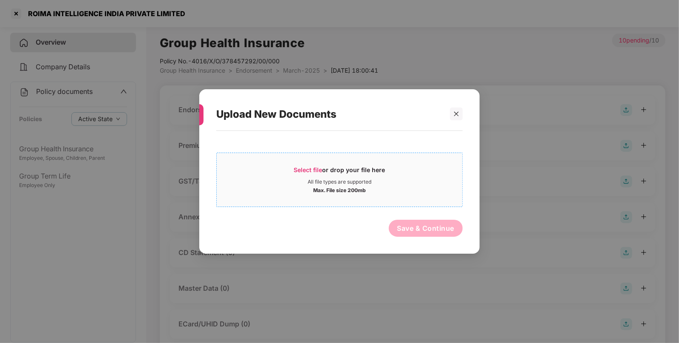
click at [309, 173] on span "Select file" at bounding box center [308, 169] width 28 height 7
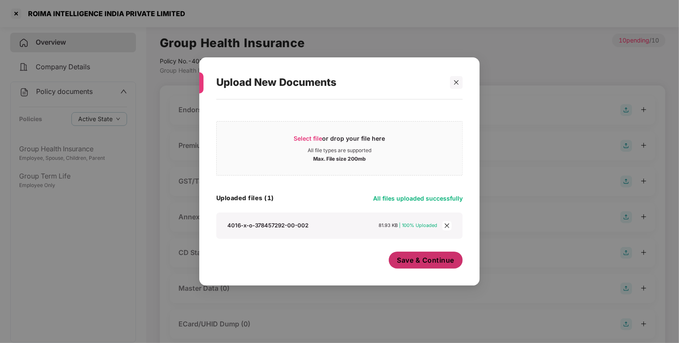
click at [423, 266] on button "Save & Continue" at bounding box center [426, 260] width 74 height 17
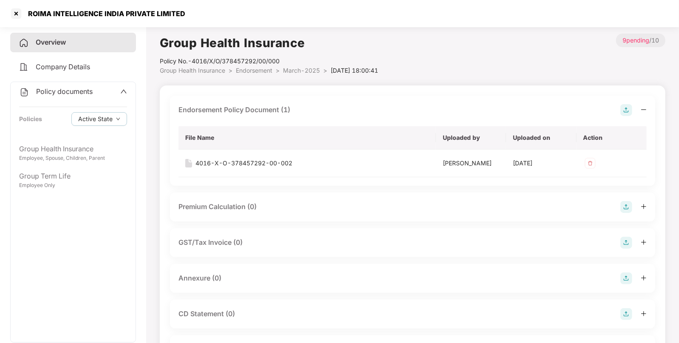
click at [261, 66] on li "Endorsement >" at bounding box center [259, 70] width 47 height 9
click at [264, 66] on li "Endorsement >" at bounding box center [259, 70] width 47 height 9
click at [296, 68] on span "March-2025" at bounding box center [301, 70] width 37 height 7
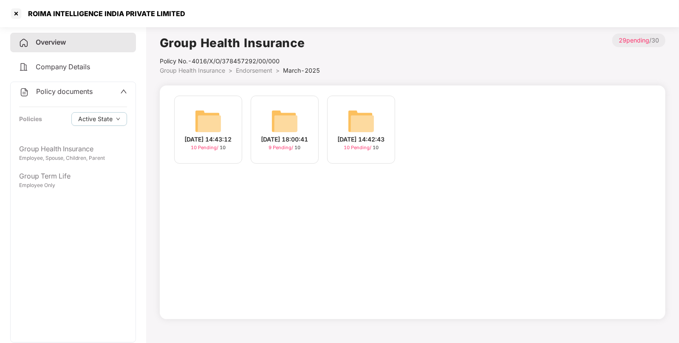
click at [358, 123] on img at bounding box center [361, 121] width 27 height 27
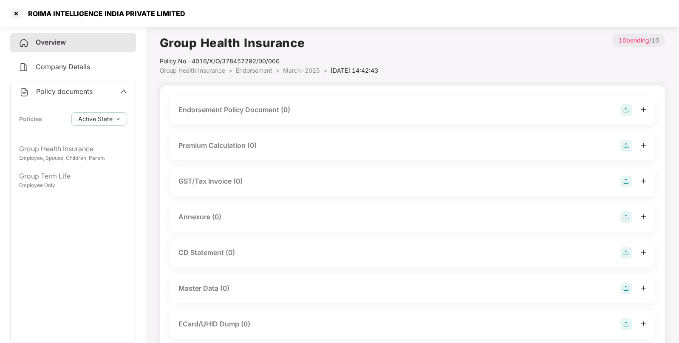
click at [627, 113] on img at bounding box center [627, 110] width 12 height 12
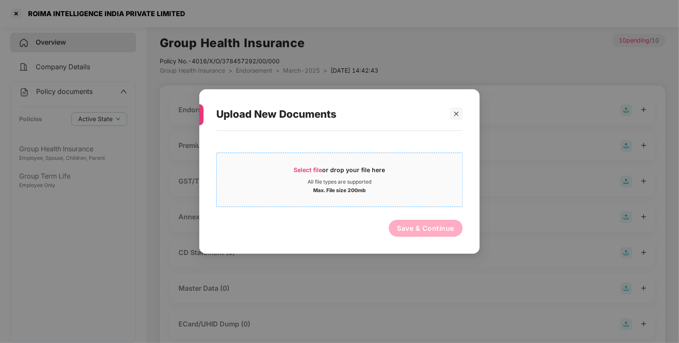
click at [306, 176] on div "Select file or drop your file here" at bounding box center [339, 172] width 91 height 13
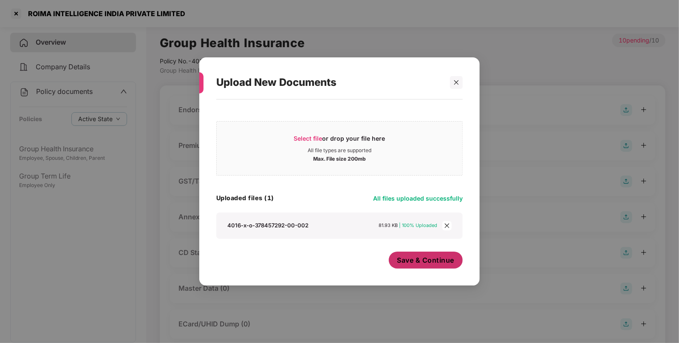
click at [420, 264] on span "Save & Continue" at bounding box center [425, 259] width 57 height 9
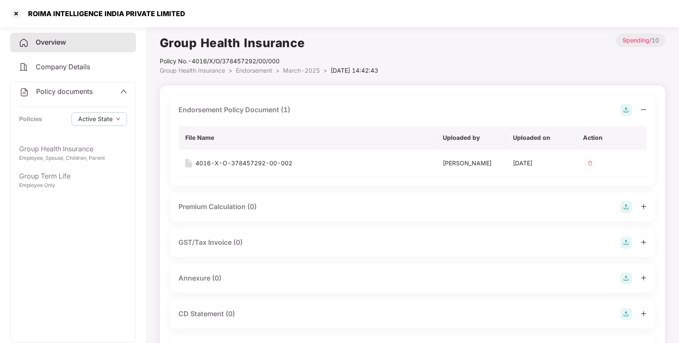
click at [291, 72] on span "March-2025" at bounding box center [301, 70] width 37 height 7
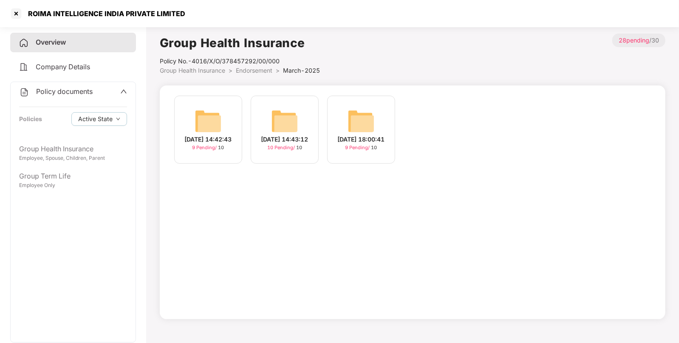
click at [284, 114] on img at bounding box center [284, 121] width 27 height 27
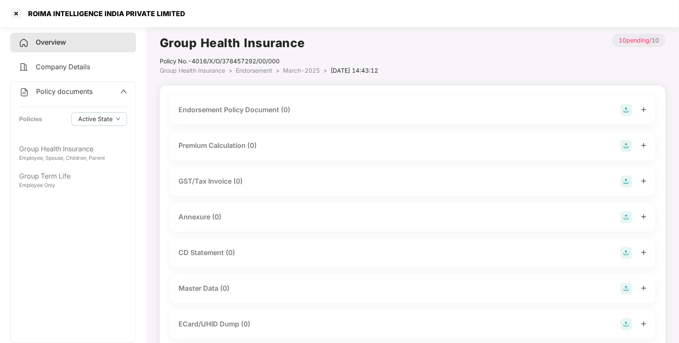
click at [626, 110] on img at bounding box center [627, 110] width 12 height 12
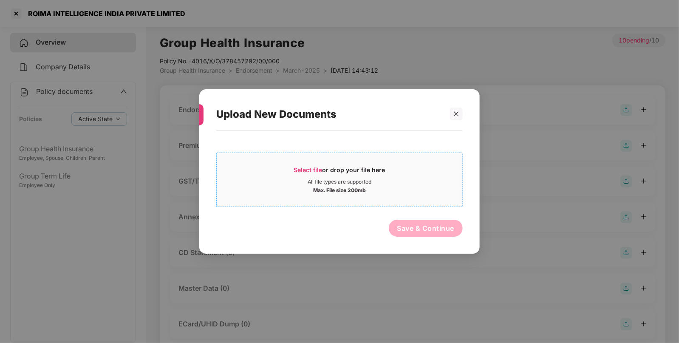
click at [307, 167] on span "Select file" at bounding box center [308, 169] width 28 height 7
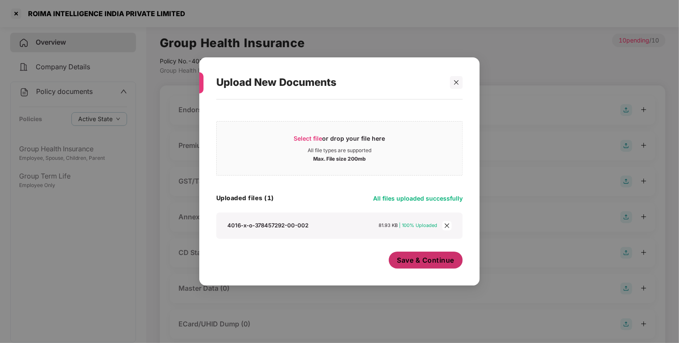
click at [443, 269] on button "Save & Continue" at bounding box center [426, 260] width 74 height 17
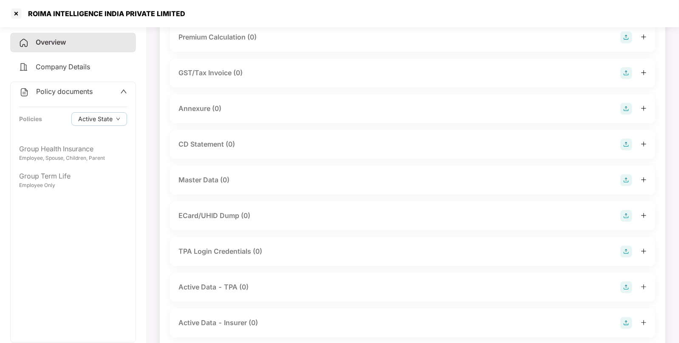
scroll to position [171, 0]
click at [623, 183] on img at bounding box center [627, 179] width 12 height 12
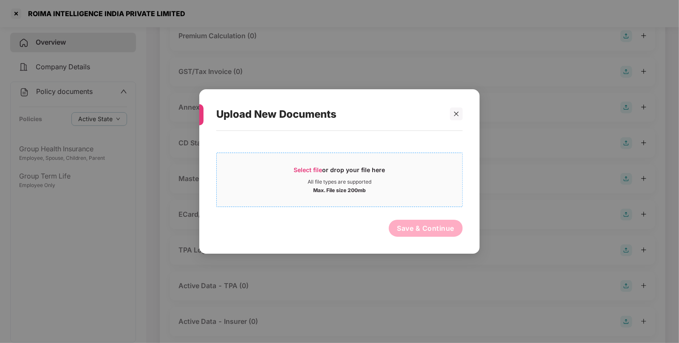
click at [292, 163] on span "Select file or drop your file here All file types are supported Max. File size …" at bounding box center [340, 179] width 246 height 41
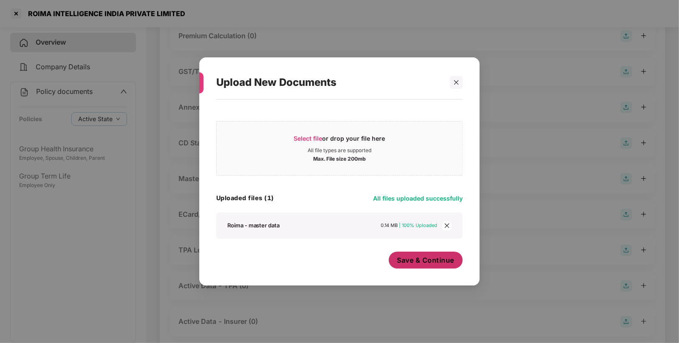
click at [430, 260] on span "Save & Continue" at bounding box center [425, 259] width 57 height 9
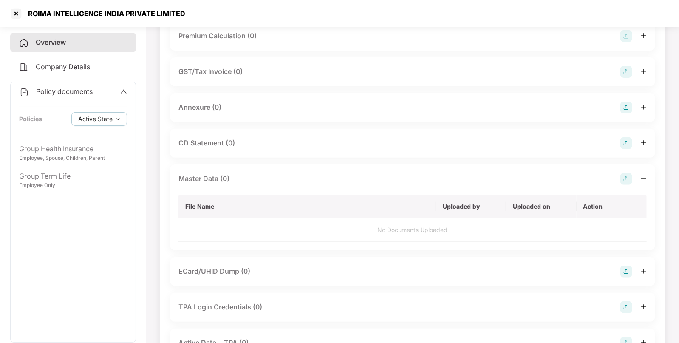
scroll to position [0, 0]
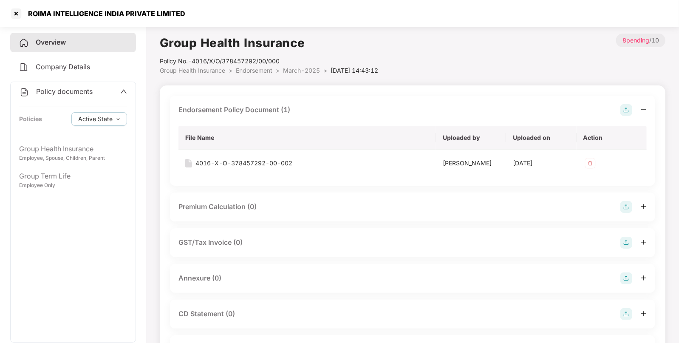
click at [267, 67] on span "Endorsement" at bounding box center [254, 70] width 37 height 7
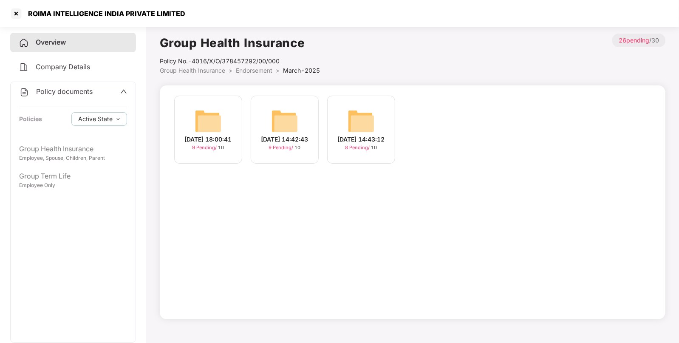
click at [220, 70] on span "Group Health Insurance" at bounding box center [192, 70] width 65 height 7
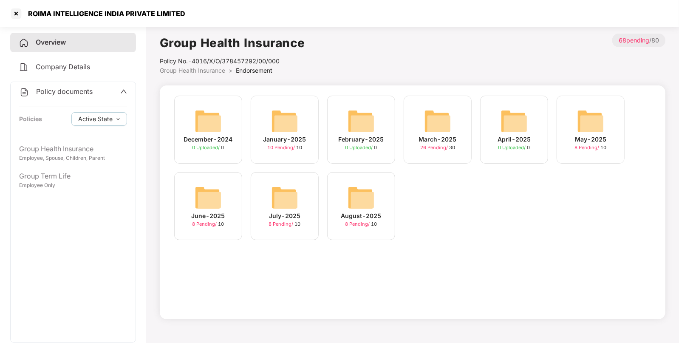
click at [283, 123] on img at bounding box center [284, 121] width 27 height 27
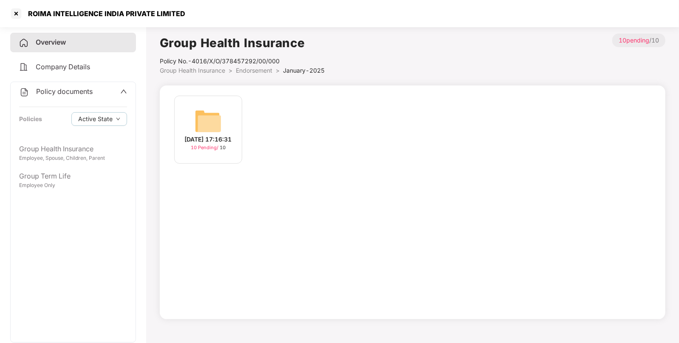
click at [210, 135] on div "15-Jan-2025 17:16:31" at bounding box center [208, 139] width 47 height 9
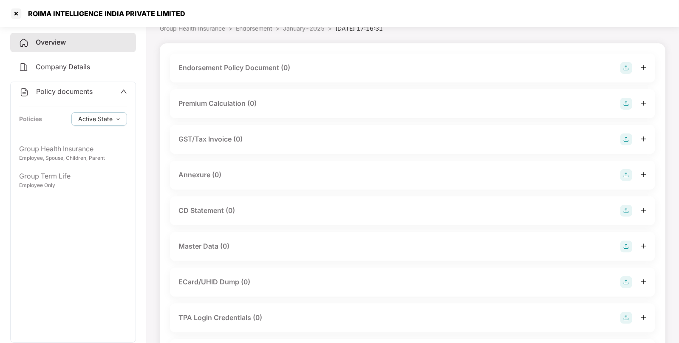
scroll to position [42, 0]
click at [621, 244] on img at bounding box center [627, 247] width 12 height 12
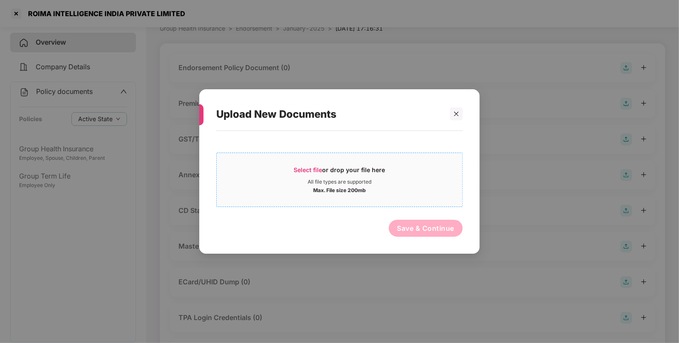
click at [289, 176] on div "Select file or drop your file here" at bounding box center [340, 172] width 246 height 13
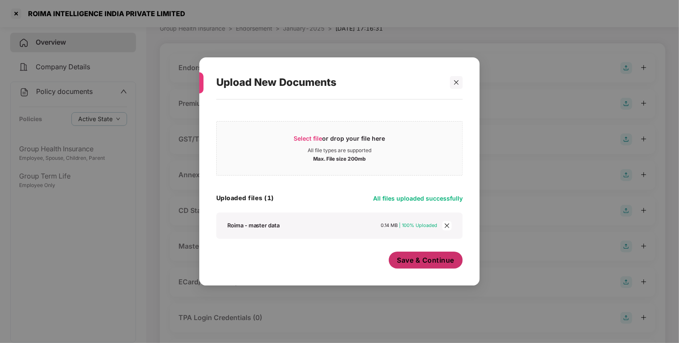
click at [413, 258] on span "Save & Continue" at bounding box center [425, 259] width 57 height 9
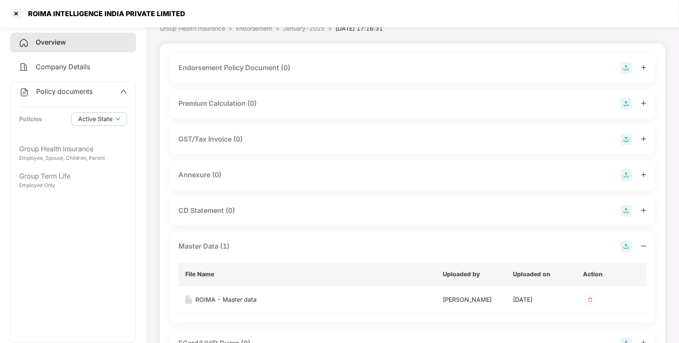
click at [557, 69] on div "Endorsement Policy Document (0)" at bounding box center [413, 68] width 468 height 12
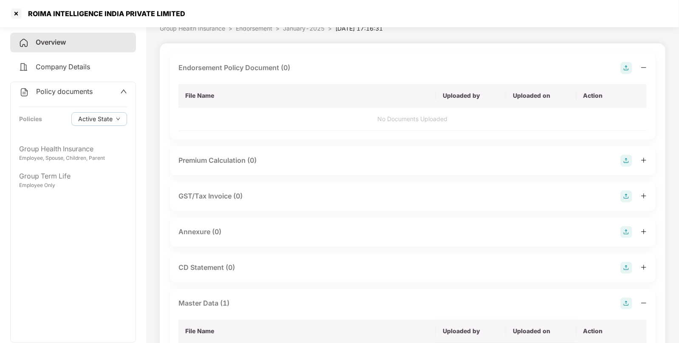
click at [623, 64] on img at bounding box center [627, 68] width 12 height 12
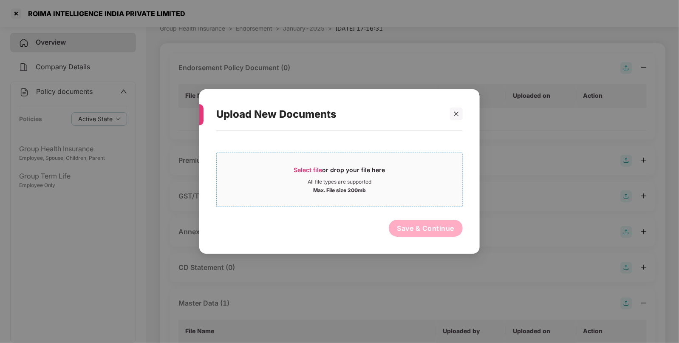
click at [301, 168] on span "Select file" at bounding box center [308, 169] width 28 height 7
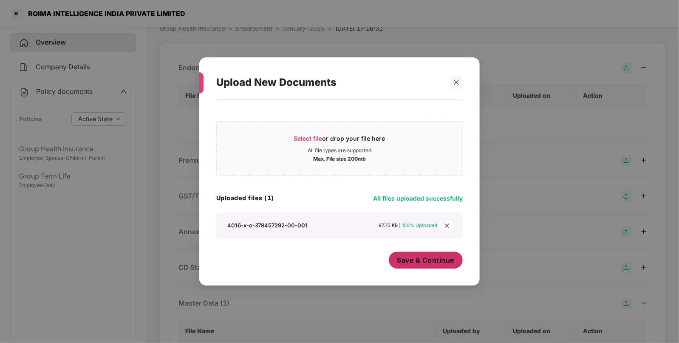
click at [425, 266] on button "Save & Continue" at bounding box center [426, 260] width 74 height 17
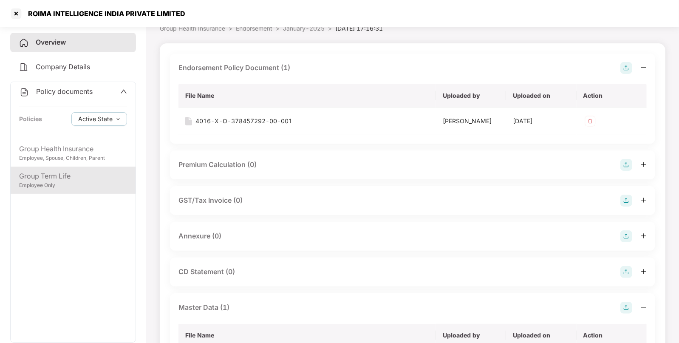
click at [84, 190] on div "Group Term Life Employee Only" at bounding box center [73, 180] width 125 height 27
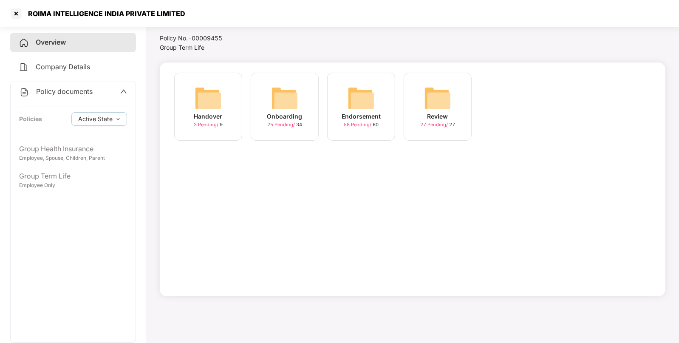
click at [358, 106] on img at bounding box center [361, 98] width 27 height 27
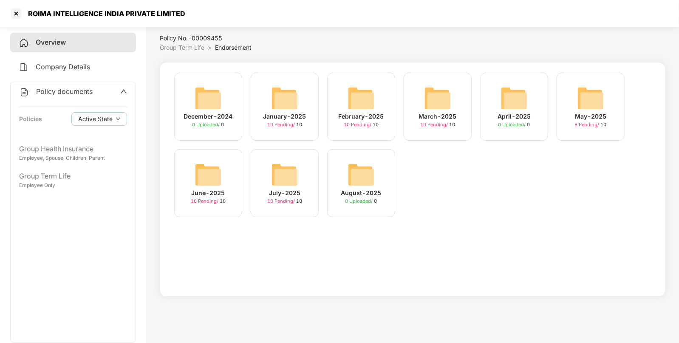
click at [293, 181] on img at bounding box center [284, 174] width 27 height 27
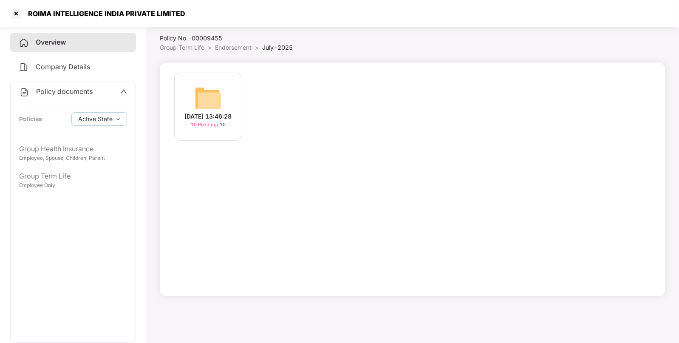
click at [214, 110] on img at bounding box center [208, 98] width 27 height 27
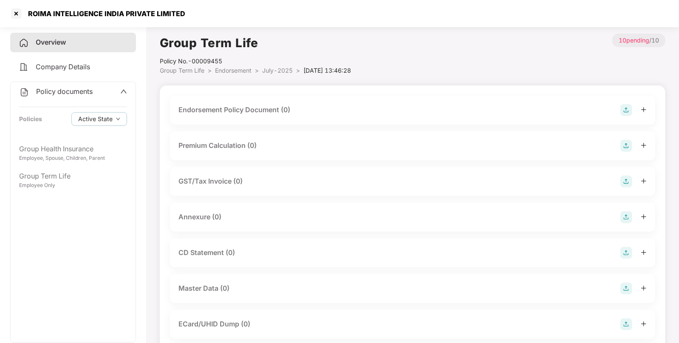
click at [626, 110] on img at bounding box center [627, 110] width 12 height 12
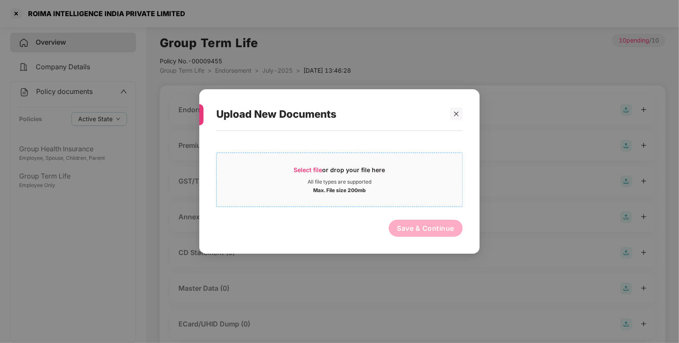
click at [329, 174] on div "Select file or drop your file here" at bounding box center [339, 172] width 91 height 13
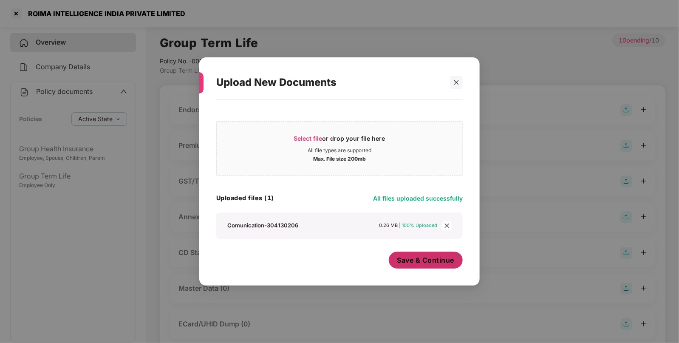
click at [439, 252] on button "Save & Continue" at bounding box center [426, 260] width 74 height 17
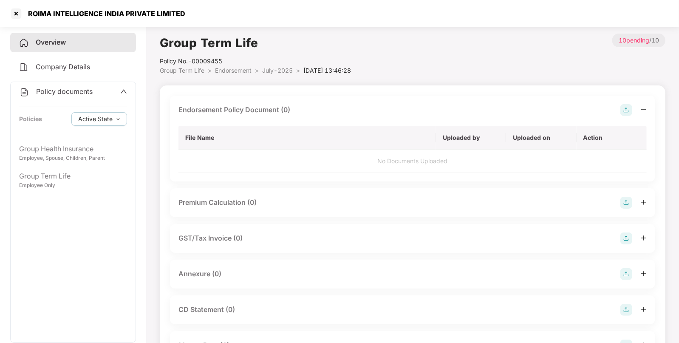
scroll to position [103, 0]
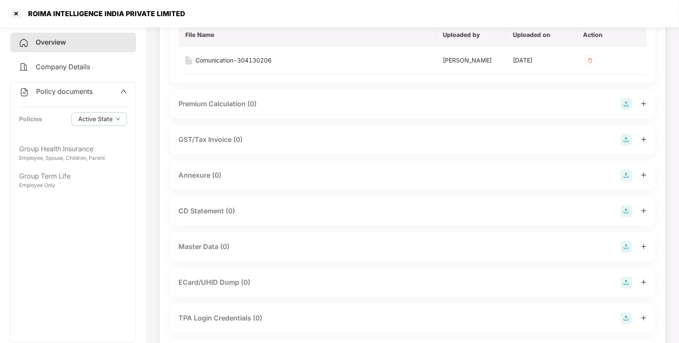
click at [627, 243] on img at bounding box center [627, 247] width 12 height 12
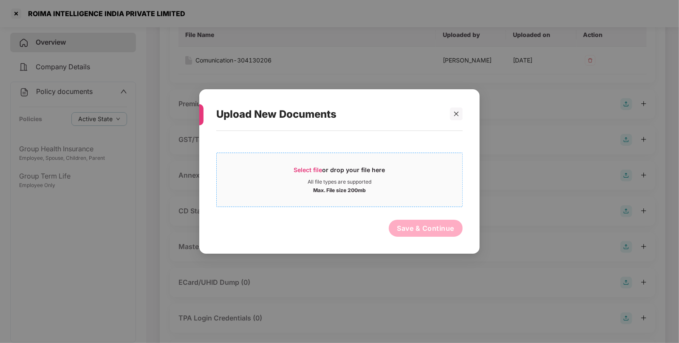
click at [323, 165] on span "Select file or drop your file here All file types are supported Max. File size …" at bounding box center [340, 179] width 246 height 41
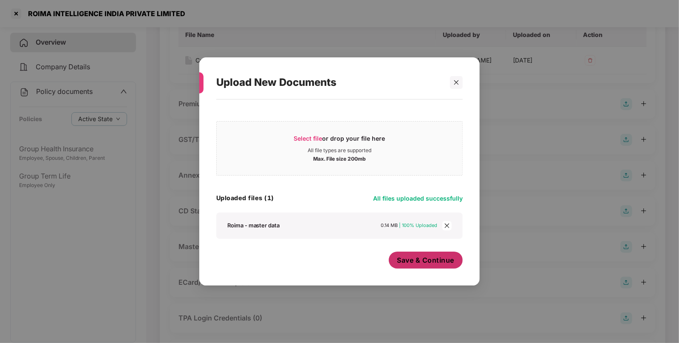
click at [414, 262] on span "Save & Continue" at bounding box center [425, 259] width 57 height 9
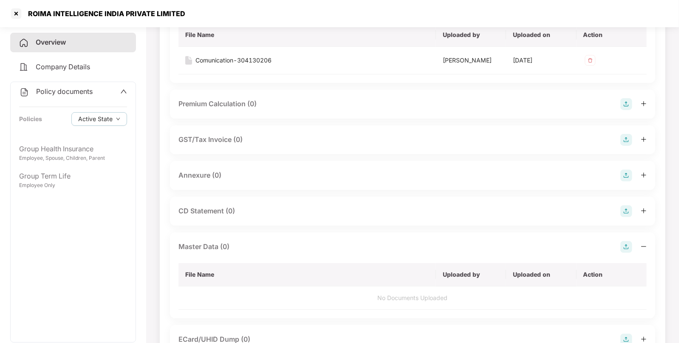
scroll to position [0, 0]
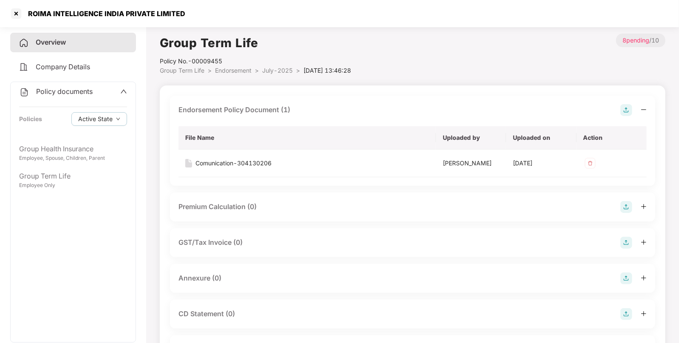
click at [240, 66] on li "Endorsement >" at bounding box center [238, 70] width 47 height 9
click at [236, 69] on span "Endorsement" at bounding box center [233, 70] width 37 height 7
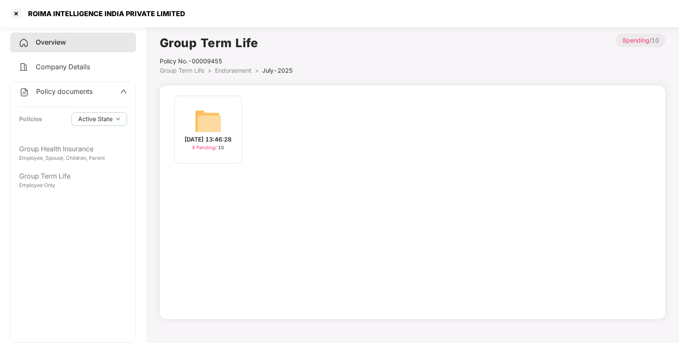
scroll to position [23, 0]
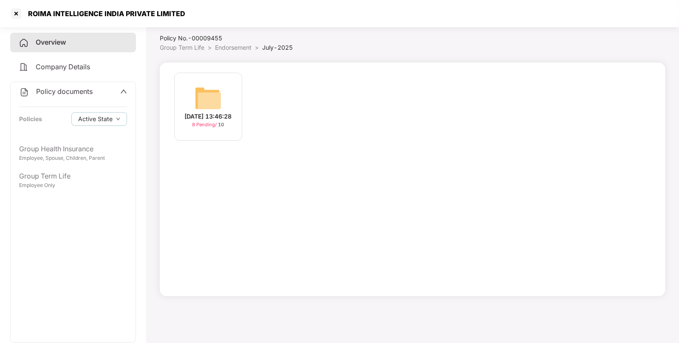
click at [235, 51] on li "Endorsement >" at bounding box center [238, 47] width 47 height 9
click at [234, 47] on span "Endorsement" at bounding box center [233, 47] width 37 height 7
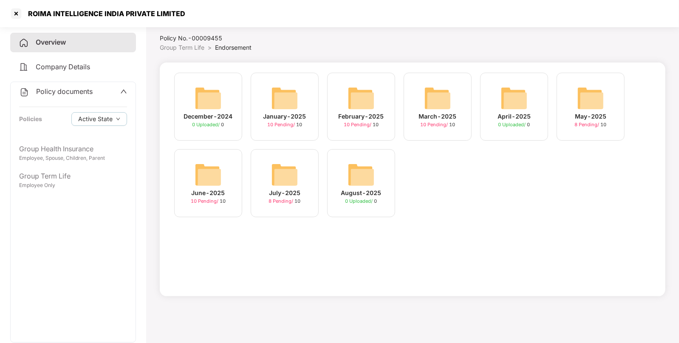
click at [217, 177] on img at bounding box center [208, 174] width 27 height 27
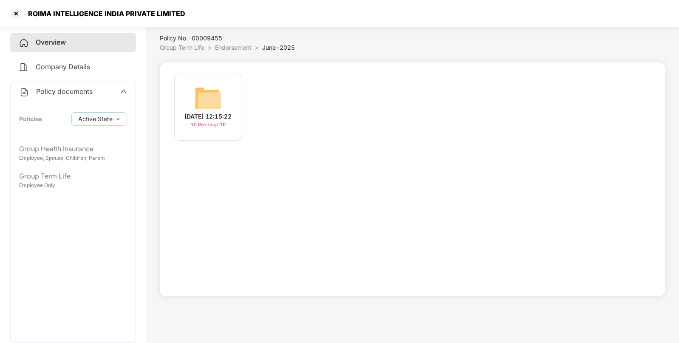
click at [221, 102] on img at bounding box center [208, 98] width 27 height 27
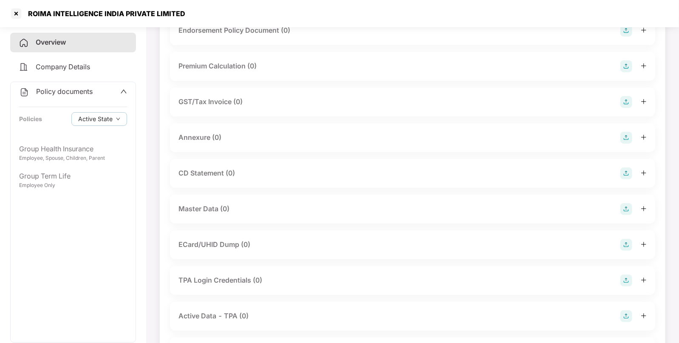
scroll to position [80, 0]
click at [633, 208] on div at bounding box center [634, 208] width 26 height 12
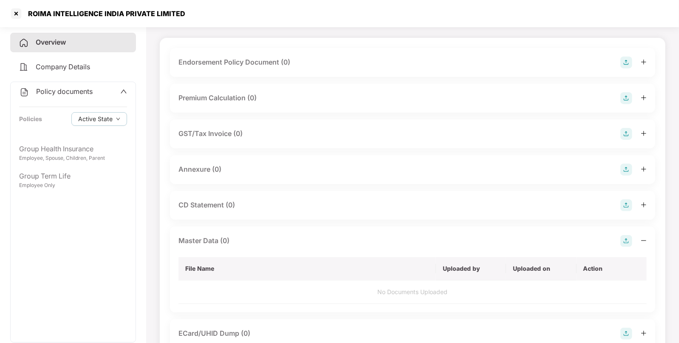
scroll to position [47, 0]
click at [623, 243] on img at bounding box center [627, 241] width 12 height 12
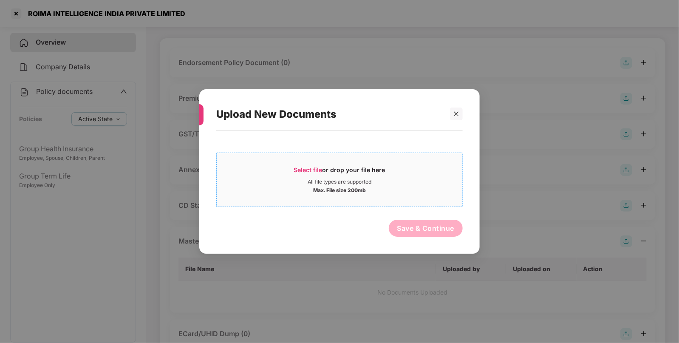
click at [315, 171] on span "Select file" at bounding box center [308, 169] width 28 height 7
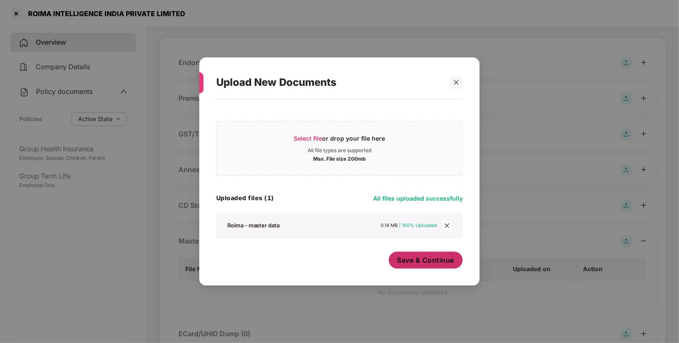
click at [429, 263] on span "Save & Continue" at bounding box center [425, 259] width 57 height 9
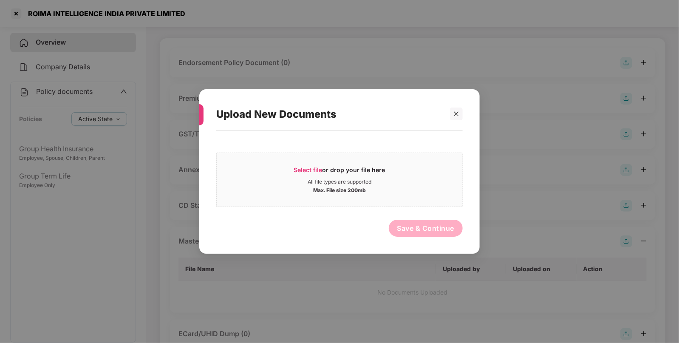
scroll to position [0, 0]
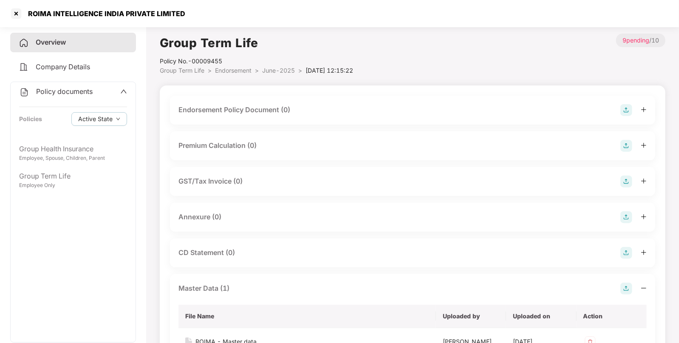
click at [621, 113] on img at bounding box center [627, 110] width 12 height 12
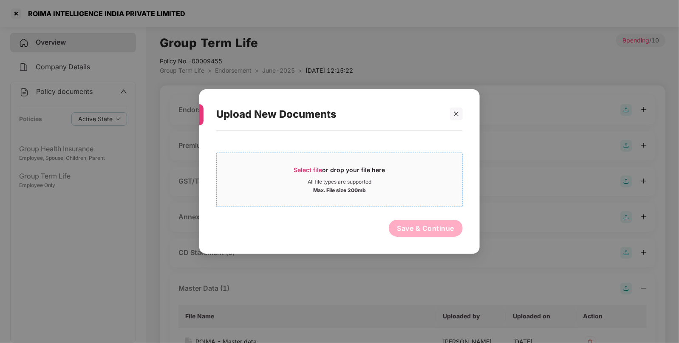
click at [344, 167] on div "Select file or drop your file here" at bounding box center [339, 172] width 91 height 13
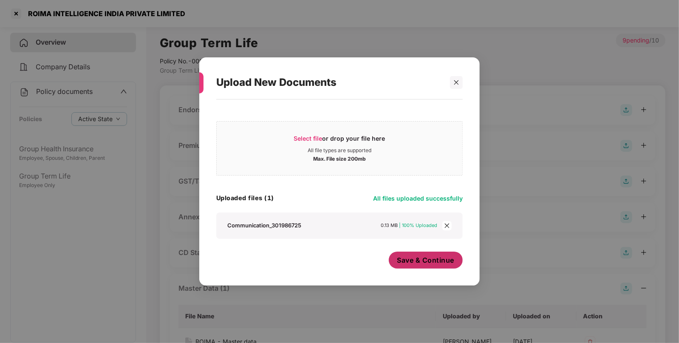
click at [431, 267] on button "Save & Continue" at bounding box center [426, 260] width 74 height 17
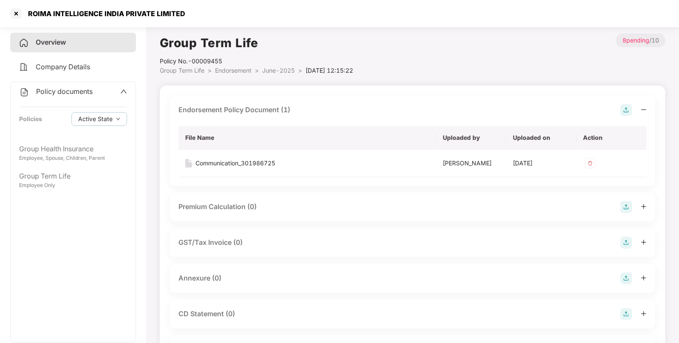
click at [268, 72] on span "June-2025" at bounding box center [278, 70] width 33 height 7
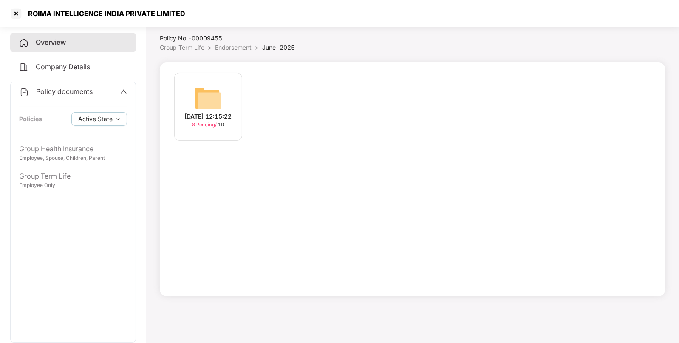
click at [242, 46] on span "Endorsement" at bounding box center [233, 47] width 37 height 7
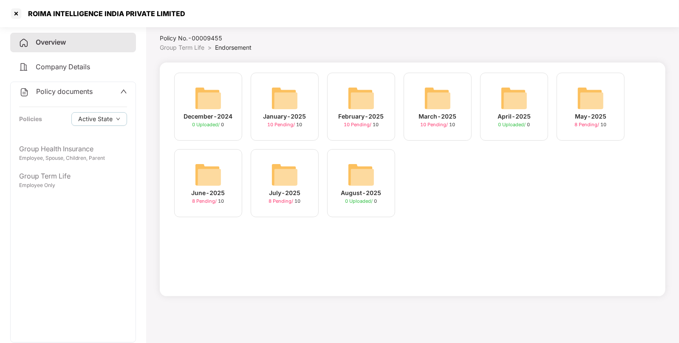
click at [591, 99] on img at bounding box center [590, 98] width 27 height 27
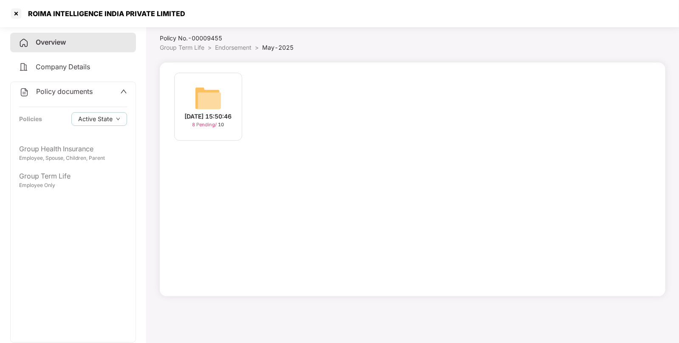
click at [235, 51] on li "Endorsement >" at bounding box center [238, 47] width 47 height 9
click at [233, 47] on span "Endorsement" at bounding box center [233, 47] width 37 height 7
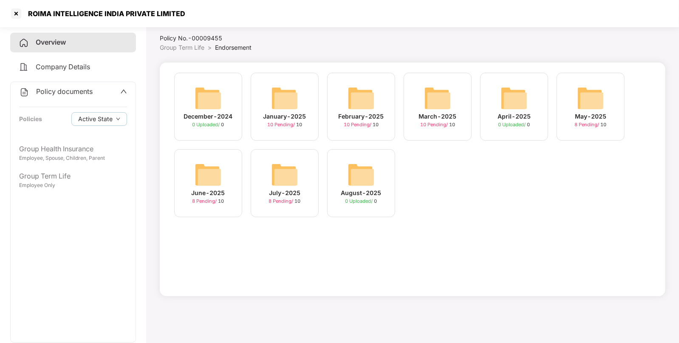
click at [431, 99] on img at bounding box center [437, 98] width 27 height 27
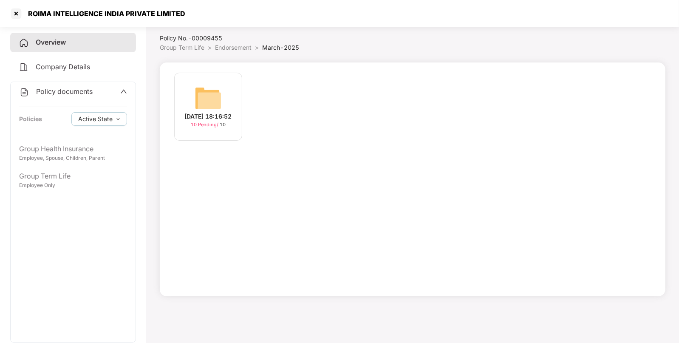
click at [215, 99] on img at bounding box center [208, 98] width 27 height 27
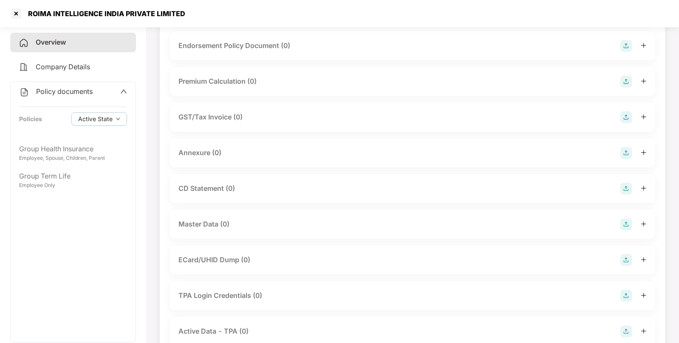
scroll to position [68, 0]
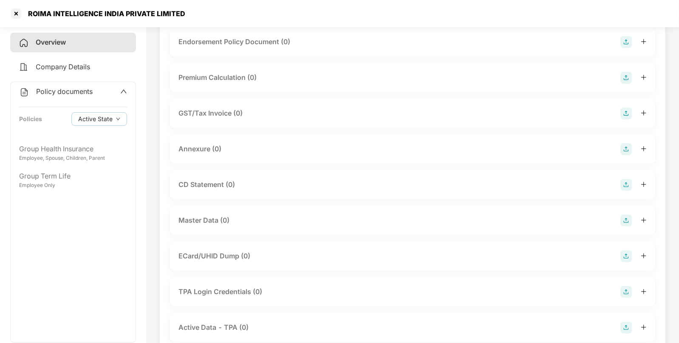
click at [621, 221] on img at bounding box center [627, 221] width 12 height 12
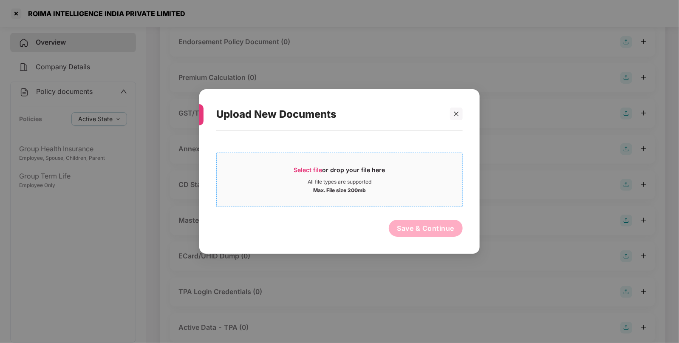
click at [315, 178] on div "Select file or drop your file here" at bounding box center [339, 172] width 91 height 13
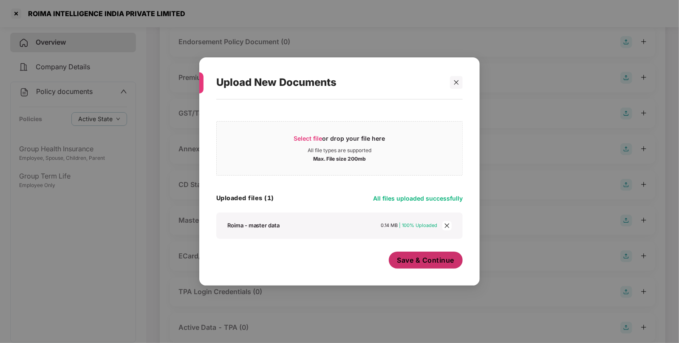
click at [411, 255] on span "Save & Continue" at bounding box center [425, 259] width 57 height 9
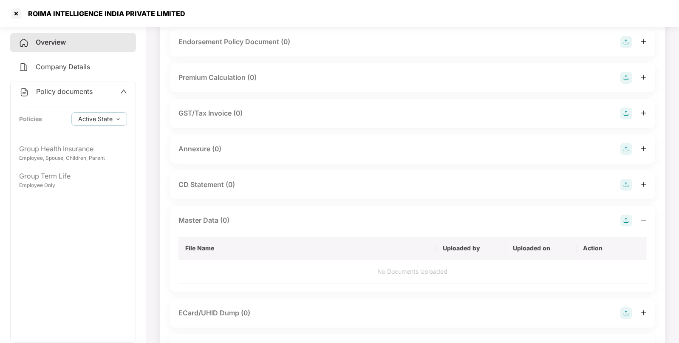
scroll to position [0, 0]
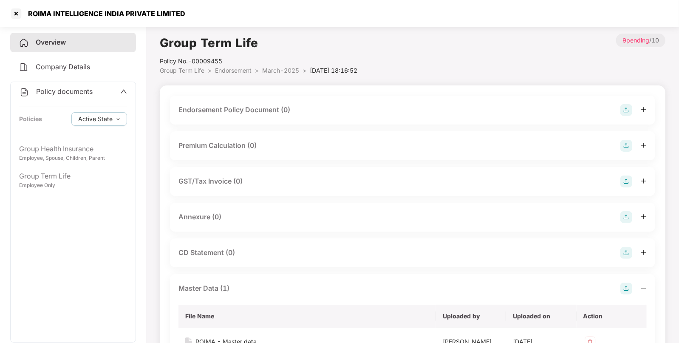
click at [627, 111] on img at bounding box center [627, 110] width 12 height 12
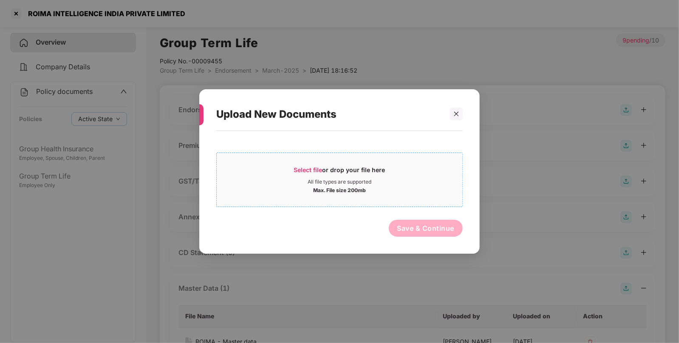
click at [298, 160] on span "Select file or drop your file here All file types are supported Max. File size …" at bounding box center [340, 179] width 246 height 41
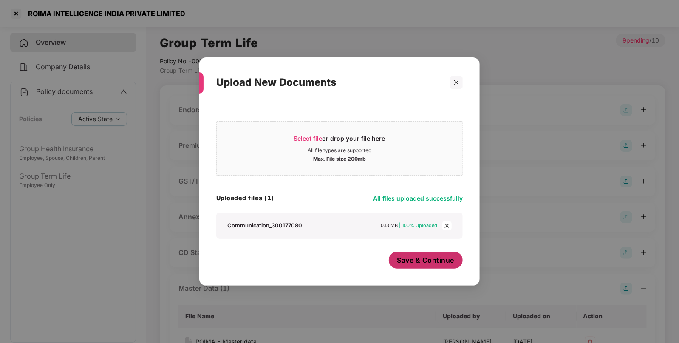
click at [431, 264] on span "Save & Continue" at bounding box center [425, 259] width 57 height 9
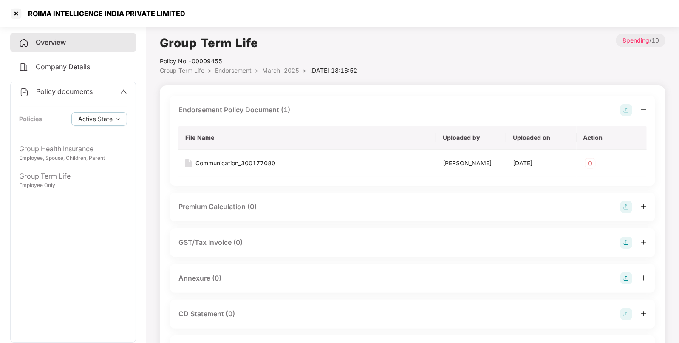
click at [285, 74] on li "March-2025 >" at bounding box center [286, 70] width 48 height 9
click at [280, 70] on span "March-2025" at bounding box center [280, 70] width 37 height 7
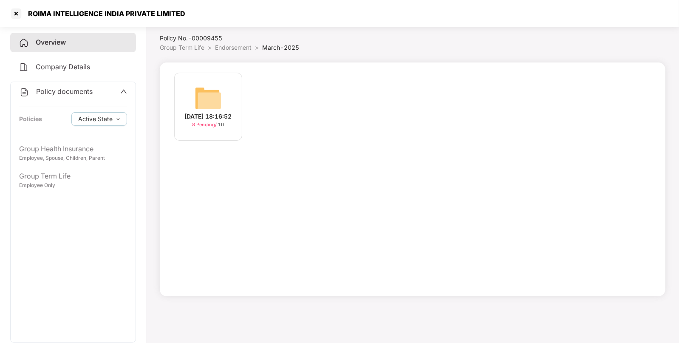
click at [235, 46] on span "Endorsement" at bounding box center [233, 47] width 37 height 7
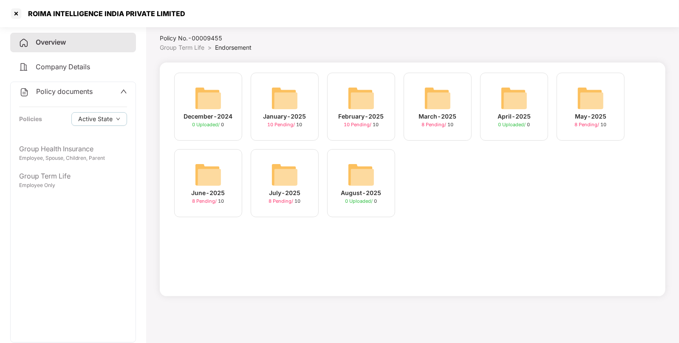
click at [350, 89] on img at bounding box center [361, 98] width 27 height 27
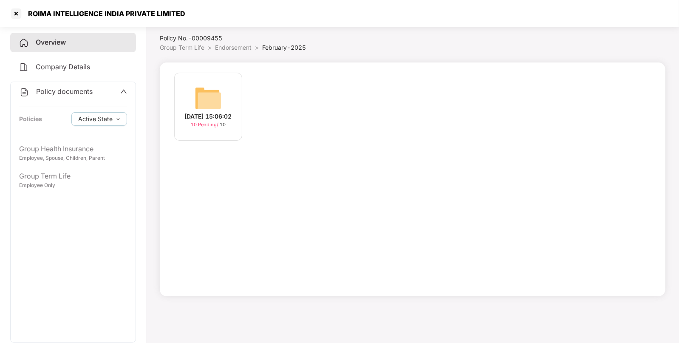
click at [219, 101] on img at bounding box center [208, 98] width 27 height 27
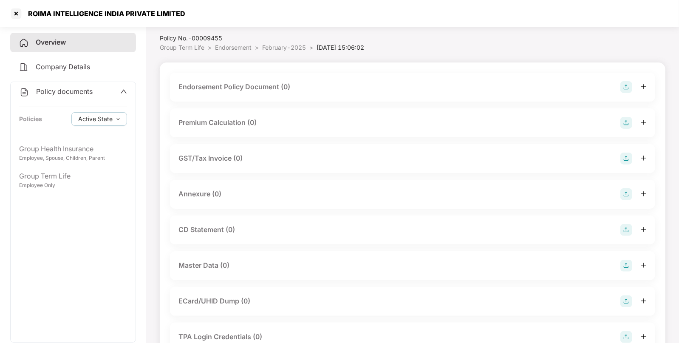
click at [629, 86] on img at bounding box center [627, 87] width 12 height 12
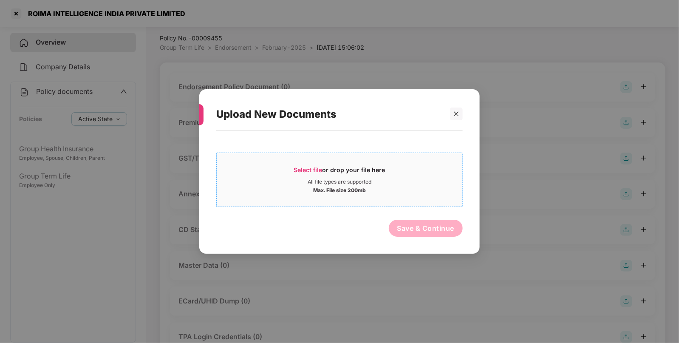
click at [323, 172] on span "Select file" at bounding box center [308, 169] width 28 height 7
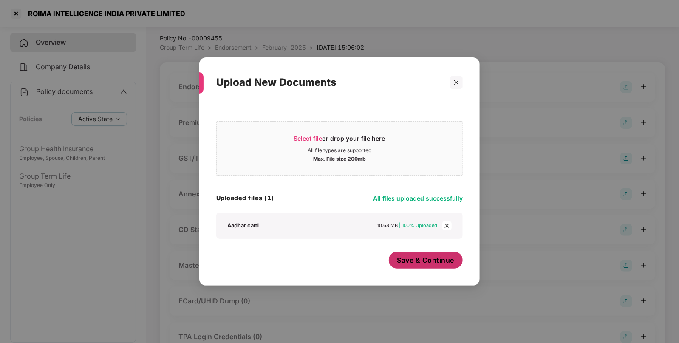
click at [446, 253] on button "Save & Continue" at bounding box center [426, 260] width 74 height 17
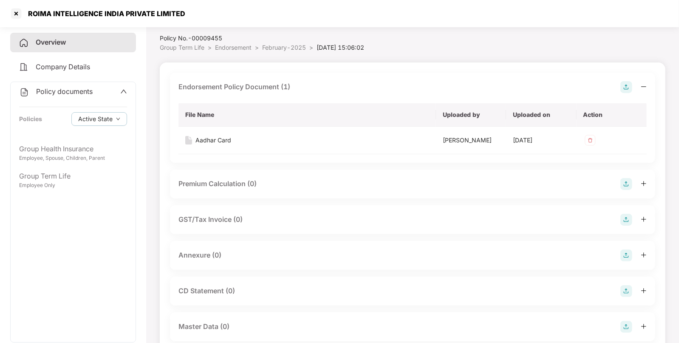
click at [232, 51] on li "Endorsement >" at bounding box center [238, 47] width 47 height 9
click at [232, 44] on span "Endorsement" at bounding box center [233, 47] width 37 height 7
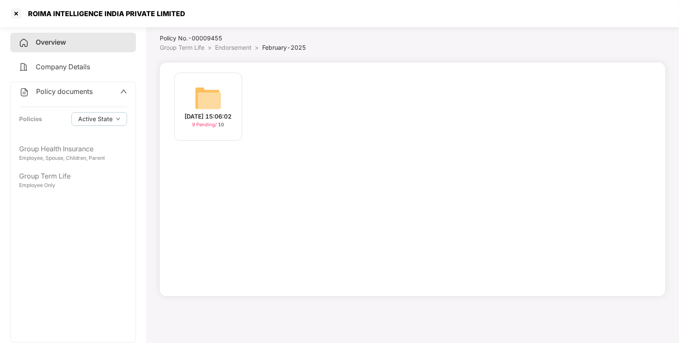
click at [225, 46] on span "Endorsement" at bounding box center [233, 47] width 37 height 7
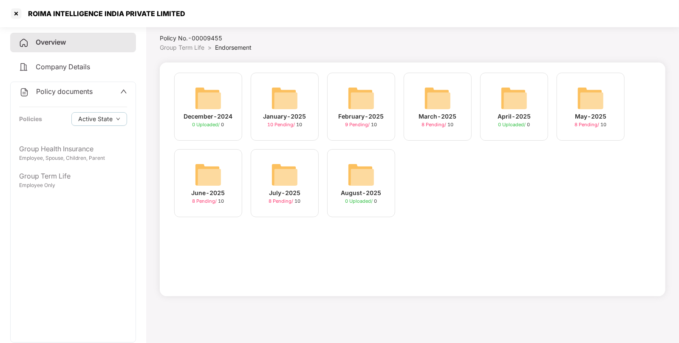
click at [289, 95] on img at bounding box center [284, 98] width 27 height 27
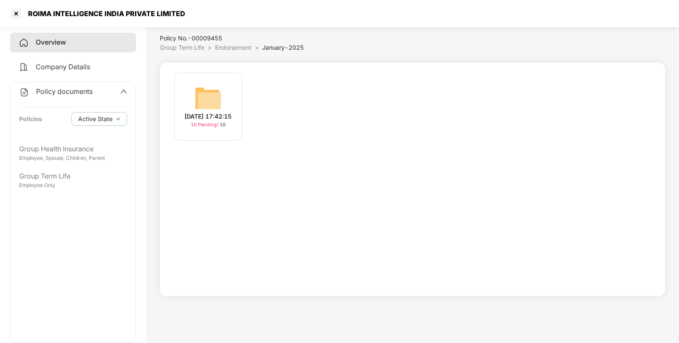
click at [195, 85] on img at bounding box center [208, 98] width 27 height 27
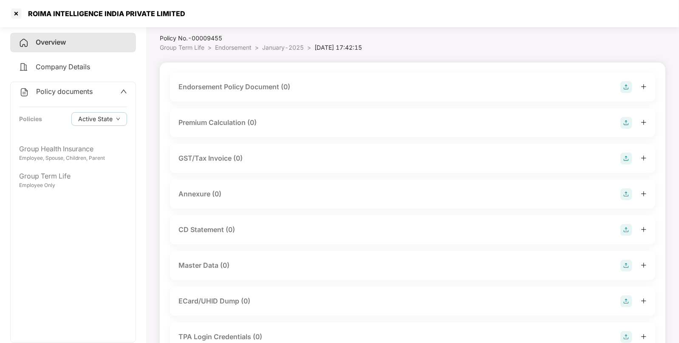
click at [618, 84] on div "Endorsement Policy Document (0)" at bounding box center [413, 87] width 468 height 12
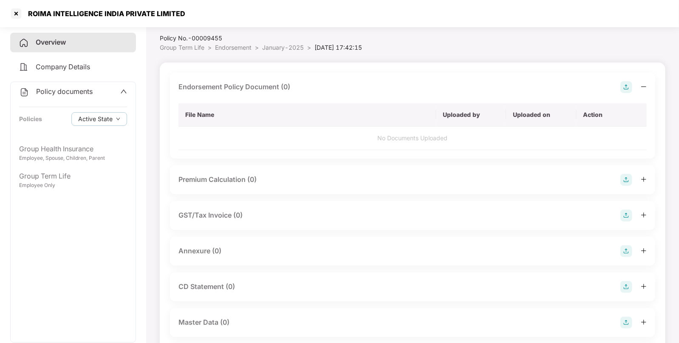
click at [632, 87] on img at bounding box center [627, 87] width 12 height 12
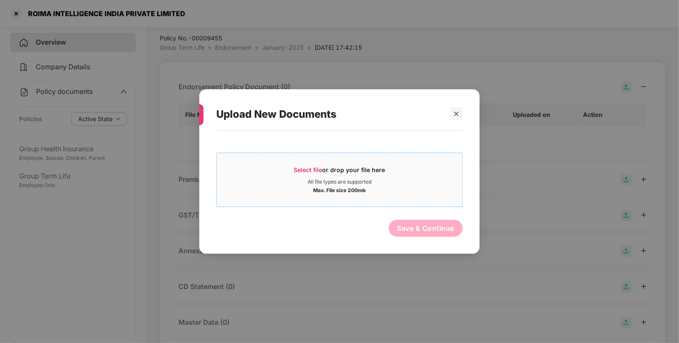
click at [304, 167] on span "Select file" at bounding box center [308, 169] width 28 height 7
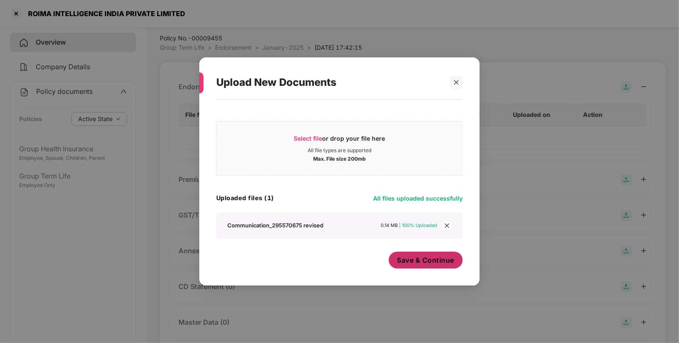
click at [431, 258] on span "Save & Continue" at bounding box center [425, 259] width 57 height 9
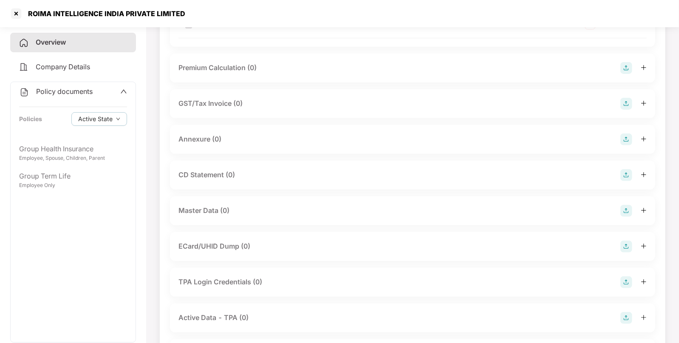
scroll to position [141, 0]
click at [629, 213] on img at bounding box center [627, 209] width 12 height 12
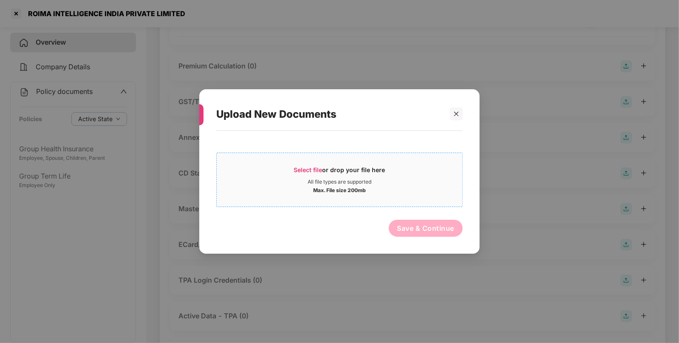
click at [336, 169] on div "Select file or drop your file here" at bounding box center [339, 172] width 91 height 13
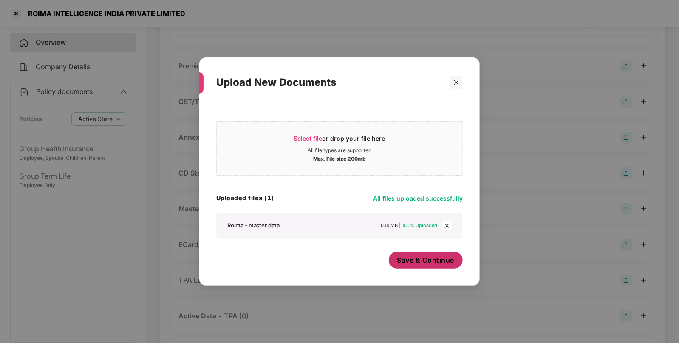
click at [420, 260] on span "Save & Continue" at bounding box center [425, 259] width 57 height 9
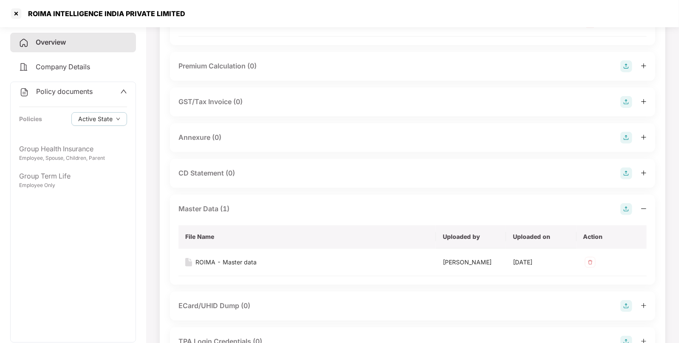
click at [23, 15] on div "ROIMA INTELLIGENCE INDIA PRIVATE LIMITED" at bounding box center [104, 13] width 162 height 9
click at [16, 12] on div at bounding box center [16, 14] width 14 height 14
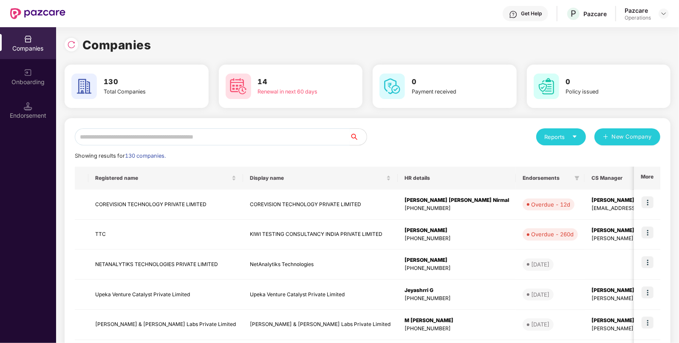
click at [195, 134] on input "text" at bounding box center [212, 136] width 275 height 17
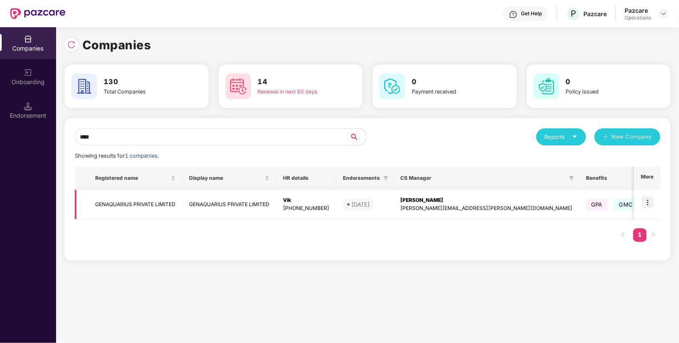
type input "****"
click at [651, 201] on img at bounding box center [648, 202] width 12 height 12
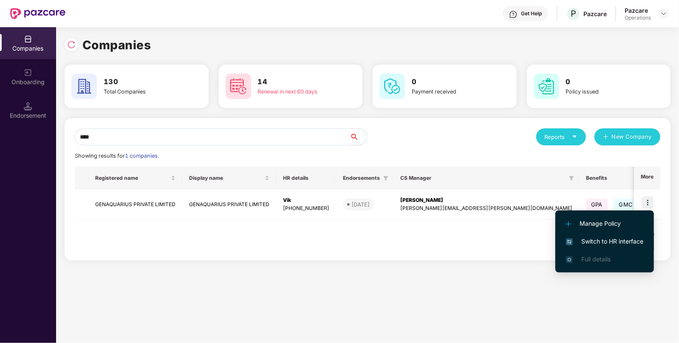
click at [582, 240] on span "Switch to HR interface" at bounding box center [604, 241] width 77 height 9
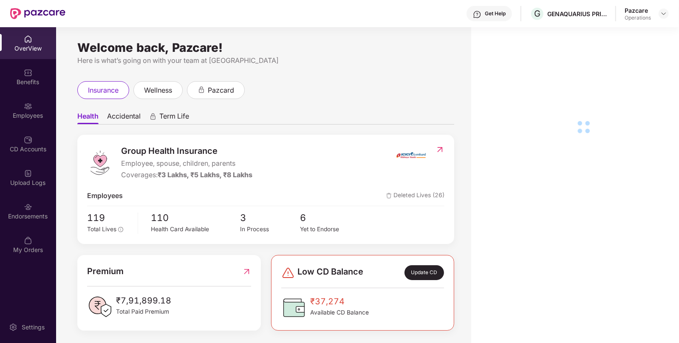
click at [23, 223] on div "Endorsements" at bounding box center [28, 211] width 56 height 32
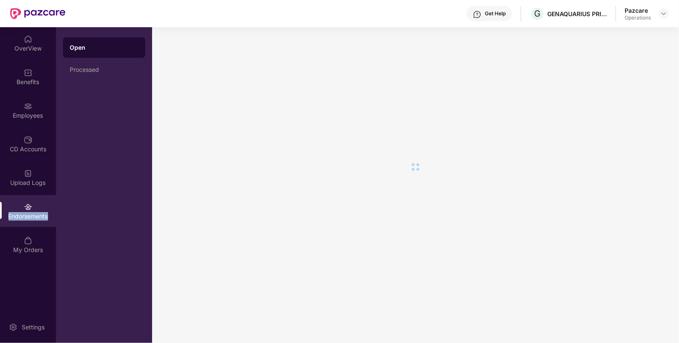
click at [23, 223] on div "Endorsements" at bounding box center [28, 211] width 56 height 32
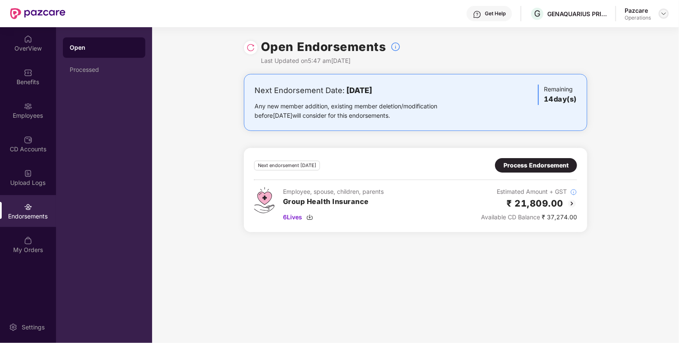
click at [661, 13] on img at bounding box center [664, 13] width 7 height 7
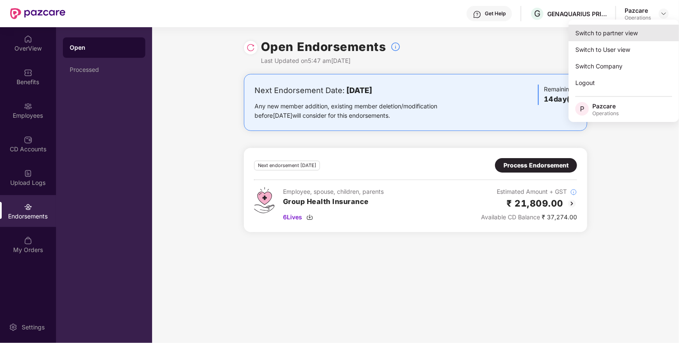
click at [621, 29] on div "Switch to partner view" at bounding box center [624, 33] width 111 height 17
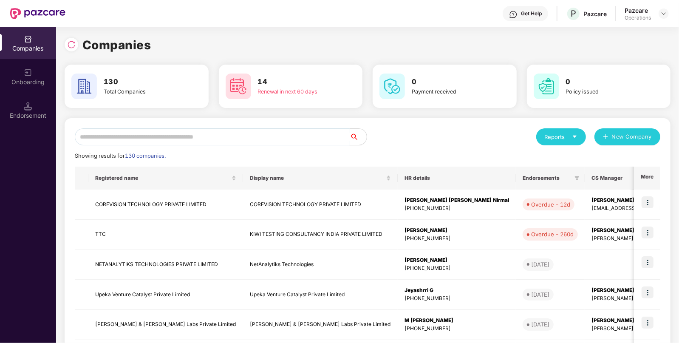
click at [254, 134] on input "text" at bounding box center [212, 136] width 275 height 17
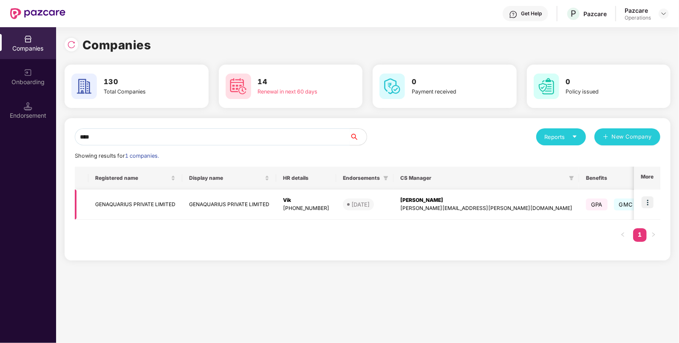
type input "****"
click at [252, 204] on td "GENAQUARIUS PRIVATE LIMITED" at bounding box center [229, 205] width 94 height 30
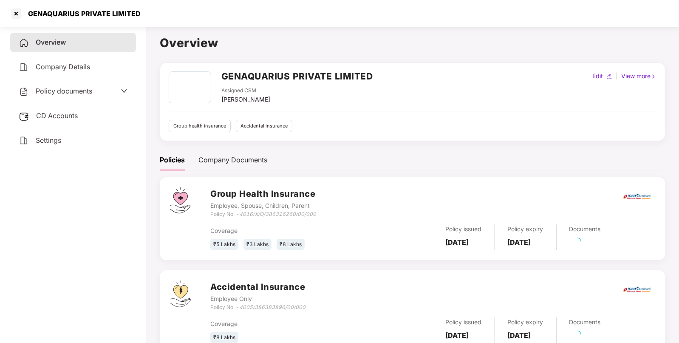
click at [68, 111] on div "CD Accounts" at bounding box center [73, 116] width 126 height 20
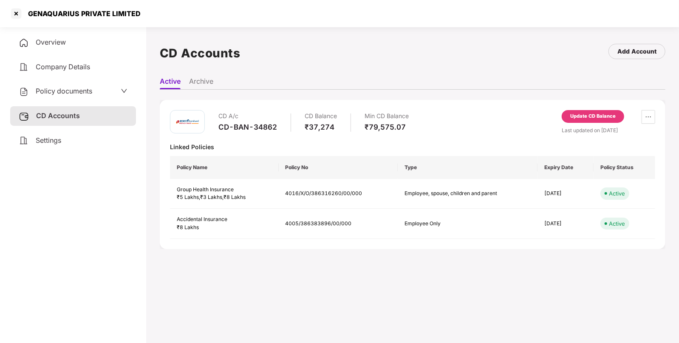
click at [65, 96] on div "Policy documents" at bounding box center [56, 91] width 74 height 11
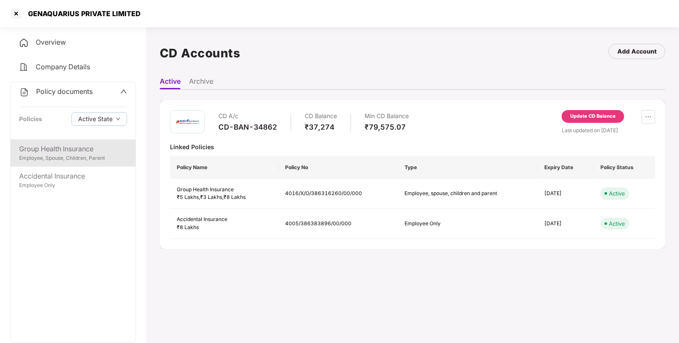
click at [43, 148] on div "Group Health Insurance" at bounding box center [73, 149] width 108 height 11
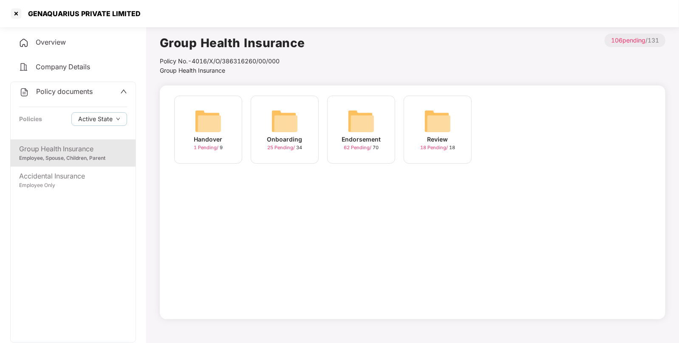
click at [359, 132] on img at bounding box center [361, 121] width 27 height 27
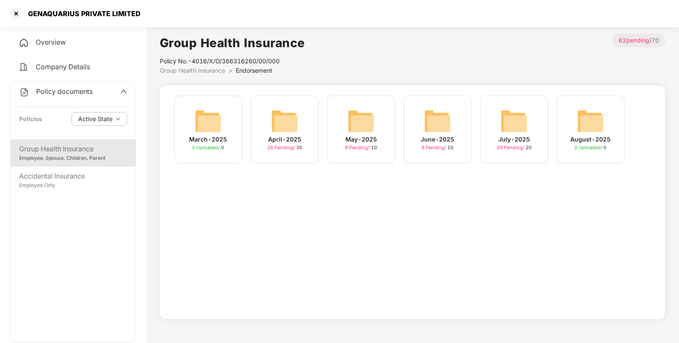
click at [293, 119] on img at bounding box center [284, 121] width 27 height 27
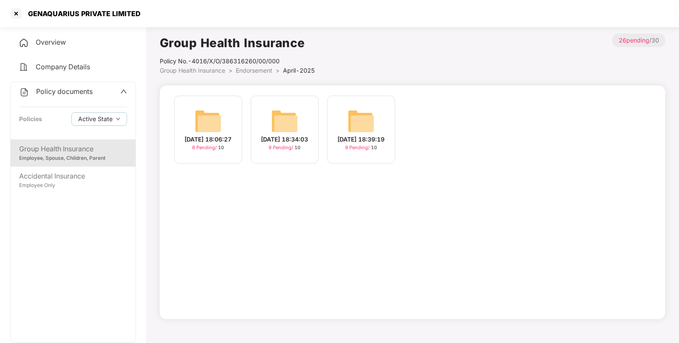
click at [258, 68] on span "Endorsement" at bounding box center [254, 70] width 37 height 7
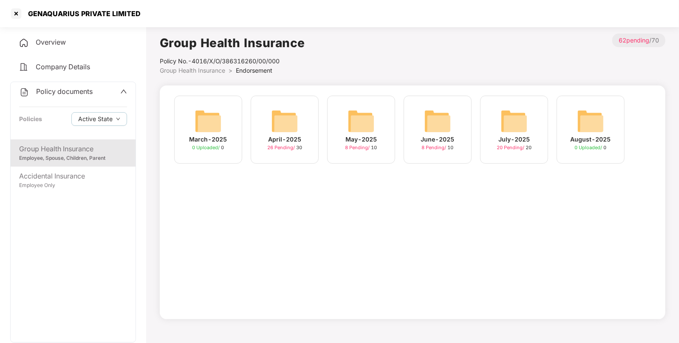
click at [527, 121] on img at bounding box center [514, 121] width 27 height 27
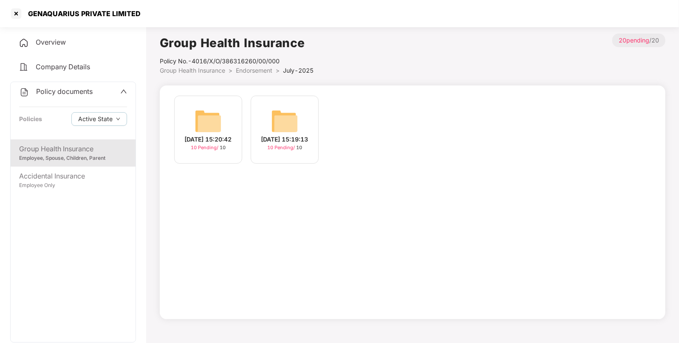
click at [295, 128] on img at bounding box center [284, 121] width 27 height 27
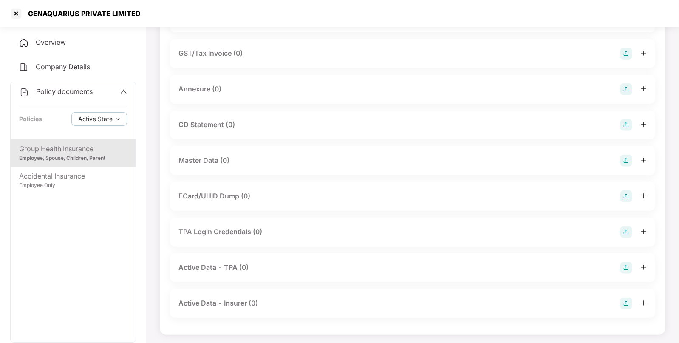
scroll to position [130, 0]
click at [625, 161] on img at bounding box center [627, 159] width 12 height 12
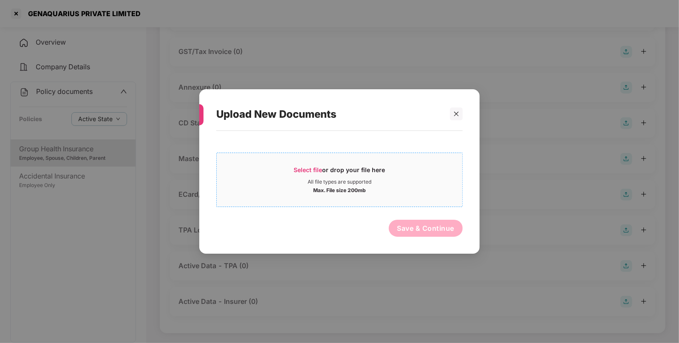
click at [315, 179] on div "All file types are supported" at bounding box center [340, 182] width 64 height 7
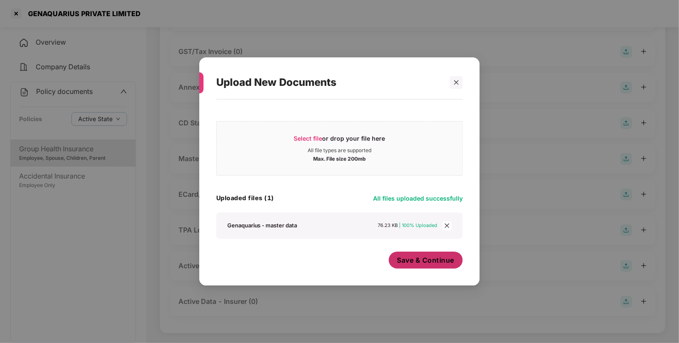
click at [429, 264] on span "Save & Continue" at bounding box center [425, 259] width 57 height 9
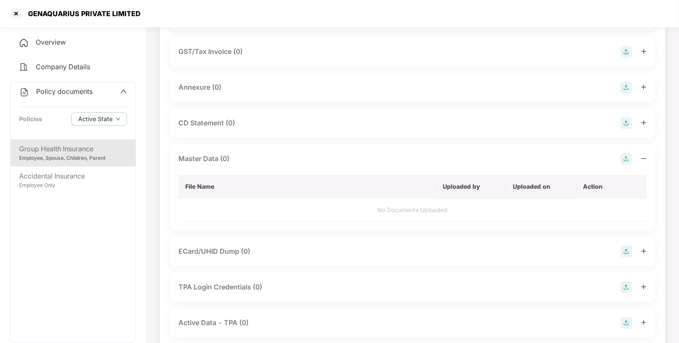
scroll to position [0, 0]
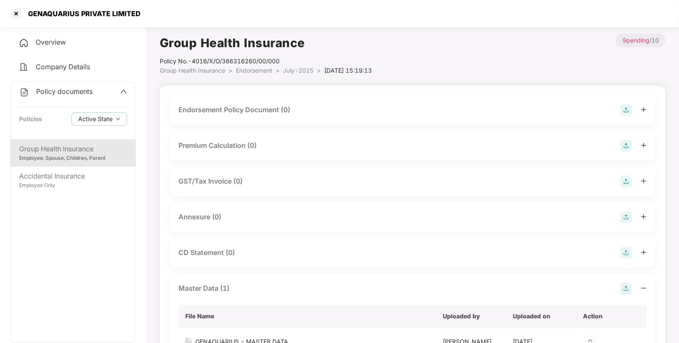
click at [627, 110] on img at bounding box center [627, 110] width 12 height 12
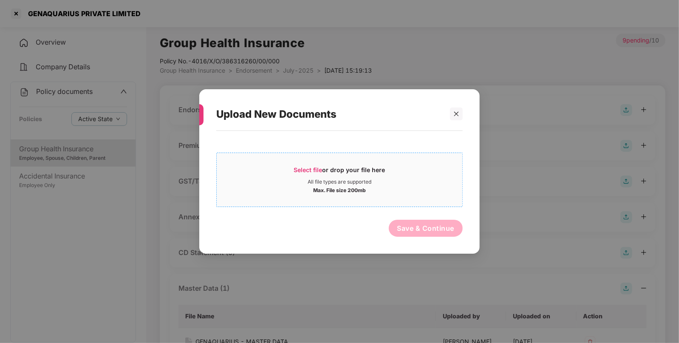
click at [308, 177] on div "Select file or drop your file here" at bounding box center [339, 172] width 91 height 13
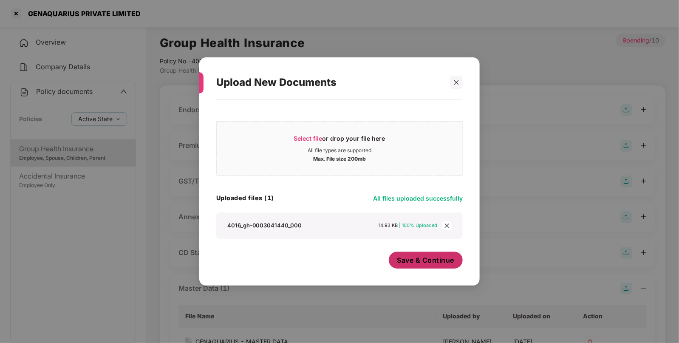
click at [427, 269] on div "Save & Continue" at bounding box center [426, 262] width 74 height 21
click at [423, 264] on span "Save & Continue" at bounding box center [425, 259] width 57 height 9
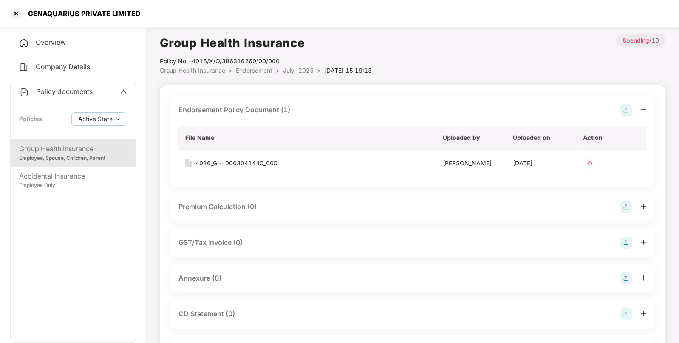
click at [269, 70] on span "Endorsement" at bounding box center [254, 70] width 37 height 7
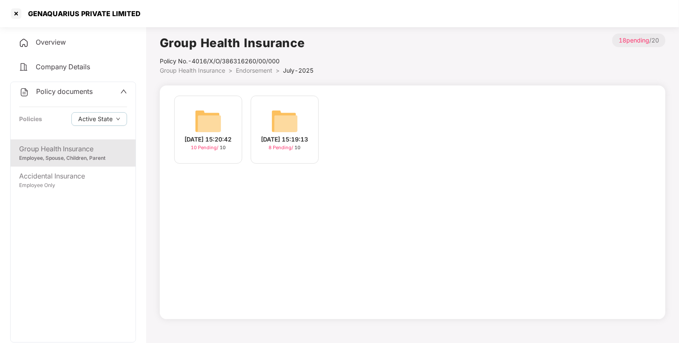
click at [223, 109] on div "29-Jul-2025 15:20:42 10 Pending / 10" at bounding box center [208, 130] width 68 height 68
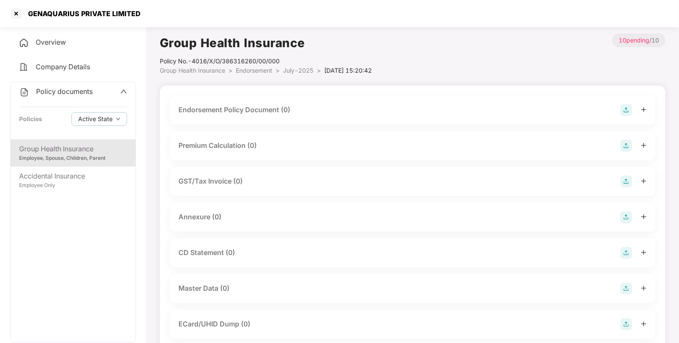
click at [627, 105] on img at bounding box center [627, 110] width 12 height 12
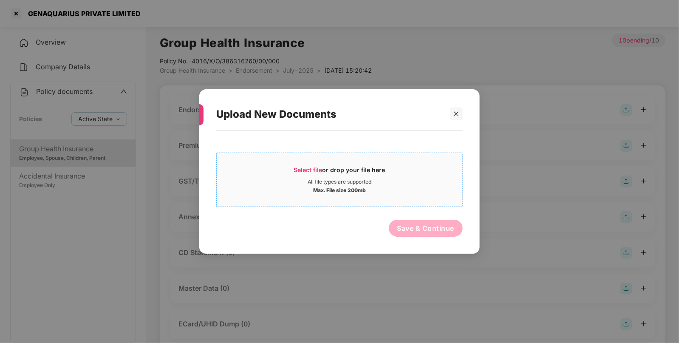
click at [308, 187] on div "Max. File size 200mb" at bounding box center [340, 189] width 246 height 9
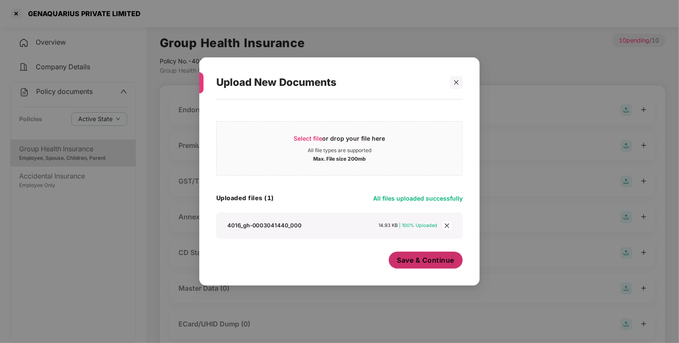
click at [436, 267] on button "Save & Continue" at bounding box center [426, 260] width 74 height 17
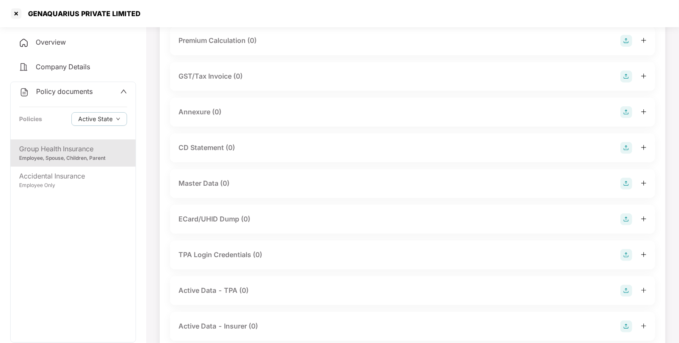
scroll to position [167, 0]
click at [635, 182] on div at bounding box center [634, 182] width 26 height 12
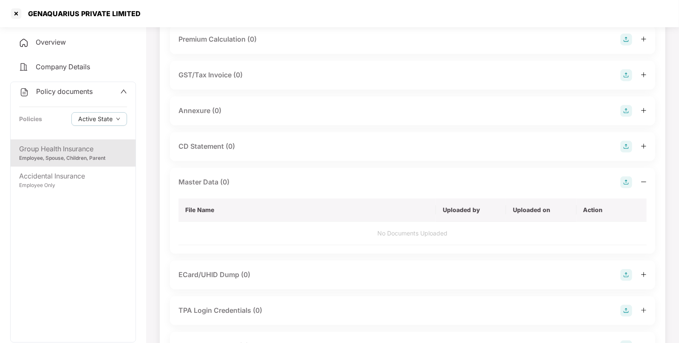
click at [627, 186] on img at bounding box center [627, 182] width 12 height 12
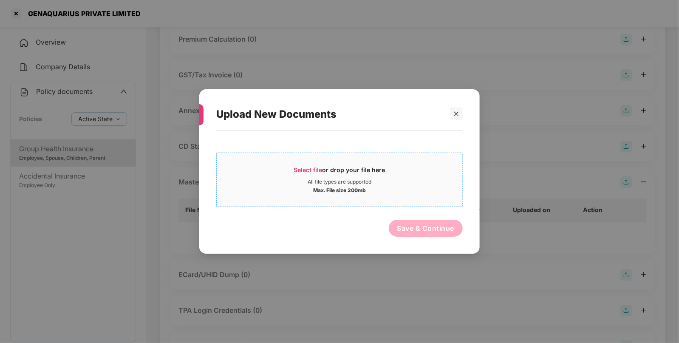
click at [310, 183] on div "All file types are supported" at bounding box center [340, 182] width 64 height 7
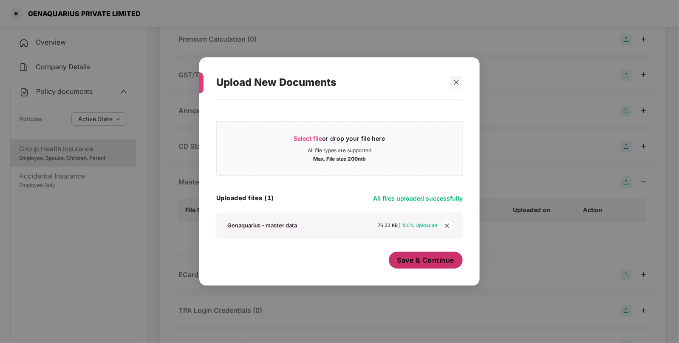
click at [402, 262] on span "Save & Continue" at bounding box center [425, 259] width 57 height 9
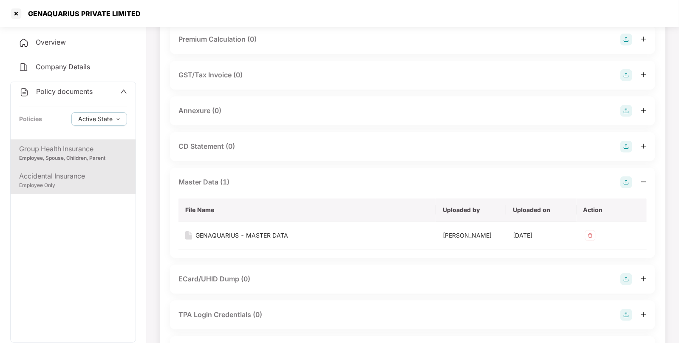
click at [74, 176] on div "Accidental Insurance" at bounding box center [73, 176] width 108 height 11
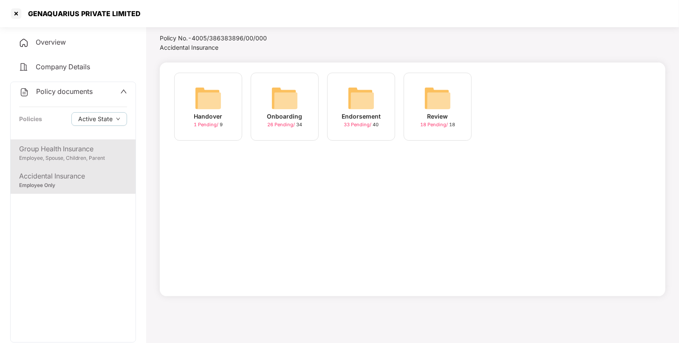
click at [98, 155] on div "Employee, Spouse, Children, Parent" at bounding box center [73, 158] width 108 height 8
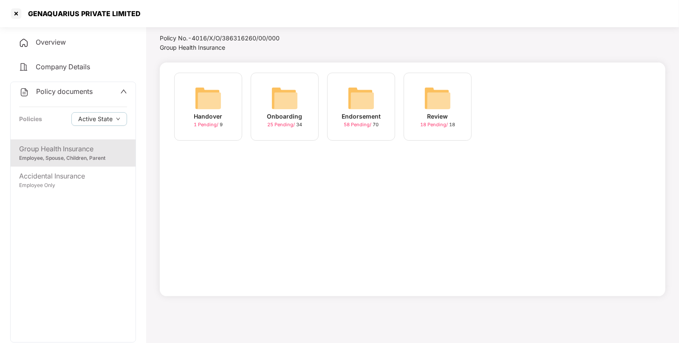
scroll to position [0, 0]
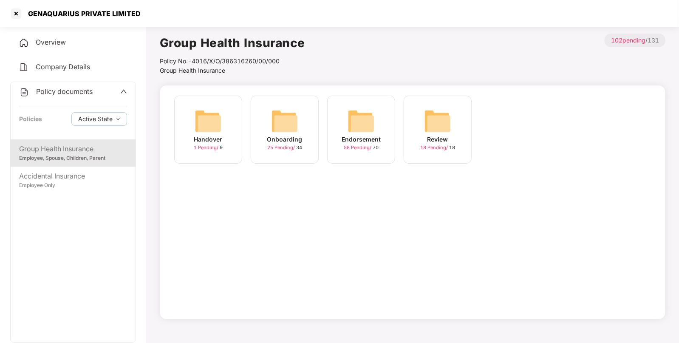
click at [350, 122] on img at bounding box center [361, 121] width 27 height 27
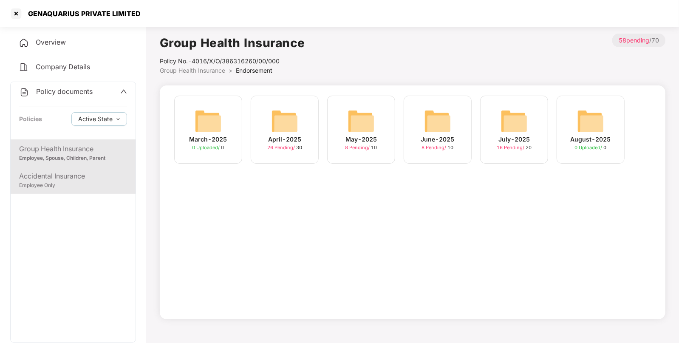
click at [79, 173] on div "Accidental Insurance" at bounding box center [73, 176] width 108 height 11
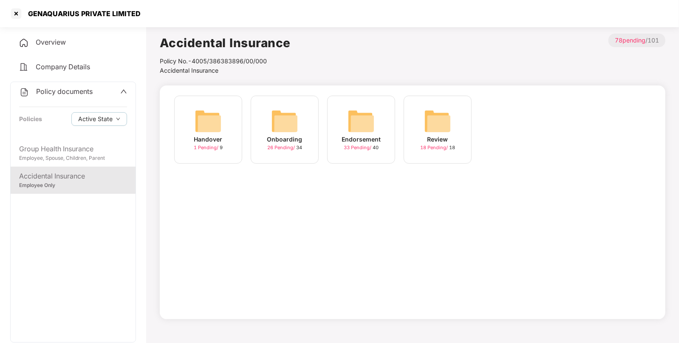
click at [372, 120] on img at bounding box center [361, 121] width 27 height 27
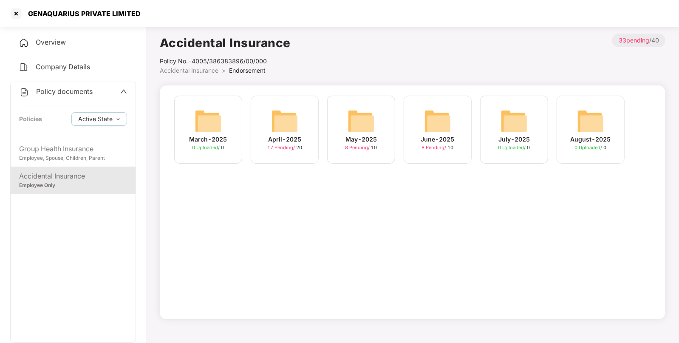
click at [281, 127] on img at bounding box center [284, 121] width 27 height 27
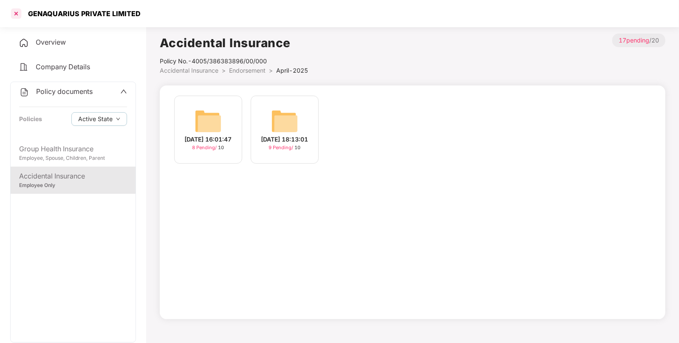
click at [9, 9] on div at bounding box center [16, 14] width 14 height 14
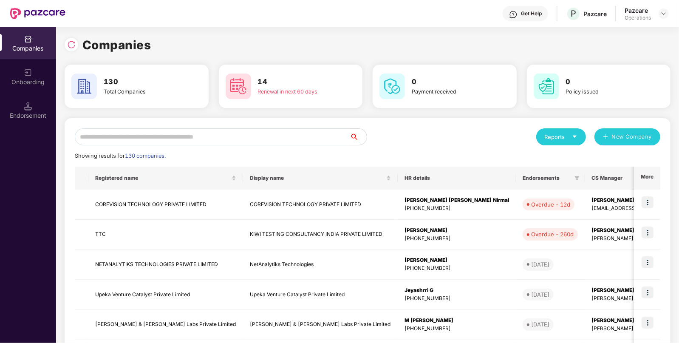
click at [218, 129] on input "text" at bounding box center [212, 136] width 275 height 17
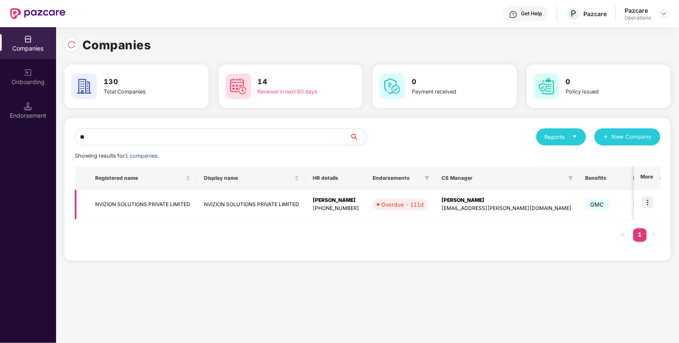
type input "**"
click at [190, 204] on td "NVIZION SOLUTIONS PRIVATE LIMITED" at bounding box center [142, 205] width 109 height 30
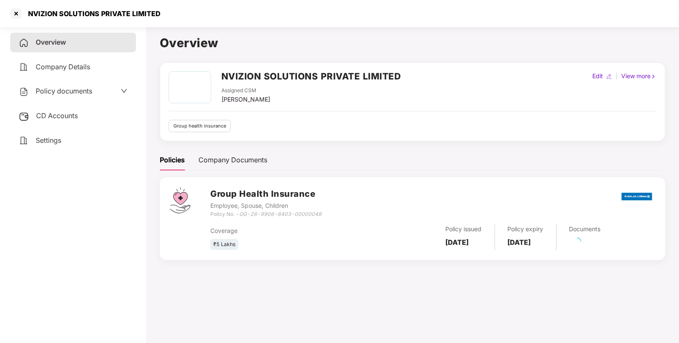
click at [62, 119] on span "CD Accounts" at bounding box center [57, 115] width 42 height 9
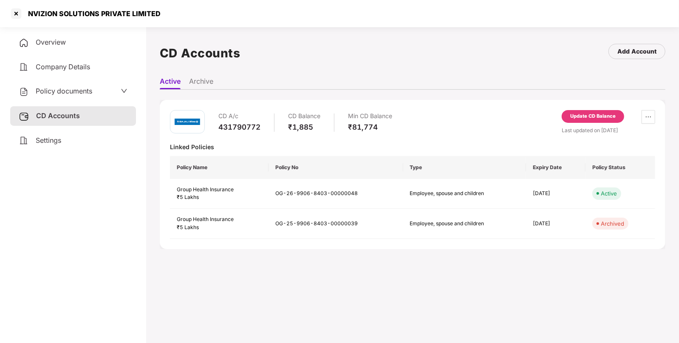
click at [60, 87] on span "Policy documents" at bounding box center [64, 91] width 57 height 9
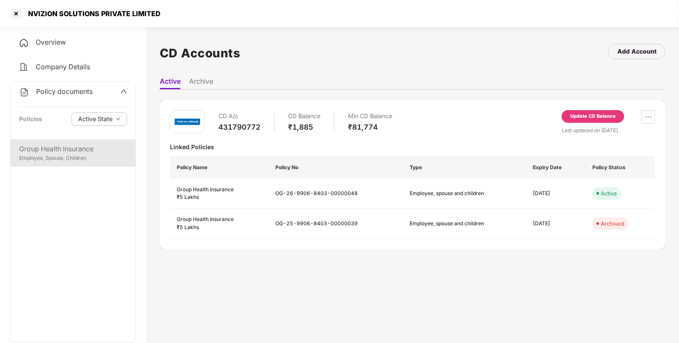
click at [66, 160] on div "Employee, Spouse, Children" at bounding box center [73, 158] width 108 height 8
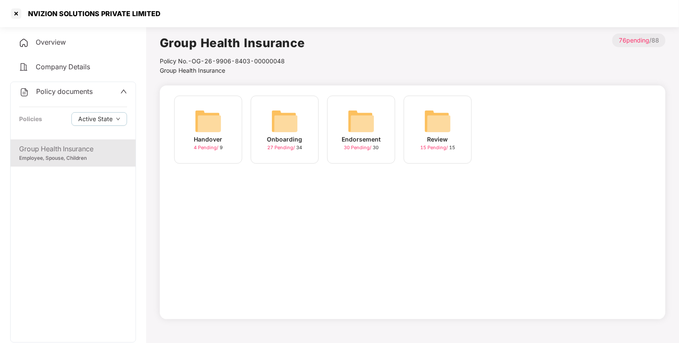
click at [375, 127] on div "Endorsement 30 Pending / 30" at bounding box center [361, 130] width 68 height 68
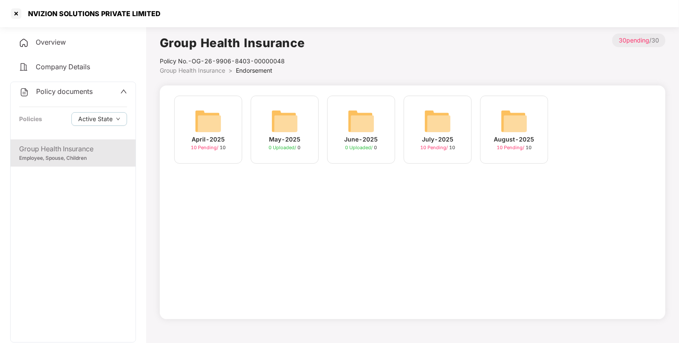
click at [529, 117] on div "August-2025 10 Pending / 10" at bounding box center [514, 130] width 68 height 68
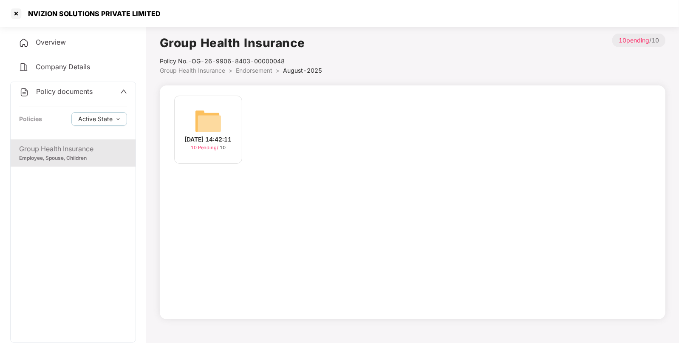
click at [193, 124] on div "05-Aug-2025 14:42:11 10 Pending / 10" at bounding box center [208, 130] width 68 height 68
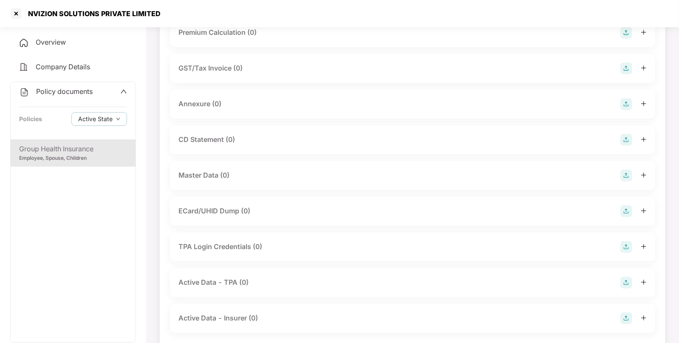
scroll to position [114, 0]
click at [621, 174] on img at bounding box center [627, 174] width 12 height 12
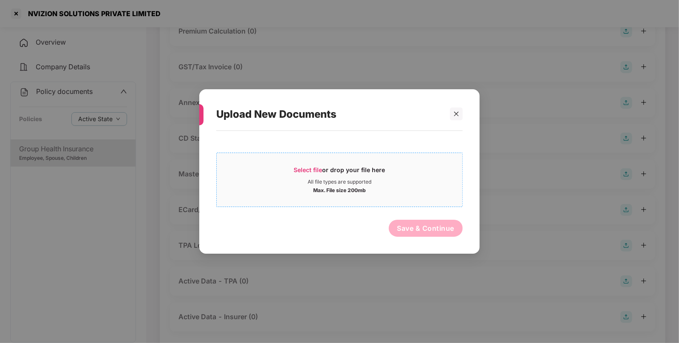
click at [321, 172] on span "Select file" at bounding box center [308, 169] width 28 height 7
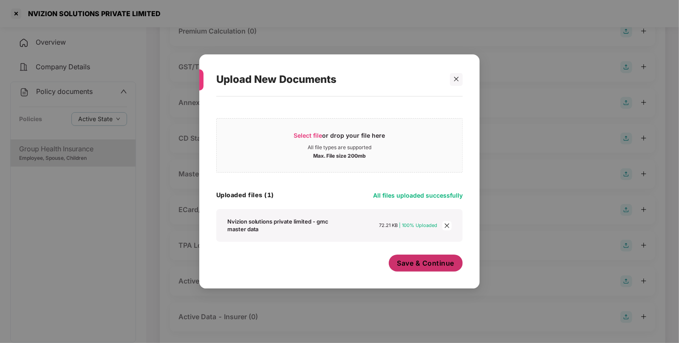
click at [425, 265] on span "Save & Continue" at bounding box center [425, 262] width 57 height 9
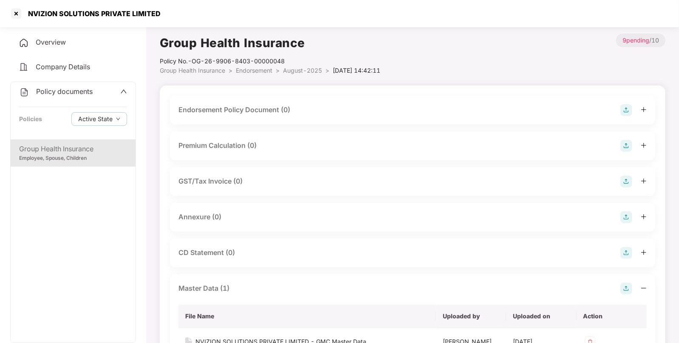
click at [626, 109] on img at bounding box center [627, 110] width 12 height 12
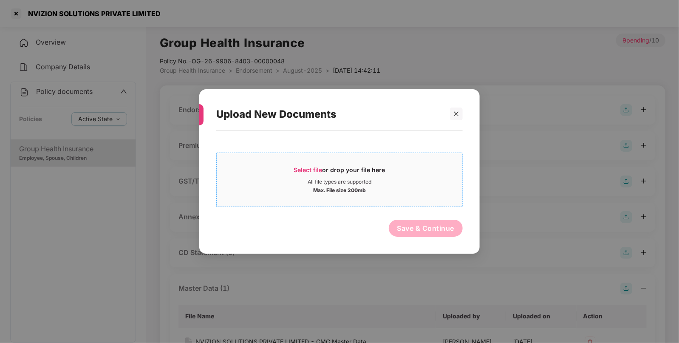
click at [350, 167] on div "Select file or drop your file here" at bounding box center [339, 172] width 91 height 13
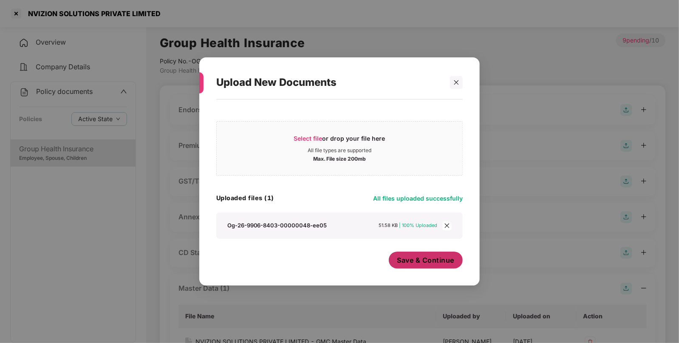
click at [425, 264] on span "Save & Continue" at bounding box center [425, 259] width 57 height 9
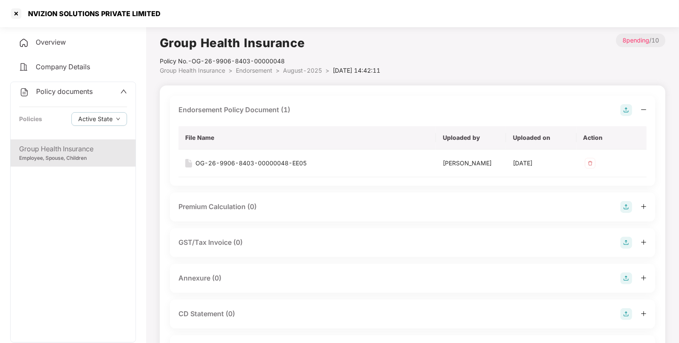
click at [266, 70] on span "Endorsement" at bounding box center [254, 70] width 37 height 7
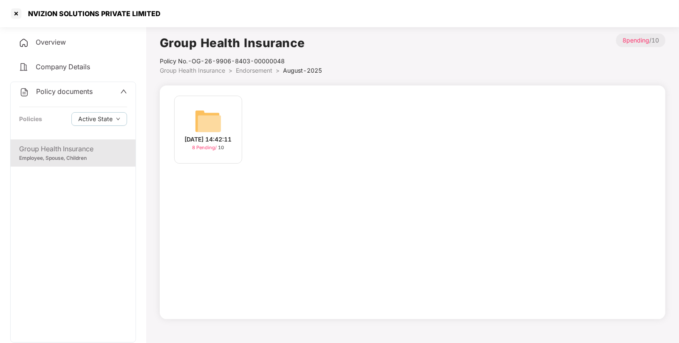
click at [250, 73] on span "Endorsement" at bounding box center [254, 70] width 37 height 7
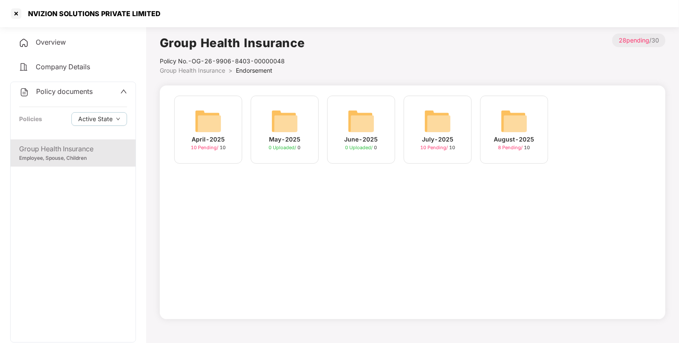
click at [445, 127] on img at bounding box center [437, 121] width 27 height 27
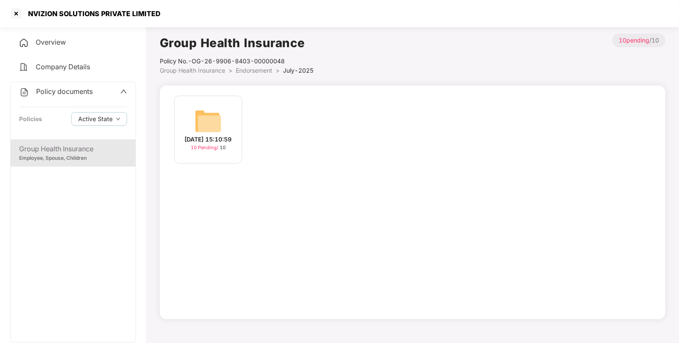
click at [215, 102] on div "08-Jul-2025 15:10:59 10 Pending / 10" at bounding box center [208, 130] width 68 height 68
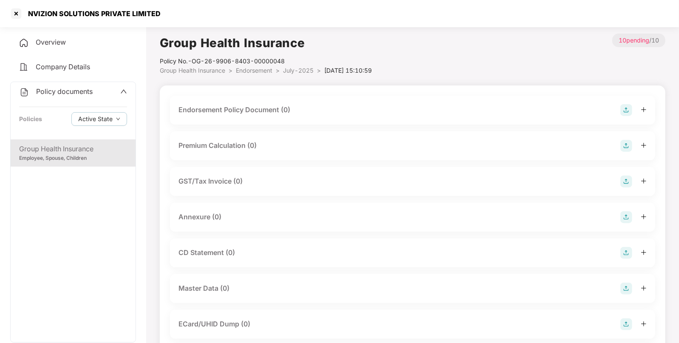
click at [624, 113] on img at bounding box center [627, 110] width 12 height 12
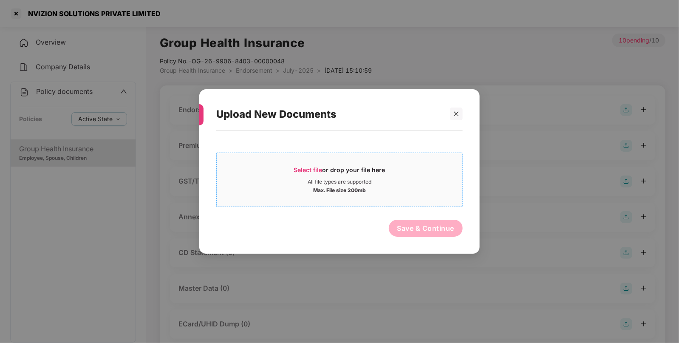
click at [305, 169] on span "Select file" at bounding box center [308, 169] width 28 height 7
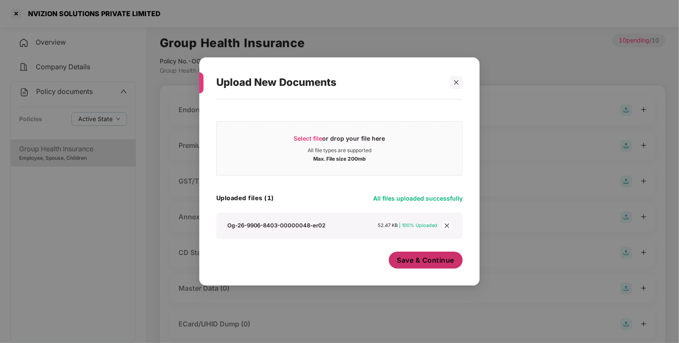
click at [424, 264] on span "Save & Continue" at bounding box center [425, 259] width 57 height 9
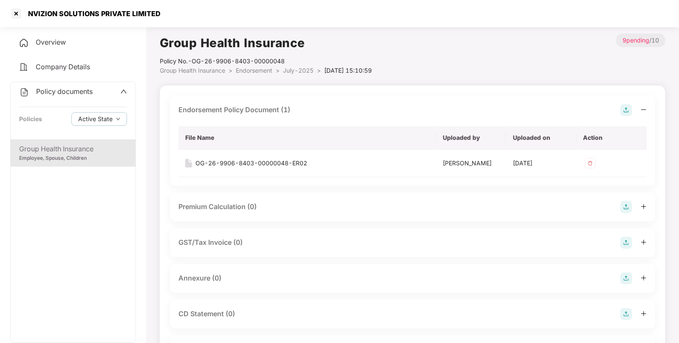
click at [625, 106] on img at bounding box center [627, 110] width 12 height 12
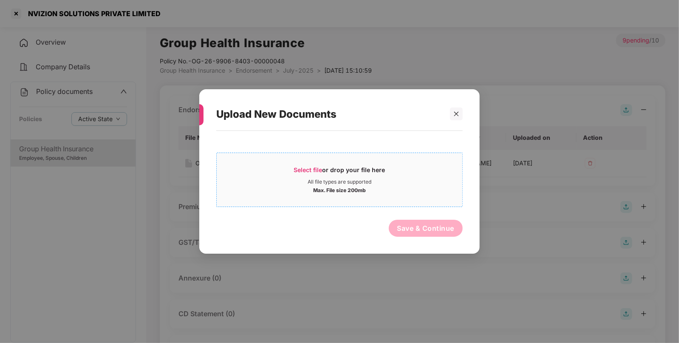
click at [297, 168] on span "Select file" at bounding box center [308, 169] width 28 height 7
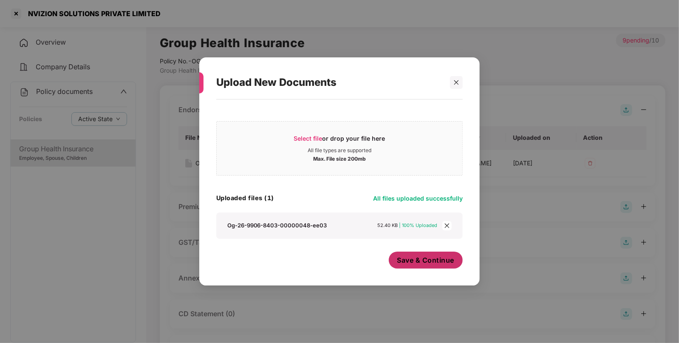
click at [440, 265] on span "Save & Continue" at bounding box center [425, 259] width 57 height 9
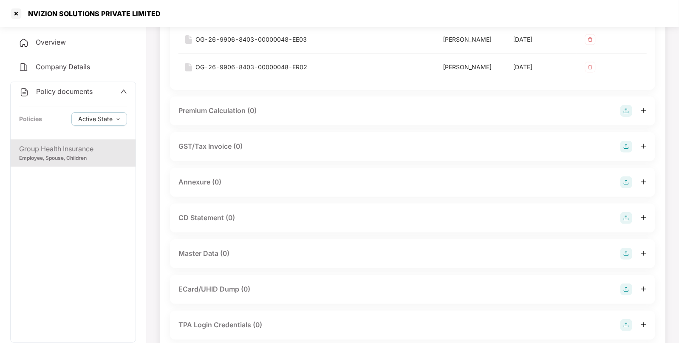
scroll to position [124, 0]
click at [627, 253] on img at bounding box center [627, 253] width 12 height 12
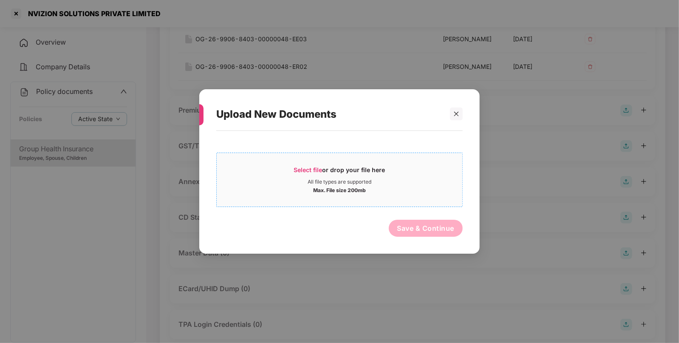
click at [311, 190] on div "Max. File size 200mb" at bounding box center [340, 189] width 246 height 9
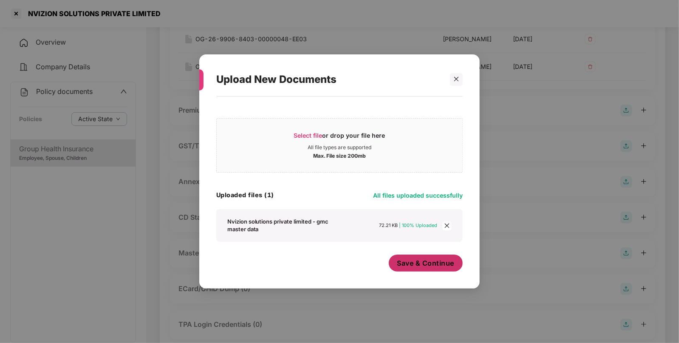
click at [426, 270] on button "Save & Continue" at bounding box center [426, 263] width 74 height 17
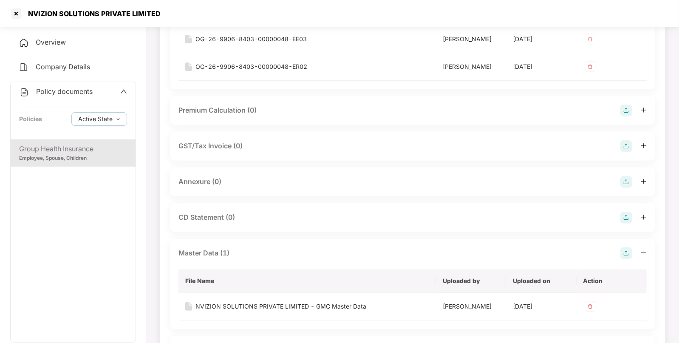
scroll to position [0, 0]
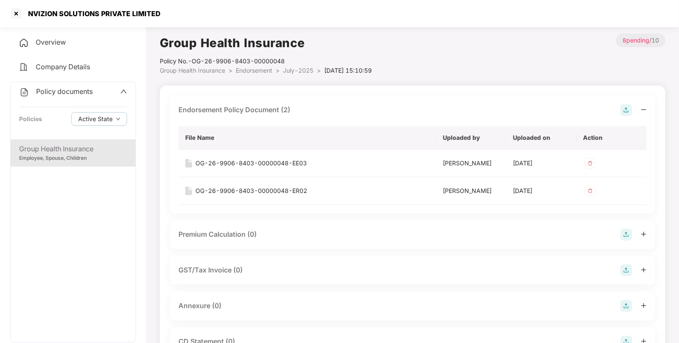
click at [49, 47] on div "Overview" at bounding box center [73, 43] width 126 height 20
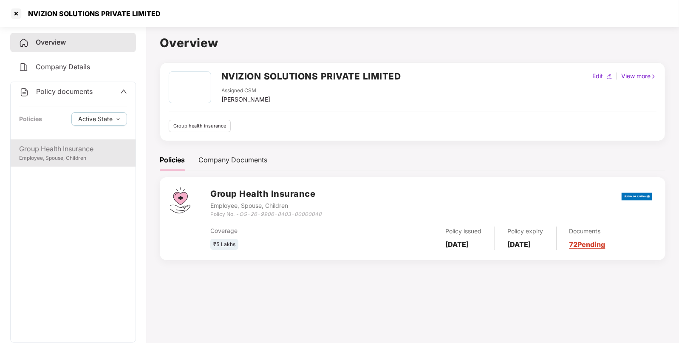
click at [59, 148] on div "Group Health Insurance" at bounding box center [73, 149] width 108 height 11
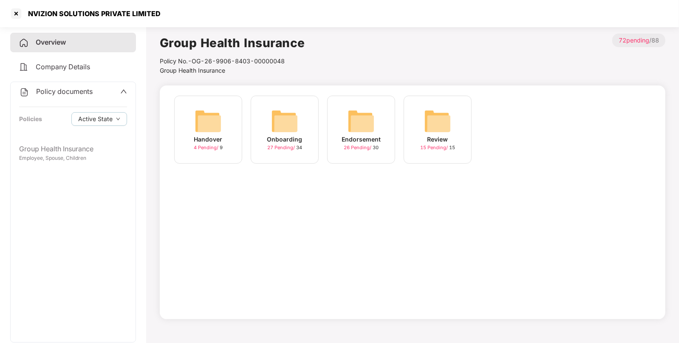
click at [354, 128] on img at bounding box center [361, 121] width 27 height 27
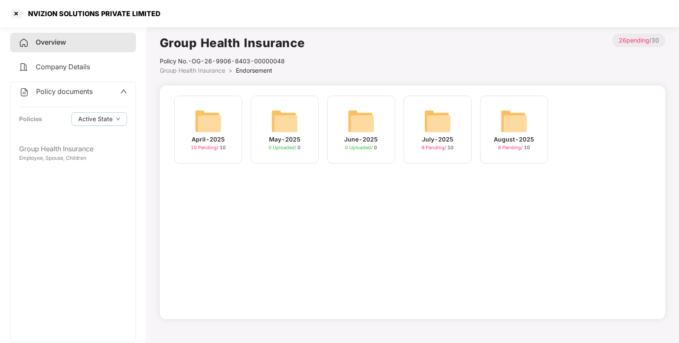
click at [374, 230] on div "April-2025 10 Pending / 10 May-2025 0 Uploaded / 0 June-2025 0 Uploaded / 0 Jul…" at bounding box center [413, 202] width 506 height 234
click at [15, 13] on div at bounding box center [16, 14] width 14 height 14
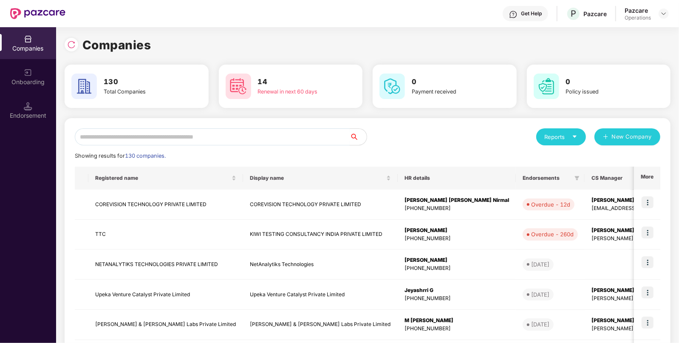
click at [191, 133] on input "text" at bounding box center [212, 136] width 275 height 17
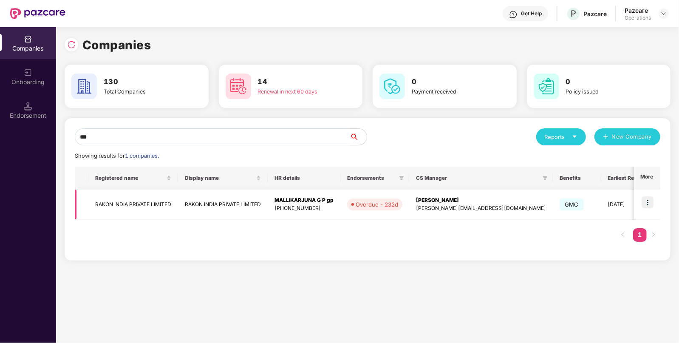
type input "***"
click at [268, 213] on td "RAKON INDIA PRIVATE LIMITED" at bounding box center [223, 205] width 90 height 30
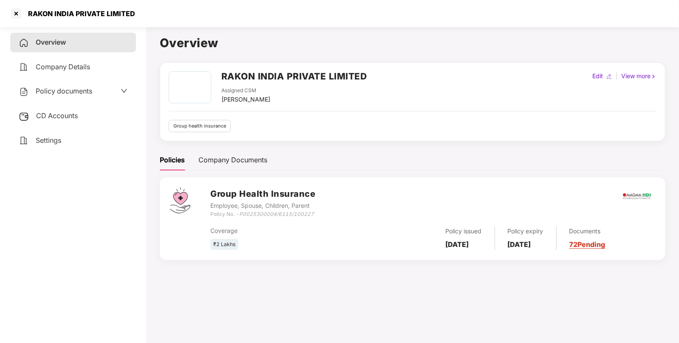
click at [300, 206] on div "Employee, Spouse, Children, Parent" at bounding box center [262, 205] width 105 height 9
click at [293, 212] on icon "P0025300004/6115/100227" at bounding box center [276, 214] width 75 height 6
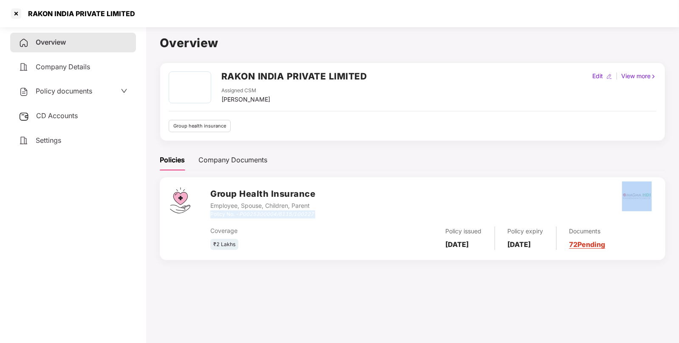
copy div "Policy No. - P0025300004/6115/100227"
click at [293, 212] on icon "P0025300004/6115/100227" at bounding box center [276, 214] width 75 height 6
click at [56, 113] on span "CD Accounts" at bounding box center [57, 115] width 42 height 9
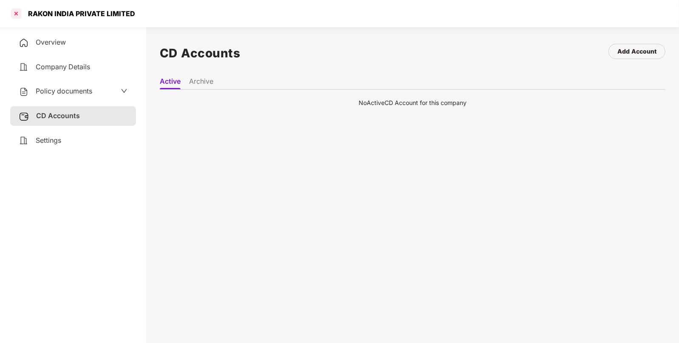
click at [18, 18] on div at bounding box center [16, 14] width 14 height 14
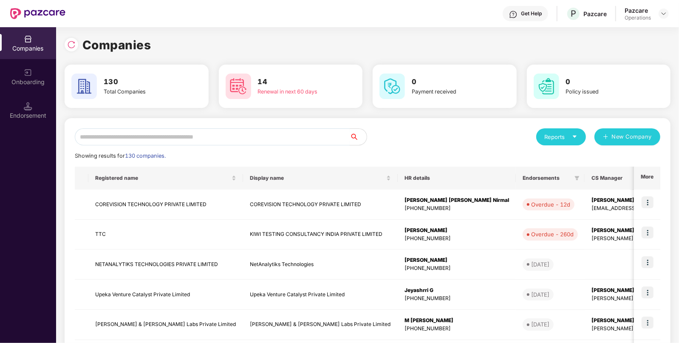
click at [223, 138] on input "text" at bounding box center [212, 136] width 275 height 17
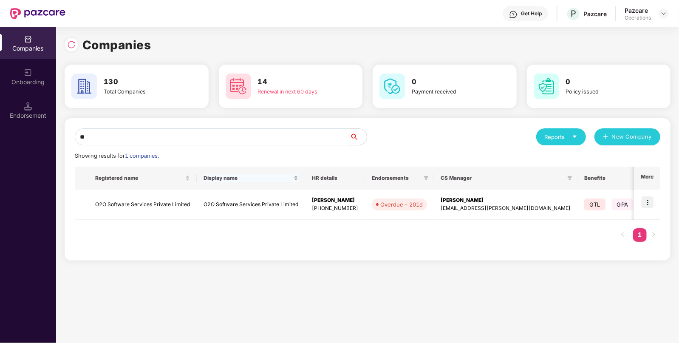
type input "*"
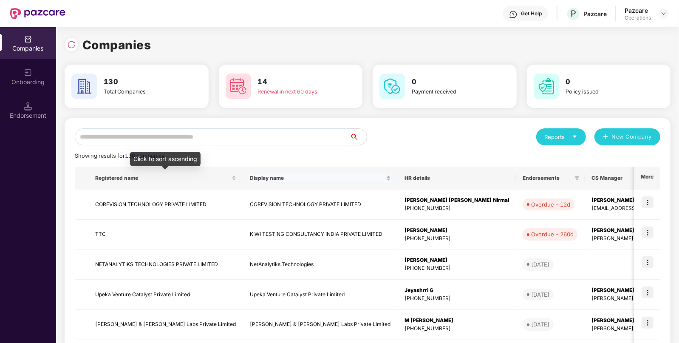
type input "*"
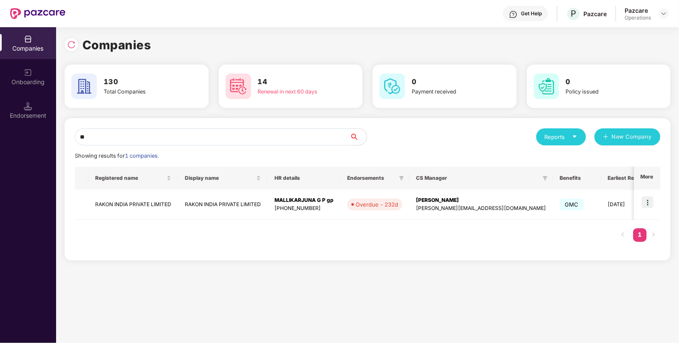
type input "*"
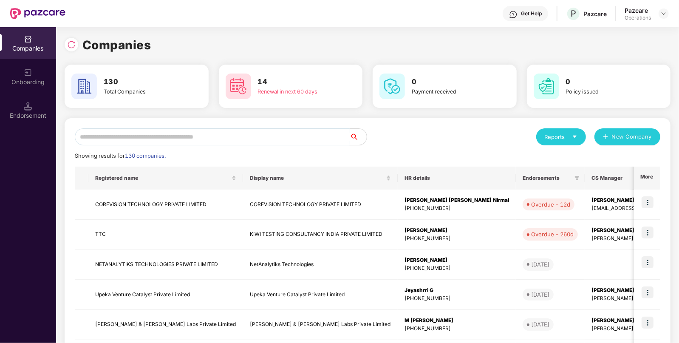
paste input "***"
type input "*"
paste input "**********"
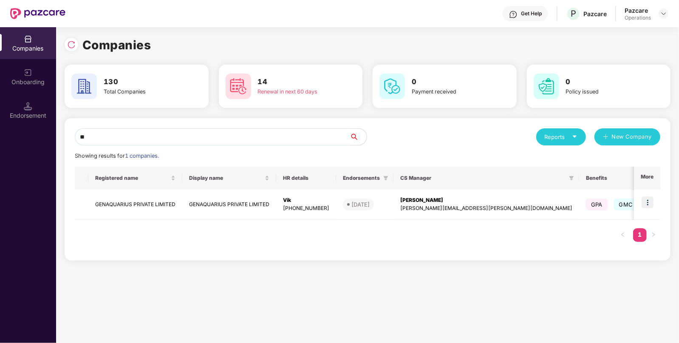
type input "*"
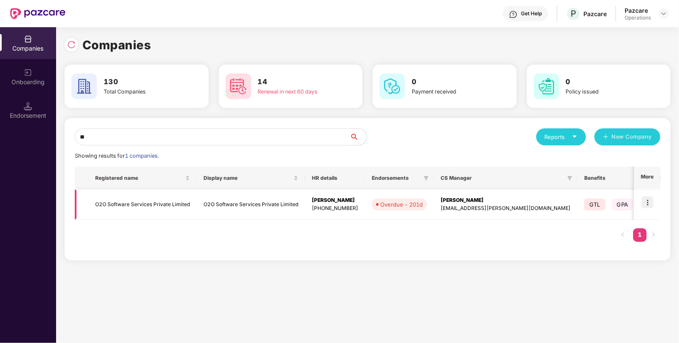
type input "**"
click at [651, 200] on img at bounding box center [648, 202] width 12 height 12
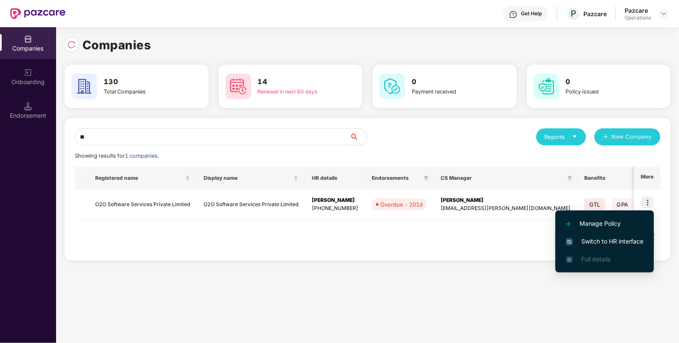
click at [604, 242] on span "Switch to HR interface" at bounding box center [604, 241] width 77 height 9
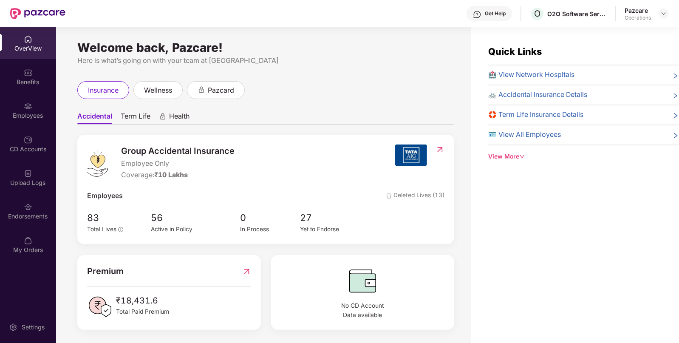
click at [36, 207] on div "Endorsements" at bounding box center [28, 211] width 56 height 32
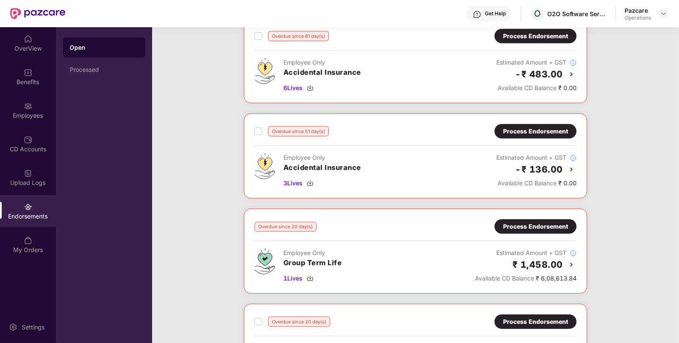
scroll to position [508, 0]
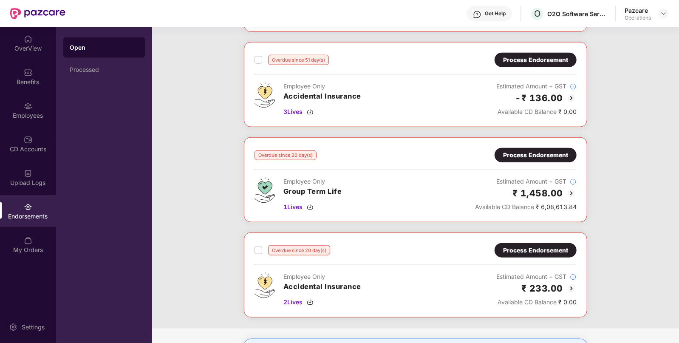
click at [525, 150] on div "Process Endorsement" at bounding box center [535, 154] width 65 height 9
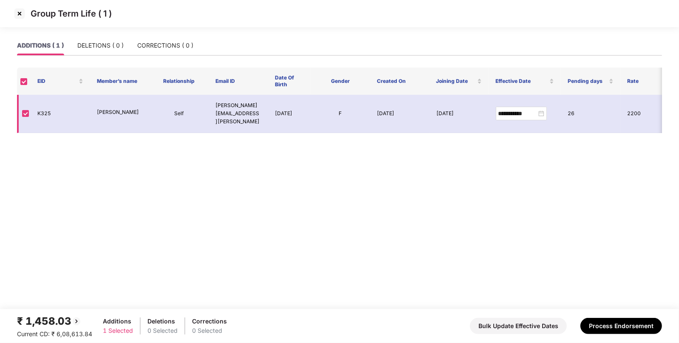
click at [43, 110] on td "K325" at bounding box center [61, 114] width 60 height 38
copy td "K325"
click at [20, 15] on img at bounding box center [20, 14] width 14 height 14
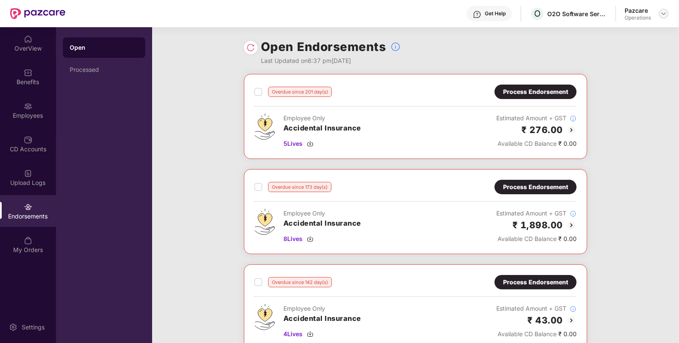
click at [666, 17] on img at bounding box center [664, 13] width 7 height 7
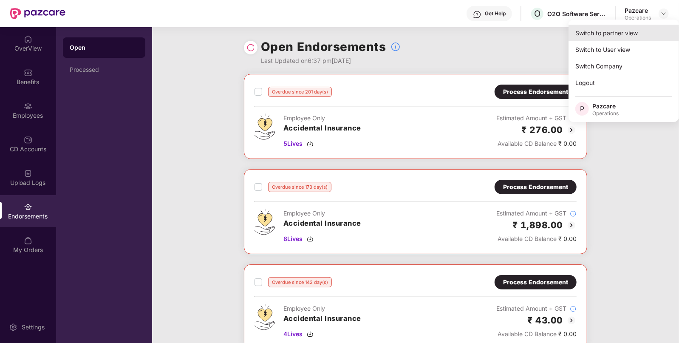
click at [633, 30] on div "Switch to partner view" at bounding box center [624, 33] width 111 height 17
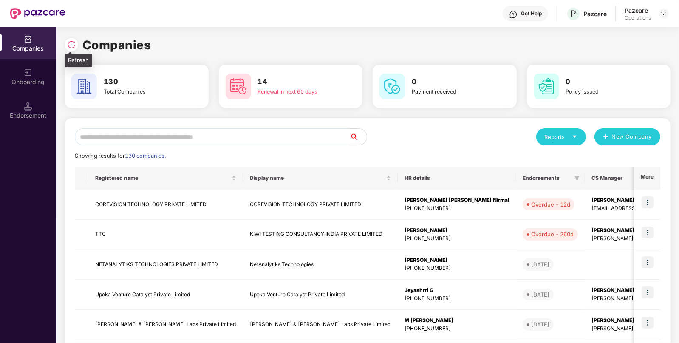
click at [77, 42] on div at bounding box center [72, 45] width 14 height 14
click at [136, 124] on div "Reports New Company Showing results for 124 companies. Registered name Display …" at bounding box center [368, 324] width 606 height 413
click at [115, 140] on input "text" at bounding box center [212, 136] width 275 height 17
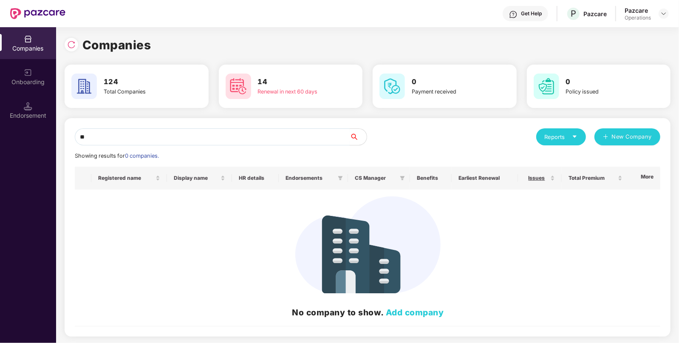
type input "*"
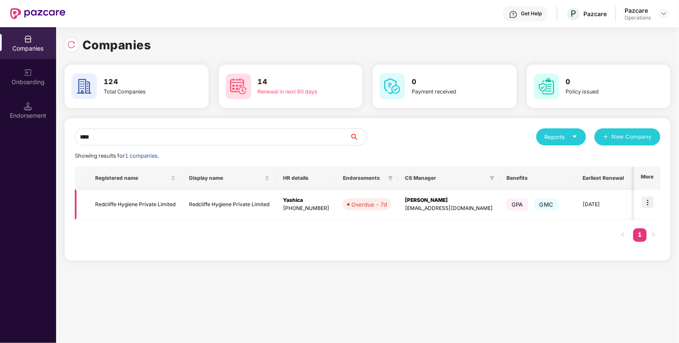
type input "****"
click at [649, 202] on img at bounding box center [648, 202] width 12 height 12
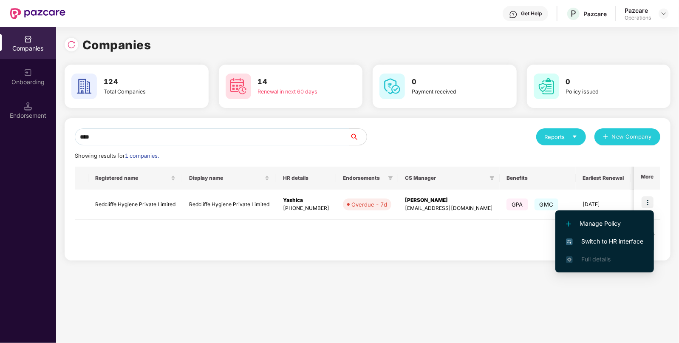
click at [602, 241] on span "Switch to HR interface" at bounding box center [604, 241] width 77 height 9
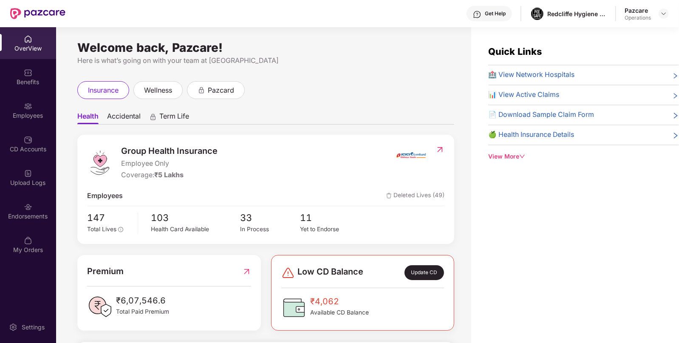
click at [25, 214] on div "Endorsements" at bounding box center [28, 216] width 56 height 9
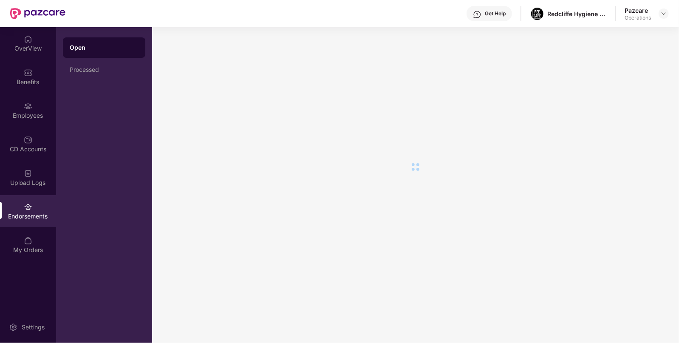
click at [25, 214] on div "Endorsements" at bounding box center [28, 216] width 56 height 9
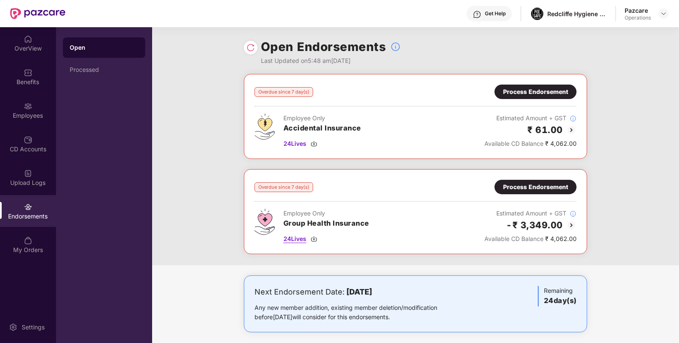
click at [315, 238] on img at bounding box center [314, 238] width 7 height 7
click at [315, 142] on img at bounding box center [314, 143] width 7 height 7
click at [42, 67] on div "Benefits" at bounding box center [28, 77] width 56 height 32
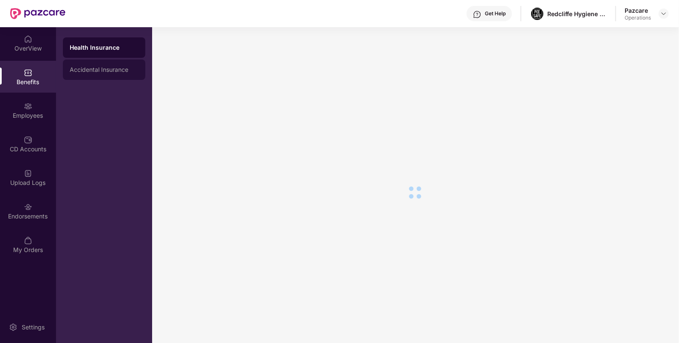
click at [132, 77] on div "Accidental Insurance" at bounding box center [104, 70] width 82 height 20
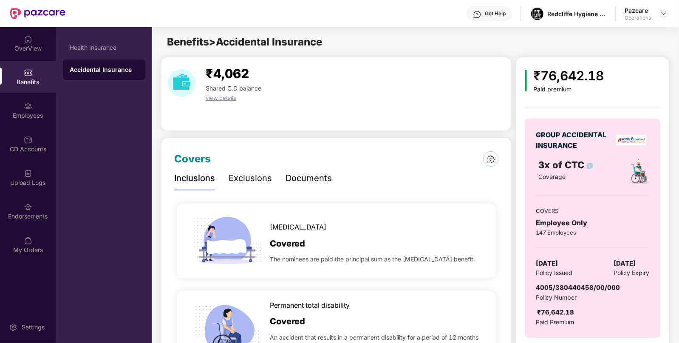
click at [572, 289] on span "4005/380440458/00/000" at bounding box center [578, 288] width 84 height 8
copy span "4005/380440458/00/000"
click at [17, 211] on div "Endorsements" at bounding box center [28, 211] width 56 height 32
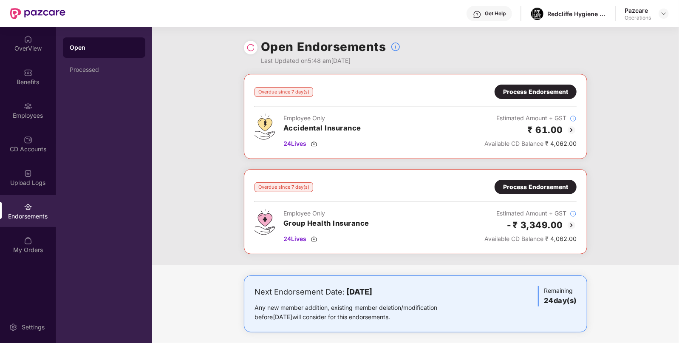
click at [548, 184] on div "Process Endorsement" at bounding box center [535, 186] width 65 height 9
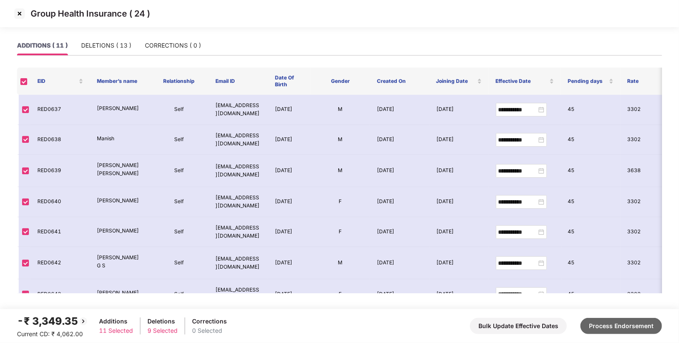
click at [641, 320] on button "Process Endorsement" at bounding box center [622, 326] width 82 height 16
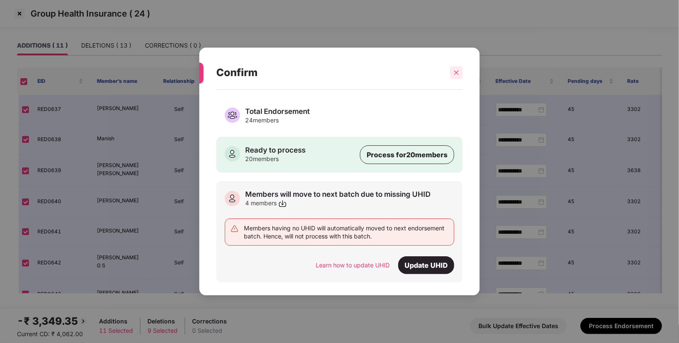
click at [455, 68] on div at bounding box center [456, 72] width 13 height 13
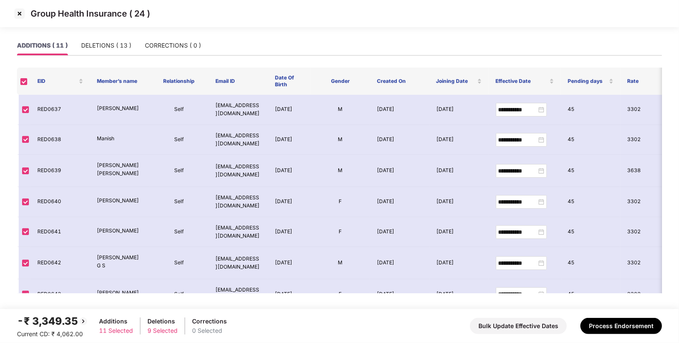
click at [16, 14] on img at bounding box center [20, 14] width 14 height 14
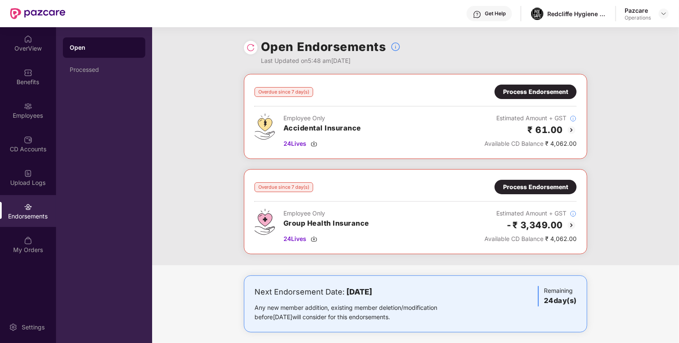
click at [519, 94] on div "Process Endorsement" at bounding box center [535, 91] width 65 height 9
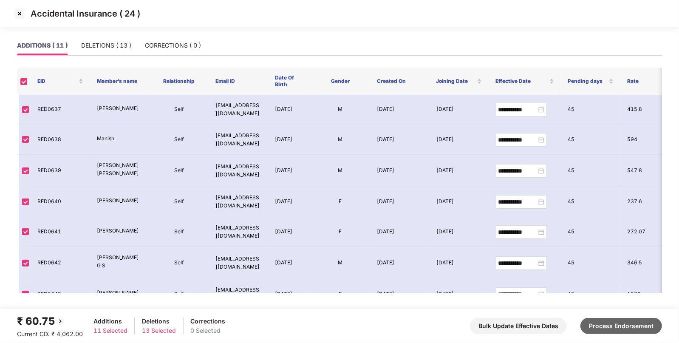
click at [592, 327] on button "Process Endorsement" at bounding box center [622, 326] width 82 height 16
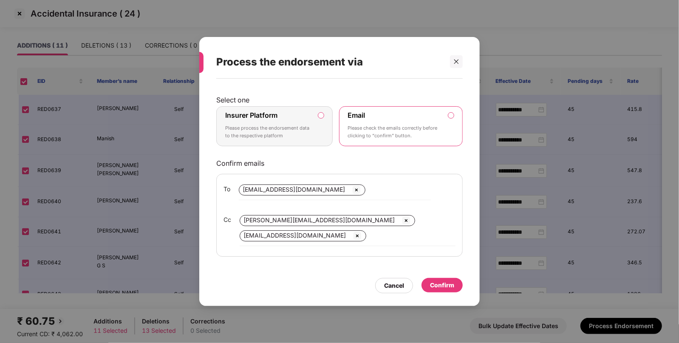
click at [325, 115] on label "Insurer Platform Please process the endorsement data to the respective platform" at bounding box center [274, 126] width 116 height 40
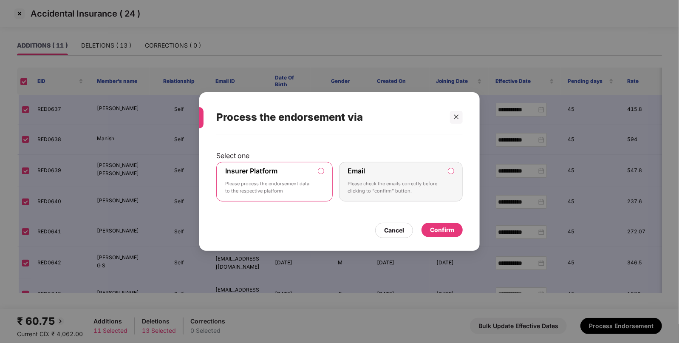
click at [426, 233] on div "Confirm" at bounding box center [442, 230] width 41 height 14
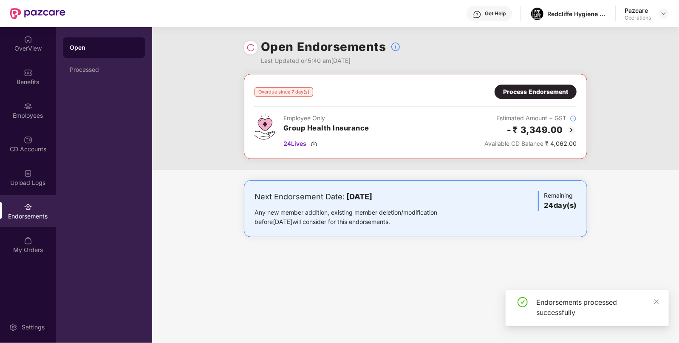
click at [530, 96] on div "Process Endorsement" at bounding box center [536, 92] width 82 height 14
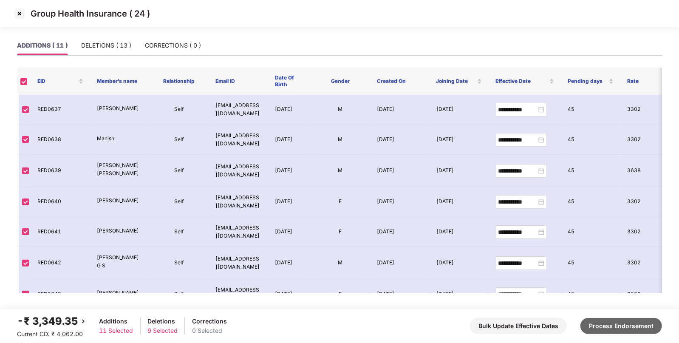
click at [615, 331] on button "Process Endorsement" at bounding box center [622, 326] width 82 height 16
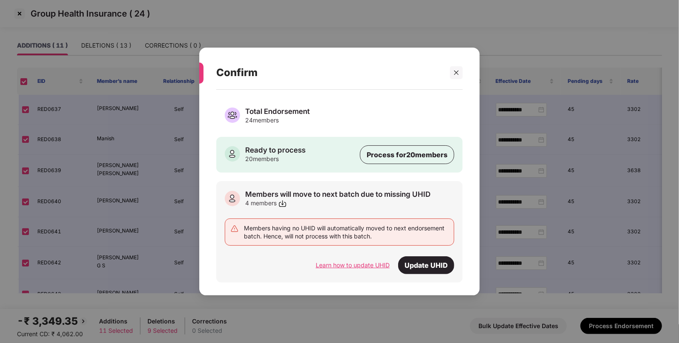
click at [344, 268] on div "Learn how to update UHID" at bounding box center [353, 265] width 74 height 9
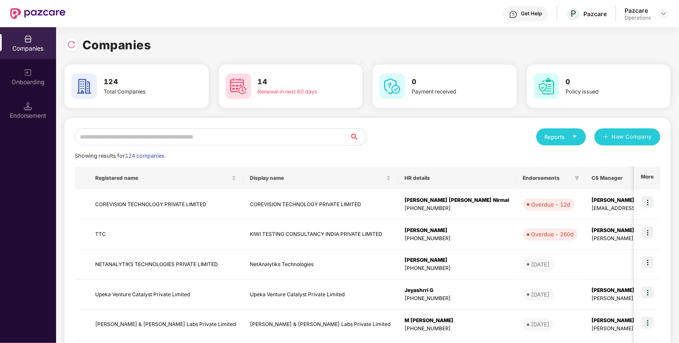
click at [232, 136] on input "text" at bounding box center [212, 136] width 275 height 17
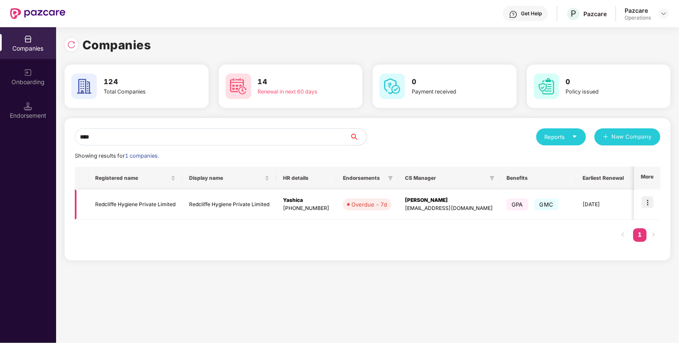
type input "****"
click at [648, 201] on img at bounding box center [648, 202] width 12 height 12
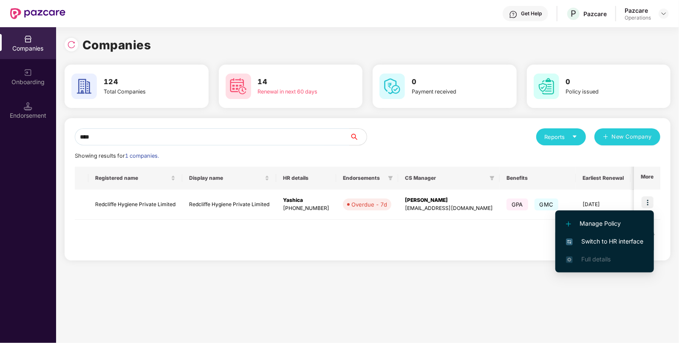
click at [596, 235] on li "Switch to HR interface" at bounding box center [605, 242] width 99 height 18
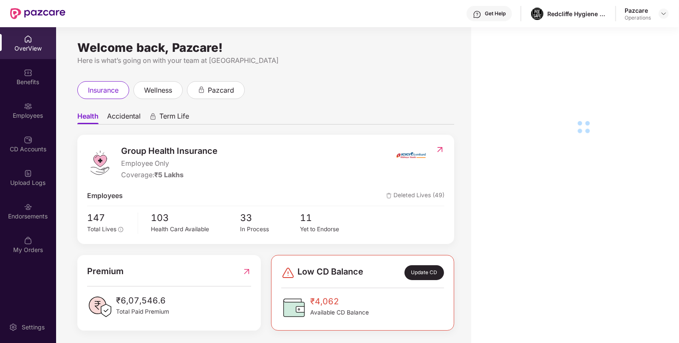
click at [41, 212] on div "Endorsements" at bounding box center [28, 216] width 56 height 9
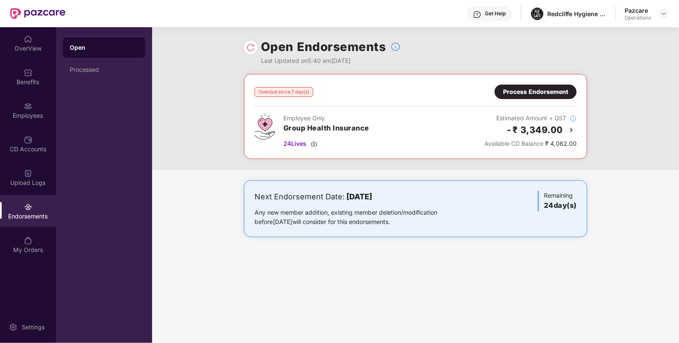
click at [540, 94] on div "Process Endorsement" at bounding box center [535, 91] width 65 height 9
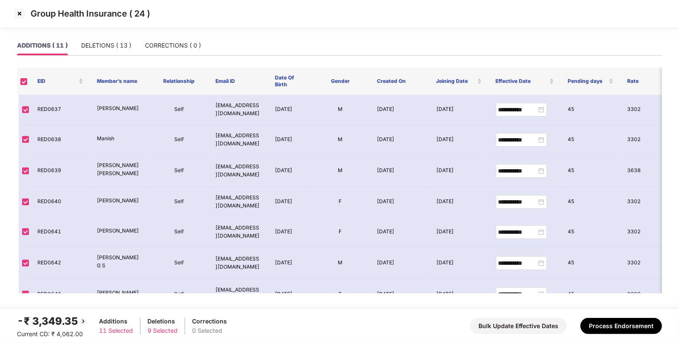
click at [594, 334] on div "-₹ 3,349.35 Current CD: ₹ 4,062.00 Additions 11 Selected Deletions 9 Selected C…" at bounding box center [339, 326] width 645 height 26
click at [606, 331] on button "Process Endorsement" at bounding box center [622, 326] width 82 height 16
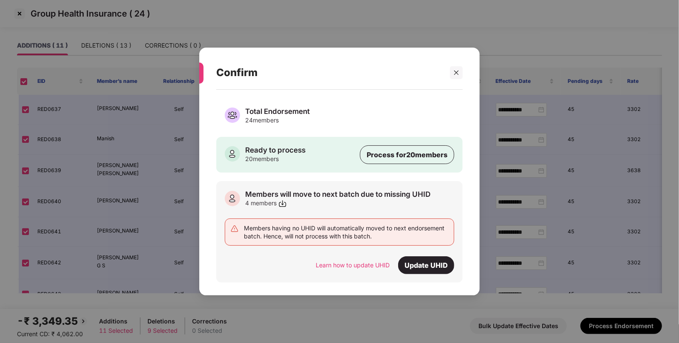
click at [283, 201] on img at bounding box center [282, 203] width 9 height 9
click at [267, 130] on div "Total Endorsement 24 members Ready to process 20 members Process for 20 members…" at bounding box center [339, 192] width 247 height 180
click at [284, 119] on div "24 members" at bounding box center [277, 120] width 65 height 8
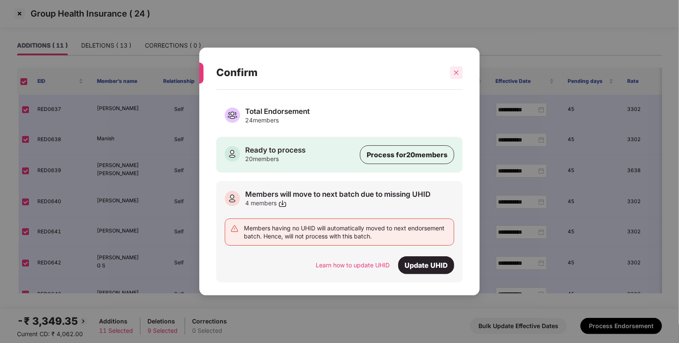
click at [460, 75] on div at bounding box center [456, 72] width 13 height 13
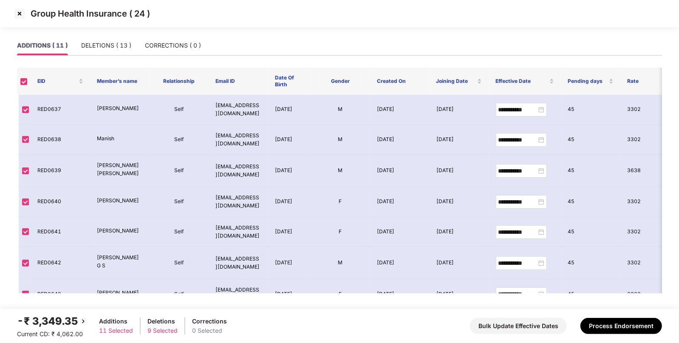
click at [100, 55] on div "ADDITIONS ( 11 ) DELETIONS ( 13 ) CORRECTIONS ( 0 )" at bounding box center [339, 49] width 645 height 27
click at [102, 52] on div "DELETIONS ( 13 )" at bounding box center [106, 46] width 50 height 20
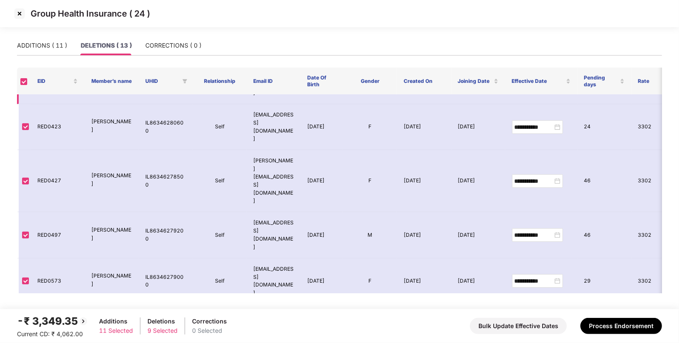
scroll to position [207, 0]
click at [19, 15] on img at bounding box center [20, 14] width 14 height 14
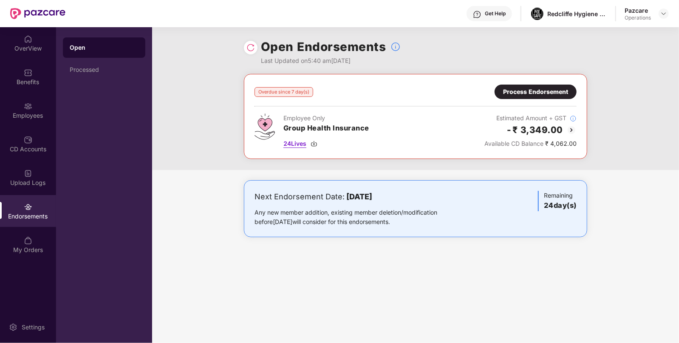
click at [315, 144] on img at bounding box center [314, 143] width 7 height 7
click at [27, 126] on div "OverView Benefits Employees CD Accounts Upload Logs Endorsements My Orders" at bounding box center [28, 144] width 56 height 235
click at [26, 118] on div "Employees" at bounding box center [28, 115] width 56 height 9
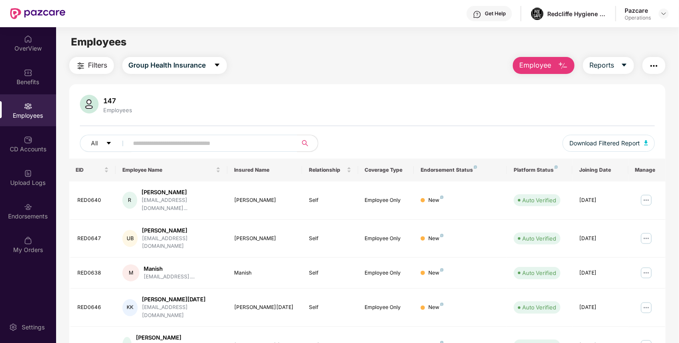
click at [89, 68] on span "Filters" at bounding box center [97, 65] width 19 height 11
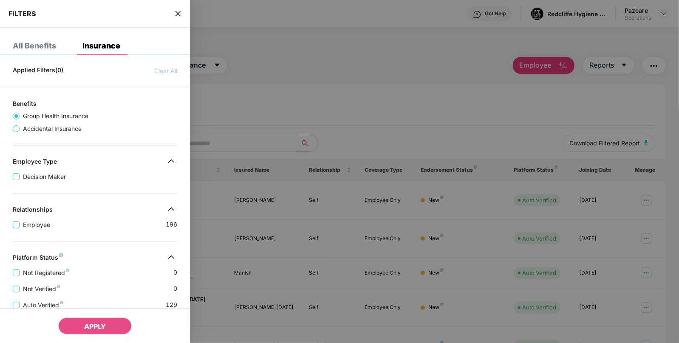
scroll to position [176, 0]
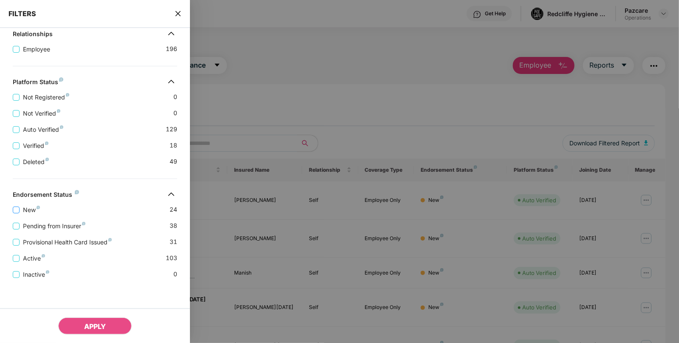
click at [22, 211] on span "New" at bounding box center [32, 209] width 24 height 9
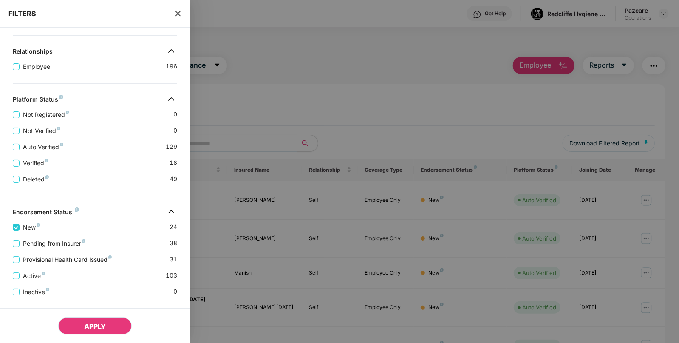
click at [86, 323] on span "APPLY" at bounding box center [95, 326] width 22 height 9
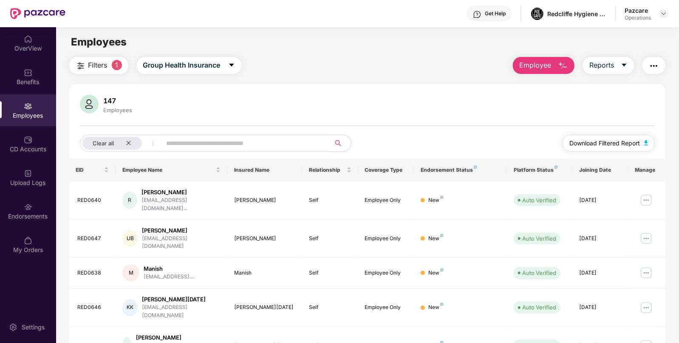
click at [648, 139] on button "Download Filtered Report" at bounding box center [609, 143] width 93 height 17
click at [123, 148] on div "Clear all" at bounding box center [112, 143] width 60 height 13
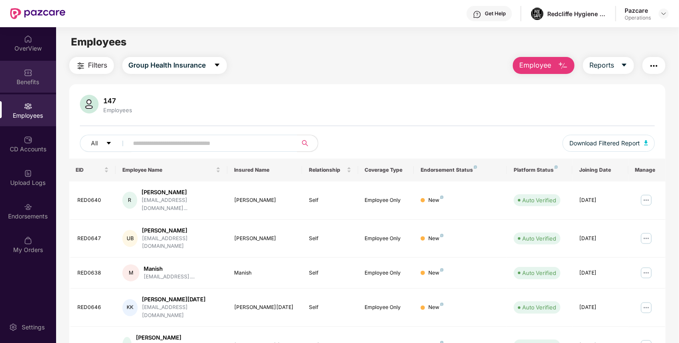
click at [34, 81] on div "Benefits" at bounding box center [28, 82] width 56 height 9
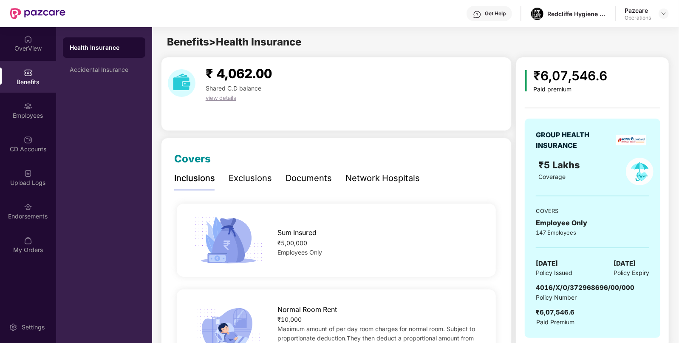
click at [558, 260] on span "[DATE]" at bounding box center [547, 263] width 22 height 10
copy span "[DATE]"
click at [558, 260] on span "[DATE]" at bounding box center [547, 263] width 22 height 10
click at [36, 116] on div "Employees" at bounding box center [28, 115] width 56 height 9
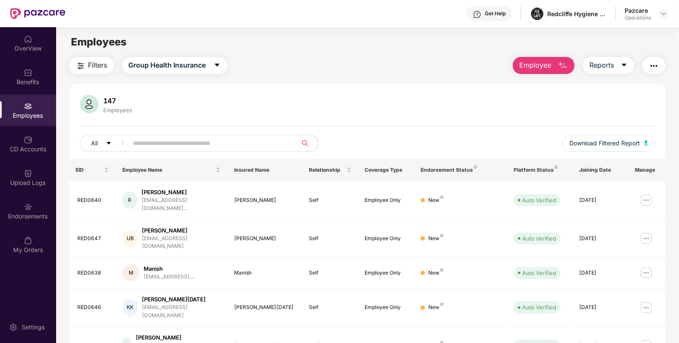
click at [648, 63] on button "button" at bounding box center [654, 65] width 23 height 17
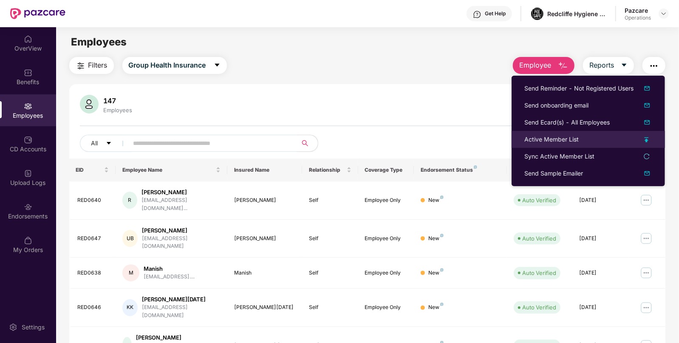
click at [536, 140] on div "Active Member List" at bounding box center [552, 139] width 54 height 9
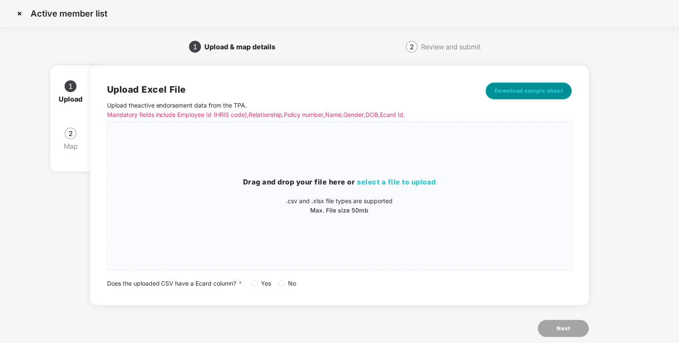
click at [512, 90] on span "Download sample sheet" at bounding box center [529, 91] width 69 height 9
click at [12, 11] on div "Active member list" at bounding box center [339, 13] width 679 height 27
click at [19, 13] on img at bounding box center [20, 14] width 14 height 14
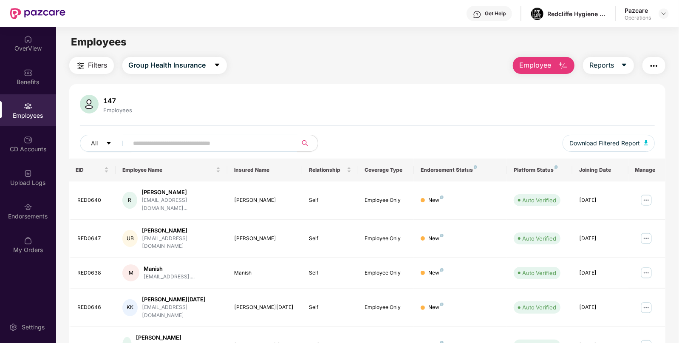
click at [60, 189] on div "Filters Group Health Insurance Employee Reports 147 Employees All Download Filt…" at bounding box center [367, 329] width 623 height 545
click at [20, 220] on div "Endorsements" at bounding box center [28, 216] width 56 height 9
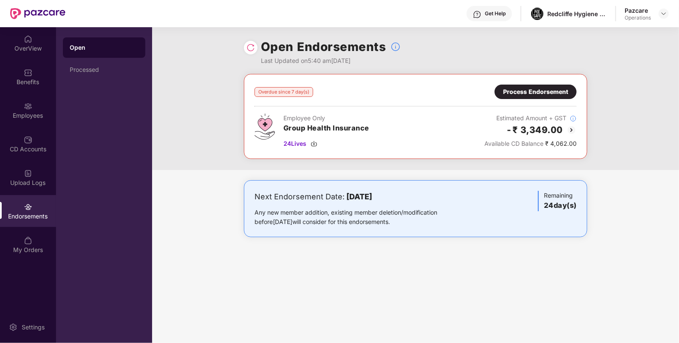
click at [534, 102] on div "Overdue since 7 day(s) Process Endorsement Employee Only Group Health Insurance…" at bounding box center [416, 117] width 322 height 64
click at [533, 100] on div "Overdue since 7 day(s) Process Endorsement Employee Only Group Health Insurance…" at bounding box center [416, 117] width 322 height 64
click at [533, 99] on div "Overdue since 7 day(s) Process Endorsement Employee Only Group Health Insurance…" at bounding box center [416, 117] width 322 height 64
click at [528, 94] on div "Process Endorsement" at bounding box center [535, 91] width 65 height 9
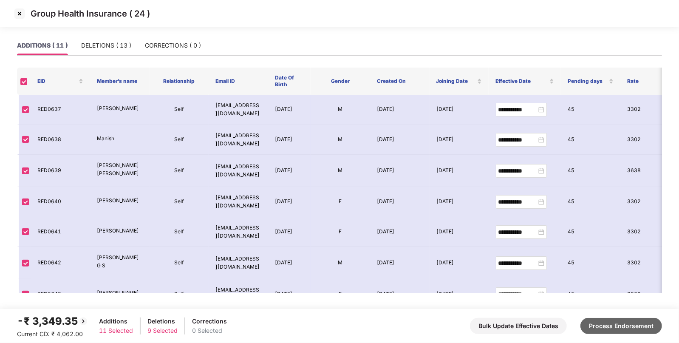
click at [627, 326] on button "Process Endorsement" at bounding box center [622, 326] width 82 height 16
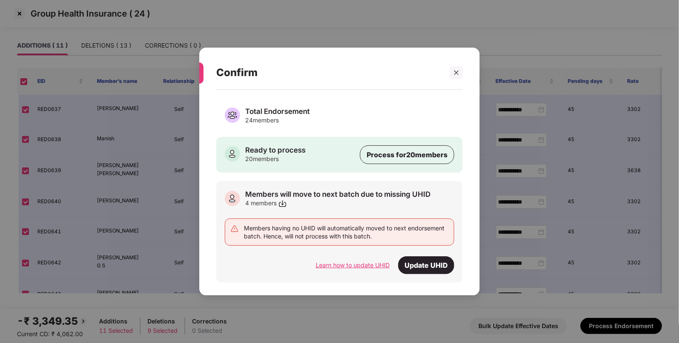
click at [353, 261] on div "Learn how to update UHID" at bounding box center [353, 265] width 74 height 9
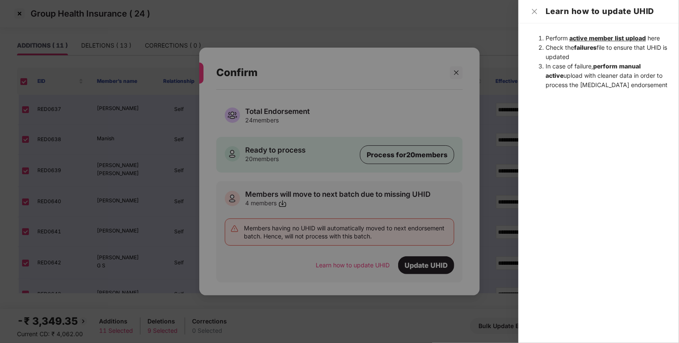
click at [612, 37] on span "active member list upload" at bounding box center [608, 37] width 77 height 7
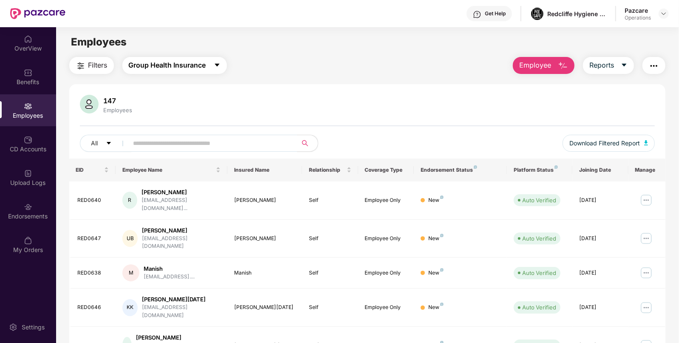
click at [225, 66] on button "Group Health Insurance" at bounding box center [174, 65] width 105 height 17
click at [657, 65] on img "button" at bounding box center [654, 66] width 10 height 10
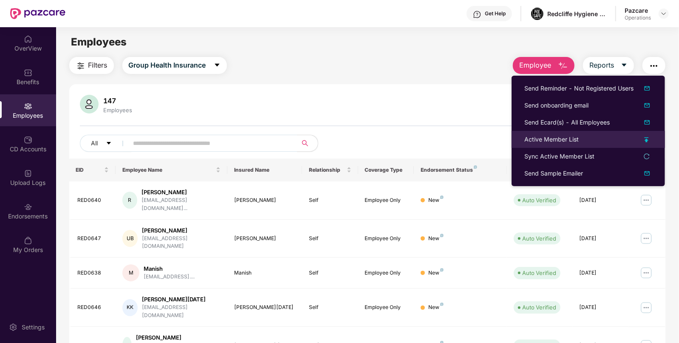
click at [540, 145] on li "Active Member List" at bounding box center [588, 139] width 153 height 17
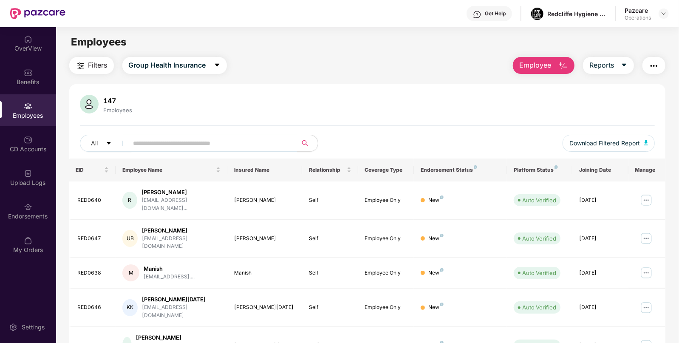
click at [658, 64] on img "button" at bounding box center [654, 66] width 10 height 10
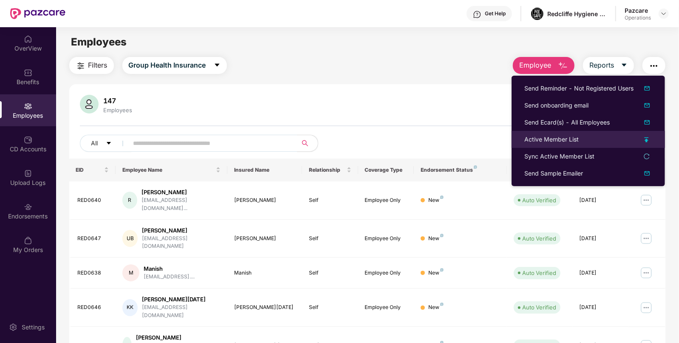
click at [534, 145] on li "Active Member List" at bounding box center [588, 139] width 153 height 17
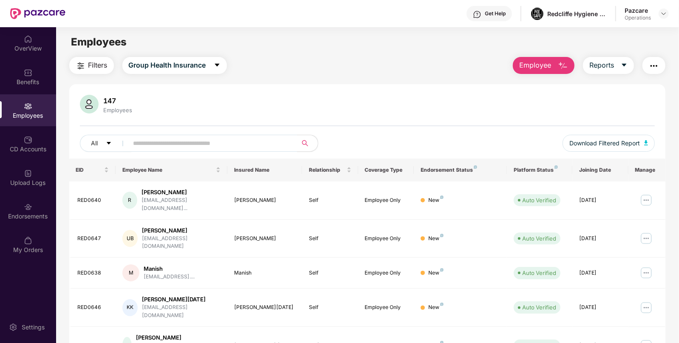
click at [655, 64] on img "button" at bounding box center [654, 66] width 10 height 10
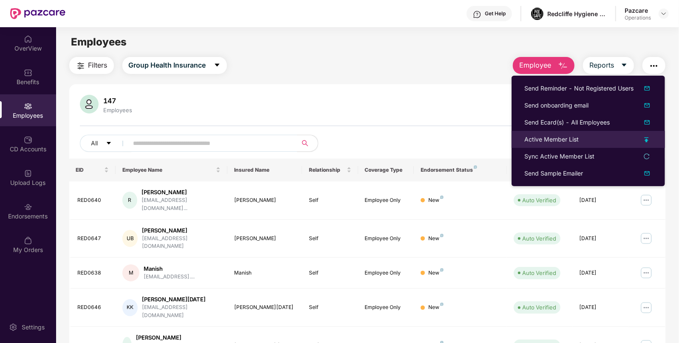
click at [540, 145] on li "Active Member List" at bounding box center [588, 139] width 153 height 17
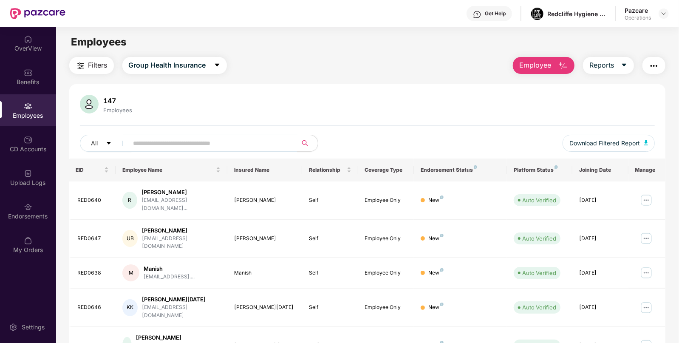
click at [652, 64] on img "button" at bounding box center [654, 66] width 10 height 10
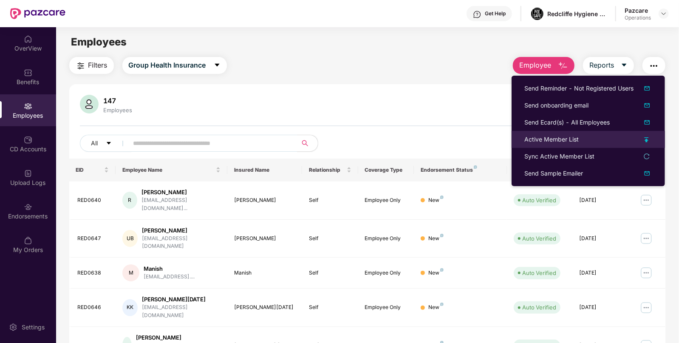
click at [563, 133] on li "Active Member List" at bounding box center [588, 139] width 153 height 17
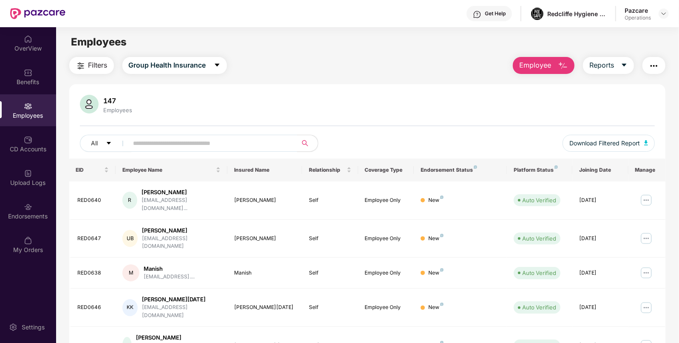
click at [658, 61] on img "button" at bounding box center [654, 66] width 10 height 10
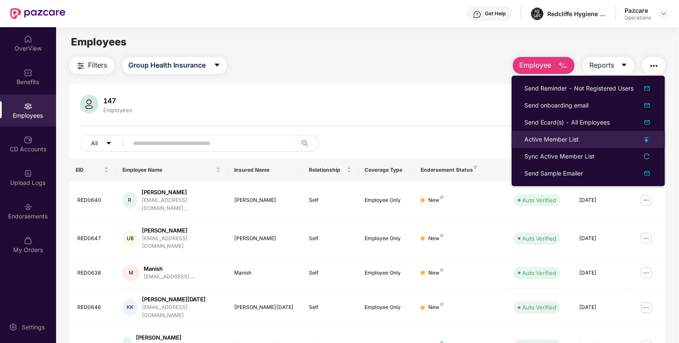
click at [542, 142] on div "Active Member List" at bounding box center [552, 139] width 54 height 9
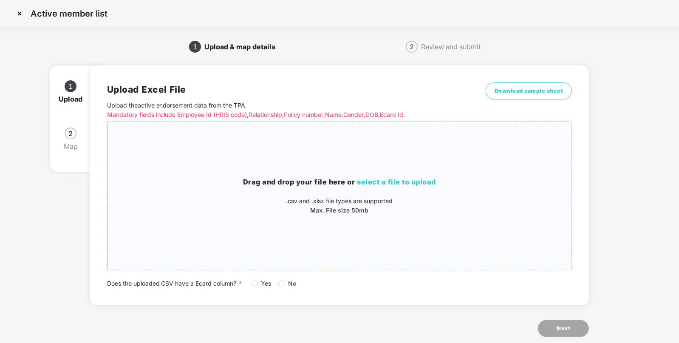
click at [378, 179] on span "select a file to upload" at bounding box center [396, 182] width 79 height 9
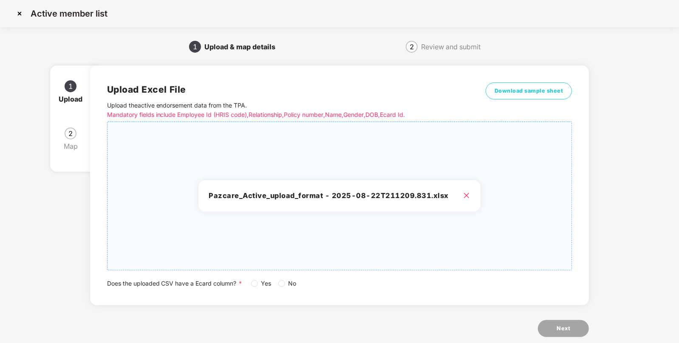
click at [252, 283] on label "Yes" at bounding box center [263, 283] width 24 height 9
click at [541, 336] on div "Next" at bounding box center [339, 328] width 499 height 17
click at [545, 334] on button "Next" at bounding box center [563, 328] width 51 height 17
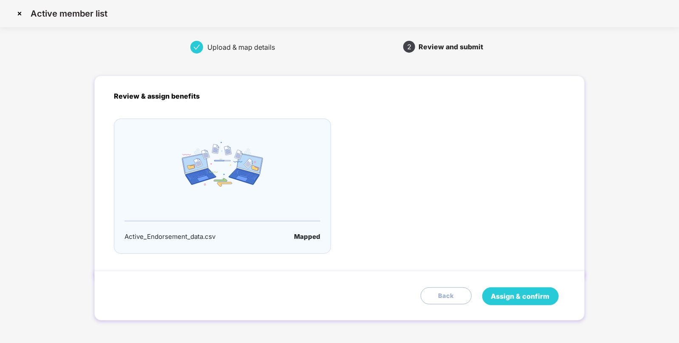
click at [509, 297] on span "Assign & confirm" at bounding box center [520, 296] width 59 height 11
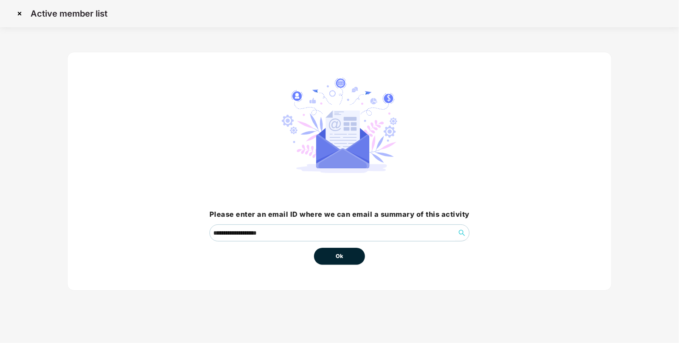
click at [349, 260] on button "Ok" at bounding box center [339, 256] width 51 height 17
click at [338, 256] on span "Ok" at bounding box center [340, 256] width 8 height 9
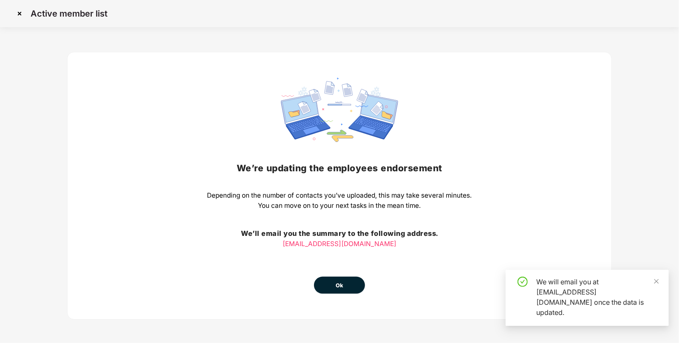
click at [347, 287] on button "Ok" at bounding box center [339, 285] width 51 height 17
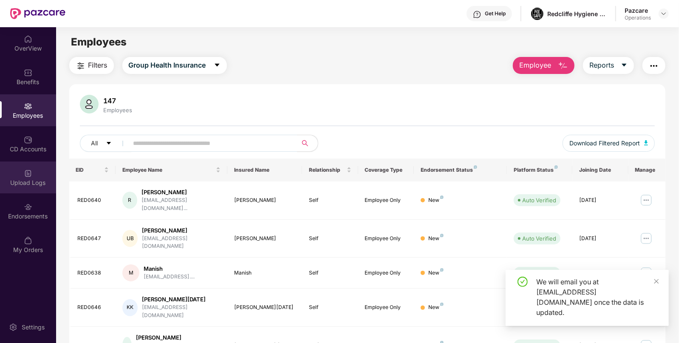
click at [24, 173] on img at bounding box center [28, 173] width 9 height 9
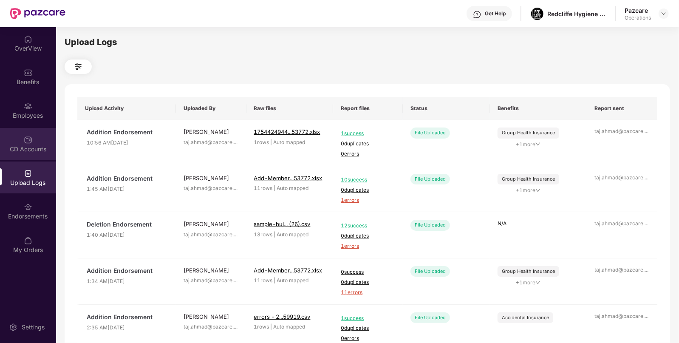
click at [20, 147] on div "CD Accounts" at bounding box center [28, 149] width 56 height 9
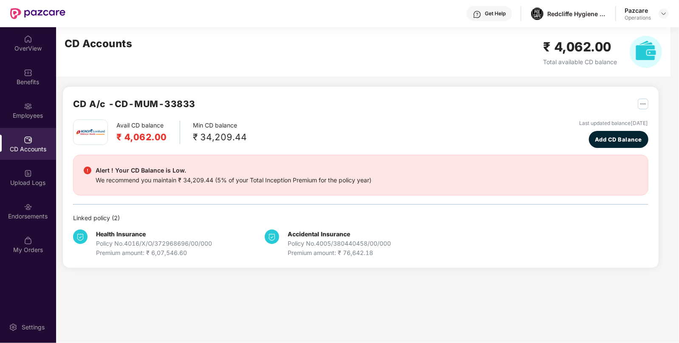
click at [23, 185] on div "Upload Logs" at bounding box center [28, 183] width 56 height 9
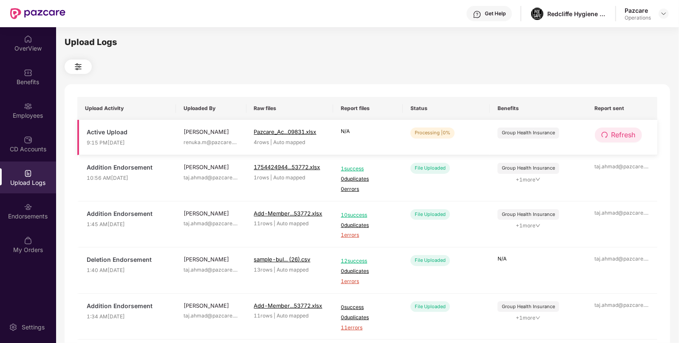
click at [627, 139] on span "Refresh" at bounding box center [624, 135] width 24 height 11
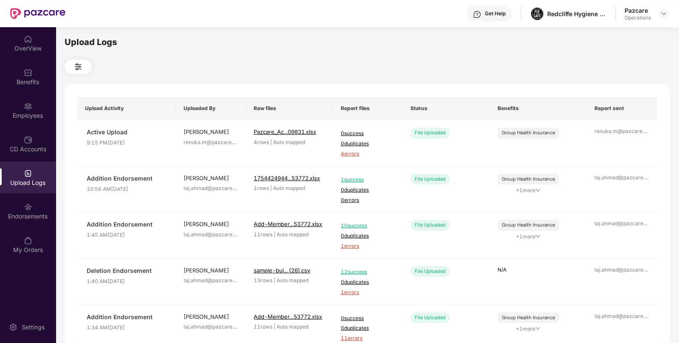
click at [627, 139] on td "renuka.m@pazcare. ..." at bounding box center [622, 143] width 71 height 46
click at [357, 156] on span "4 errors" at bounding box center [368, 154] width 54 height 8
click at [32, 111] on div "Employees" at bounding box center [28, 115] width 56 height 9
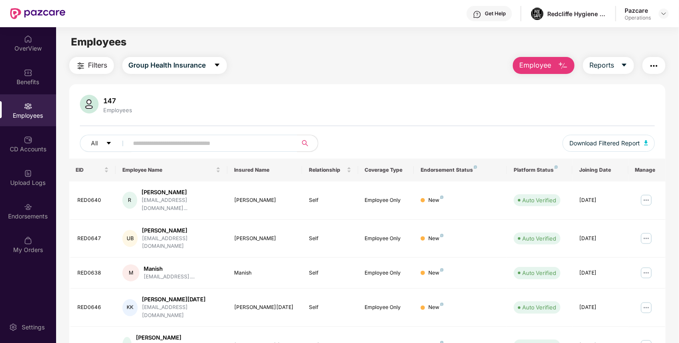
click at [655, 63] on img "button" at bounding box center [654, 66] width 10 height 10
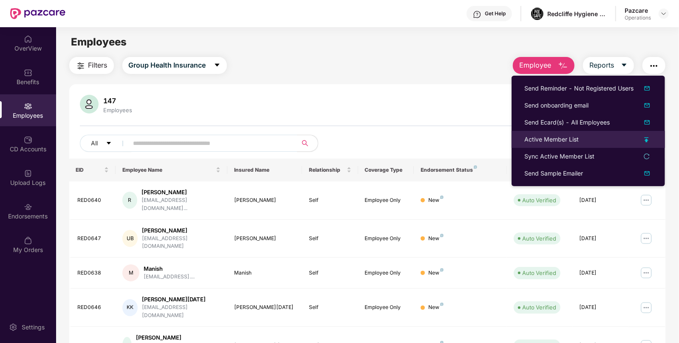
click at [548, 143] on div "Active Member List" at bounding box center [552, 139] width 54 height 9
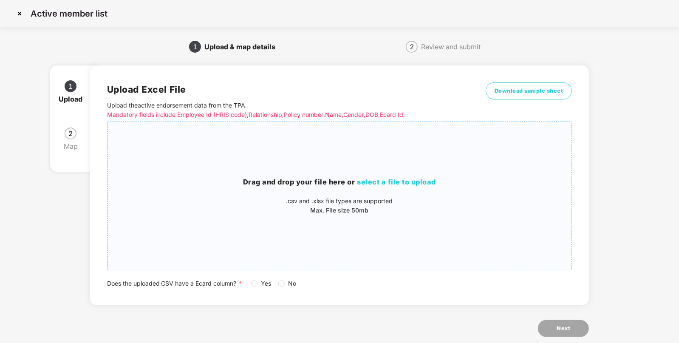
click at [428, 176] on div "Drag and drop your file here or select a file to upload .csv and .xlsx file typ…" at bounding box center [340, 196] width 465 height 134
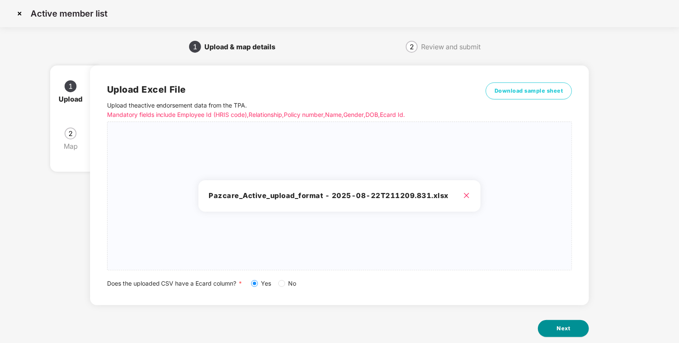
click at [561, 335] on button "Next" at bounding box center [563, 328] width 51 height 17
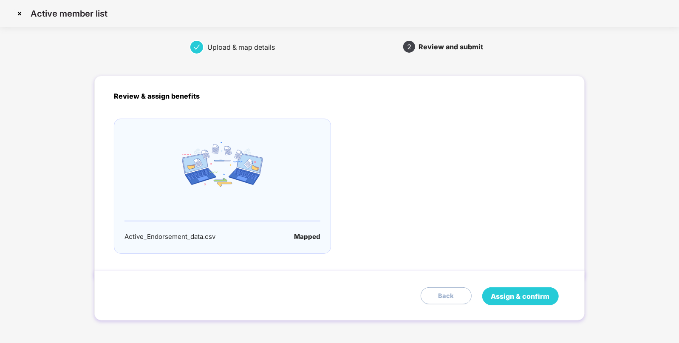
click at [528, 304] on button "Assign & confirm" at bounding box center [520, 296] width 77 height 18
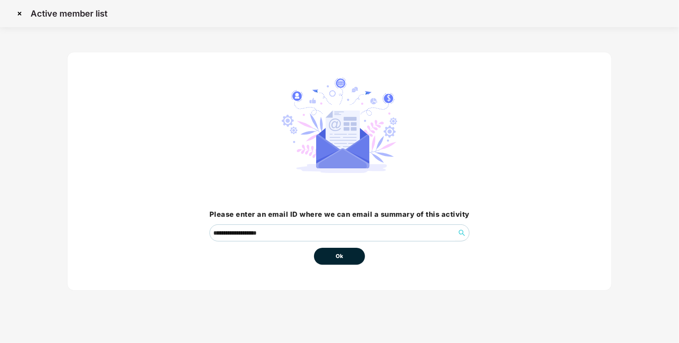
click at [322, 251] on button "Ok" at bounding box center [339, 256] width 51 height 17
click at [353, 250] on button "Ok" at bounding box center [339, 256] width 51 height 17
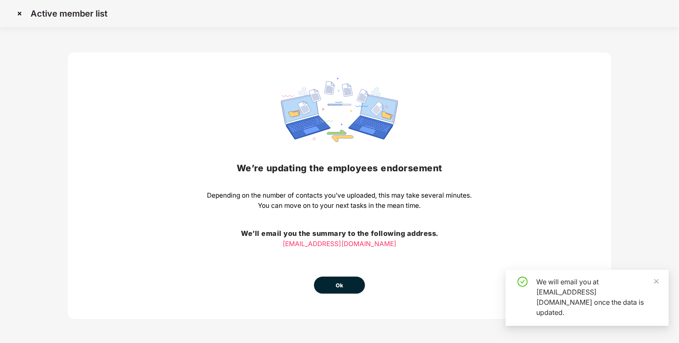
click at [346, 274] on div "We’re updating the employees endorsement Depending on the number of contacts yo…" at bounding box center [339, 186] width 265 height 216
click at [344, 283] on button "Ok" at bounding box center [339, 285] width 51 height 17
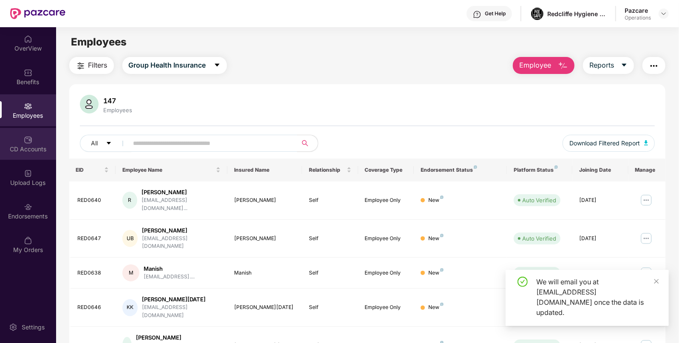
click at [20, 150] on div "CD Accounts" at bounding box center [28, 149] width 56 height 9
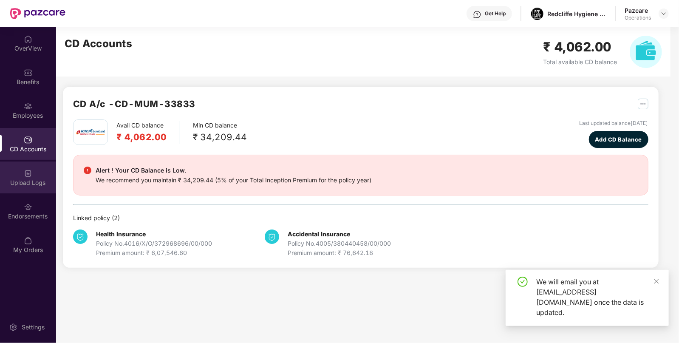
click at [23, 179] on div "Upload Logs" at bounding box center [28, 183] width 56 height 9
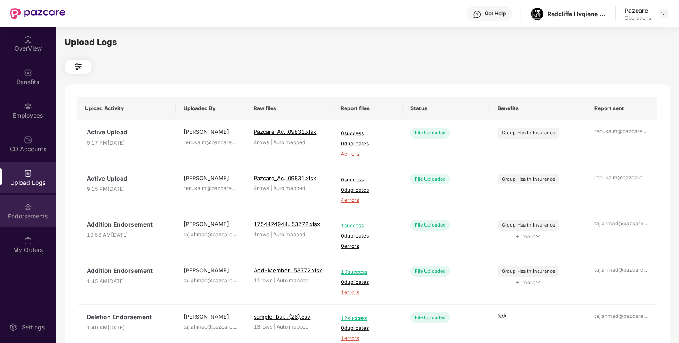
click at [41, 226] on div "Endorsements" at bounding box center [28, 211] width 56 height 32
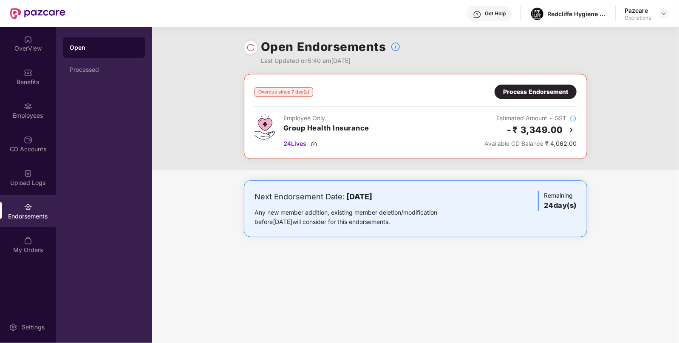
click at [560, 100] on div "Overdue since 7 day(s) Process Endorsement Employee Only Group Health Insurance…" at bounding box center [416, 117] width 322 height 64
click at [539, 88] on div "Process Endorsement" at bounding box center [535, 91] width 65 height 9
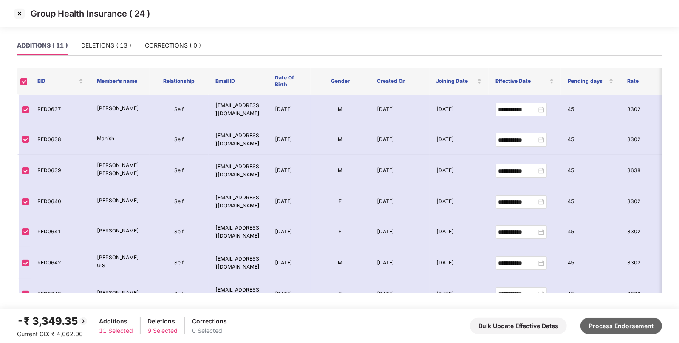
click at [624, 325] on button "Process Endorsement" at bounding box center [622, 326] width 82 height 16
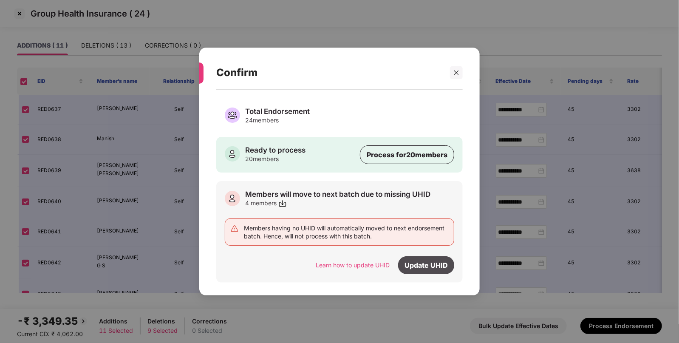
click at [422, 264] on div "Update UHID" at bounding box center [426, 265] width 56 height 18
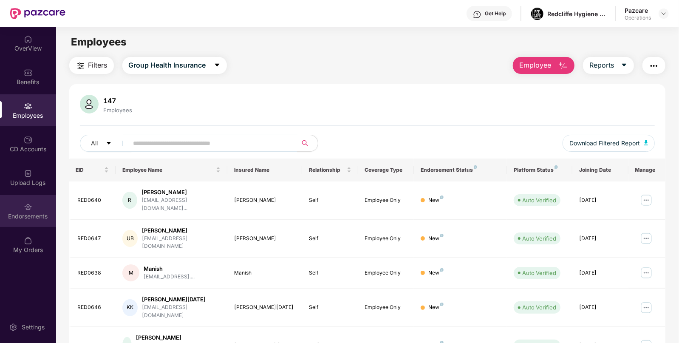
click at [32, 223] on div "Endorsements" at bounding box center [28, 211] width 56 height 32
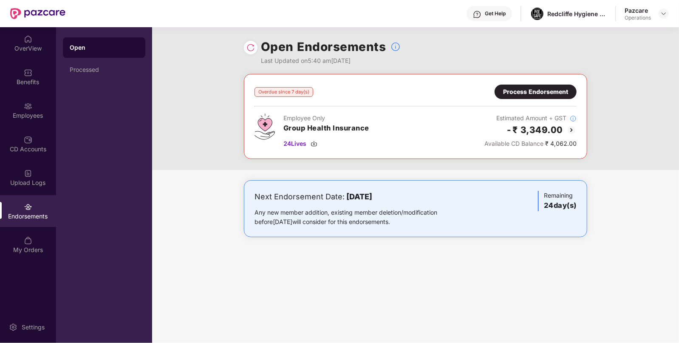
click at [547, 97] on div "Process Endorsement" at bounding box center [536, 92] width 82 height 14
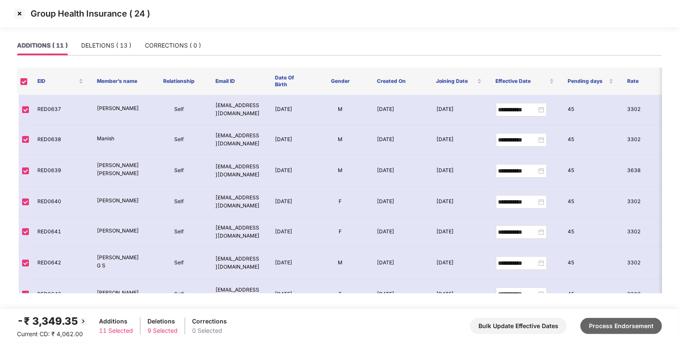
click at [605, 323] on button "Process Endorsement" at bounding box center [622, 326] width 82 height 16
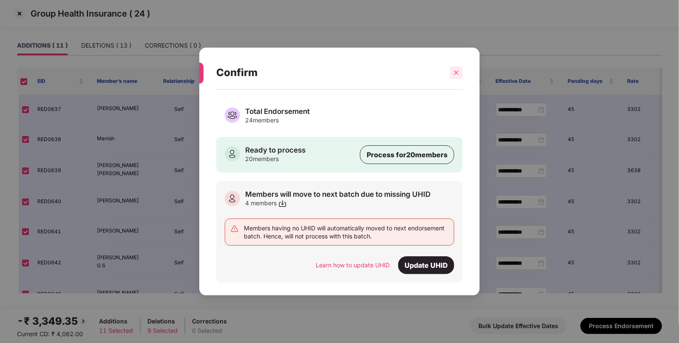
click at [457, 71] on icon "close" at bounding box center [457, 73] width 6 height 6
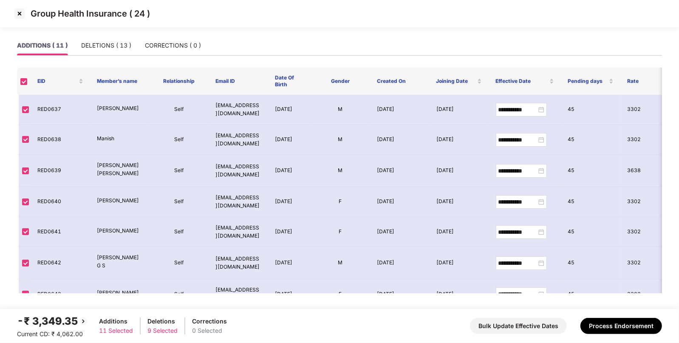
click at [21, 19] on img at bounding box center [20, 14] width 14 height 14
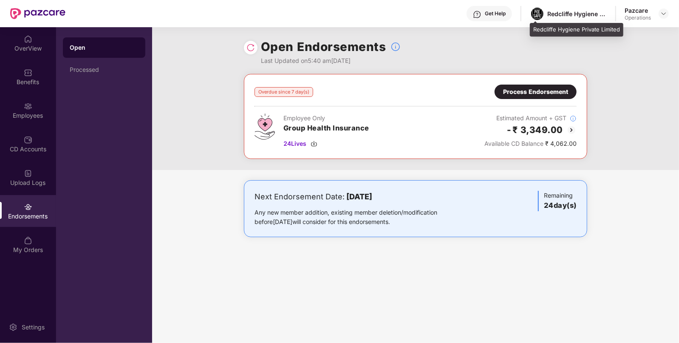
click at [580, 15] on div "Redcliffe Hygiene Private Limited" at bounding box center [578, 14] width 60 height 8
copy div "Redcliffe Hygiene Private Limited"
click at [580, 15] on div "Redcliffe Hygiene Private Limited" at bounding box center [578, 14] width 60 height 8
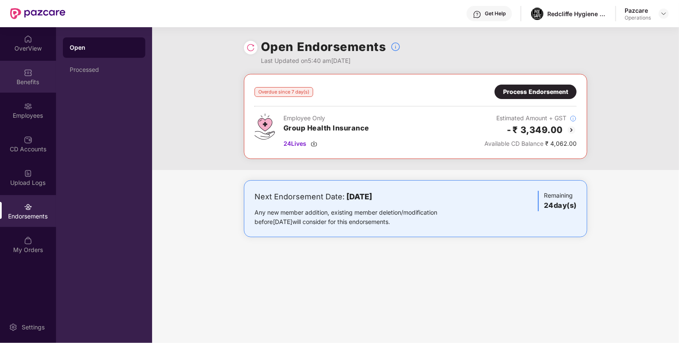
click at [18, 86] on div "Benefits" at bounding box center [28, 77] width 56 height 32
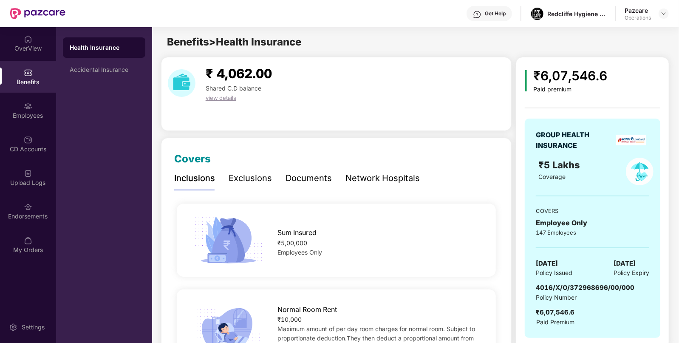
click at [602, 285] on span "4016/X/O/372968696/00/000" at bounding box center [585, 288] width 99 height 8
copy span "4016/X/O/372968696/00/000"
click at [667, 16] on img at bounding box center [664, 13] width 7 height 7
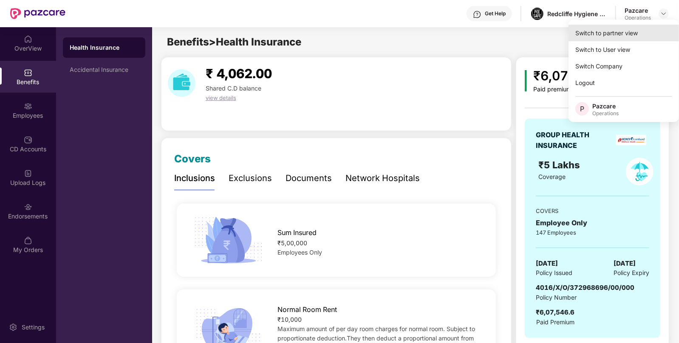
click at [602, 36] on div "Switch to partner view" at bounding box center [624, 33] width 111 height 17
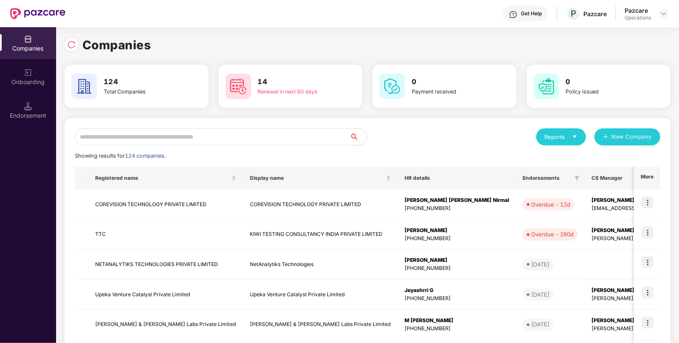
click at [223, 131] on input "text" at bounding box center [212, 136] width 275 height 17
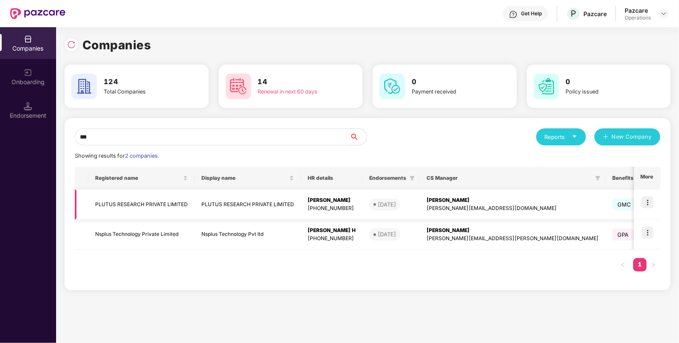
type input "***"
click at [652, 201] on img at bounding box center [648, 202] width 12 height 12
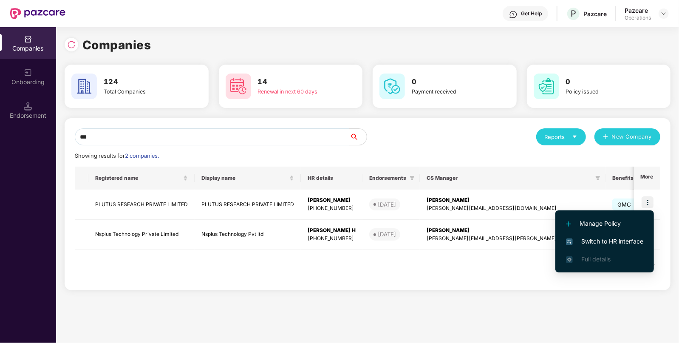
click at [31, 117] on div "Endorsement" at bounding box center [28, 115] width 56 height 9
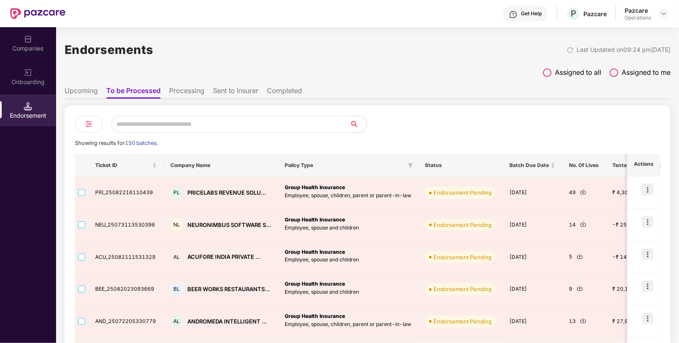
click at [187, 124] on input "text" at bounding box center [230, 124] width 238 height 17
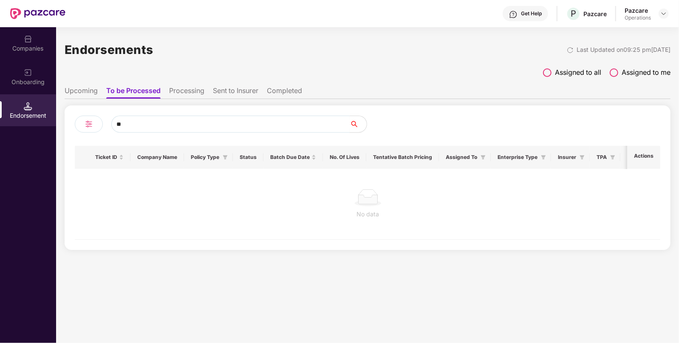
type input "*"
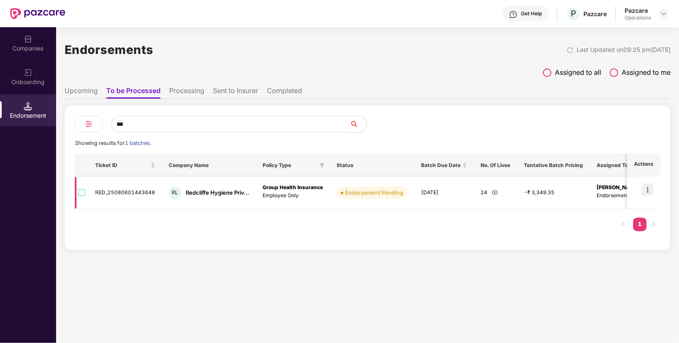
type input "***"
click at [648, 190] on img at bounding box center [648, 190] width 12 height 12
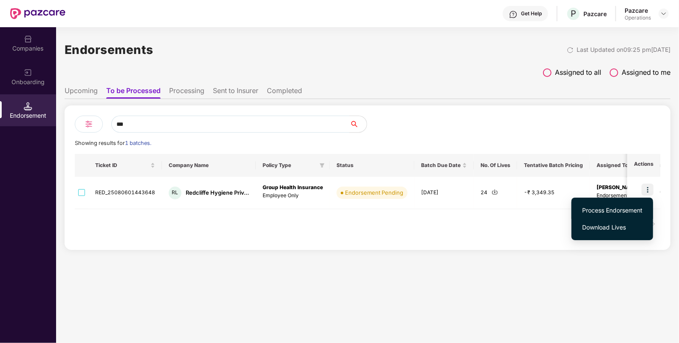
click at [597, 214] on span "Process Endorsement" at bounding box center [612, 210] width 60 height 9
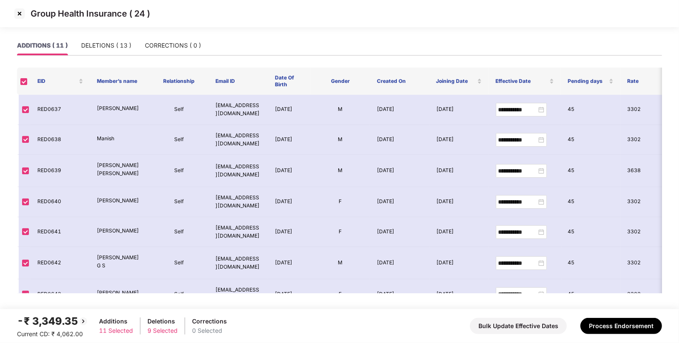
click at [611, 315] on div "-₹ 3,349.35 Current CD: ₹ 4,062.00 Additions 11 Selected Deletions 9 Selected C…" at bounding box center [339, 326] width 645 height 26
click at [607, 323] on button "Process Endorsement" at bounding box center [622, 326] width 82 height 16
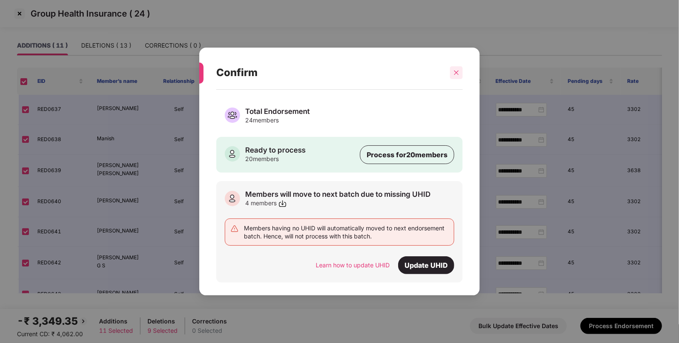
click at [453, 69] on div at bounding box center [456, 72] width 13 height 13
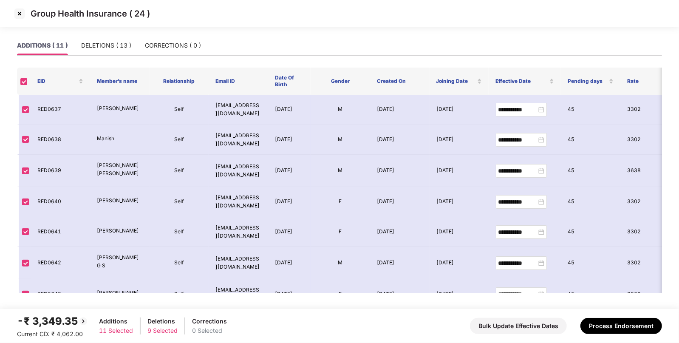
click at [21, 14] on img at bounding box center [20, 14] width 14 height 14
